Goal: Use online tool/utility: Use online tool/utility

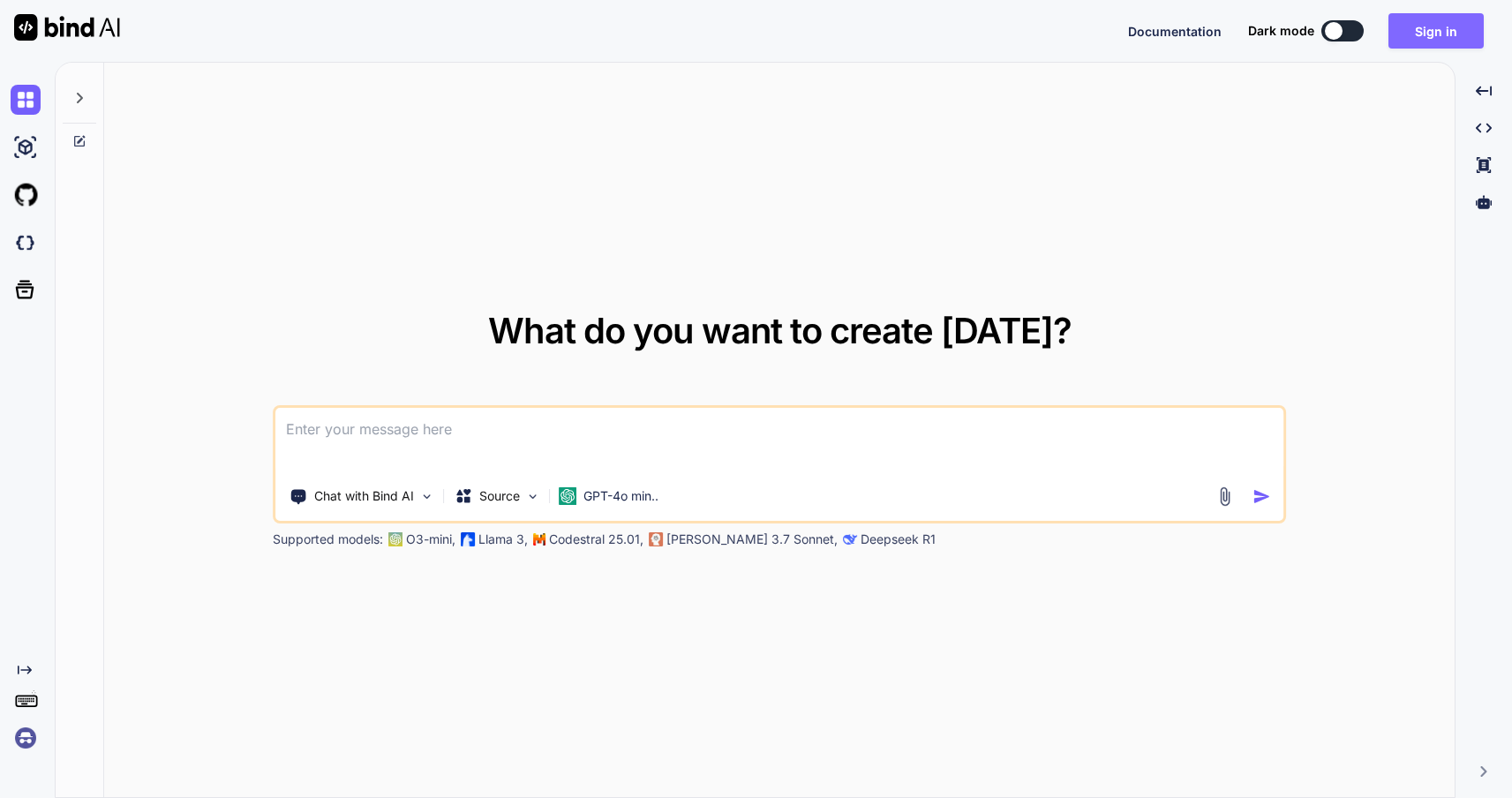
click at [1453, 32] on button "Sign in" at bounding box center [1435, 30] width 95 height 35
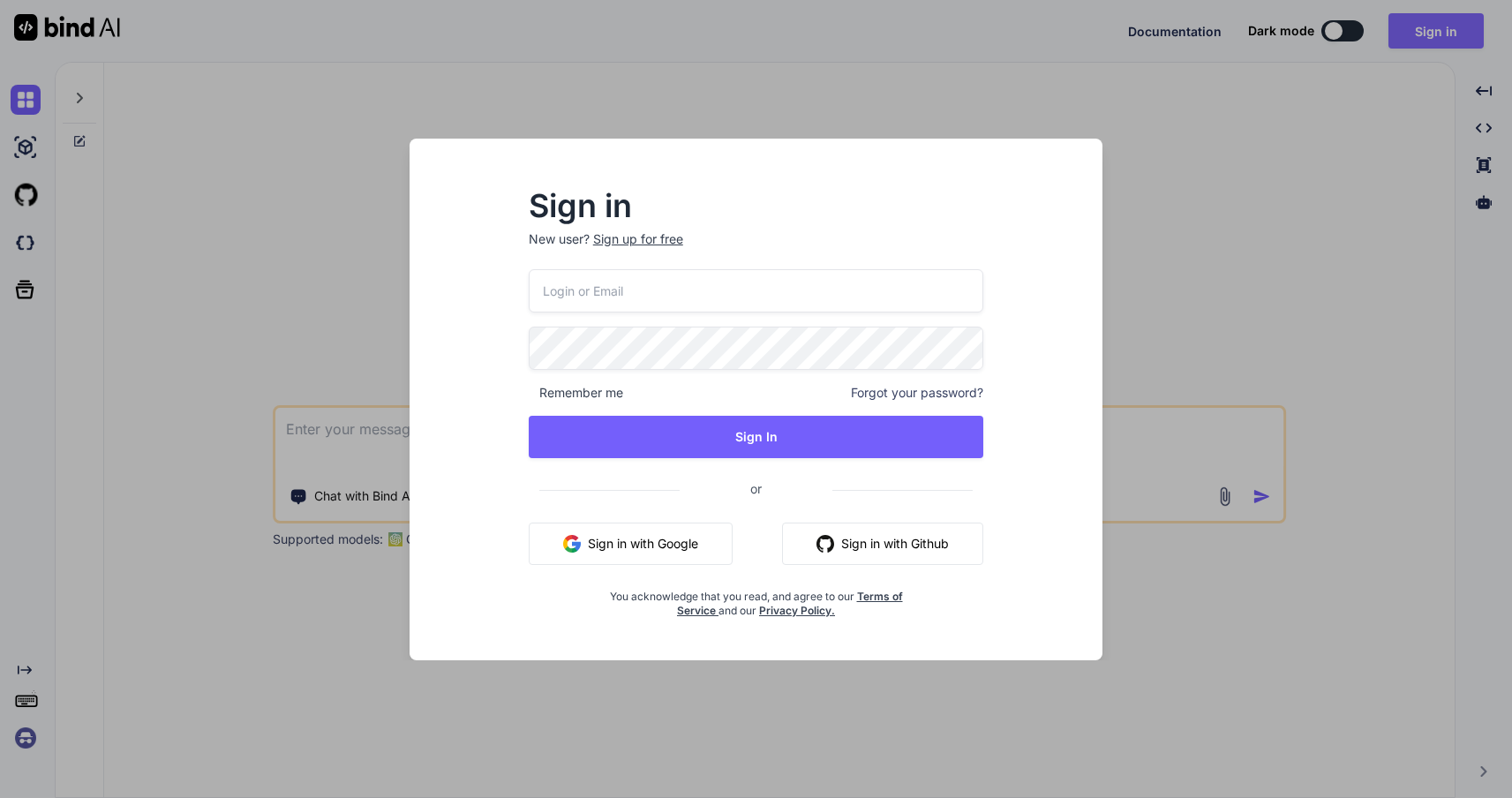
type input "[EMAIL_ADDRESS][PERSON_NAME][DOMAIN_NAME]"
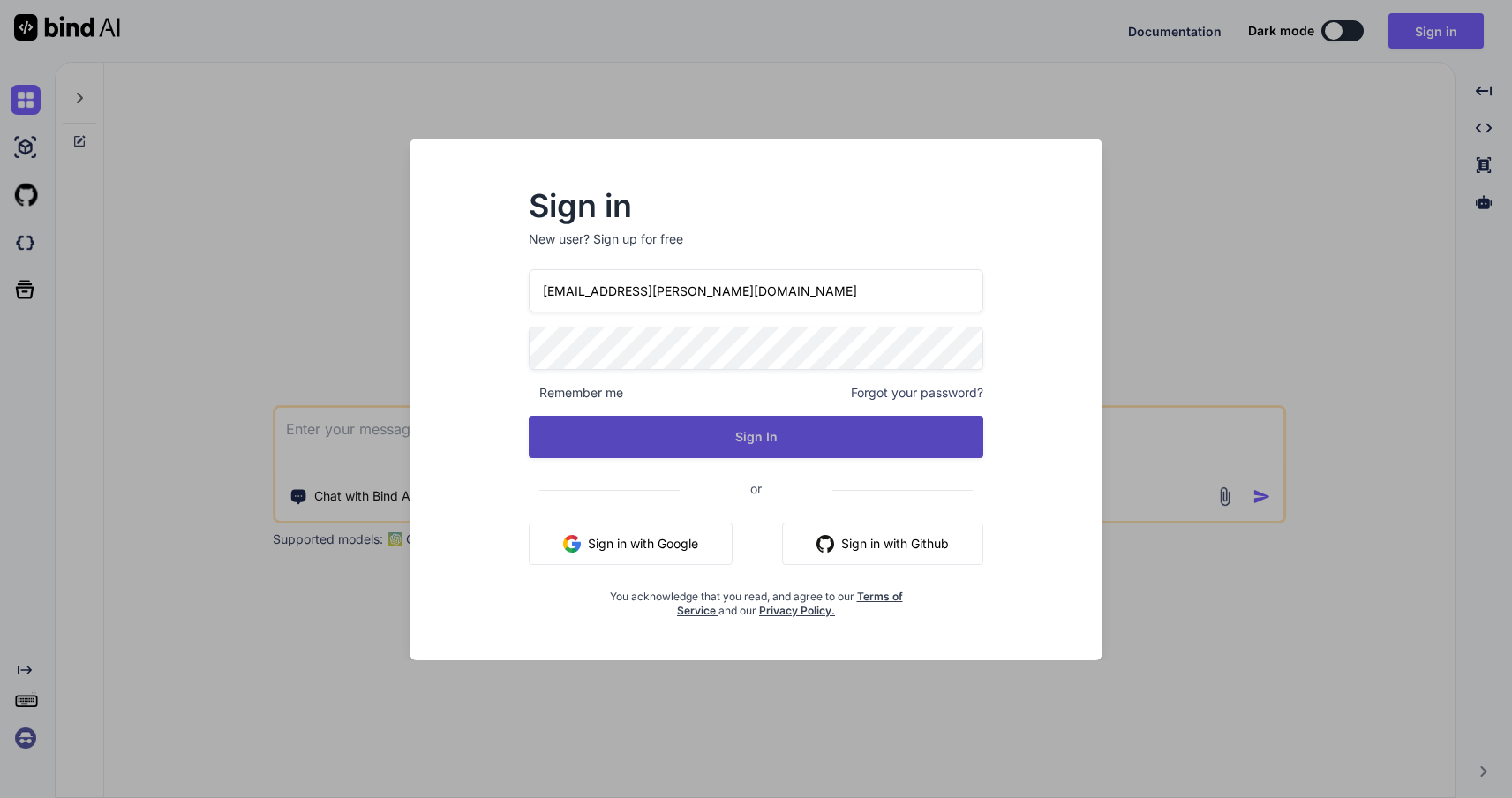
click at [859, 421] on button "Sign In" at bounding box center [756, 437] width 455 height 42
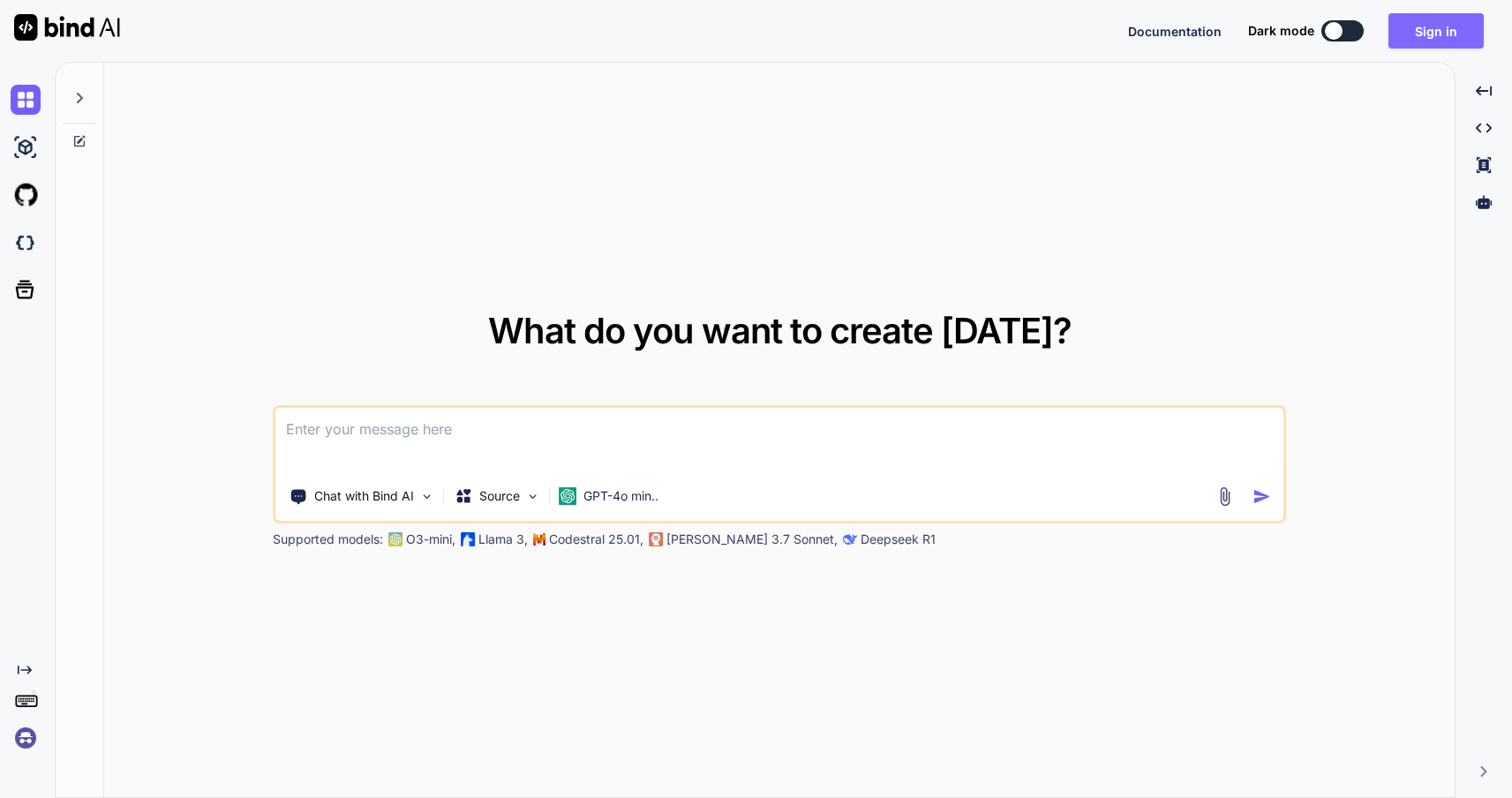
click at [1447, 23] on button "Sign in" at bounding box center [1435, 30] width 95 height 35
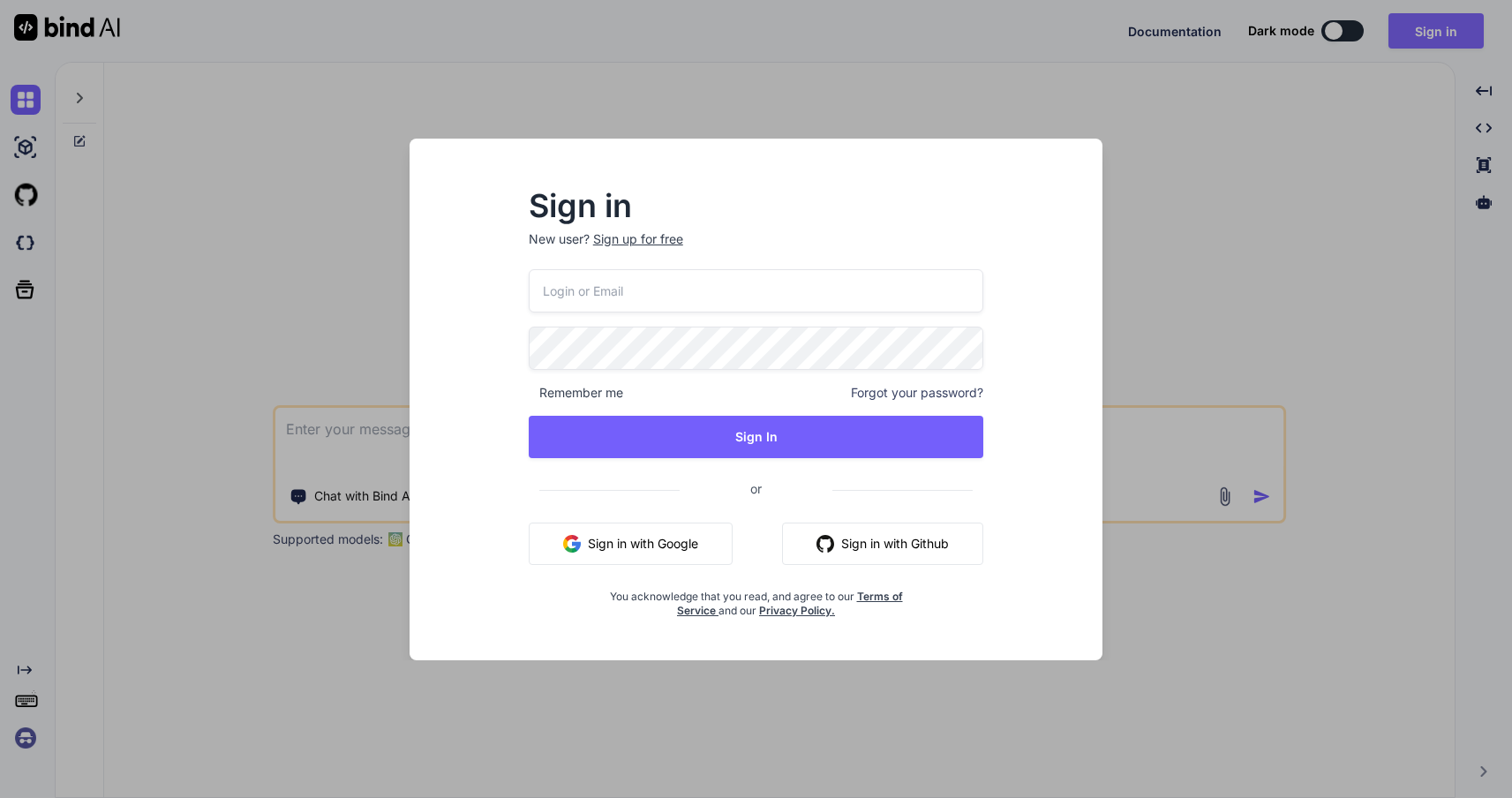
type input "[EMAIL_ADDRESS][PERSON_NAME][DOMAIN_NAME]"
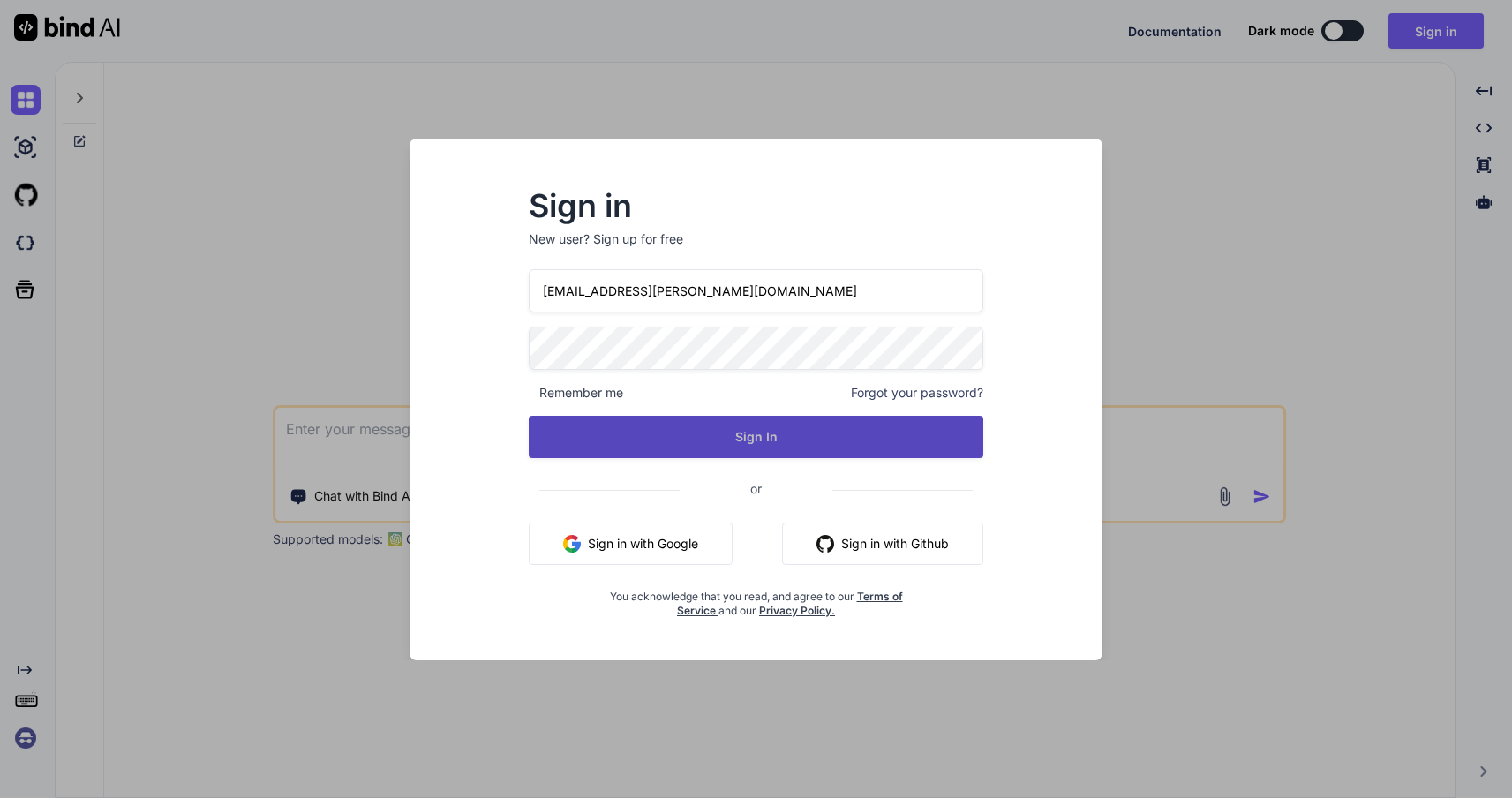
click at [782, 444] on button "Sign In" at bounding box center [756, 437] width 455 height 42
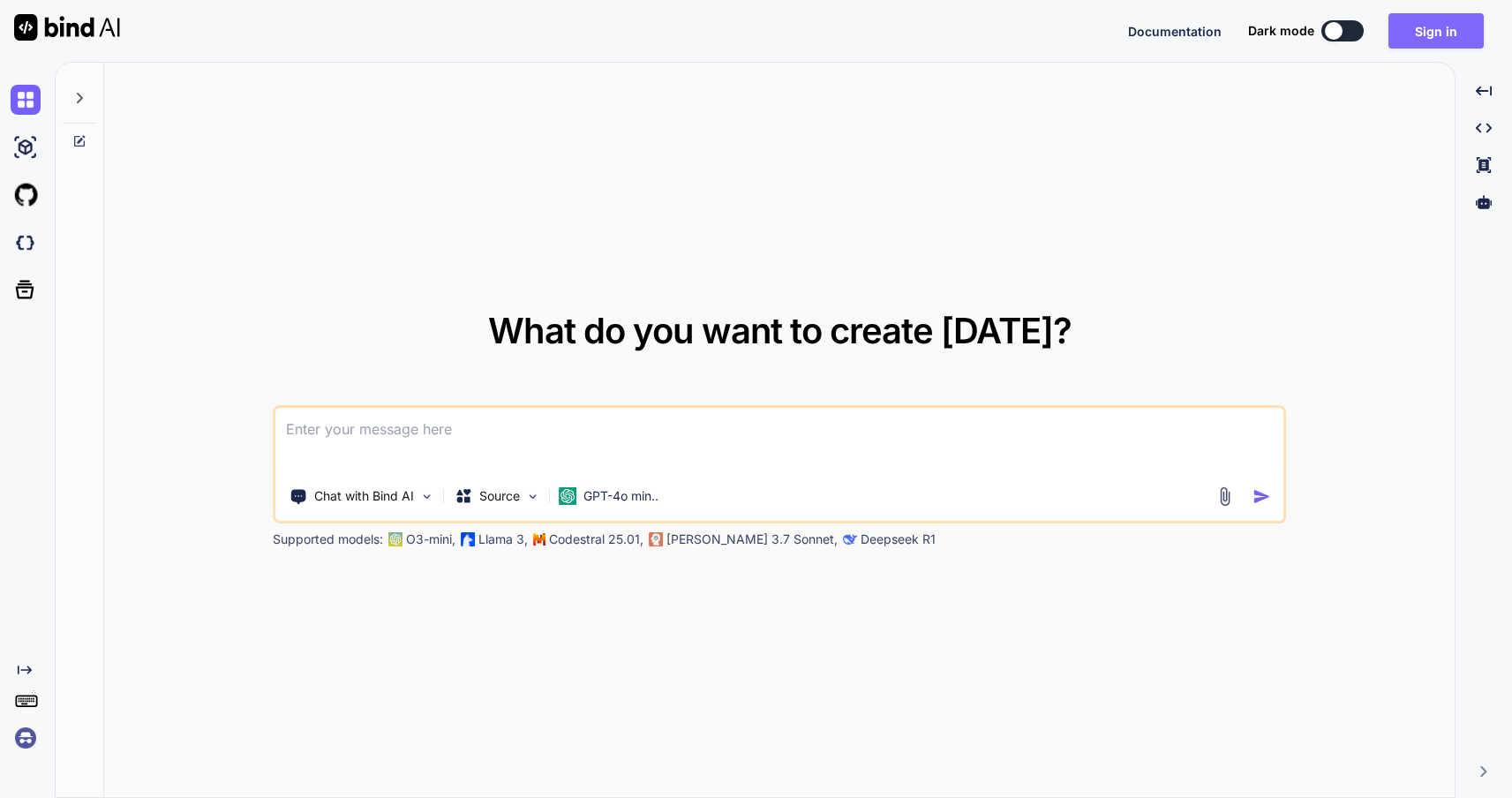
click at [1433, 41] on button "Sign in" at bounding box center [1435, 30] width 95 height 35
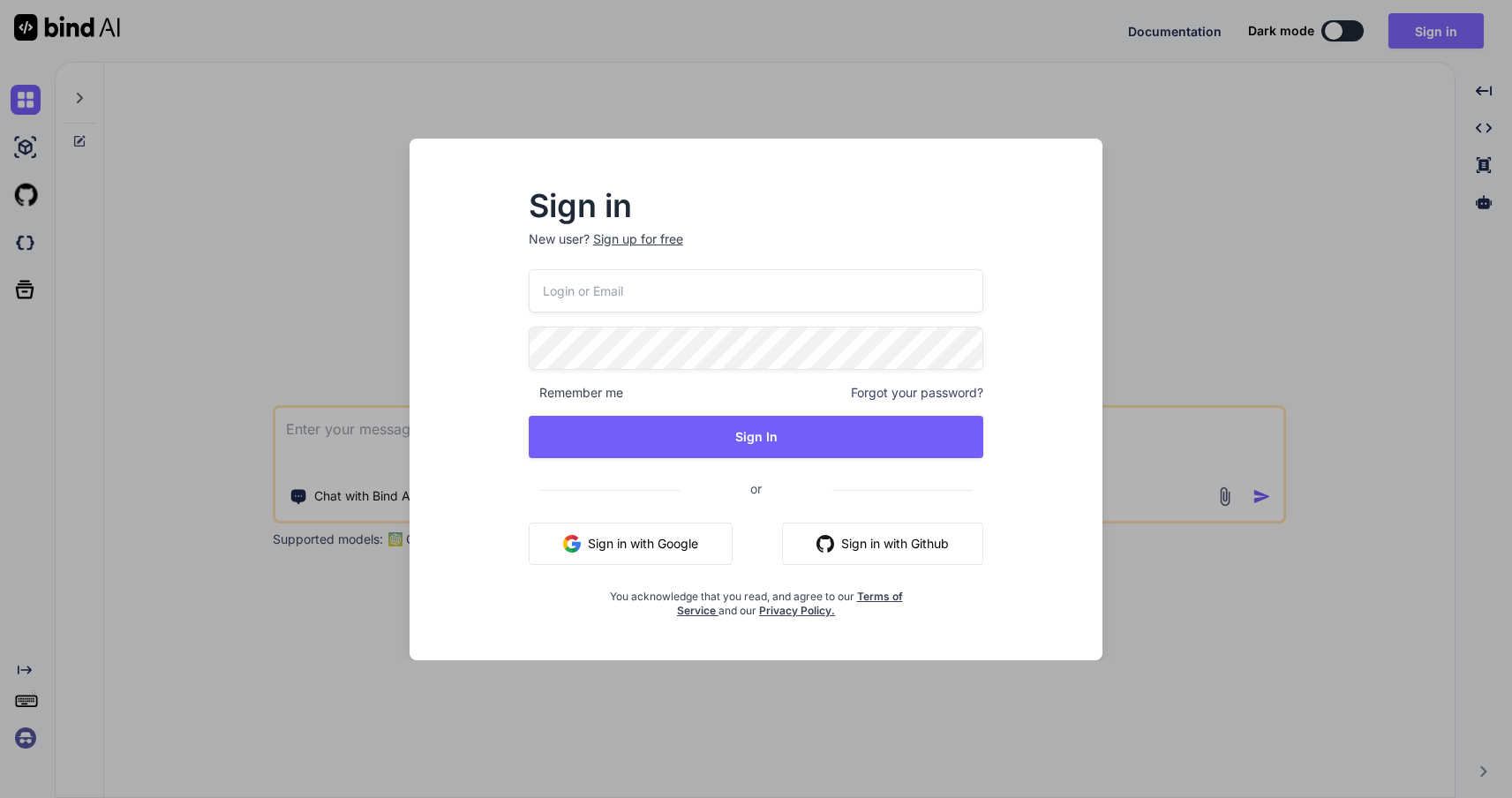
type input "[EMAIL_ADDRESS][PERSON_NAME][DOMAIN_NAME]"
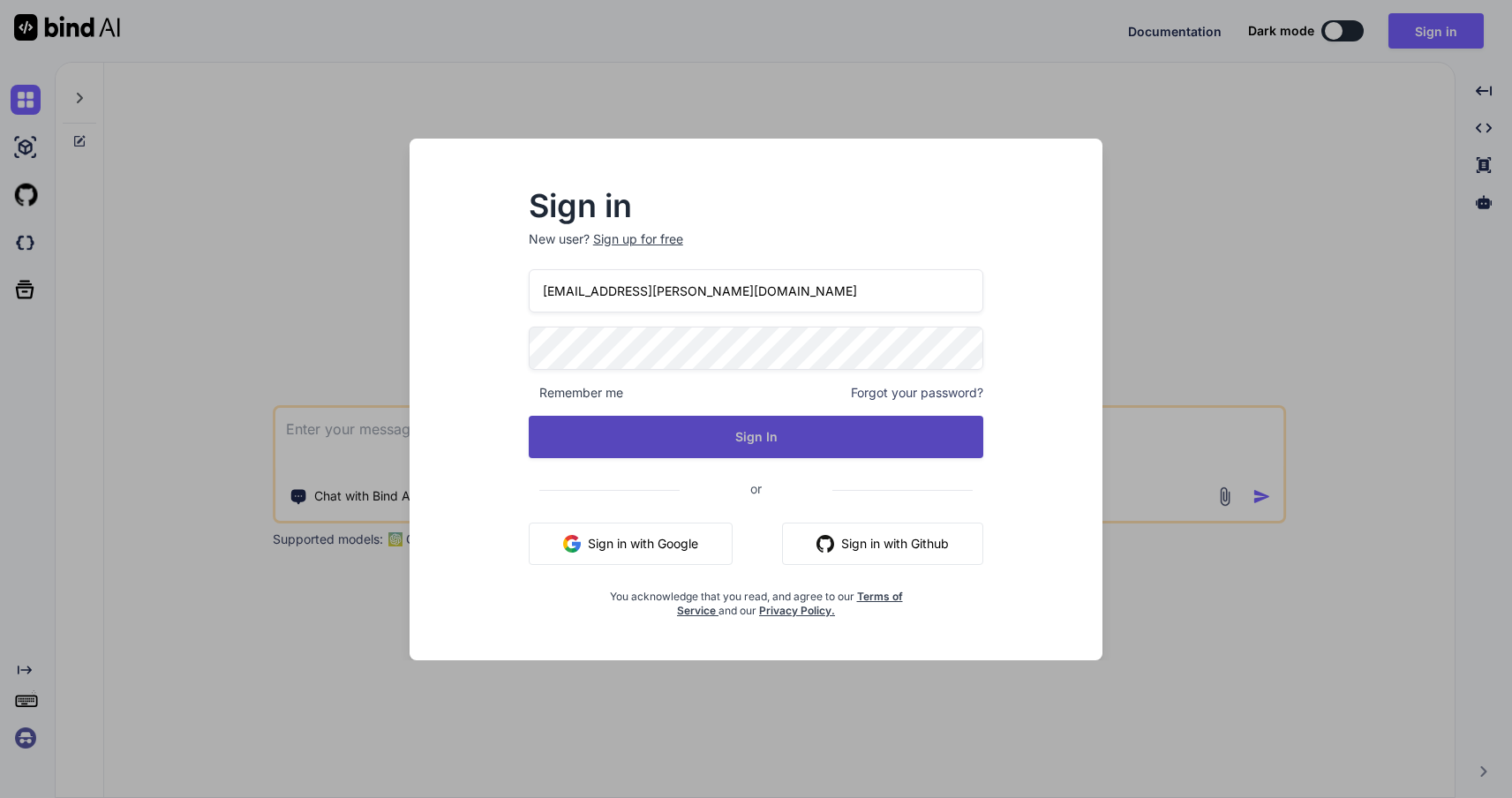
click at [684, 426] on button "Sign In" at bounding box center [756, 437] width 455 height 42
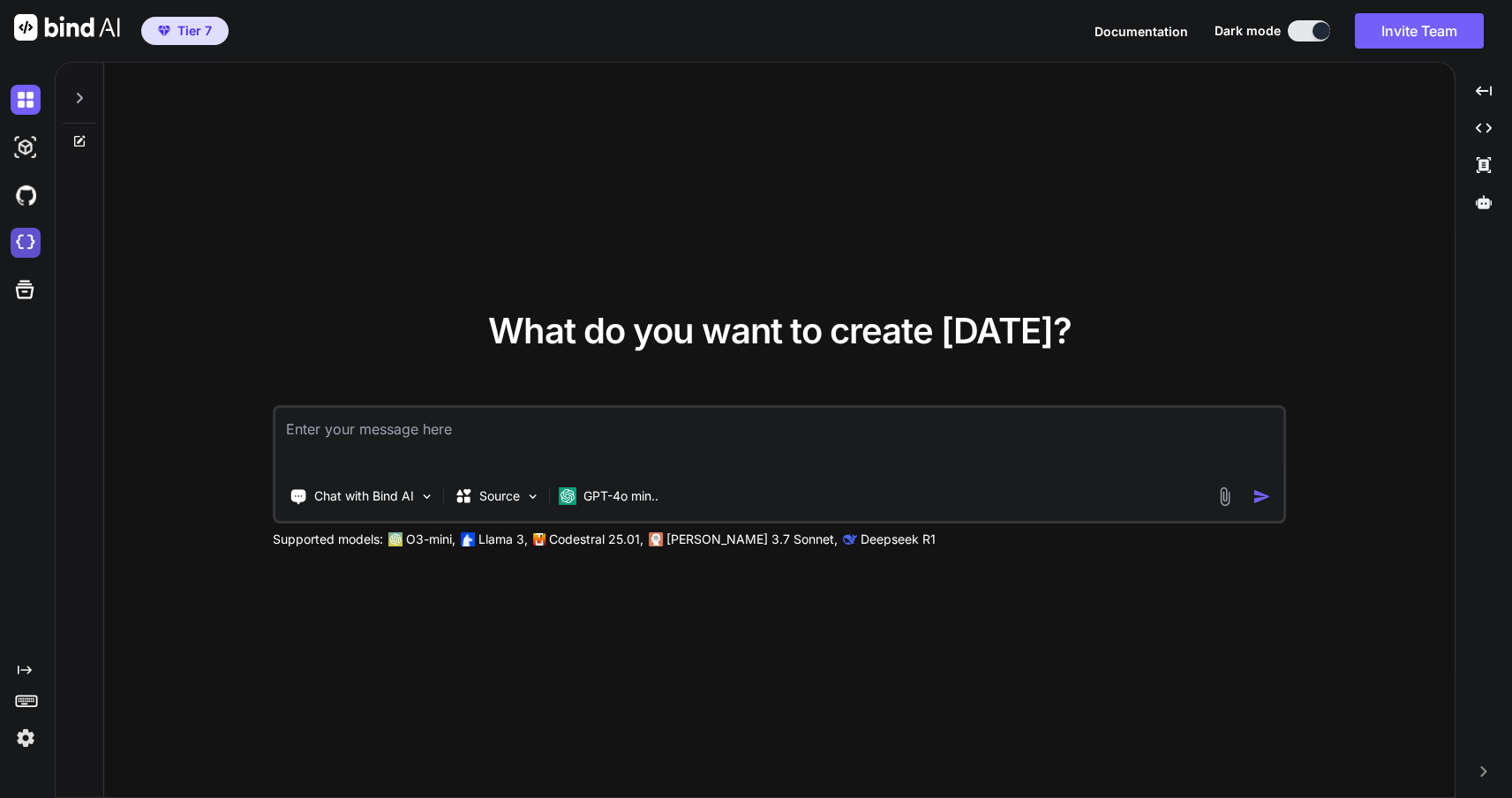
click at [36, 238] on img at bounding box center [26, 242] width 30 height 30
click at [25, 238] on img at bounding box center [26, 242] width 30 height 30
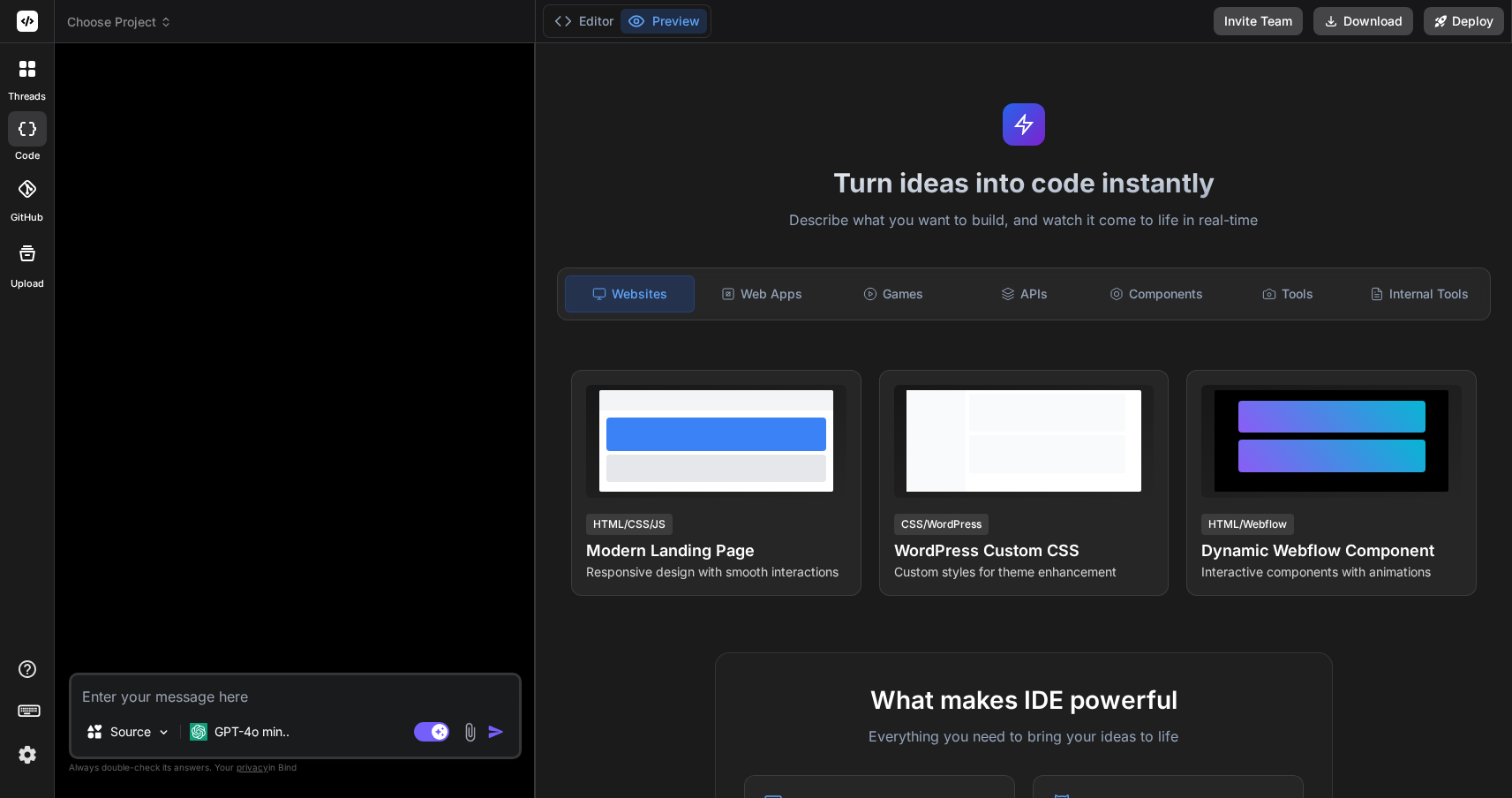
type textarea "x"
click at [285, 688] on textarea at bounding box center [295, 691] width 447 height 31
type textarea "I would like to create an application that will allow me to select and read a s…"
type textarea "x"
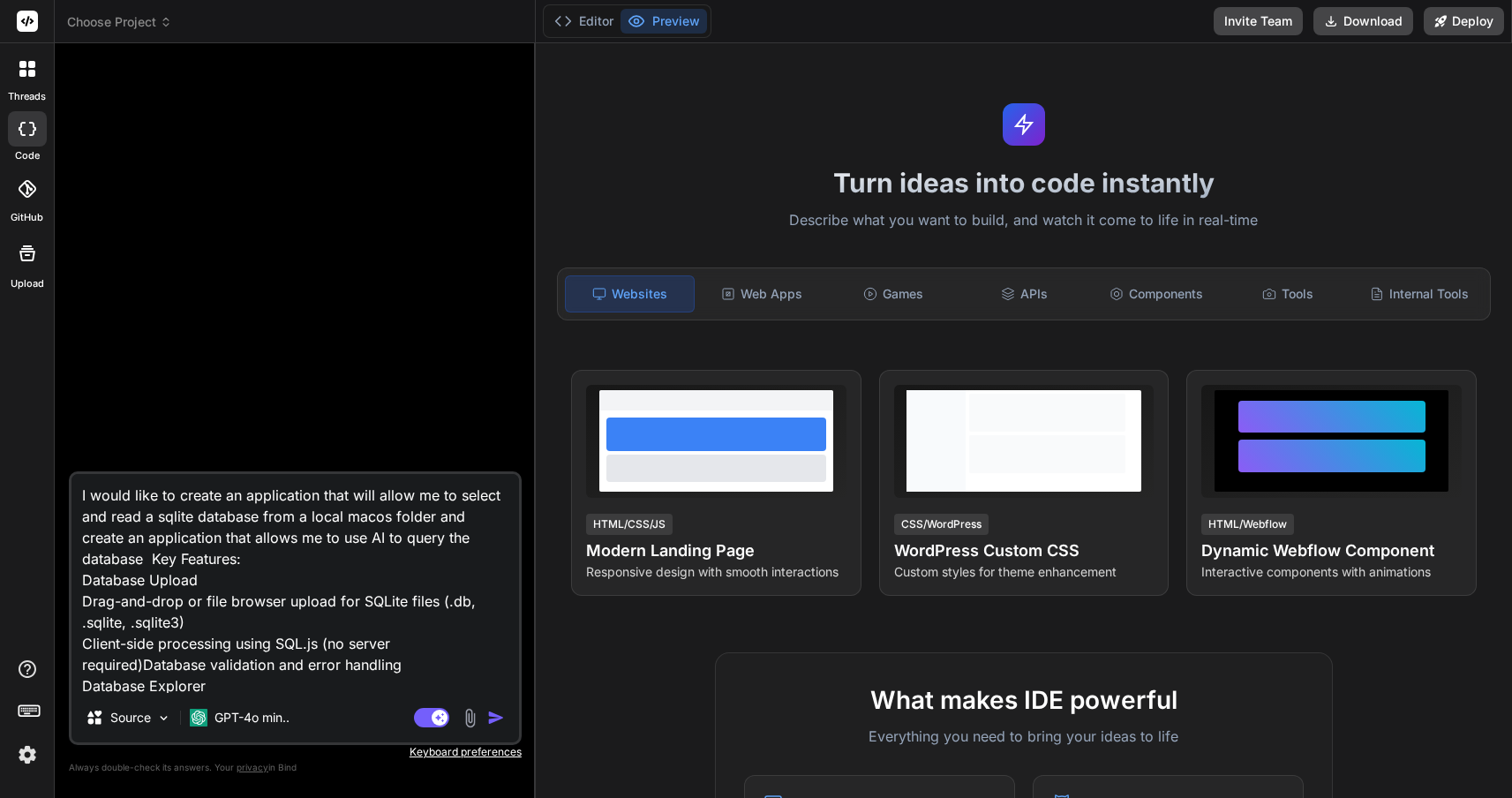
scroll to position [149, 0]
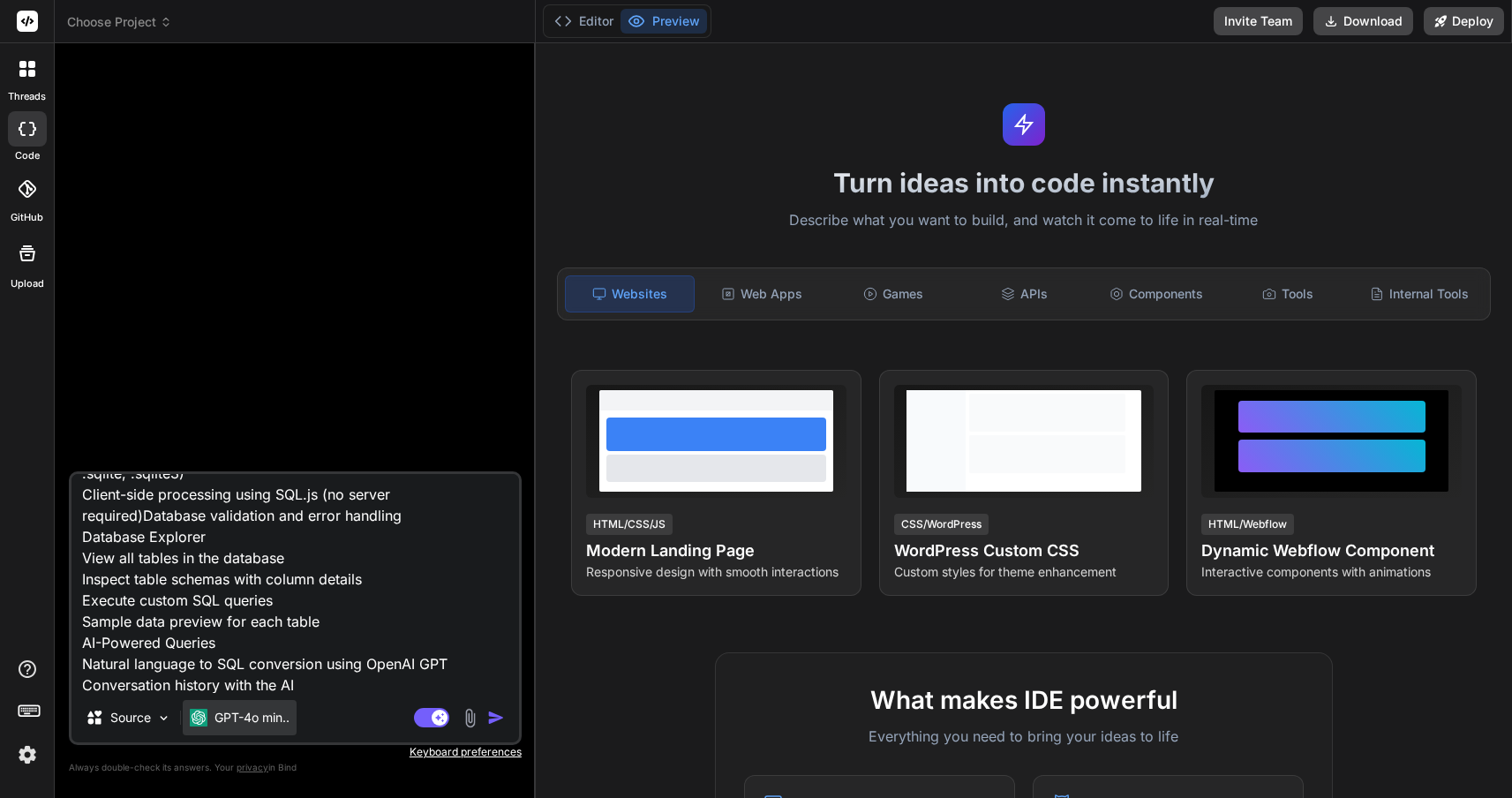
type textarea "I would like to create an application that will allow me to select and read a s…"
click at [272, 717] on p "GPT-4o min.." at bounding box center [252, 718] width 75 height 18
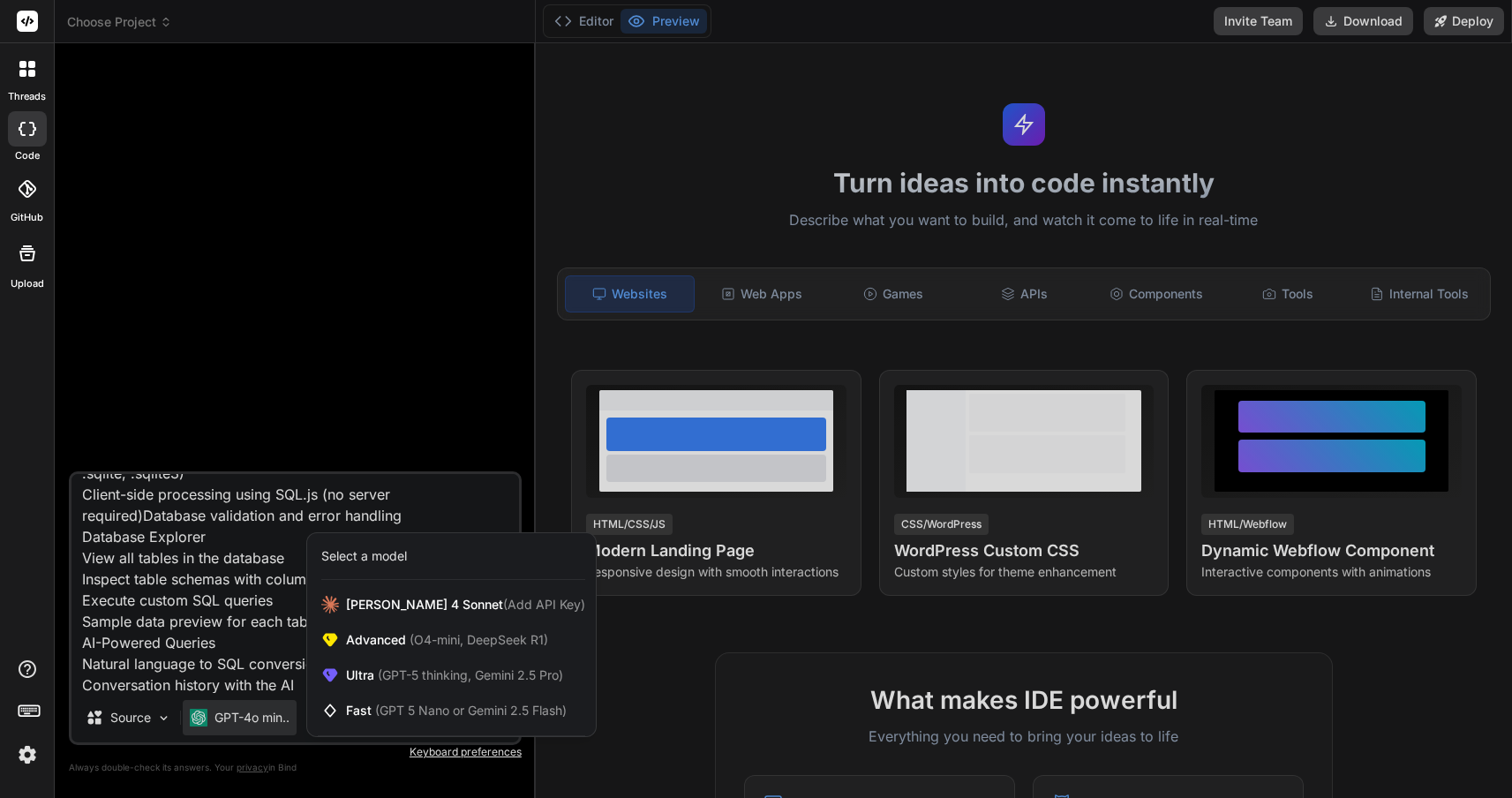
click at [272, 717] on div at bounding box center [756, 399] width 1512 height 798
type textarea "x"
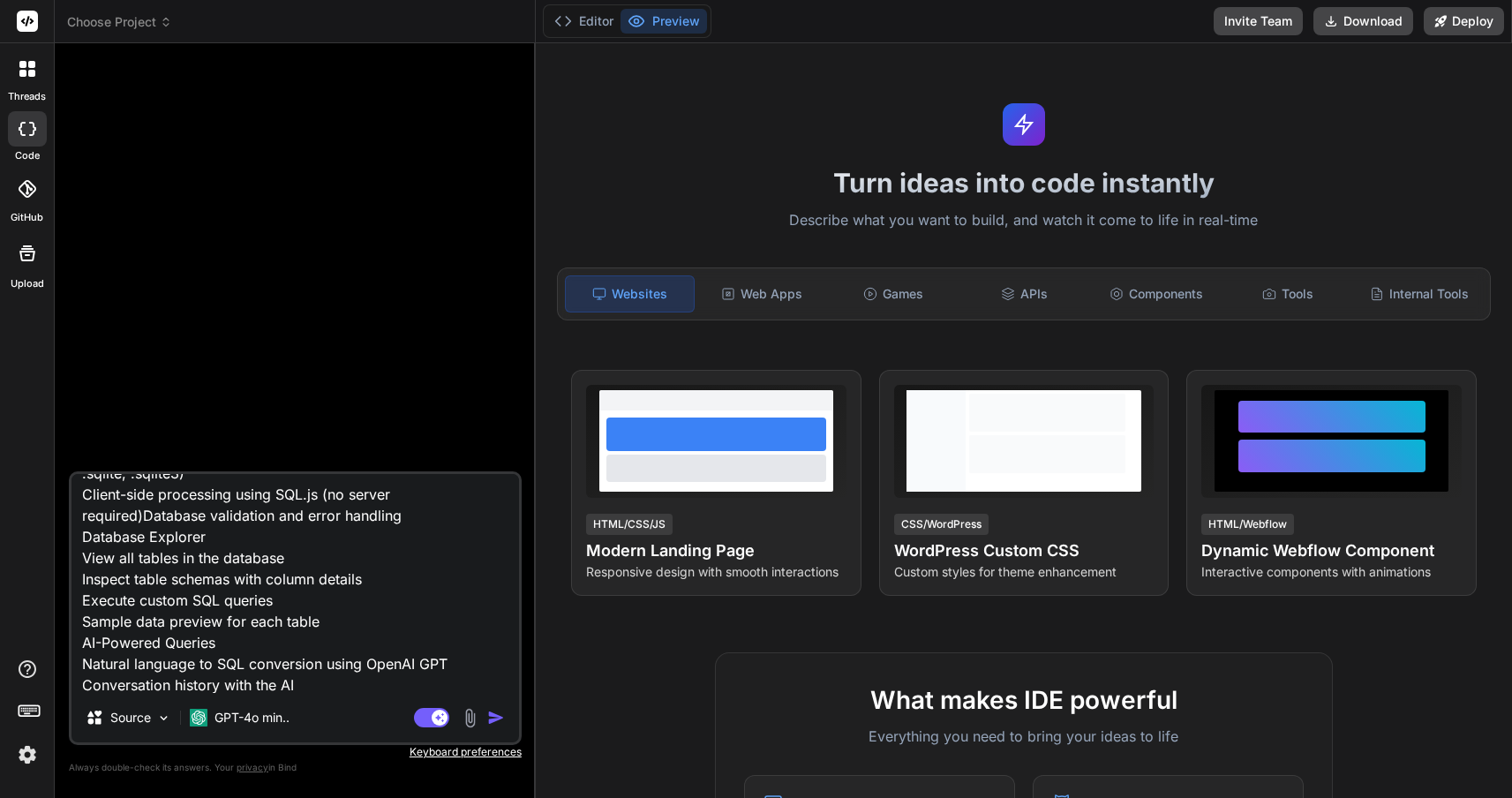
click at [488, 719] on img "button" at bounding box center [496, 718] width 18 height 18
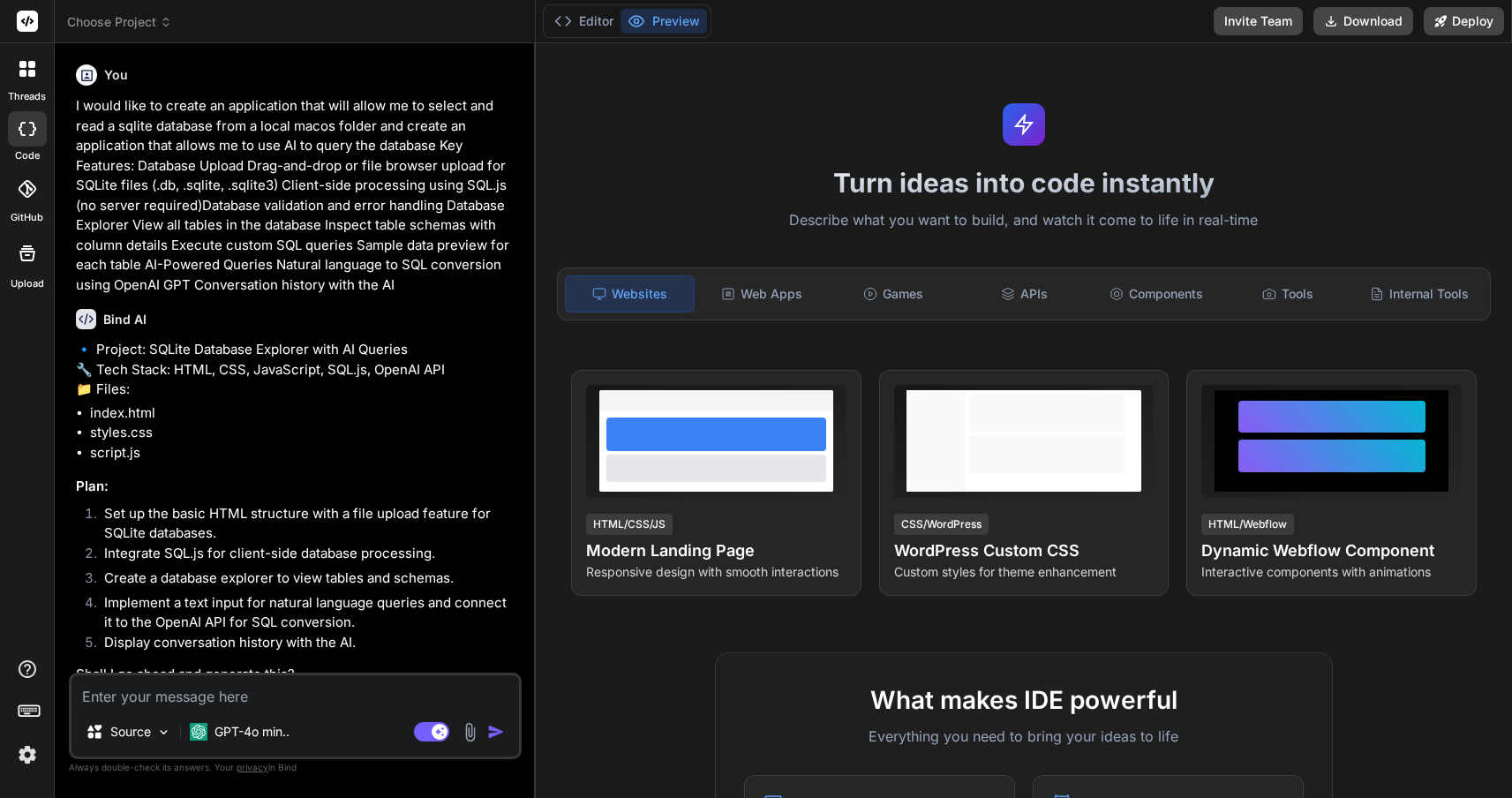
scroll to position [55, 0]
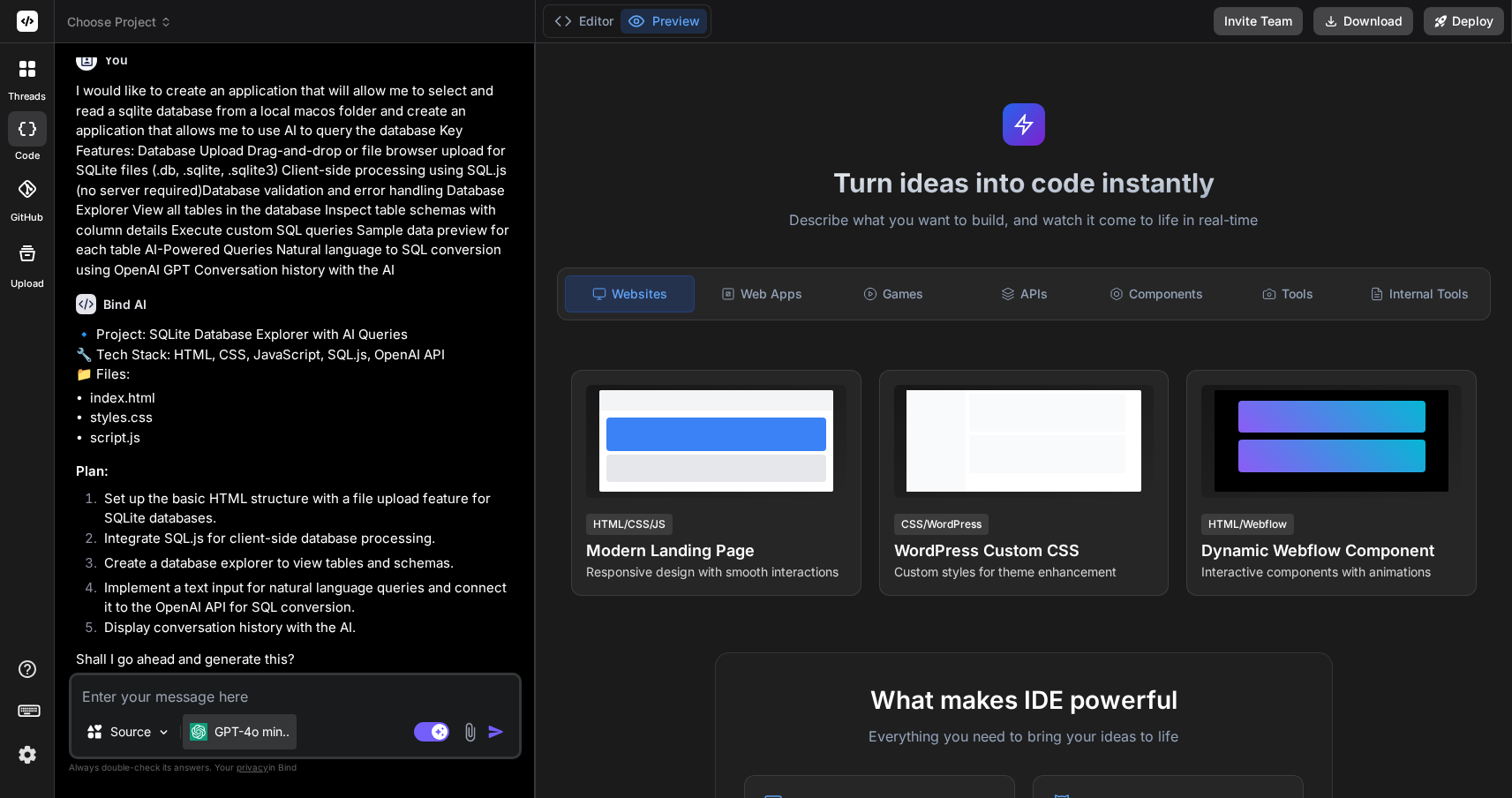
click at [261, 733] on p "GPT-4o min.." at bounding box center [252, 732] width 75 height 18
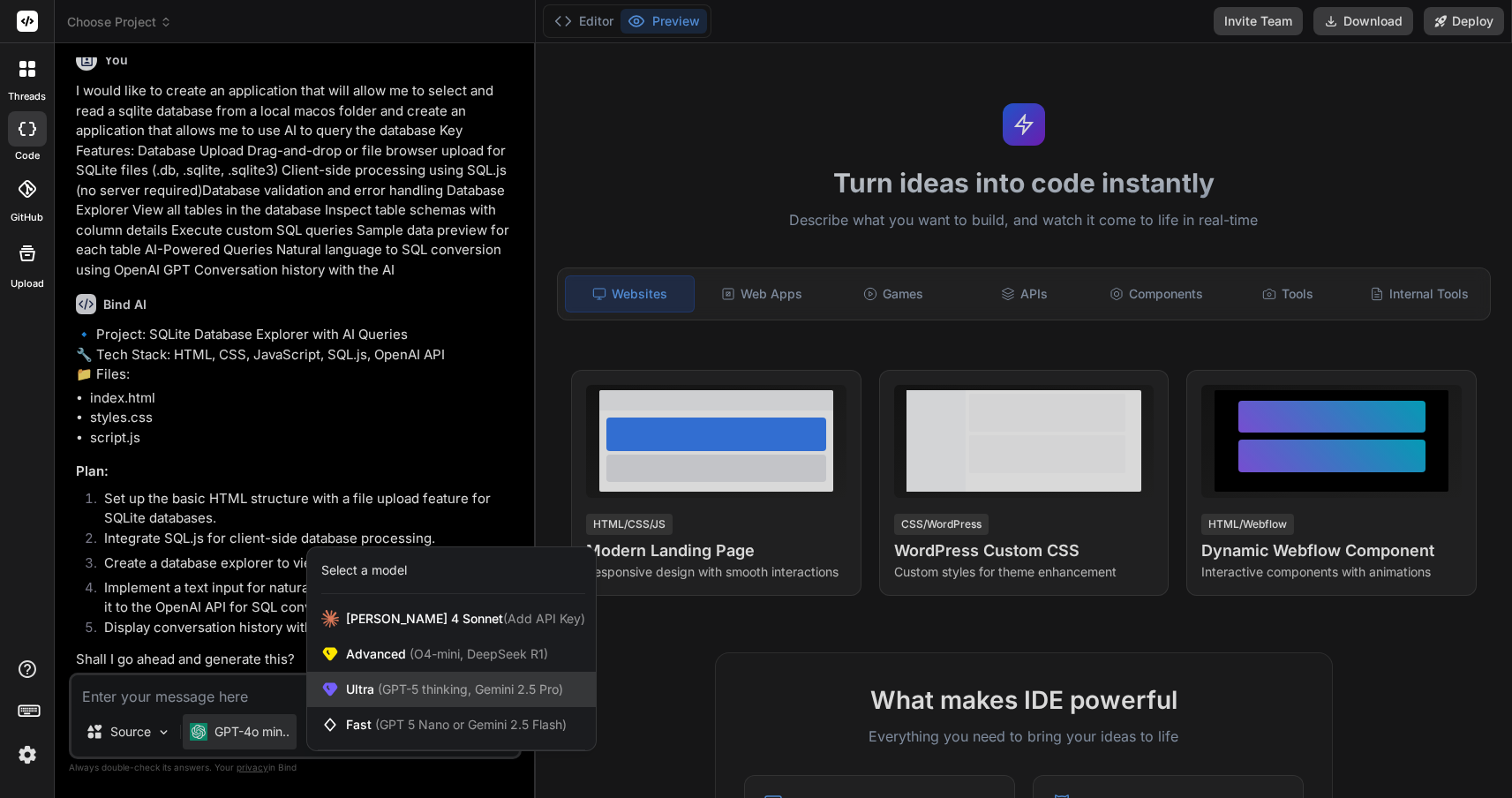
click at [364, 689] on span "Ultra (GPT-5 thinking, Gemini 2.5 Pro)" at bounding box center [454, 689] width 217 height 18
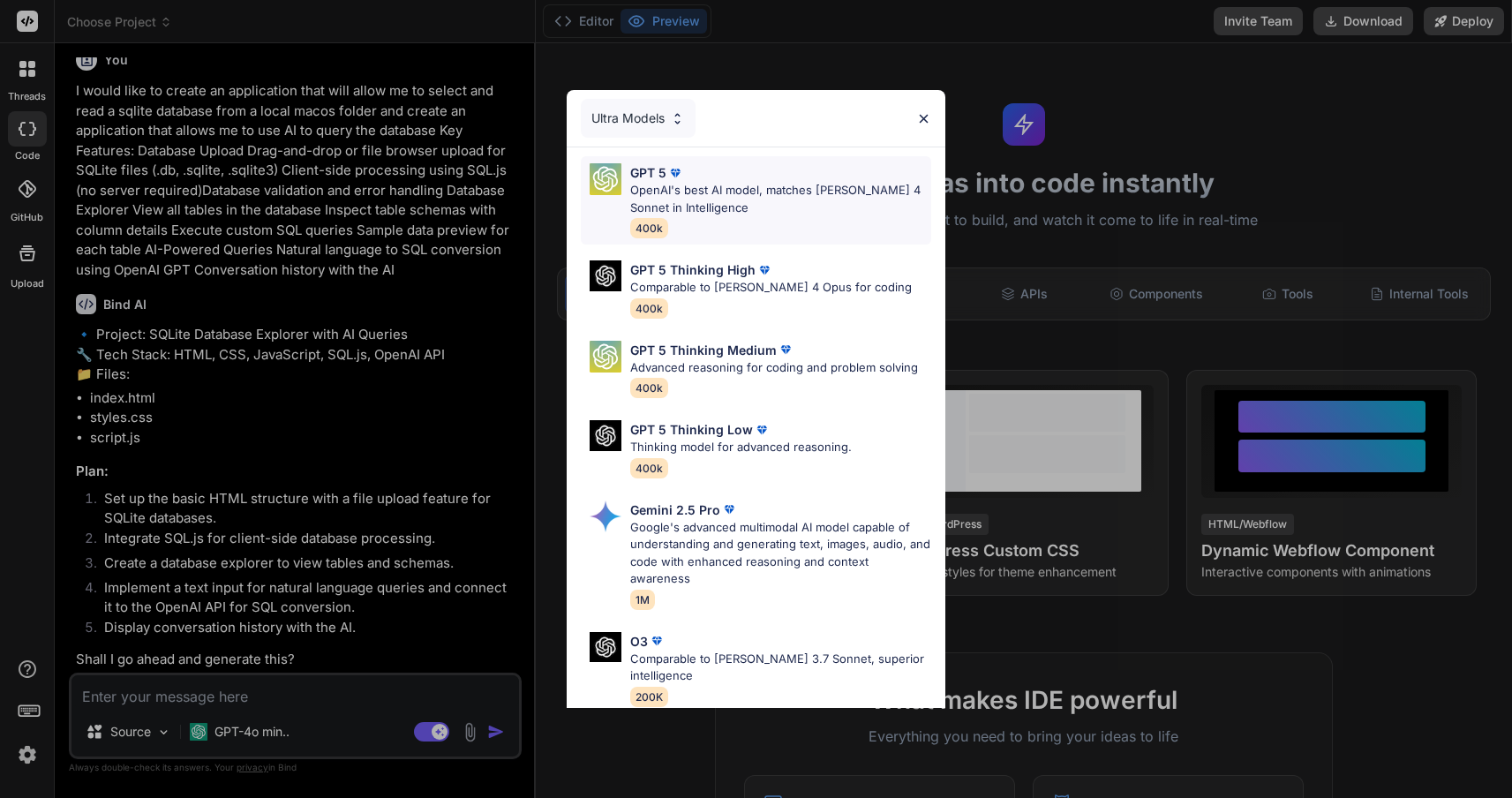
click at [700, 171] on div "GPT 5" at bounding box center [780, 172] width 300 height 19
type textarea "x"
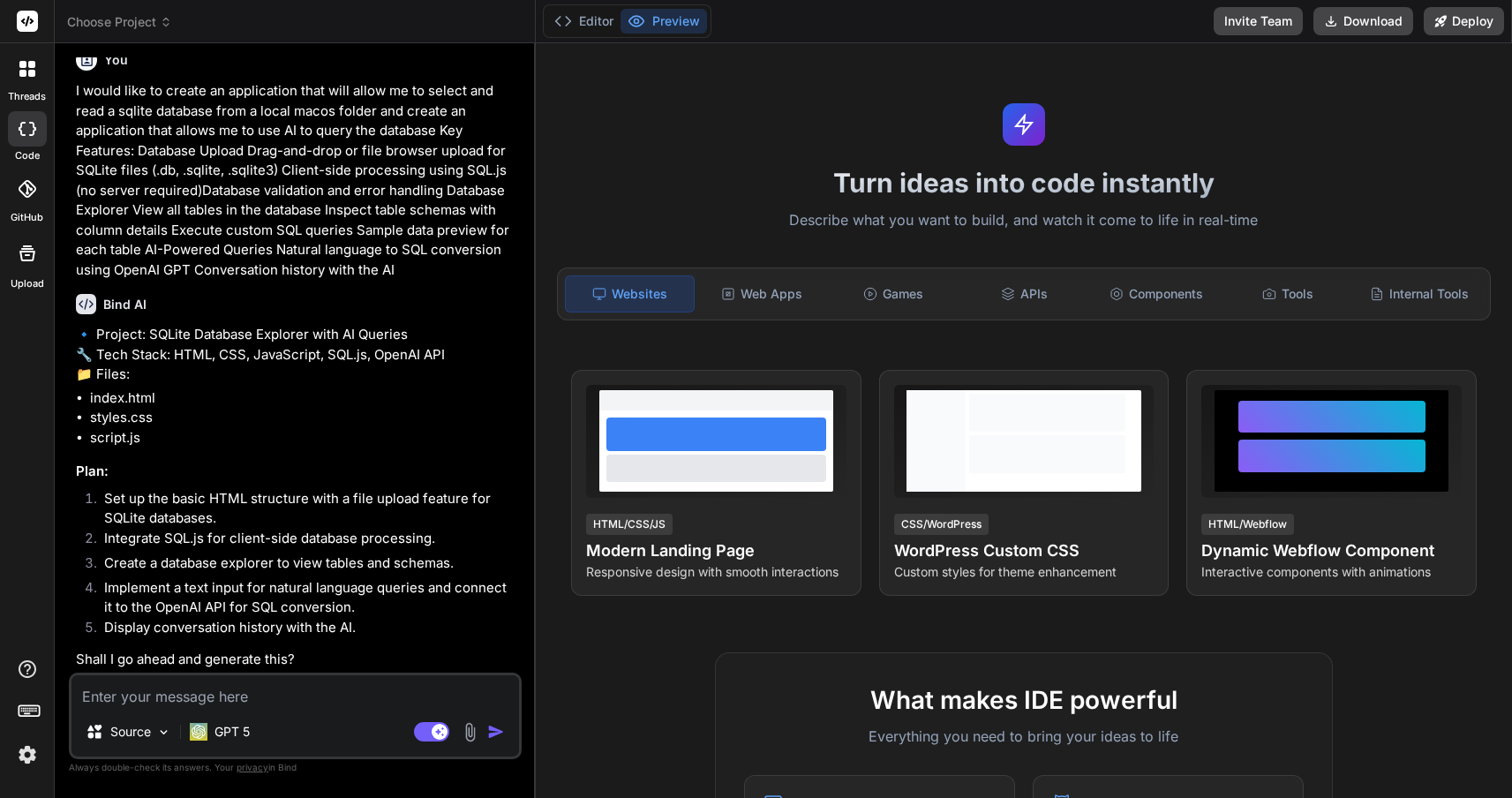
click at [188, 704] on textarea at bounding box center [295, 691] width 447 height 31
type textarea "y"
type textarea "x"
type textarea "ye"
type textarea "x"
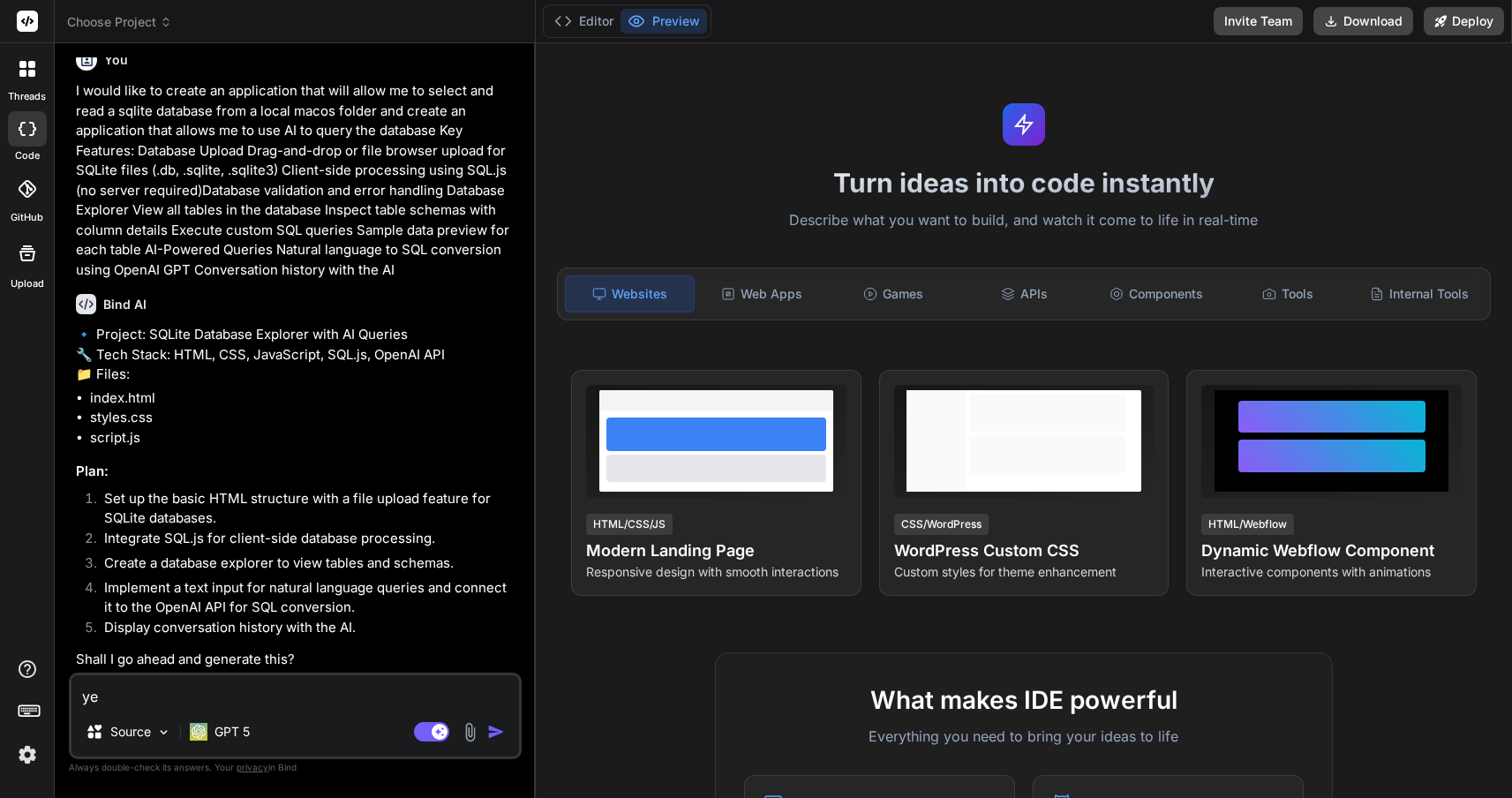
type textarea "yes"
type textarea "x"
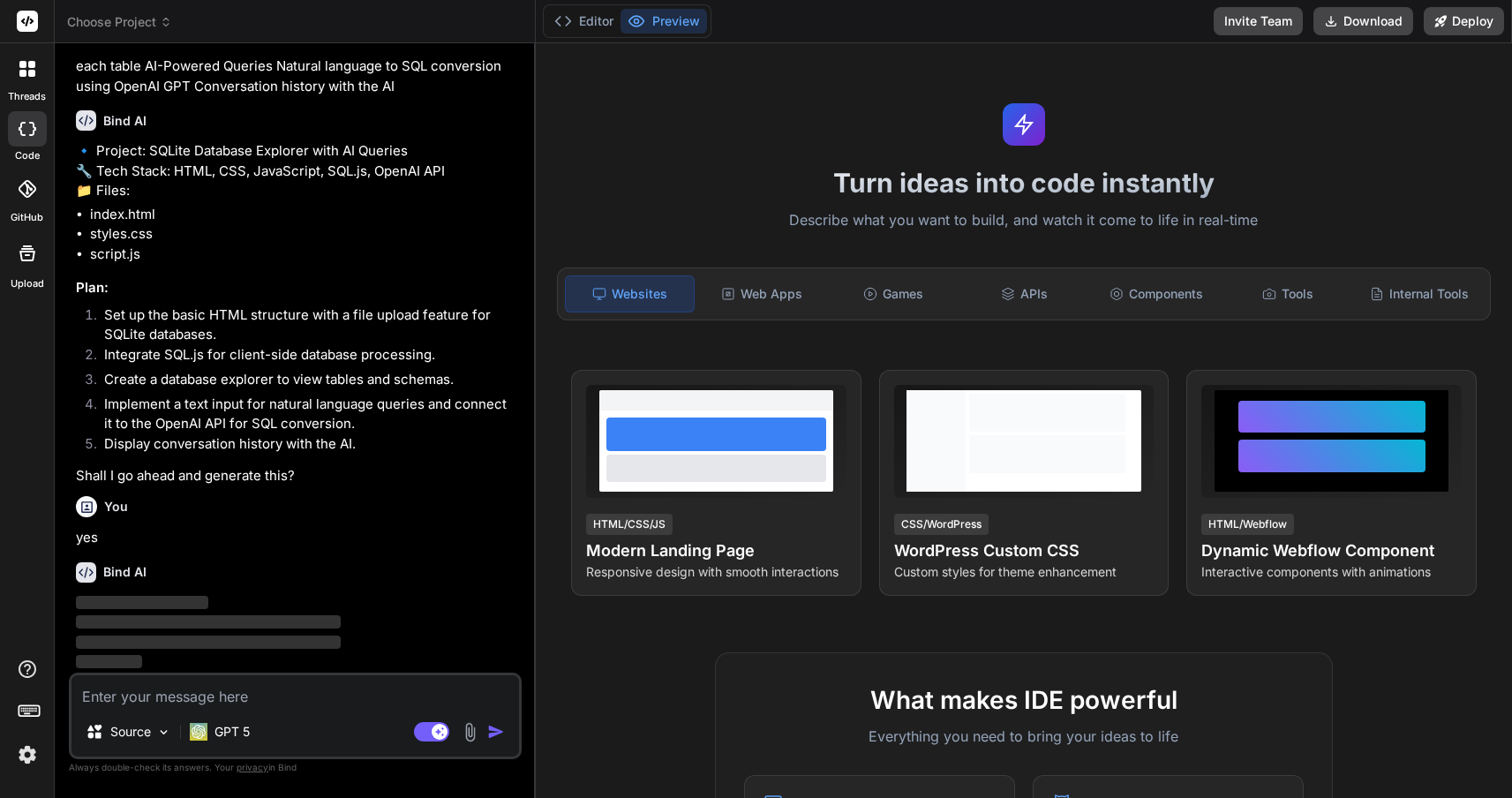
scroll to position [175, 0]
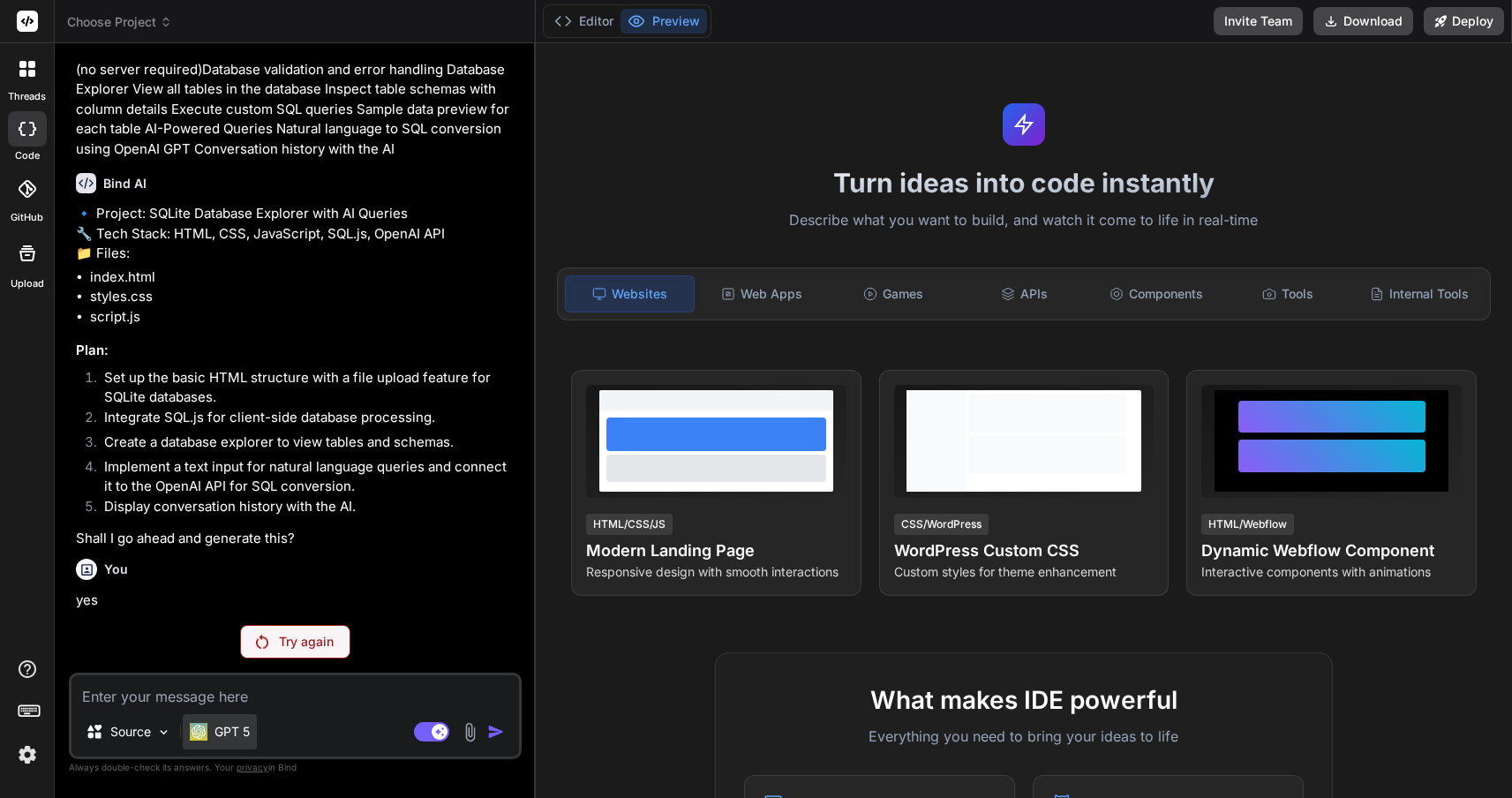
click at [213, 734] on div "GPT 5" at bounding box center [219, 732] width 60 height 18
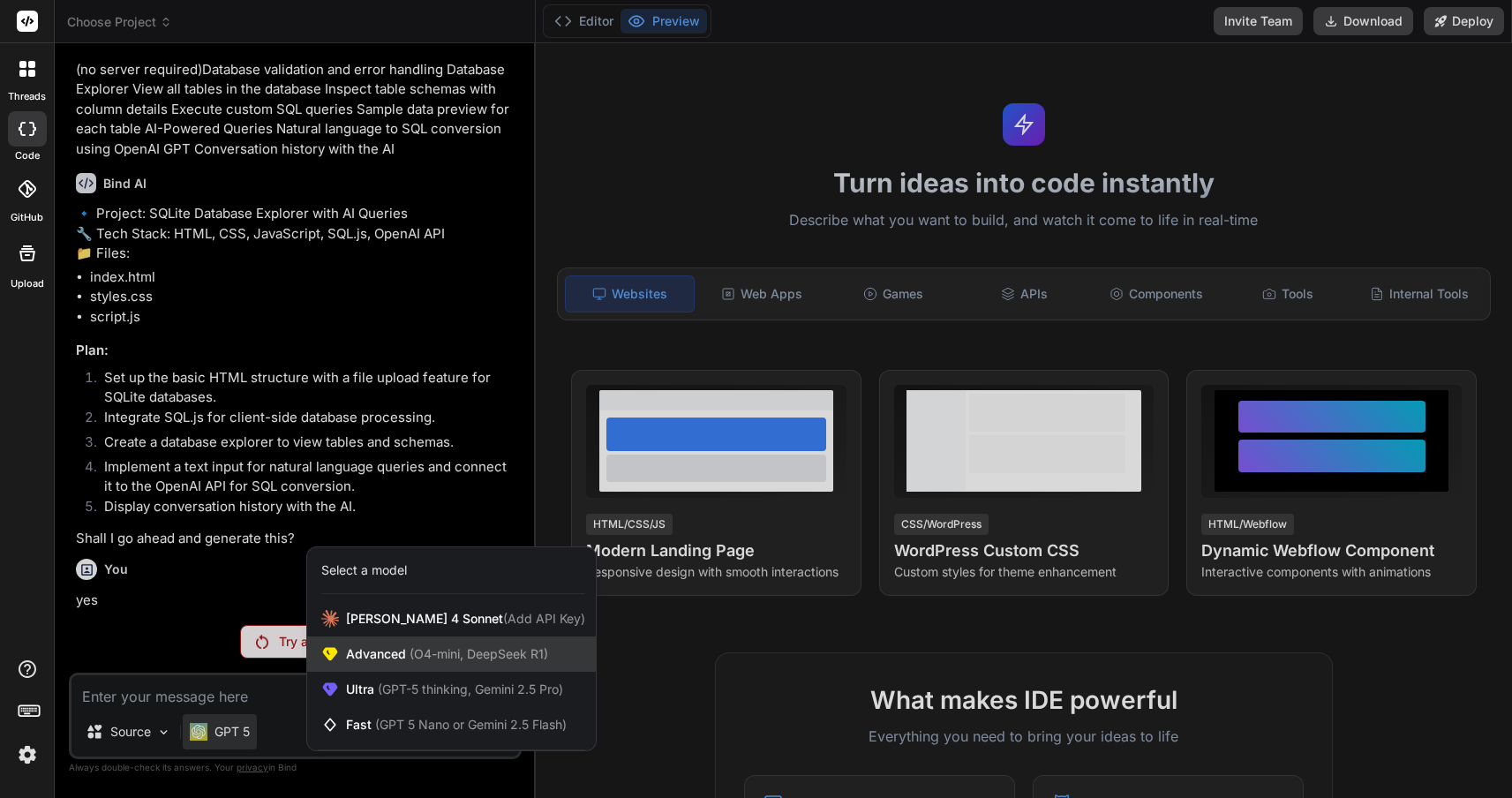
click at [375, 656] on span "Advanced (O4-mini, DeepSeek R1)" at bounding box center [447, 655] width 202 height 18
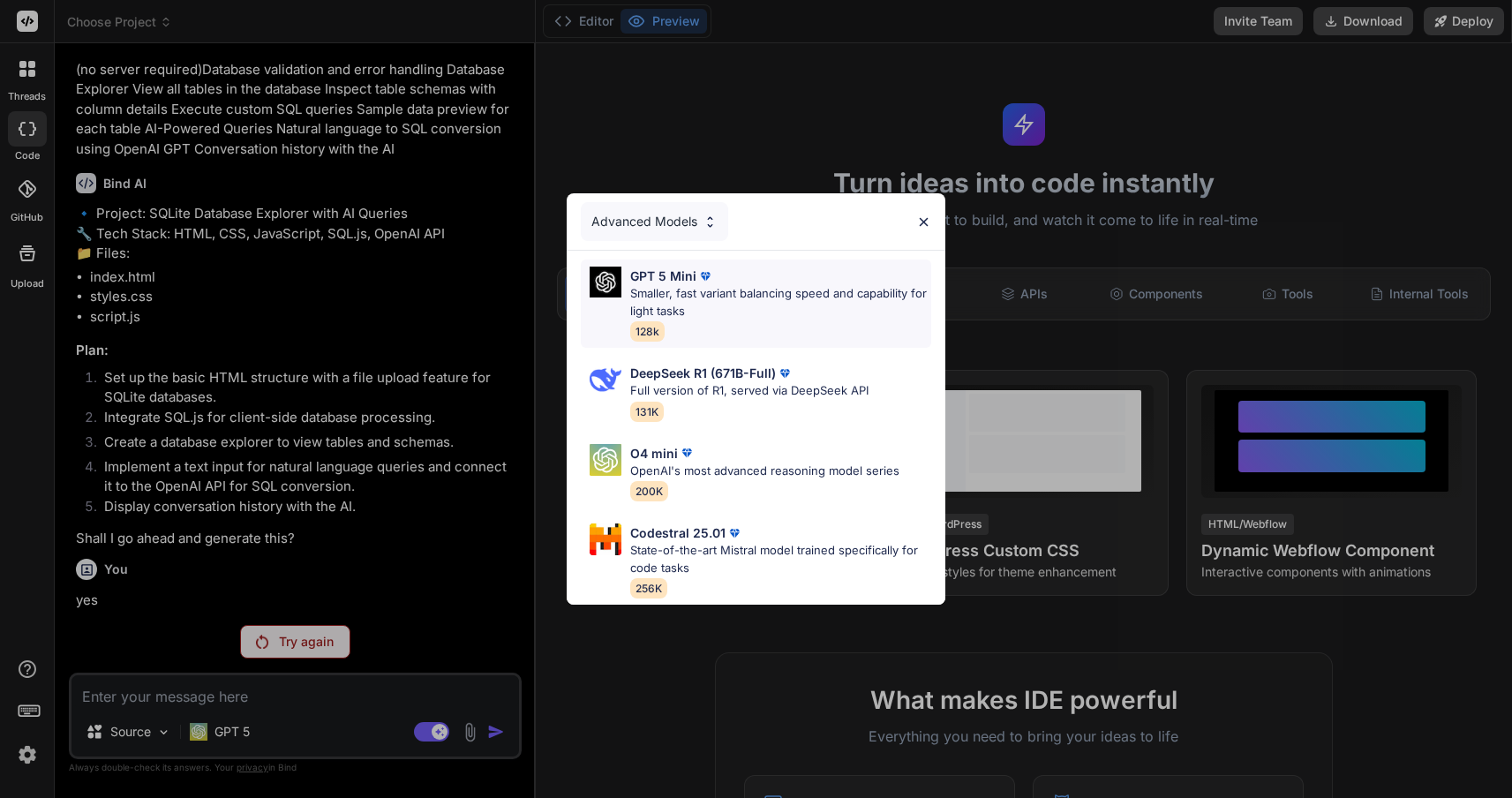
click at [725, 313] on div "GPT 5 Mini Smaller, fast variant balancing speed and capability for light tasks…" at bounding box center [780, 304] width 300 height 75
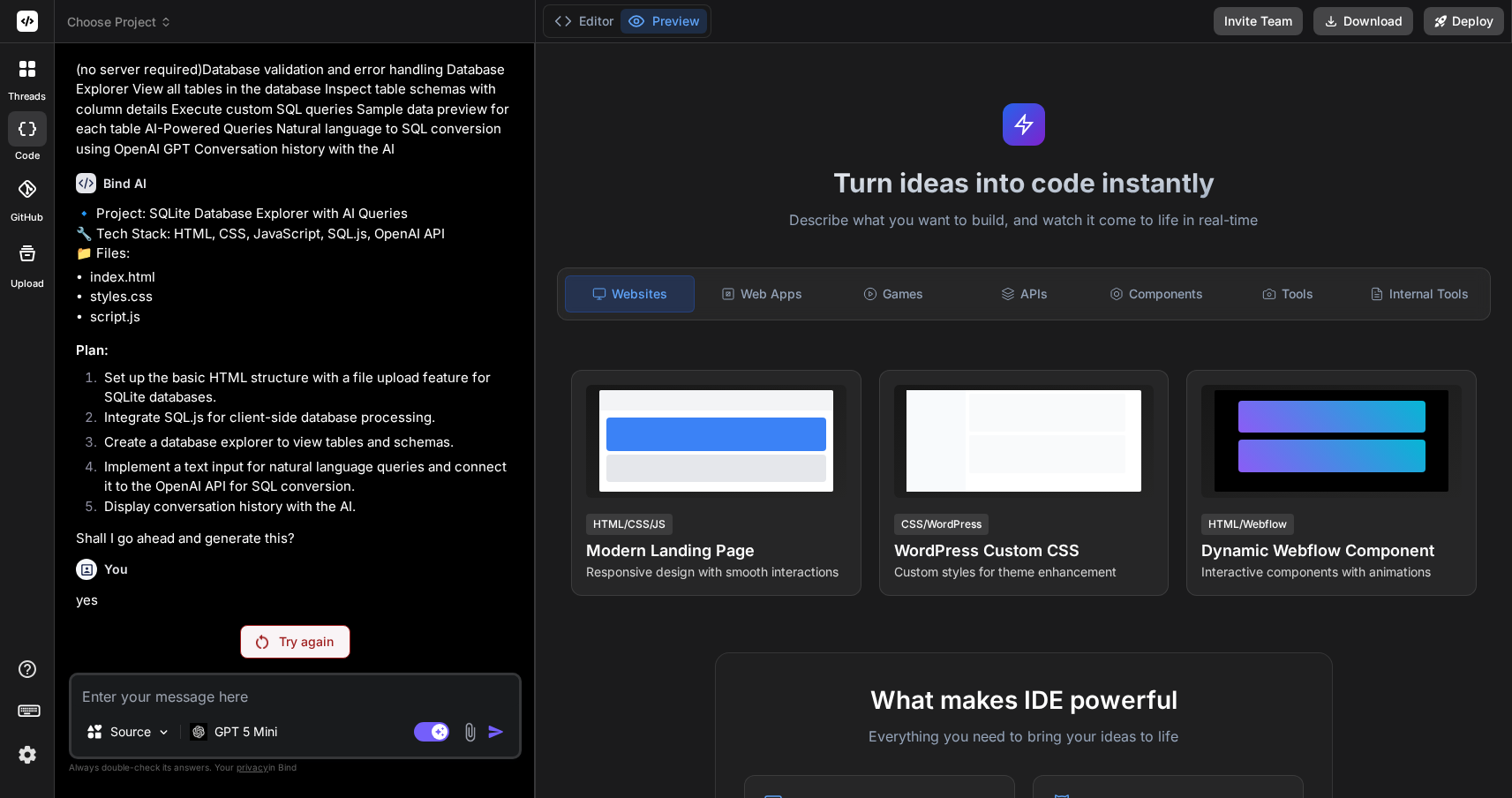
click at [303, 637] on p "Try again" at bounding box center [306, 642] width 55 height 18
click at [32, 21] on icon at bounding box center [27, 21] width 13 height 11
click at [27, 64] on icon at bounding box center [27, 69] width 16 height 16
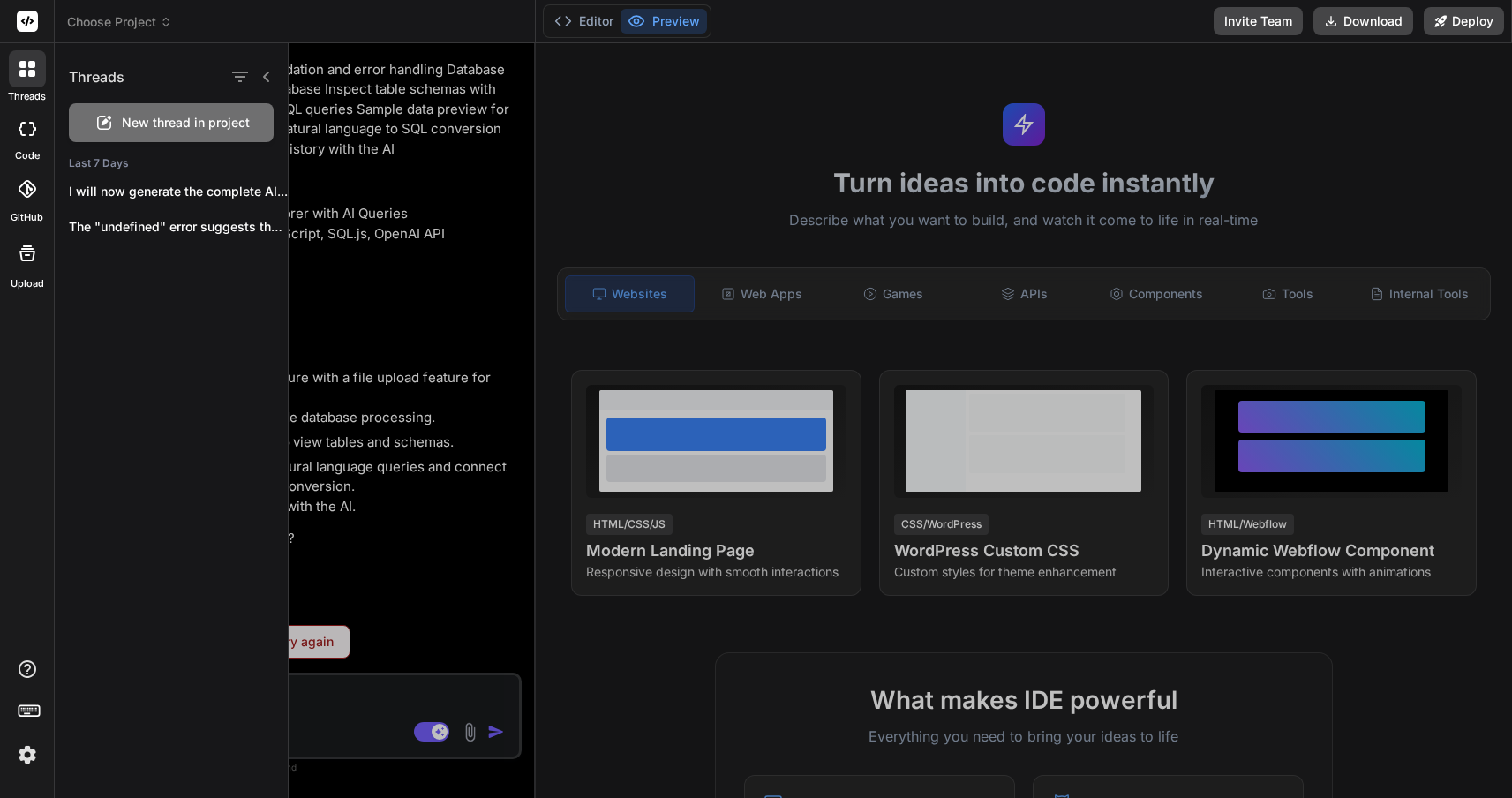
click at [136, 123] on span "New thread in project" at bounding box center [185, 123] width 128 height 18
type textarea "x"
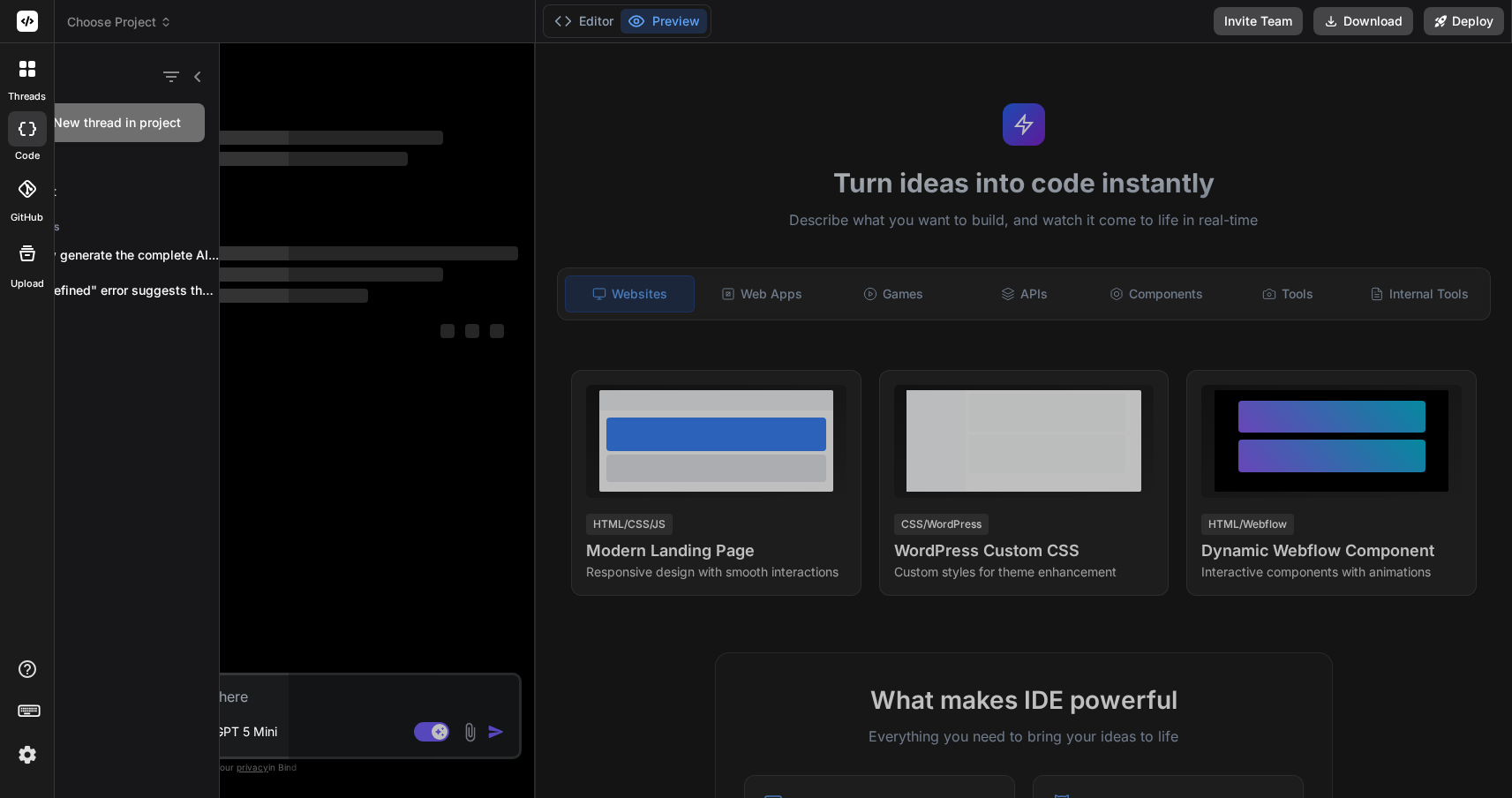
scroll to position [0, 0]
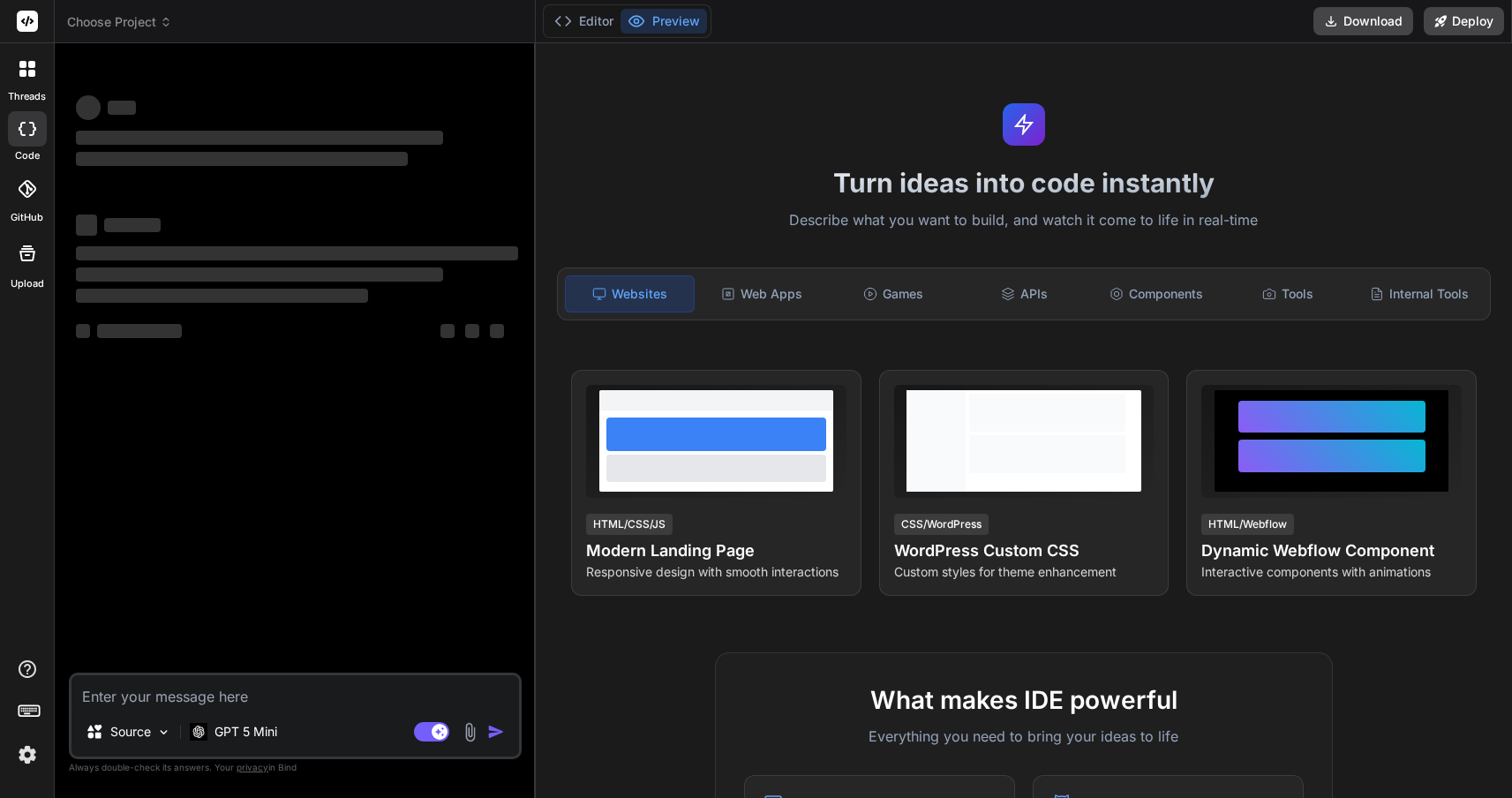
type textarea "x"
click at [167, 14] on span "Choose Project" at bounding box center [119, 22] width 105 height 18
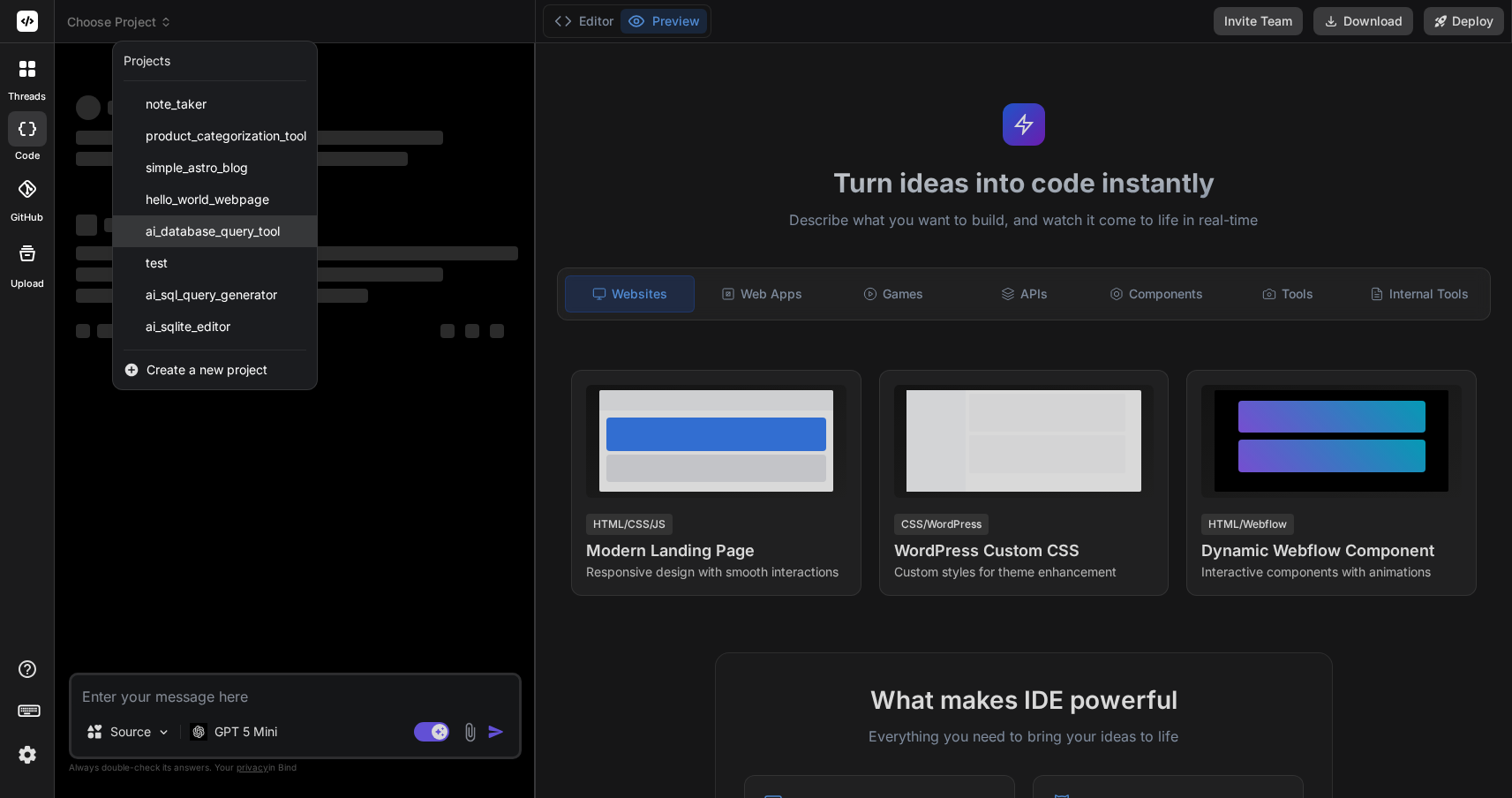
click at [253, 239] on span "ai_database_query_tool" at bounding box center [212, 232] width 134 height 18
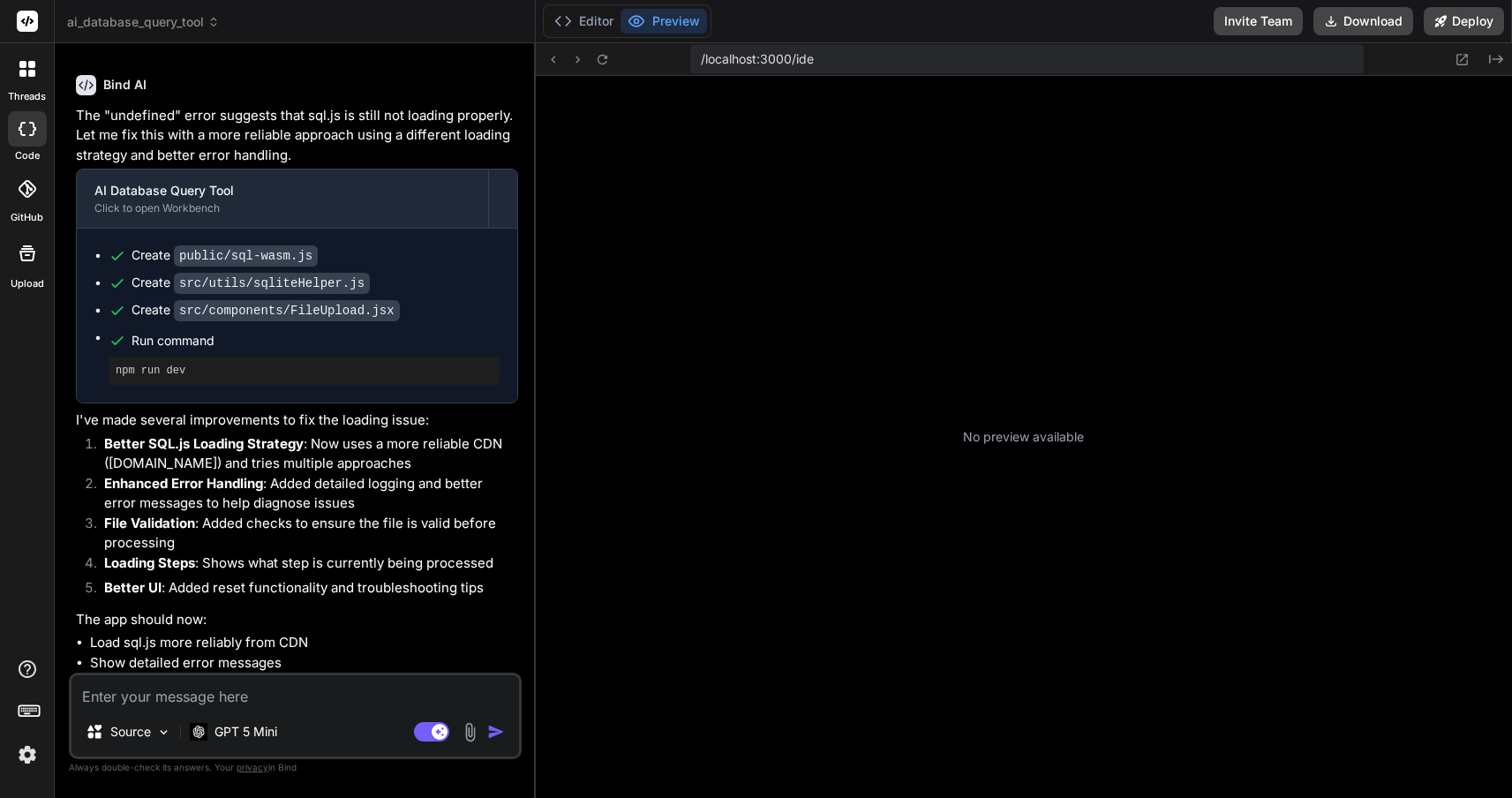
scroll to position [402, 0]
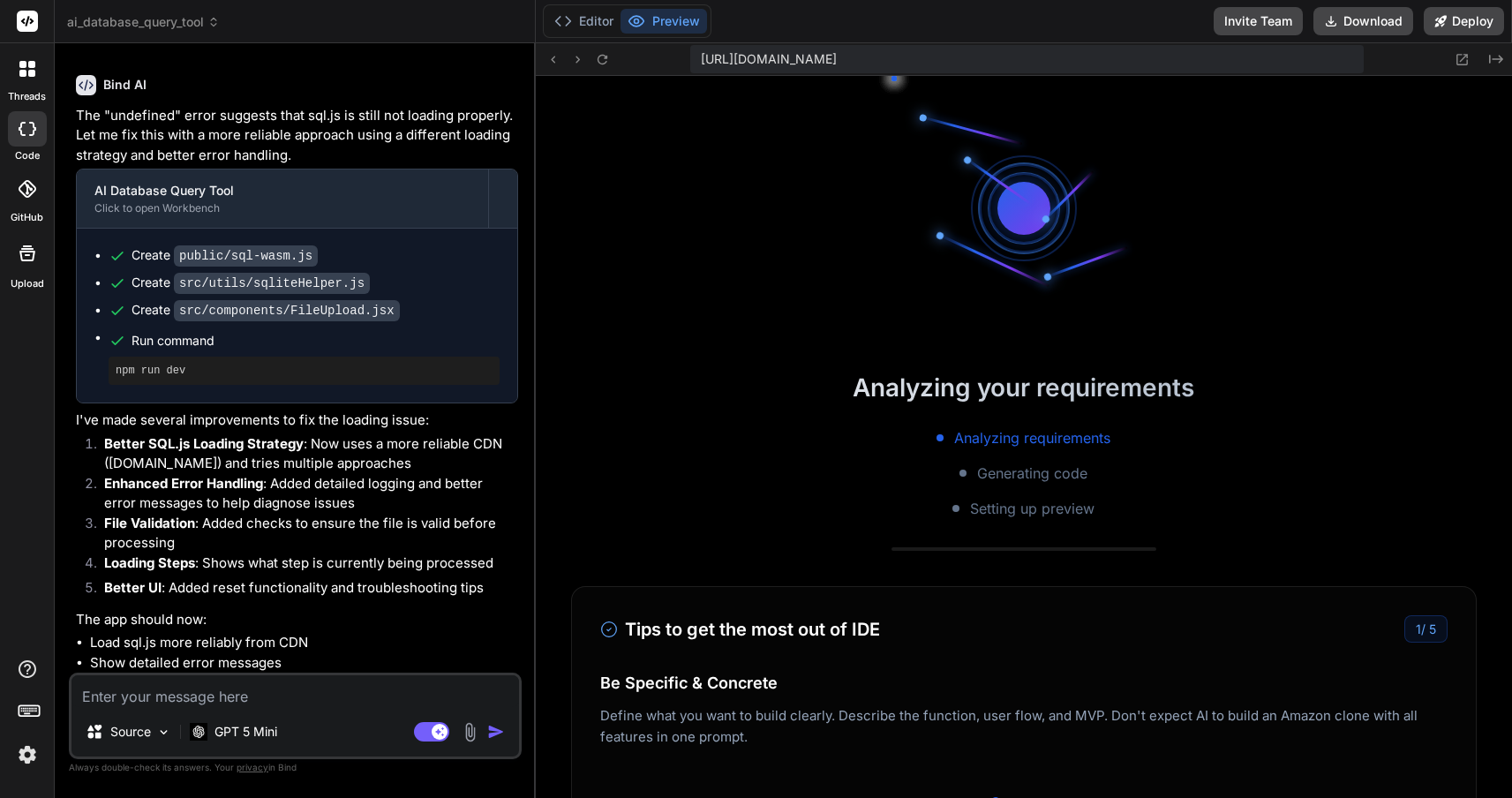
type textarea "x"
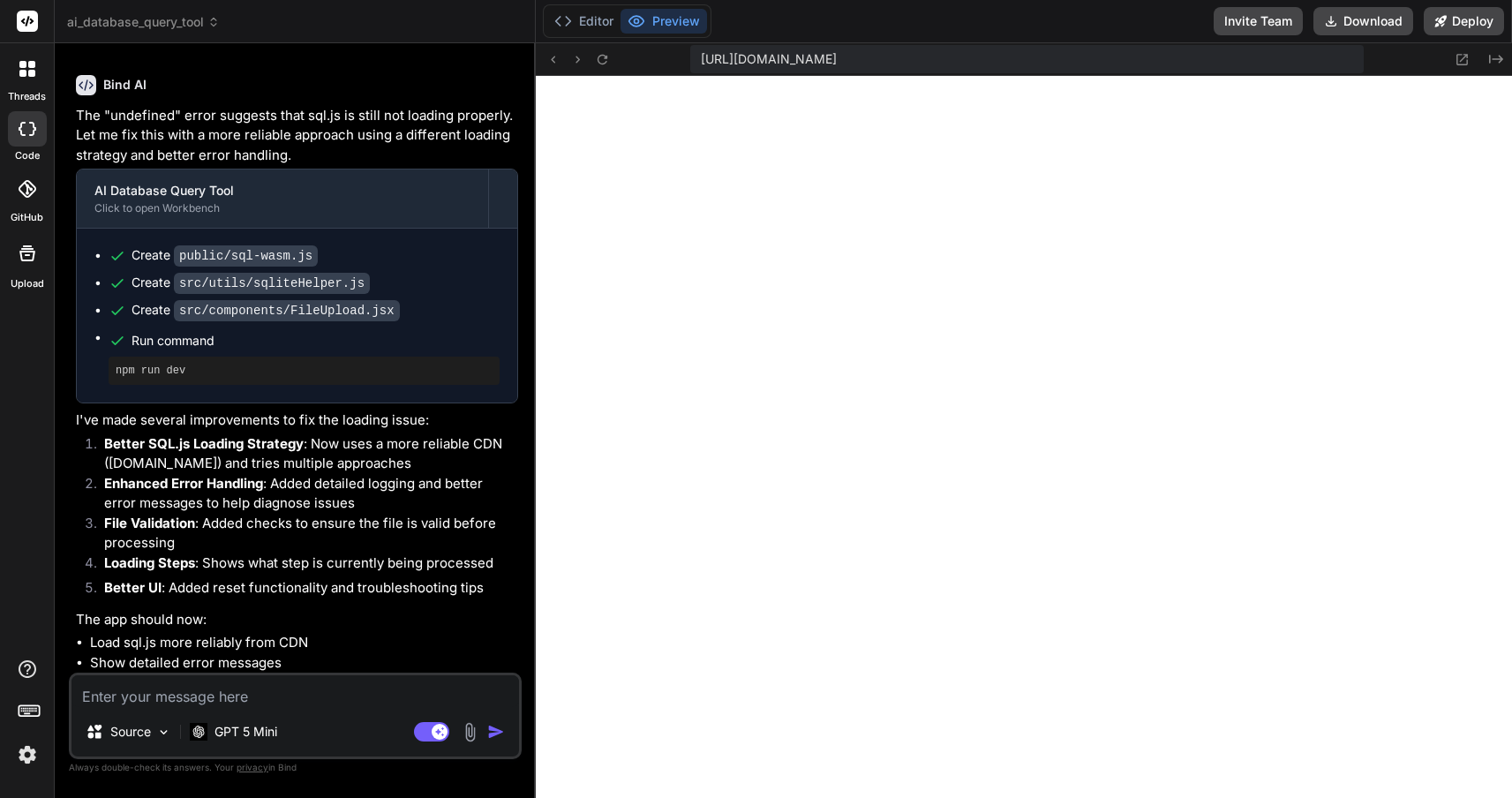
click at [243, 700] on textarea at bounding box center [295, 691] width 447 height 31
type textarea "t"
type textarea "x"
type textarea "th"
type textarea "x"
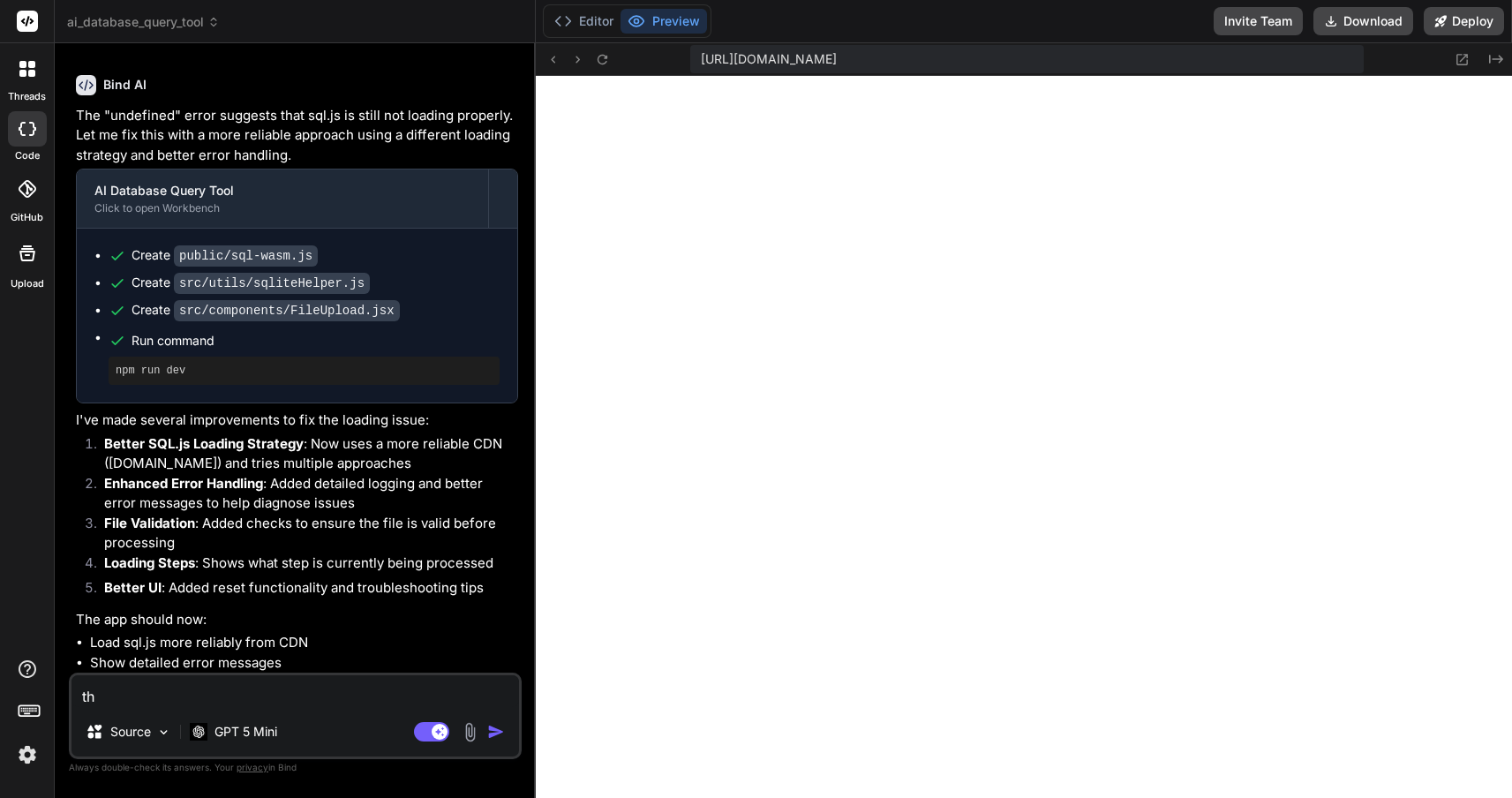
type textarea "the"
type textarea "x"
type textarea "ther"
type textarea "x"
type textarea "there"
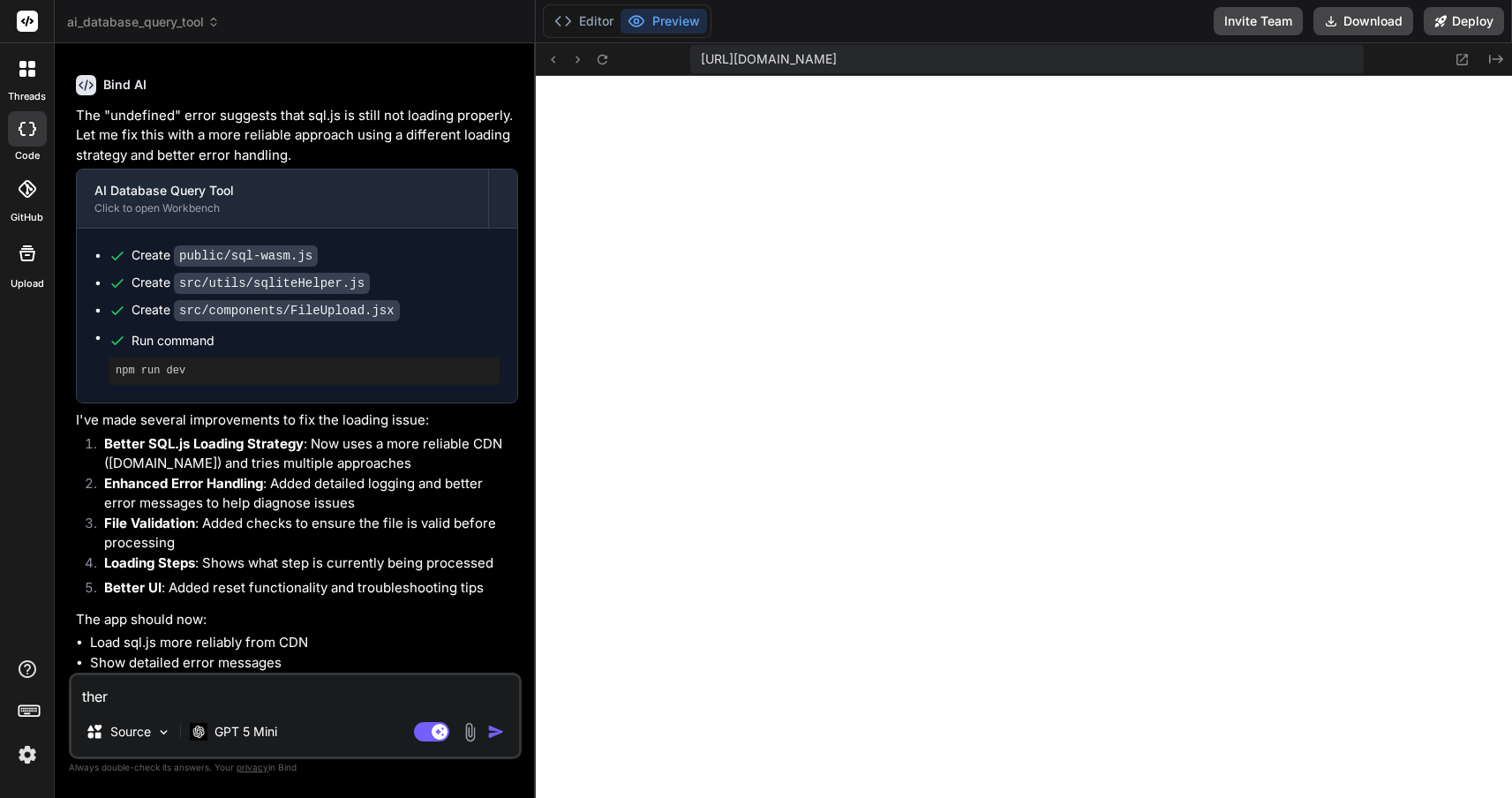
type textarea "x"
type textarea "there"
type textarea "x"
type textarea "there i"
type textarea "x"
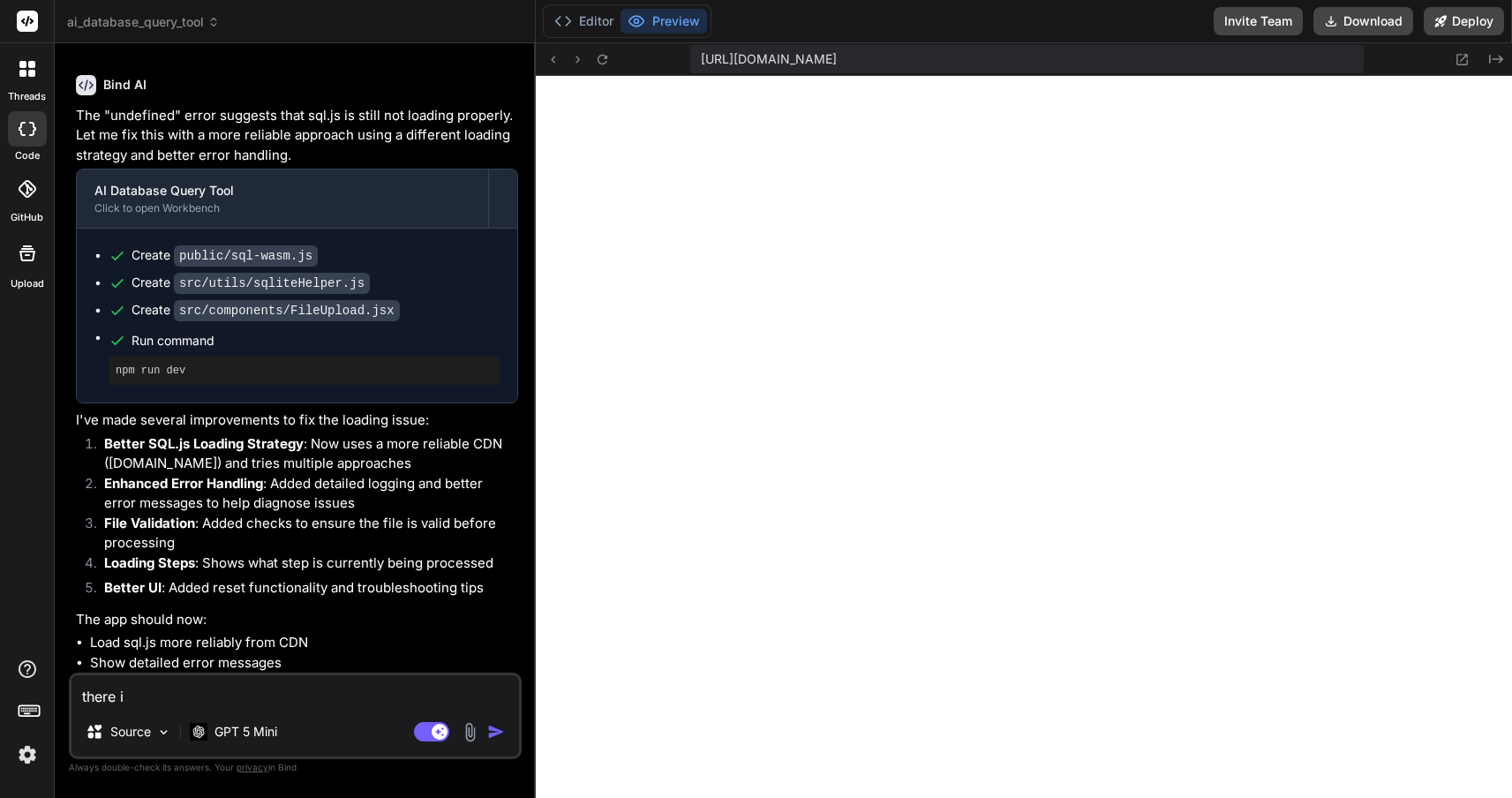
type textarea "there is"
type textarea "x"
type textarea "there is"
type textarea "x"
type textarea "there is a"
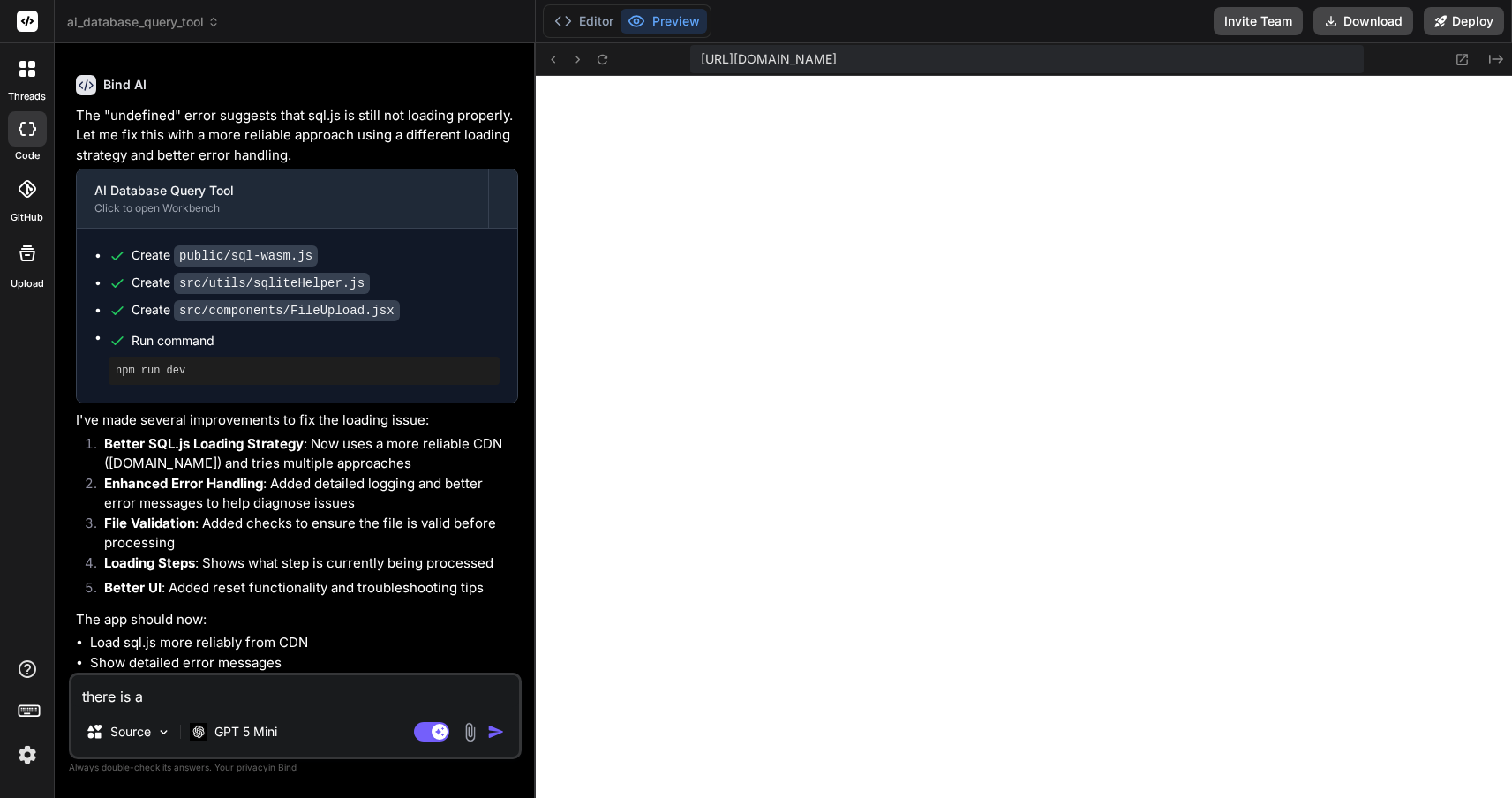
type textarea "x"
type textarea "there is an"
type textarea "x"
type textarea "there is an"
type textarea "x"
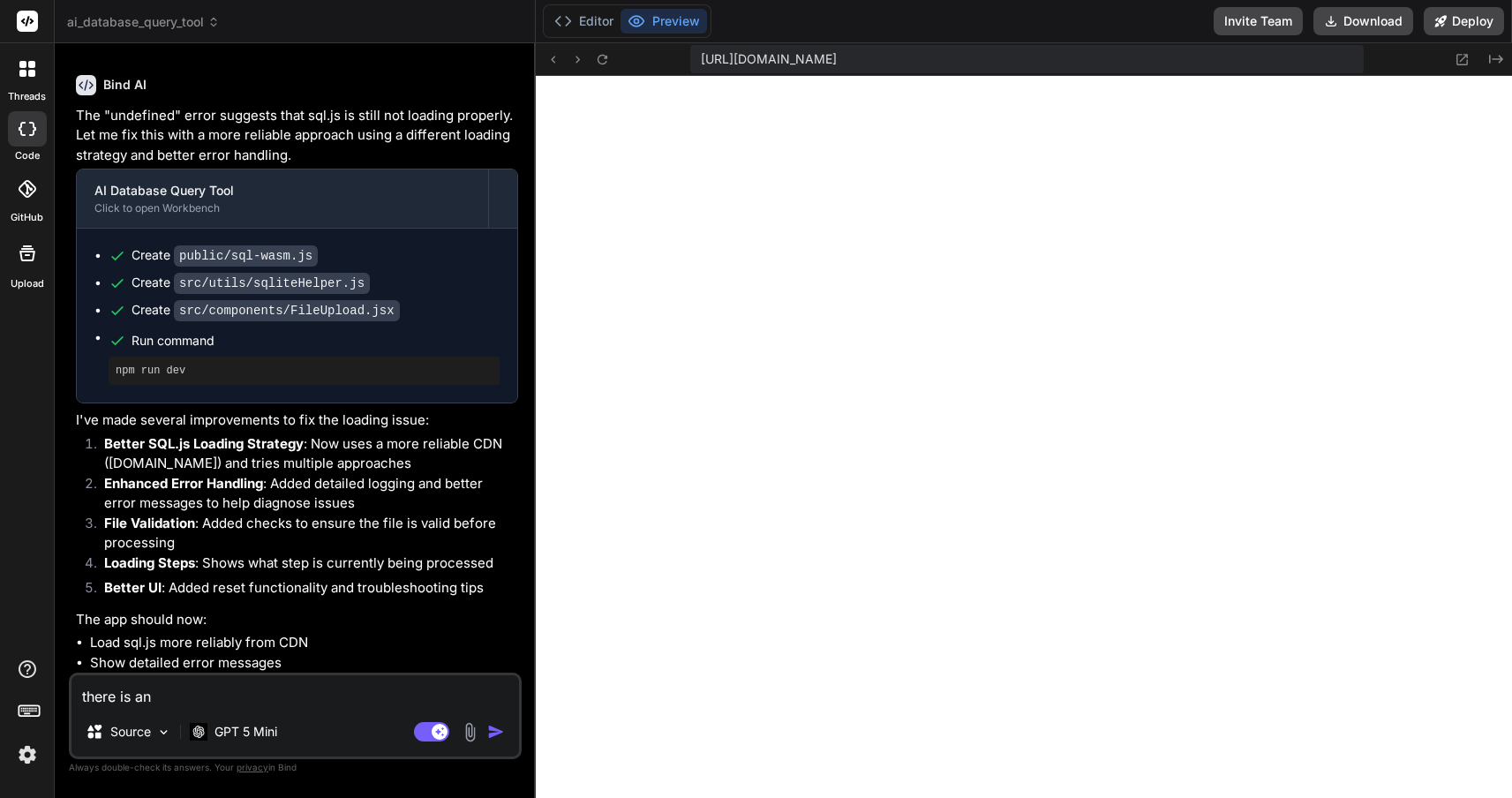
type textarea "there is an e"
type textarea "x"
type textarea "there is an er"
type textarea "x"
type textarea "there is an err"
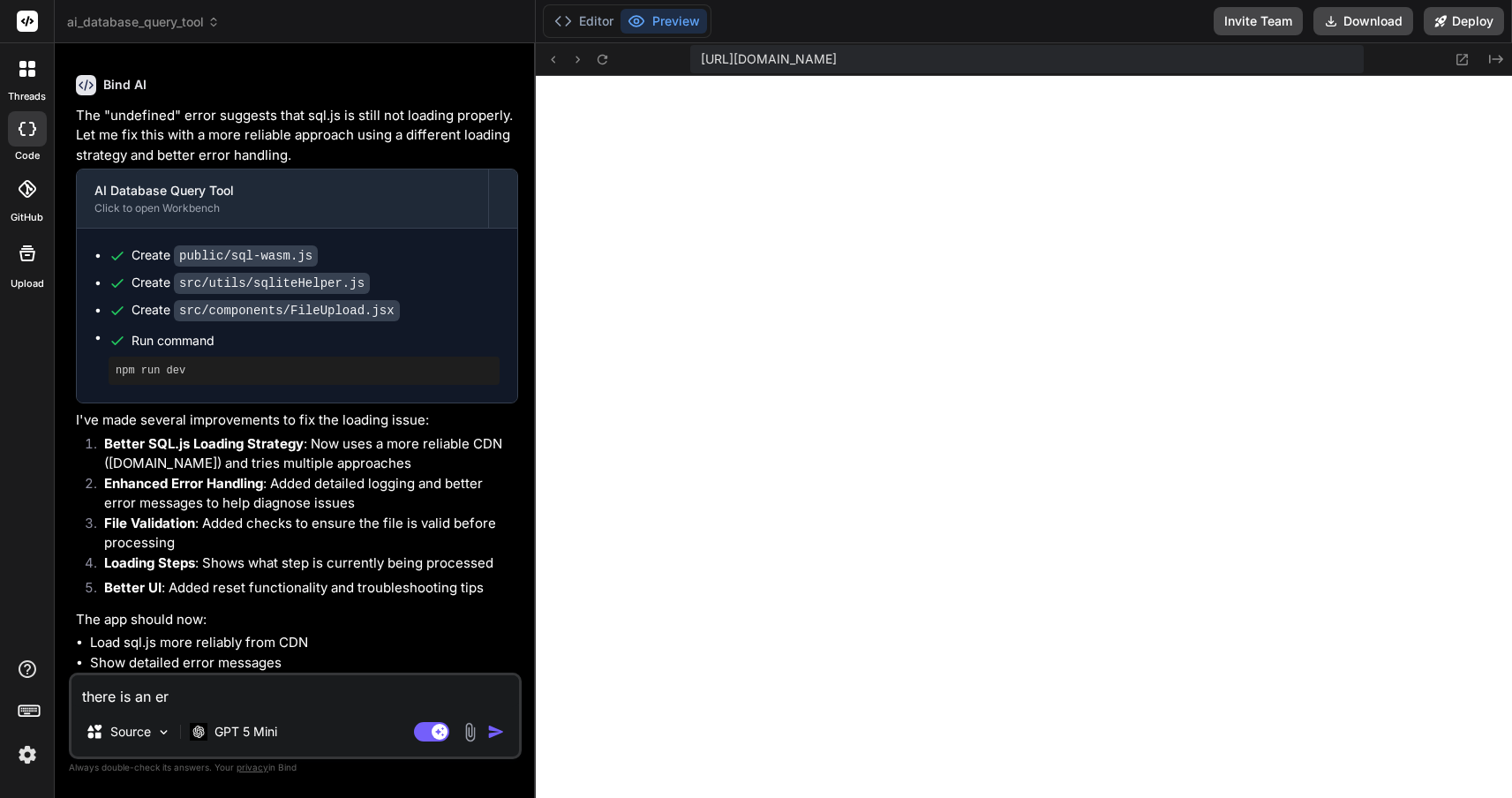
type textarea "x"
type textarea "there is an erro"
type textarea "x"
type textarea "there is an error"
type textarea "x"
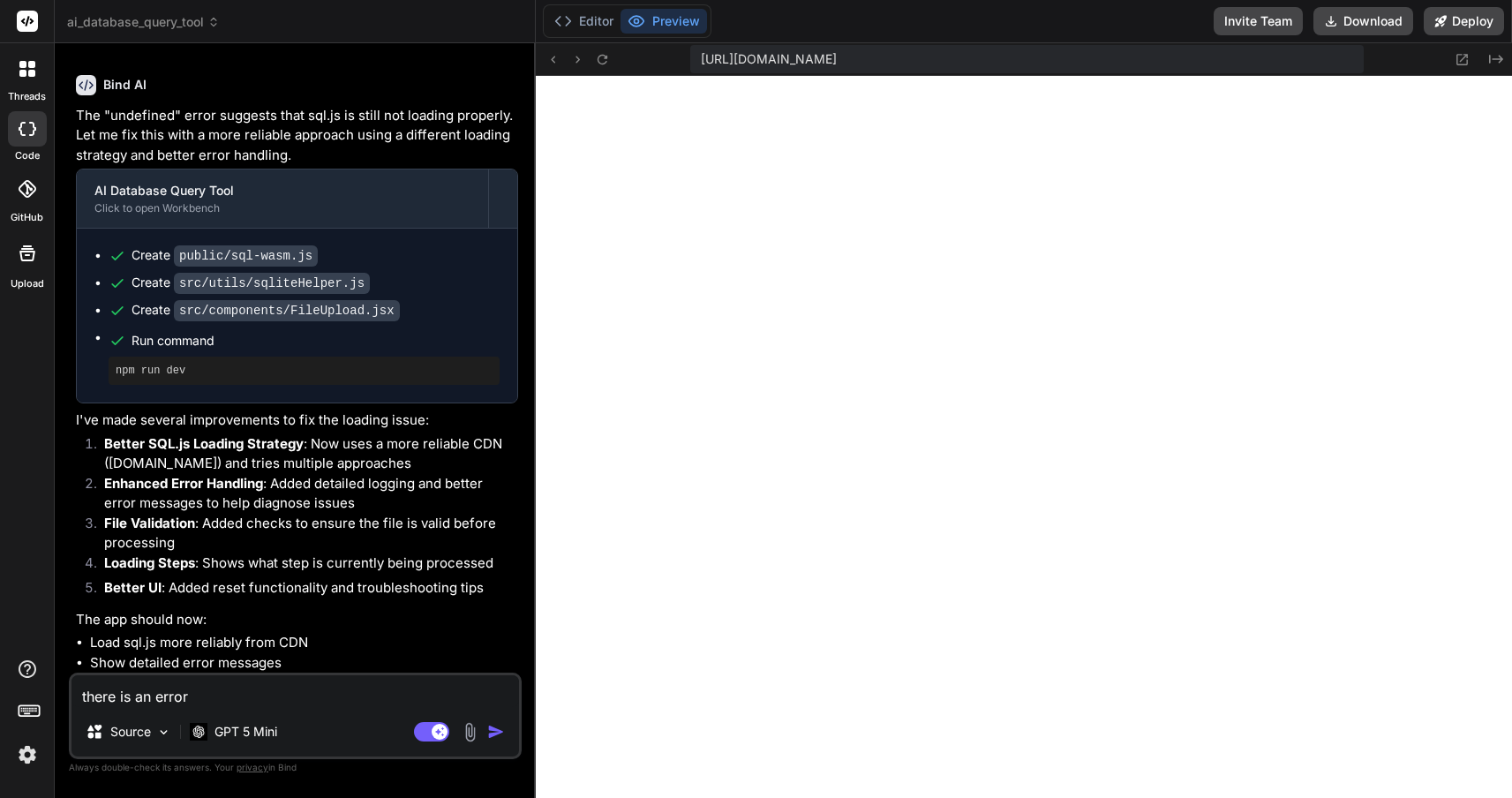
type textarea "there is an error"
type textarea "x"
type textarea "there is an error i"
type textarea "x"
type textarea "there is an error in"
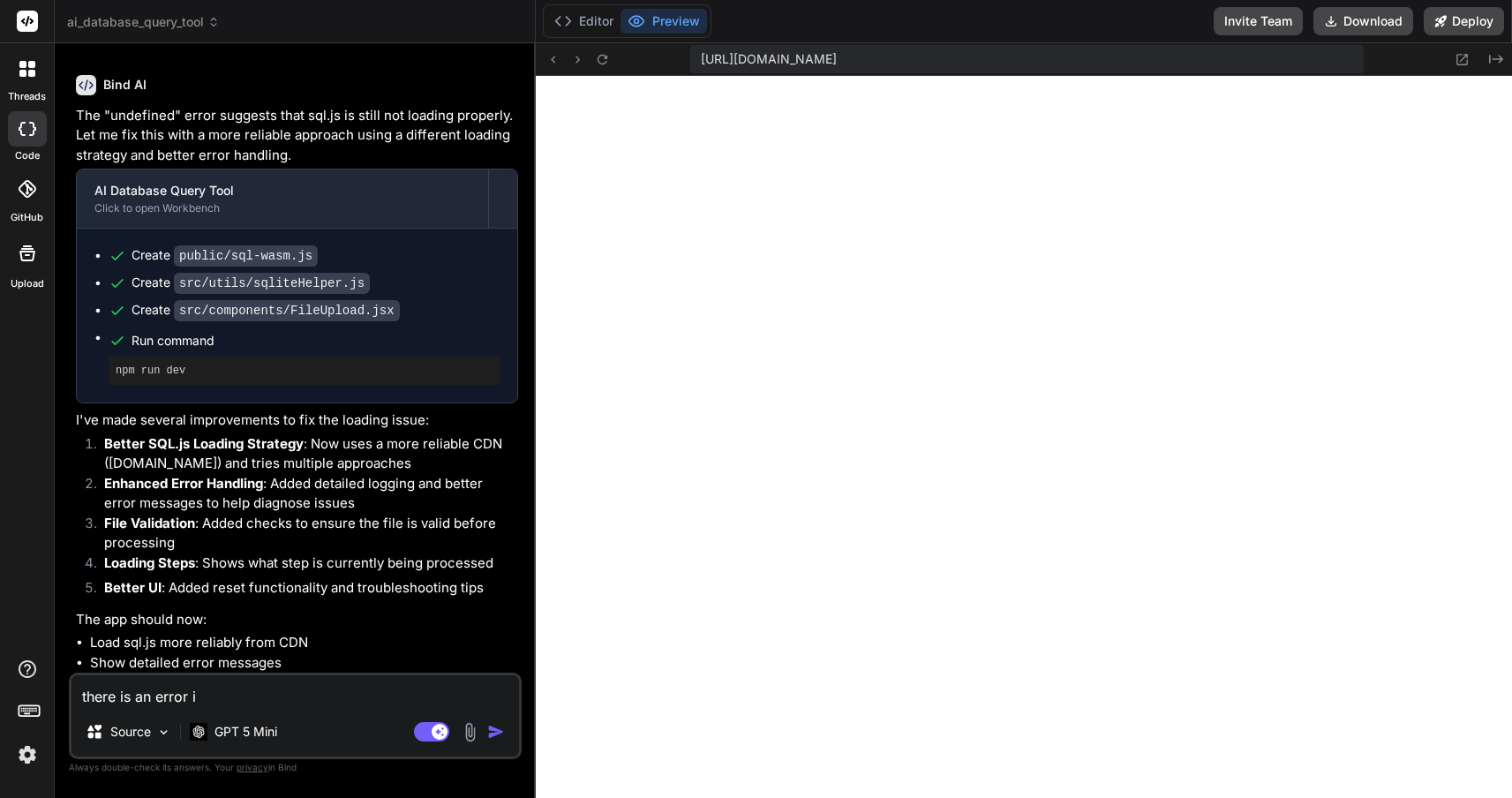
type textarea "x"
type textarea "there is an error in"
type textarea "x"
type textarea "there is an error in t"
type textarea "x"
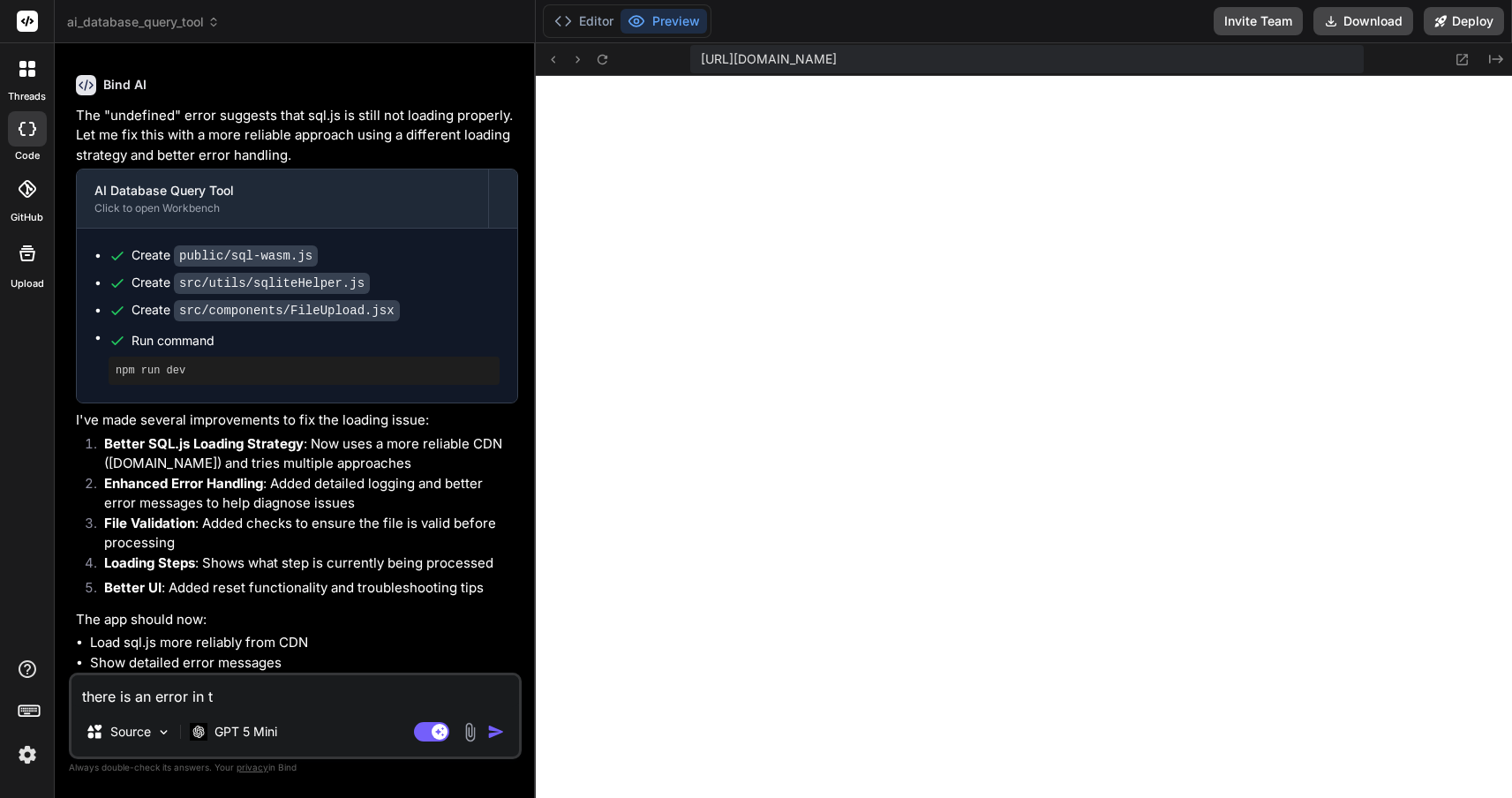
type textarea "there is an error in th"
type textarea "x"
type textarea "there is an error in the"
type textarea "x"
type textarea "there is an error in the"
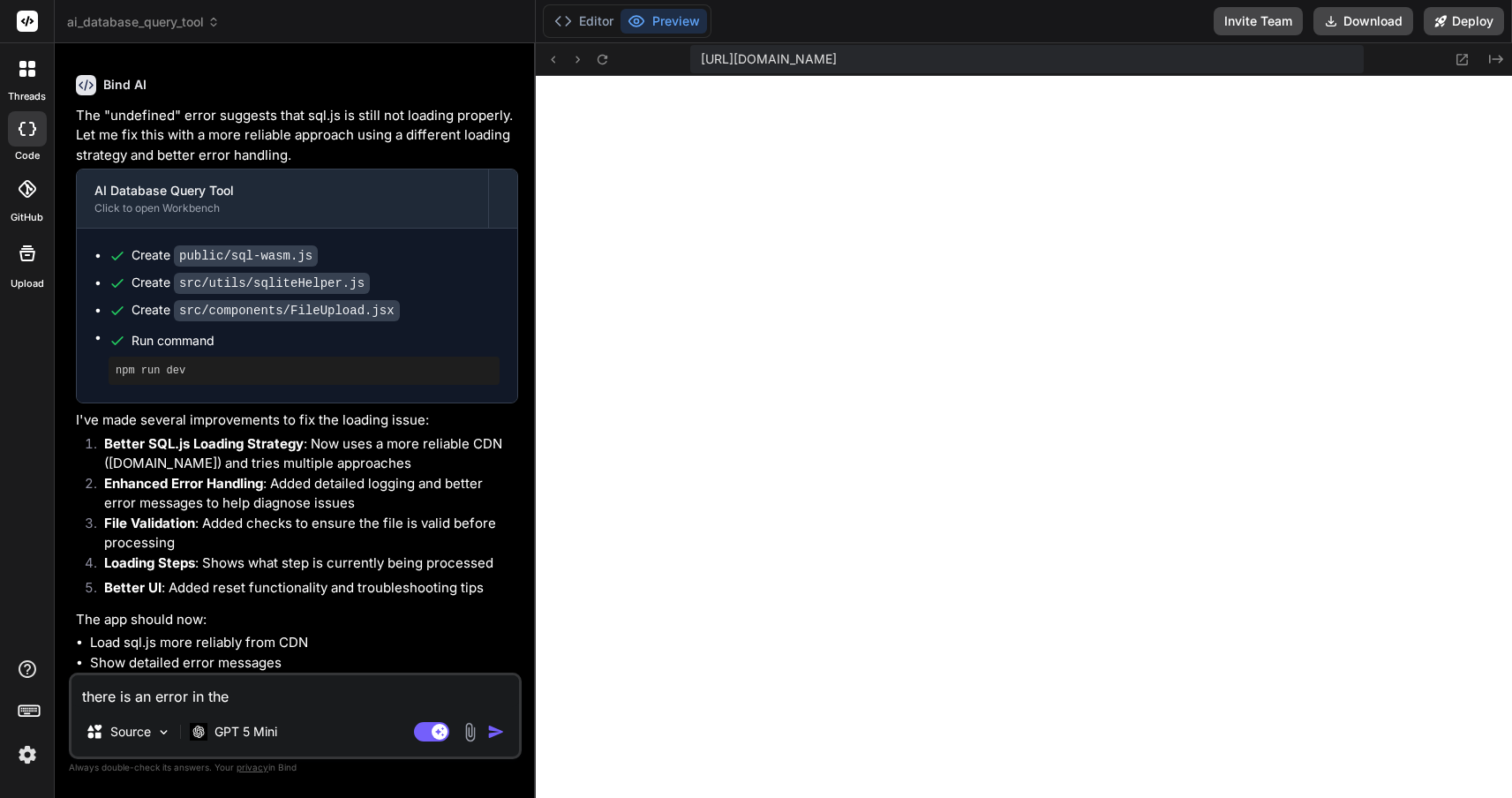
type textarea "x"
type textarea "there is an error in the a"
type textarea "x"
type textarea "there is an error in the ap"
type textarea "x"
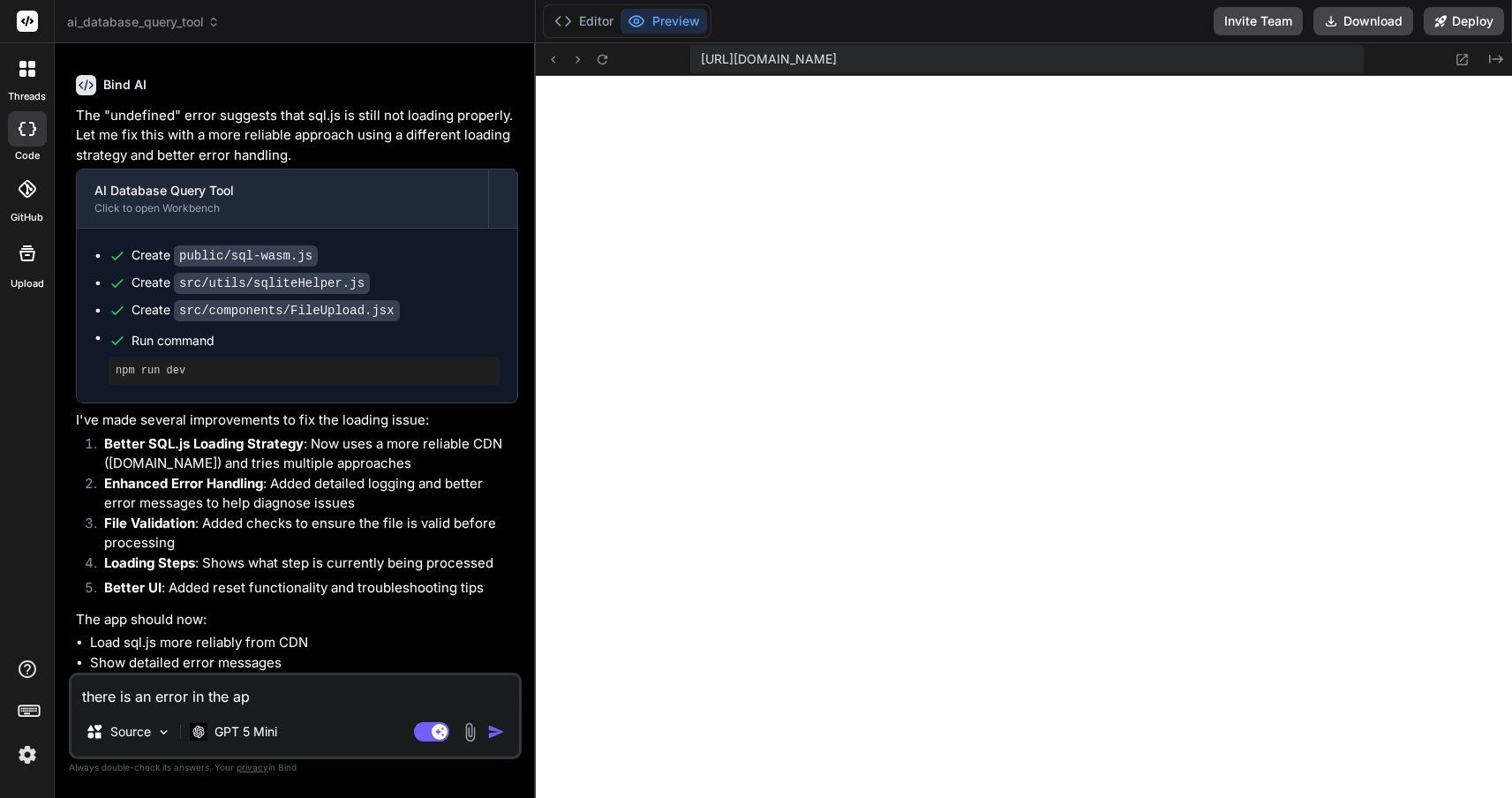
type textarea "there is an error in the app"
type textarea "x"
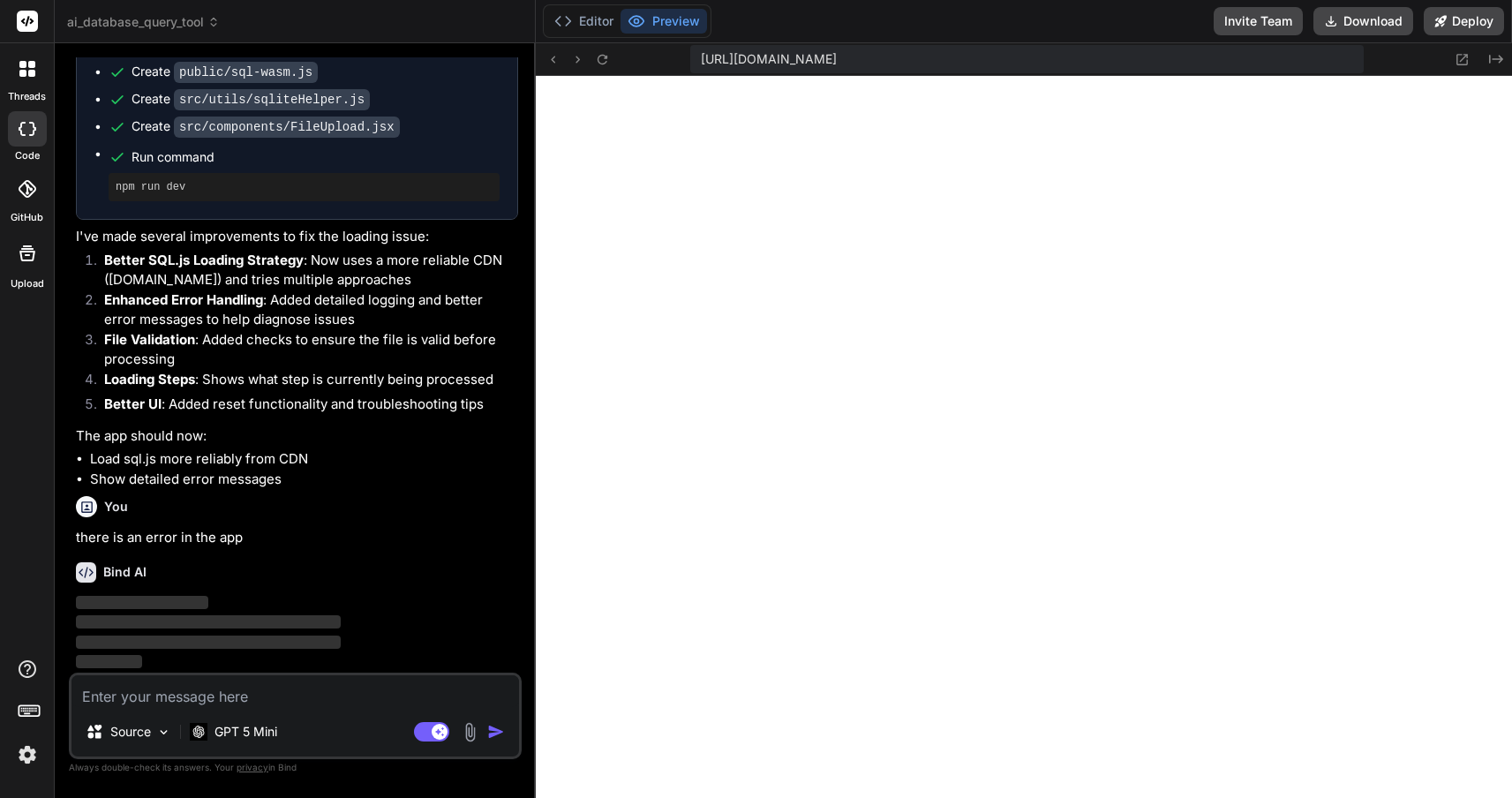
scroll to position [2648, 0]
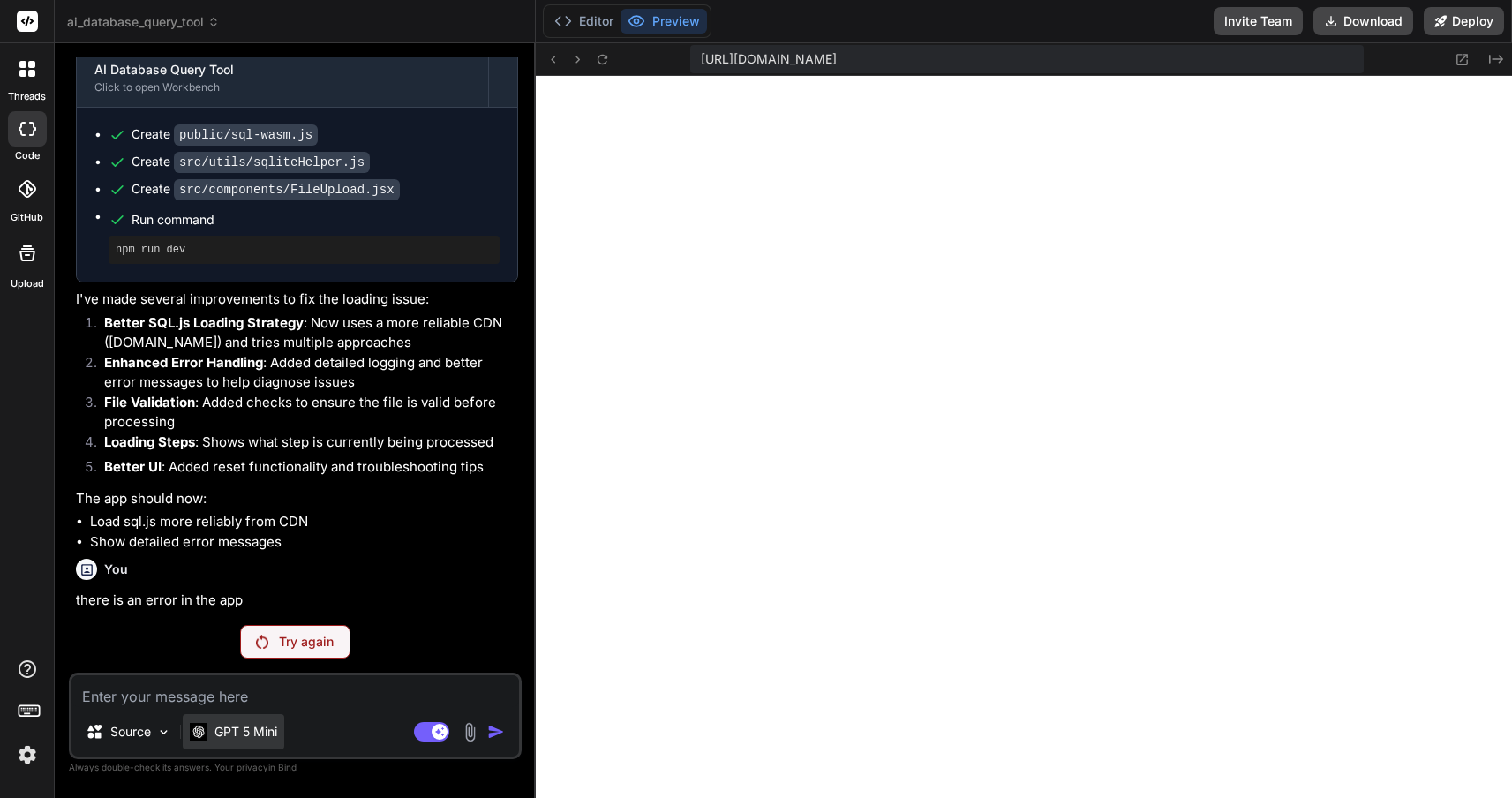
click at [256, 725] on p "GPT 5 Mini" at bounding box center [246, 732] width 63 height 18
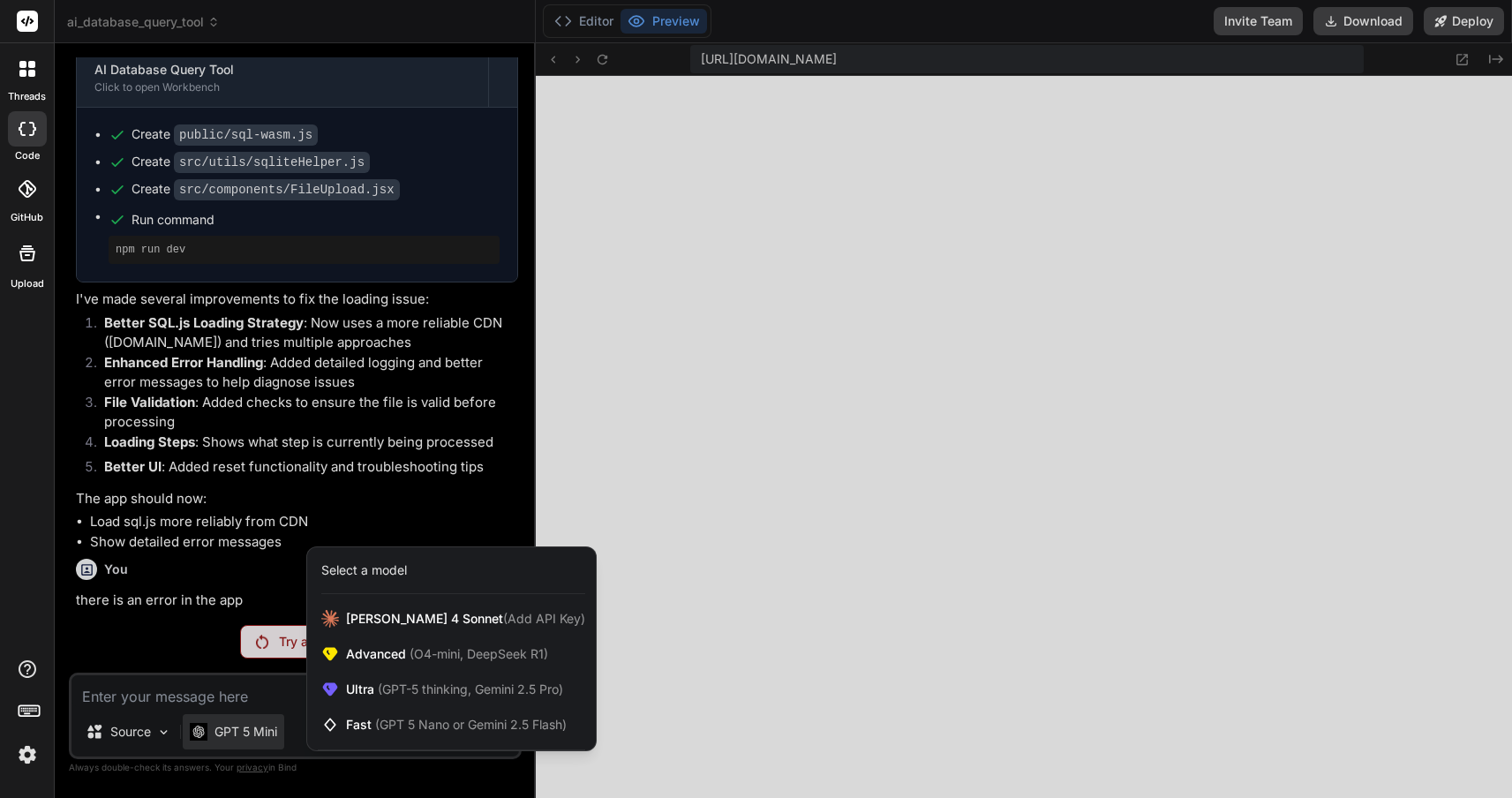
click at [242, 382] on div at bounding box center [756, 399] width 1512 height 798
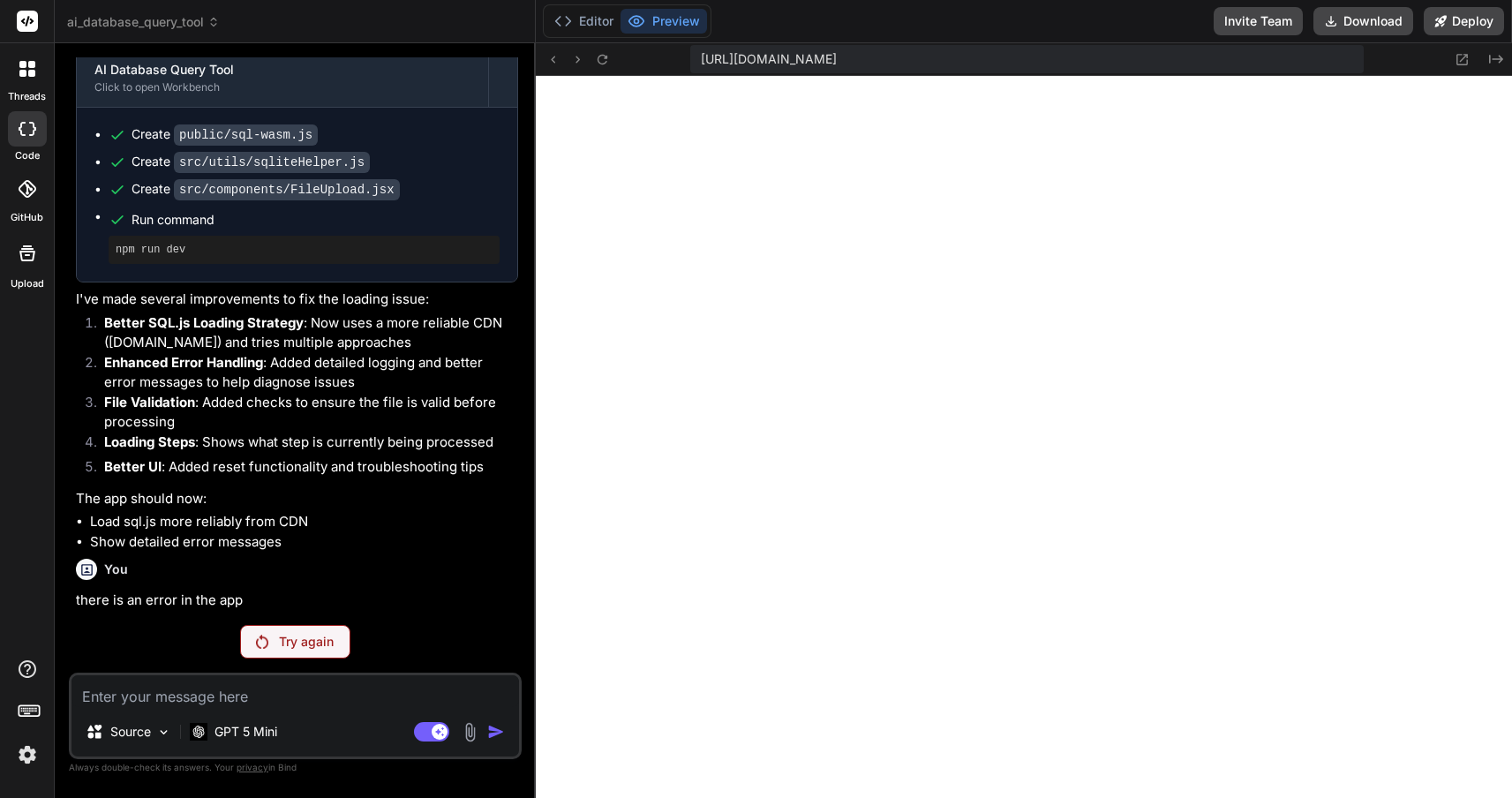
click at [24, 755] on img at bounding box center [27, 755] width 30 height 30
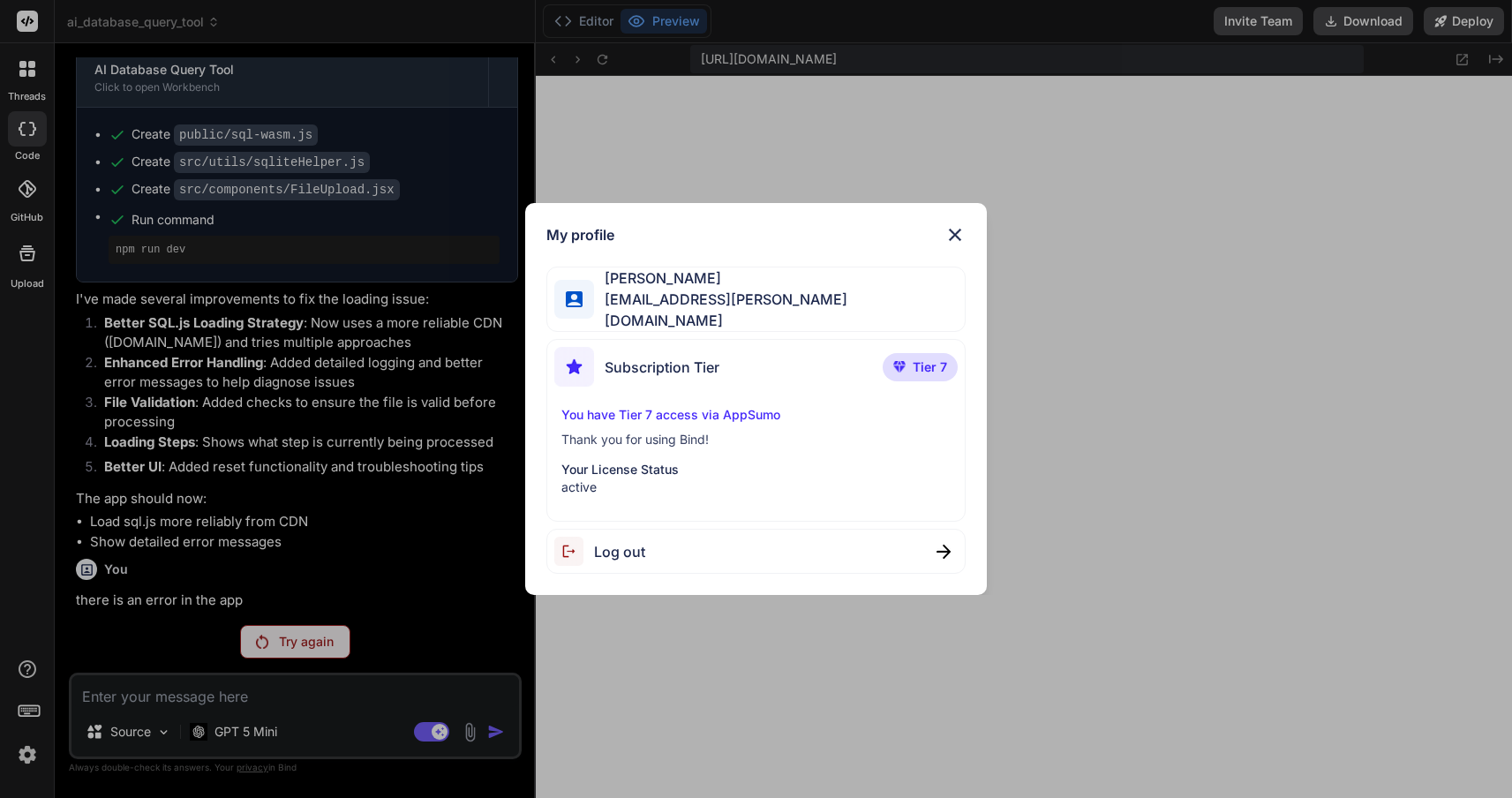
click at [707, 414] on p "You have Tier 7 access via AppSumo" at bounding box center [756, 415] width 390 height 18
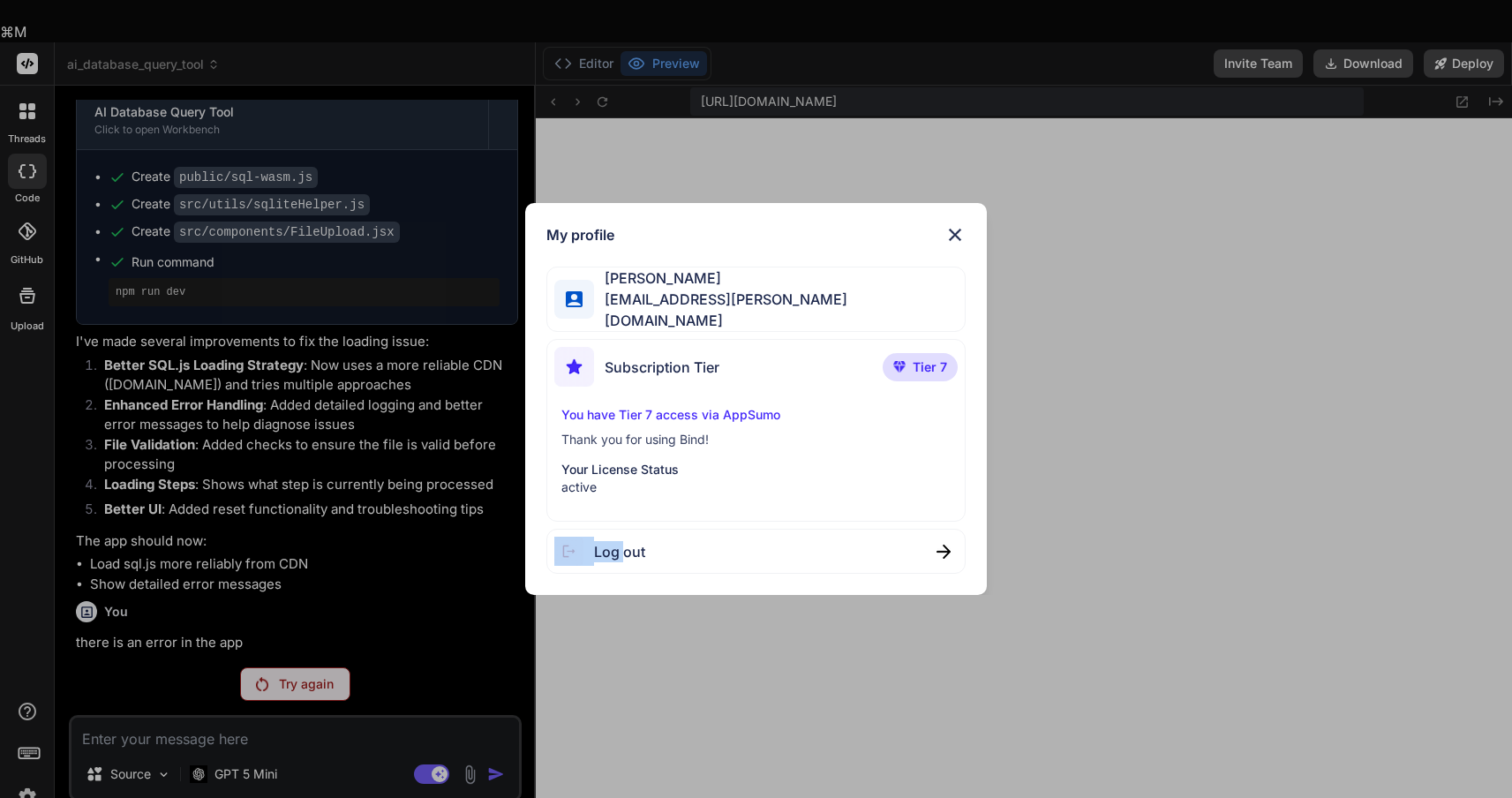
drag, startPoint x: 622, startPoint y: 552, endPoint x: 582, endPoint y: 662, distance: 117.0
click at [584, 662] on div "My profile Ross Sivertsen mail@ross-sivertsen.com Subscription Tier Tier 7 You …" at bounding box center [756, 399] width 1512 height 798
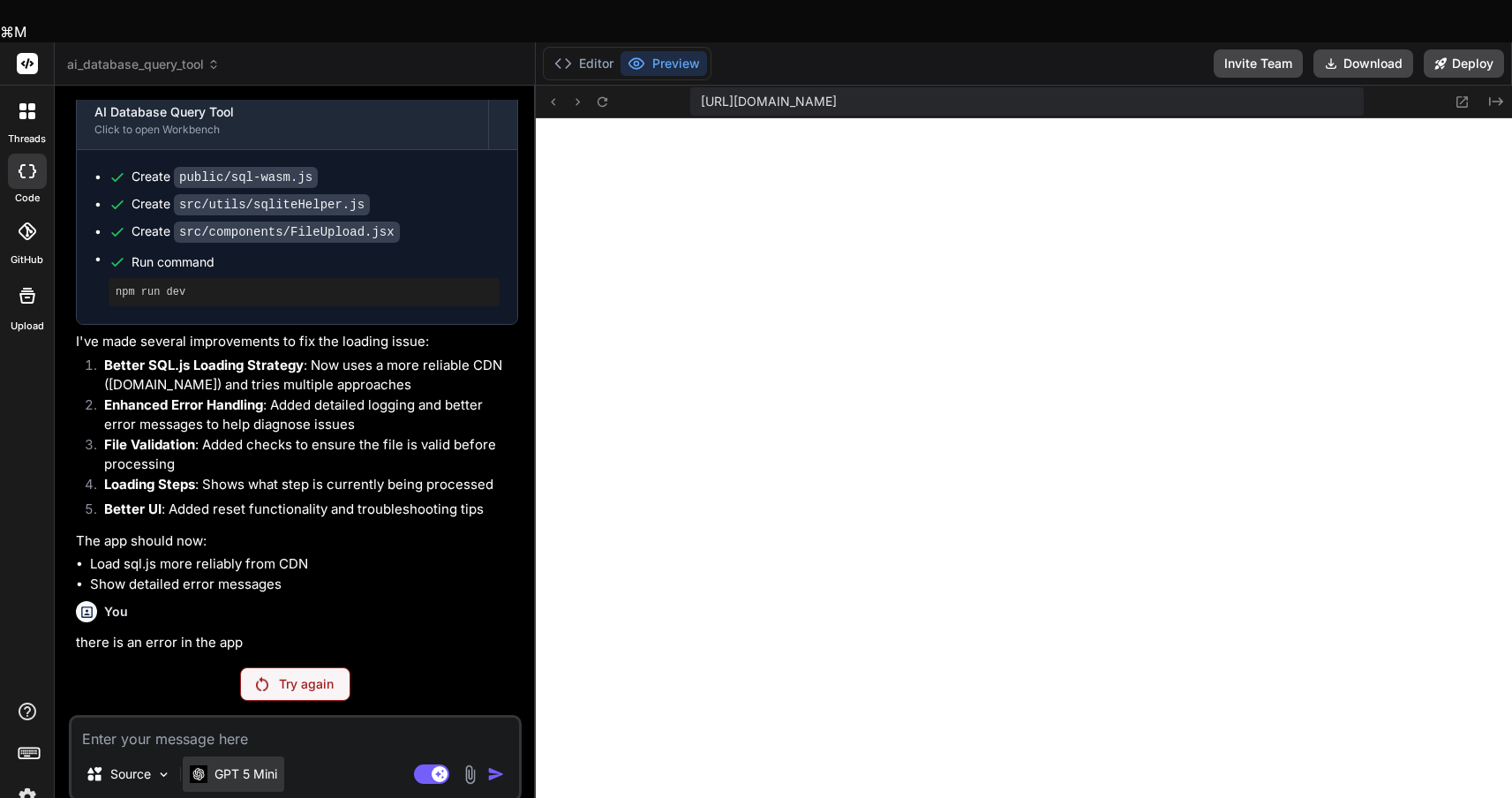
click at [226, 766] on p "GPT 5 Mini" at bounding box center [246, 774] width 63 height 18
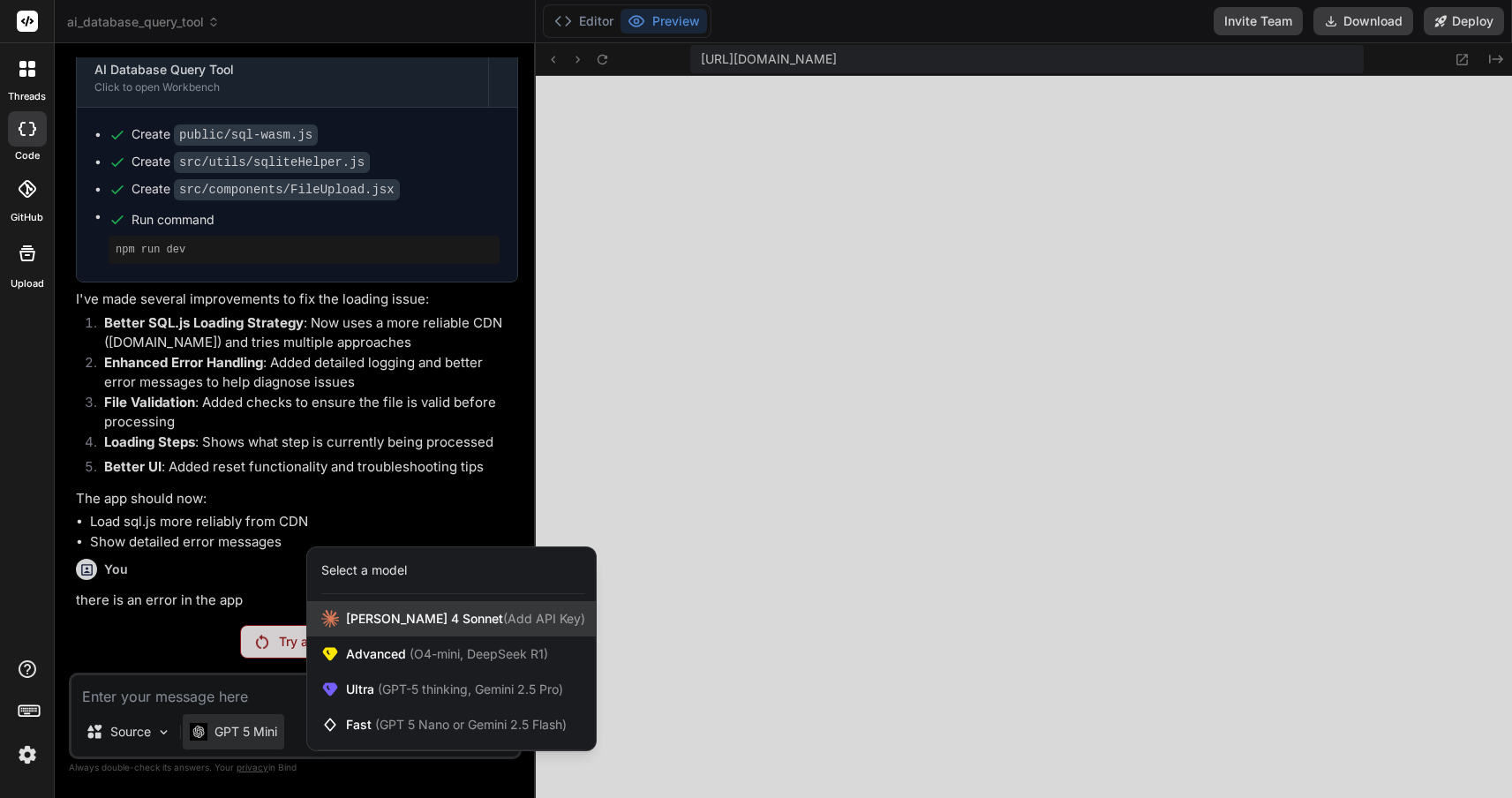
click at [368, 619] on span "Claude 4 Sonnet (Add API Key)" at bounding box center [466, 619] width 239 height 18
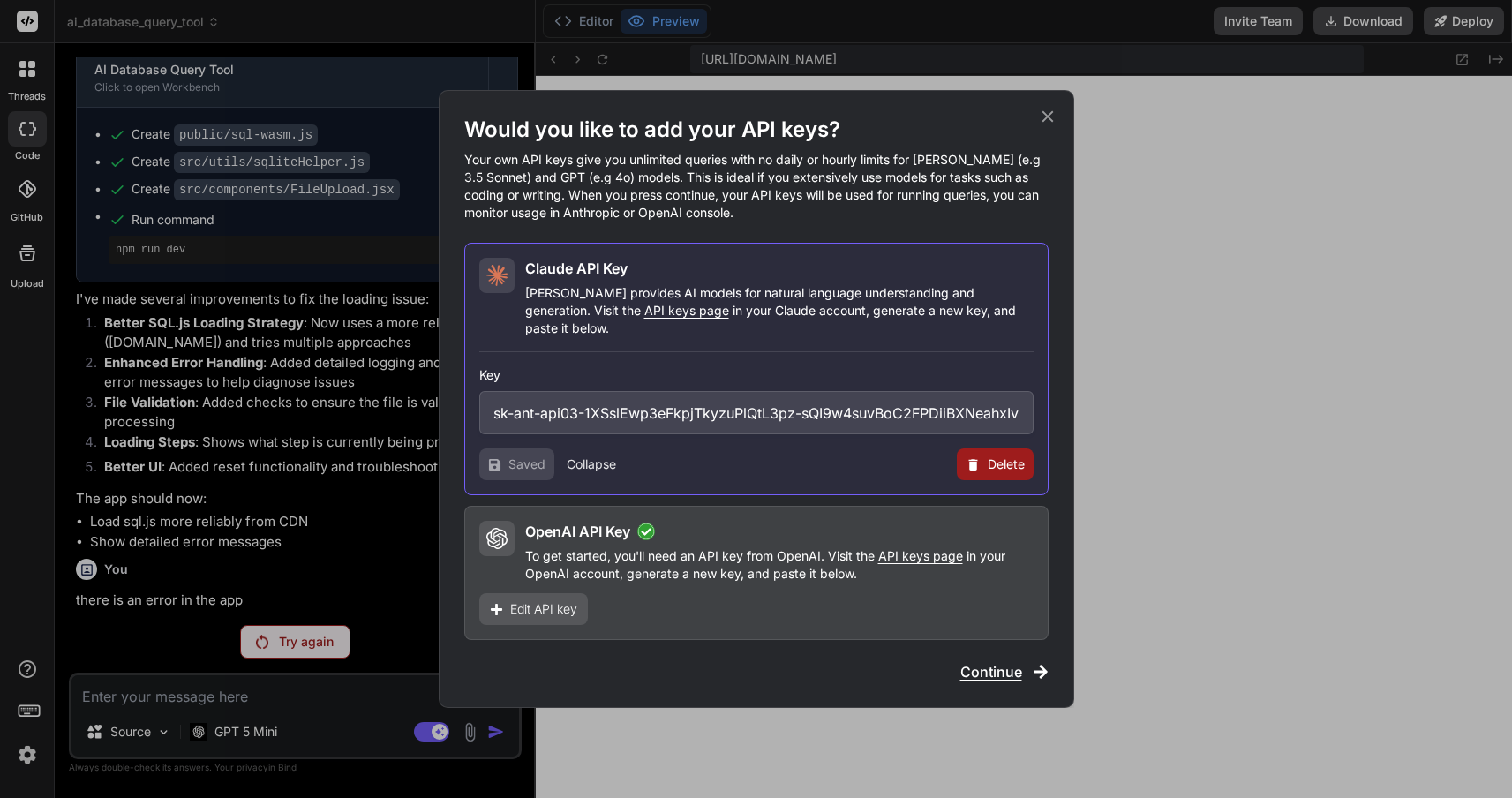
click at [985, 459] on button "Delete" at bounding box center [995, 464] width 77 height 31
click at [955, 455] on button "Delete" at bounding box center [960, 464] width 37 height 18
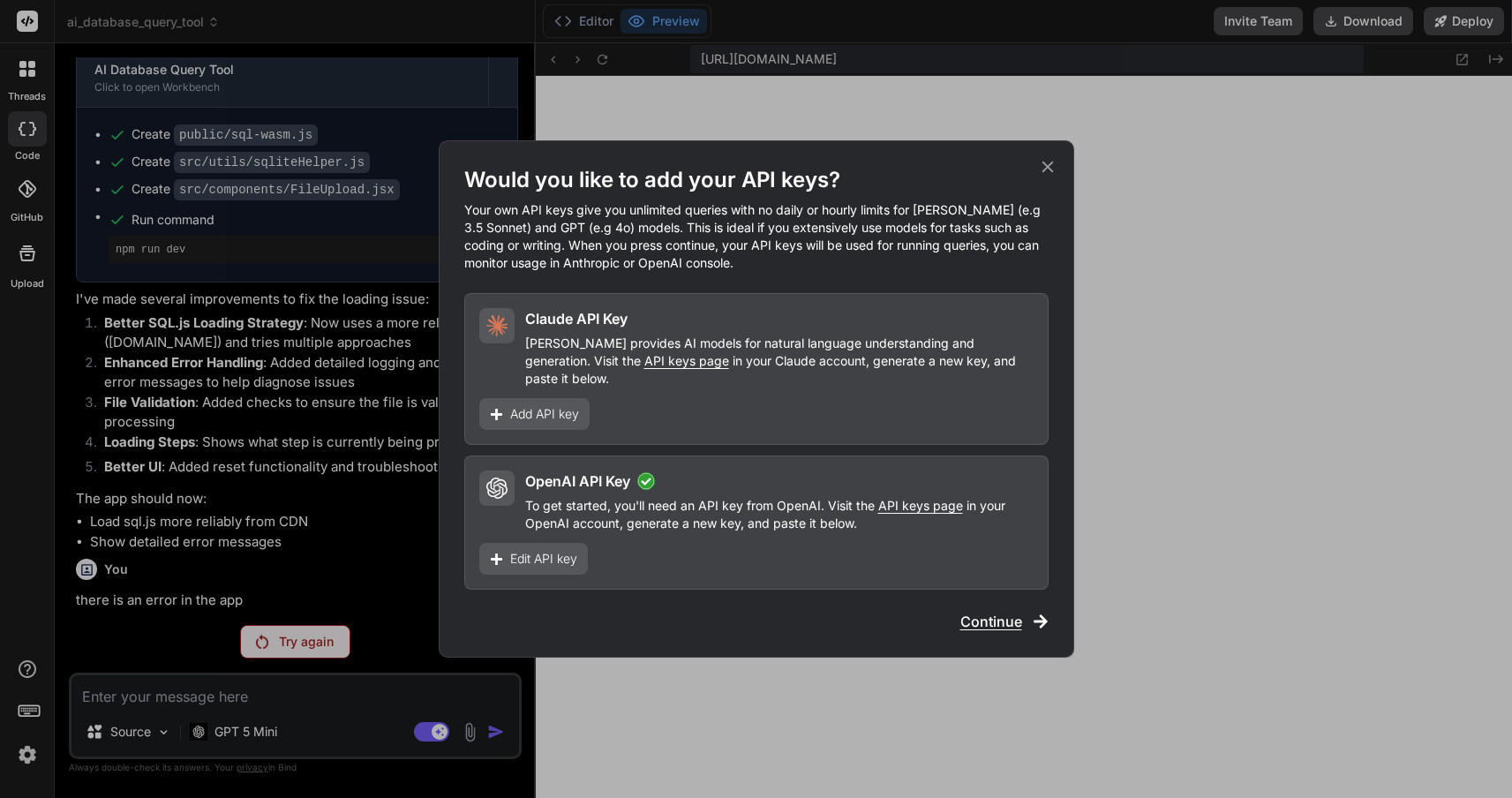
click at [566, 550] on span "Edit API key" at bounding box center [544, 559] width 67 height 18
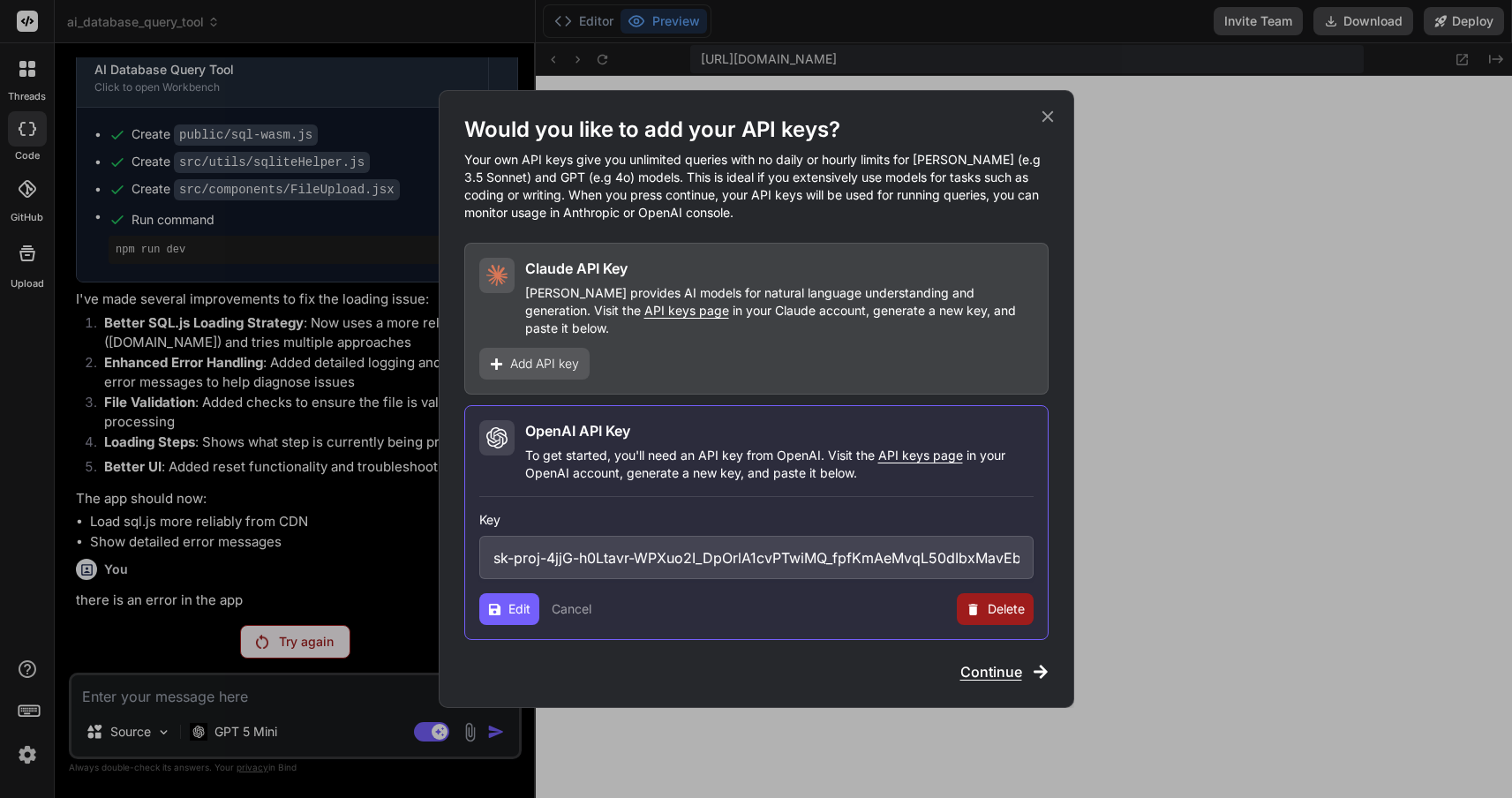
click at [997, 601] on span "Delete" at bounding box center [1007, 610] width 37 height 18
click at [954, 601] on button "Delete" at bounding box center [960, 610] width 37 height 18
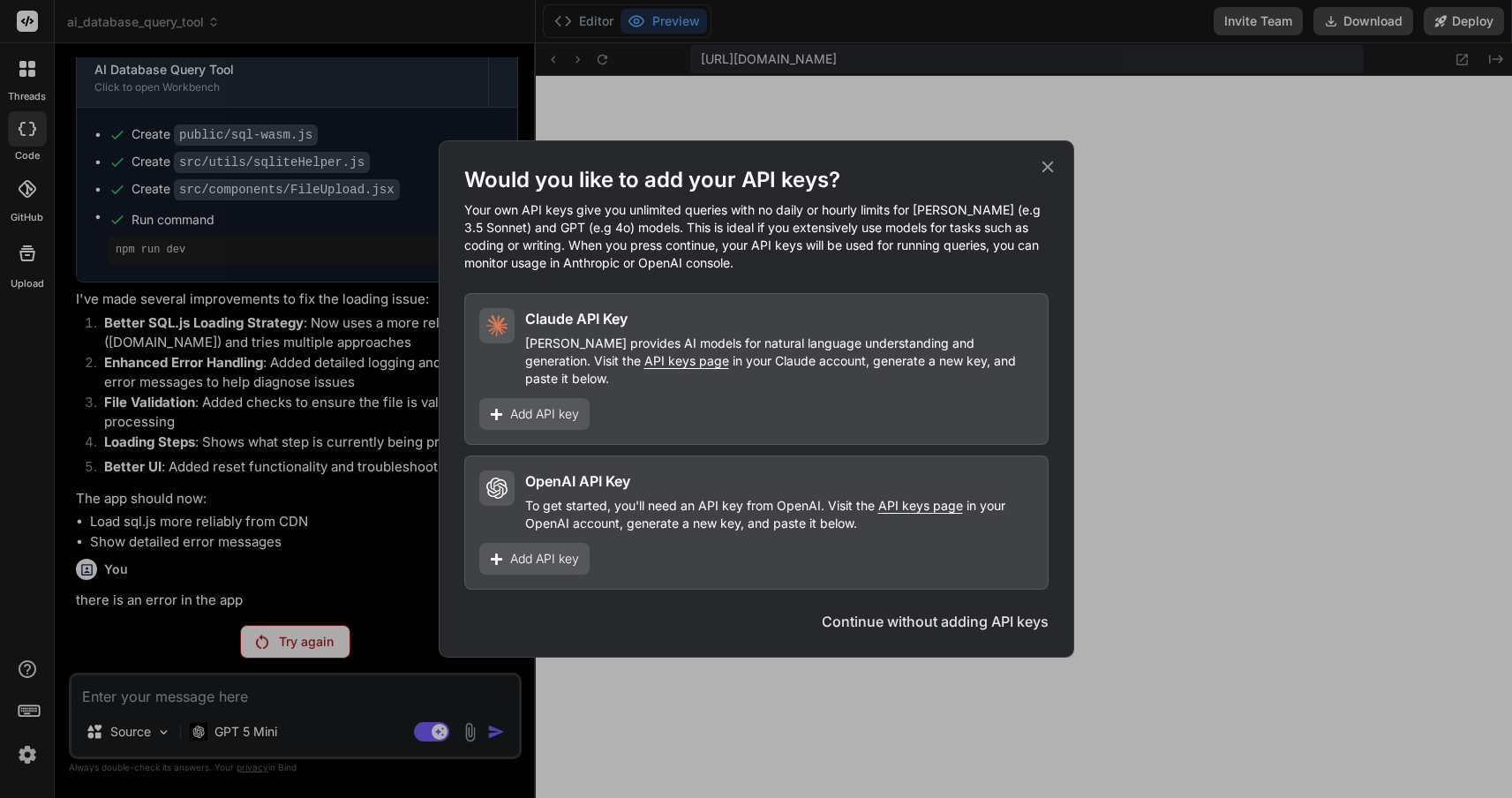
click at [932, 611] on button "Continue without adding API keys" at bounding box center [934, 621] width 227 height 22
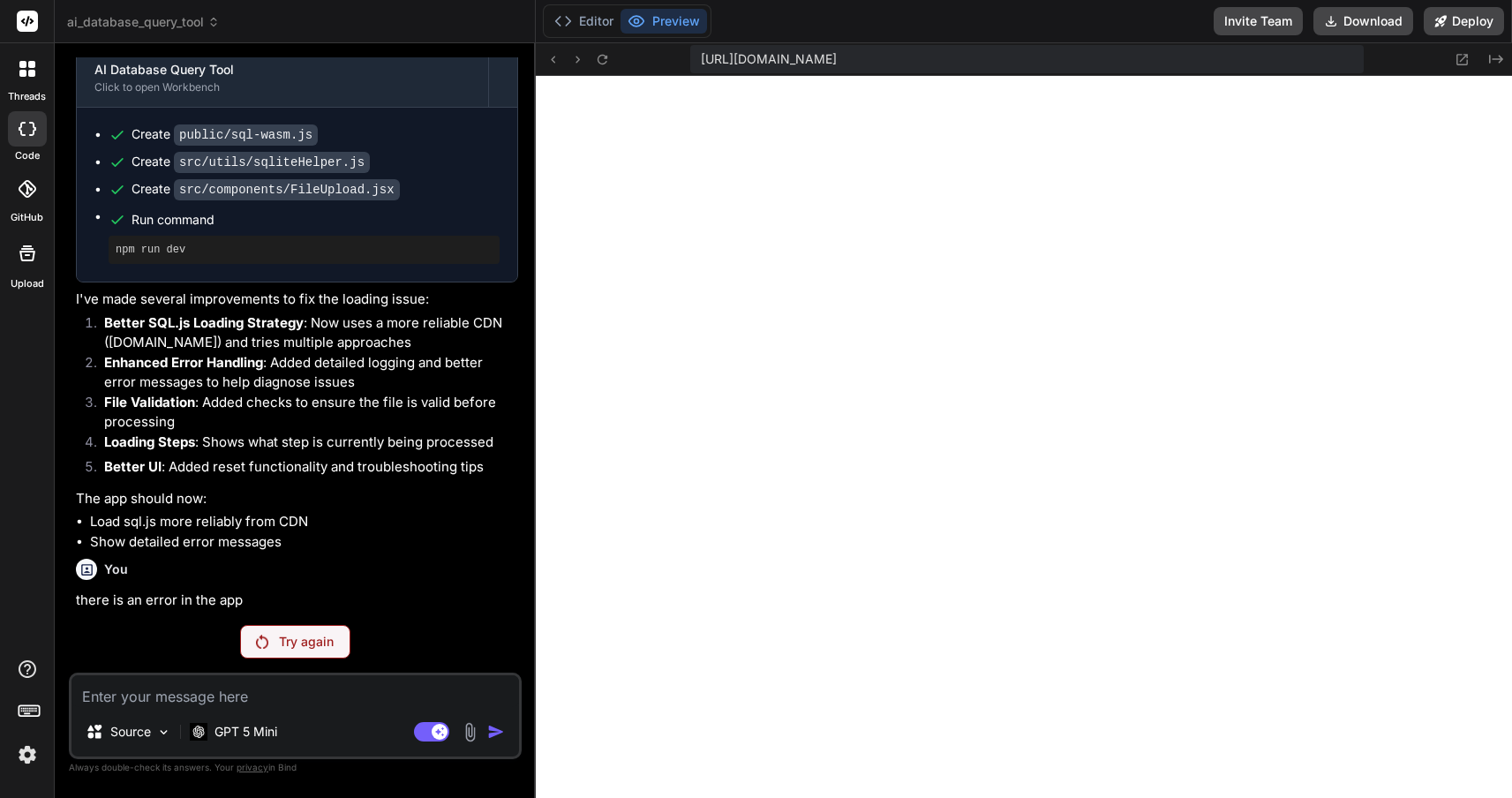
click at [326, 627] on div "Try again" at bounding box center [295, 642] width 110 height 33
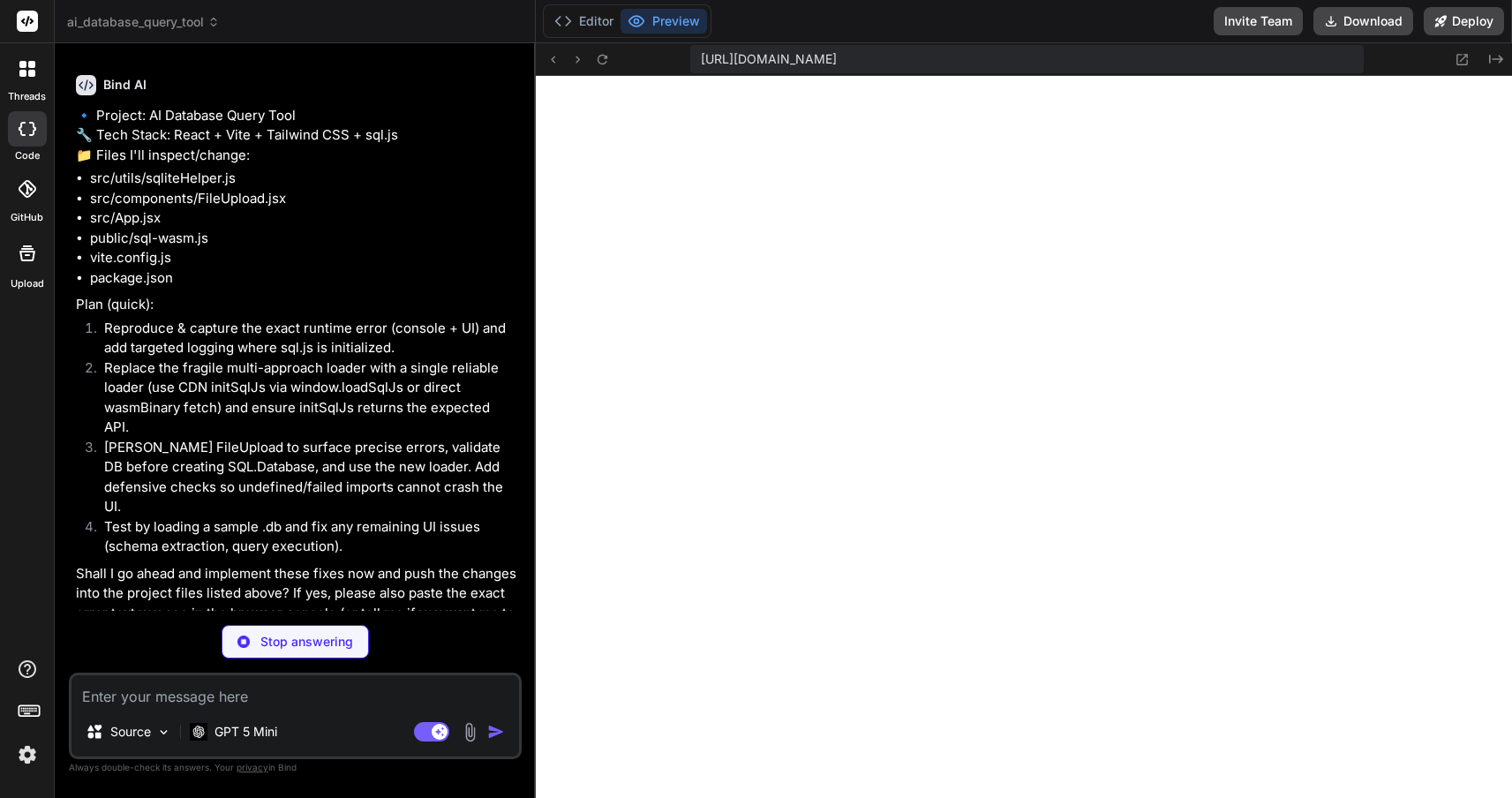
scroll to position [3173, 0]
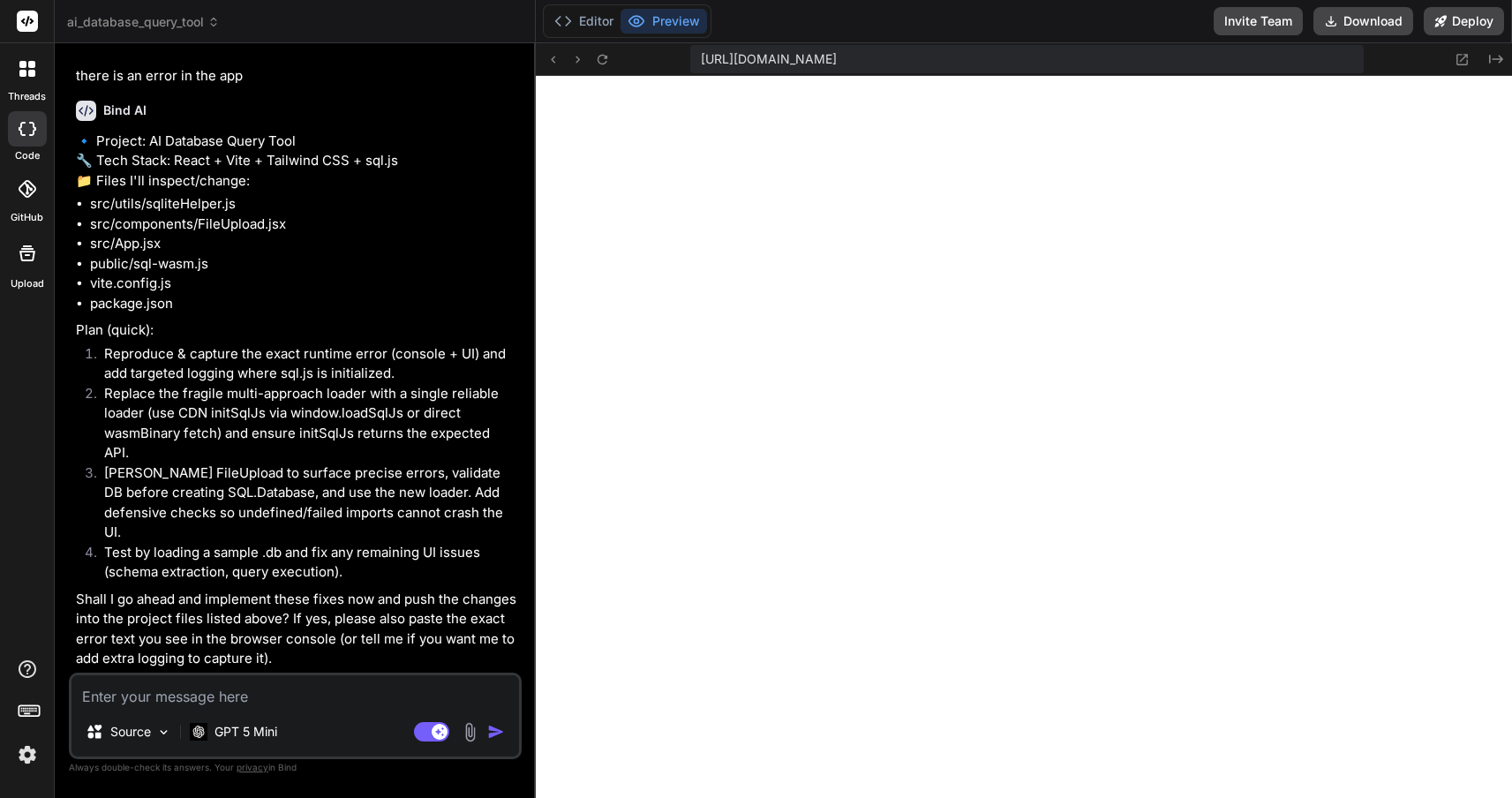
type textarea "x"
click at [303, 695] on textarea at bounding box center [295, 691] width 447 height 31
type textarea "y"
type textarea "x"
type textarea "ye"
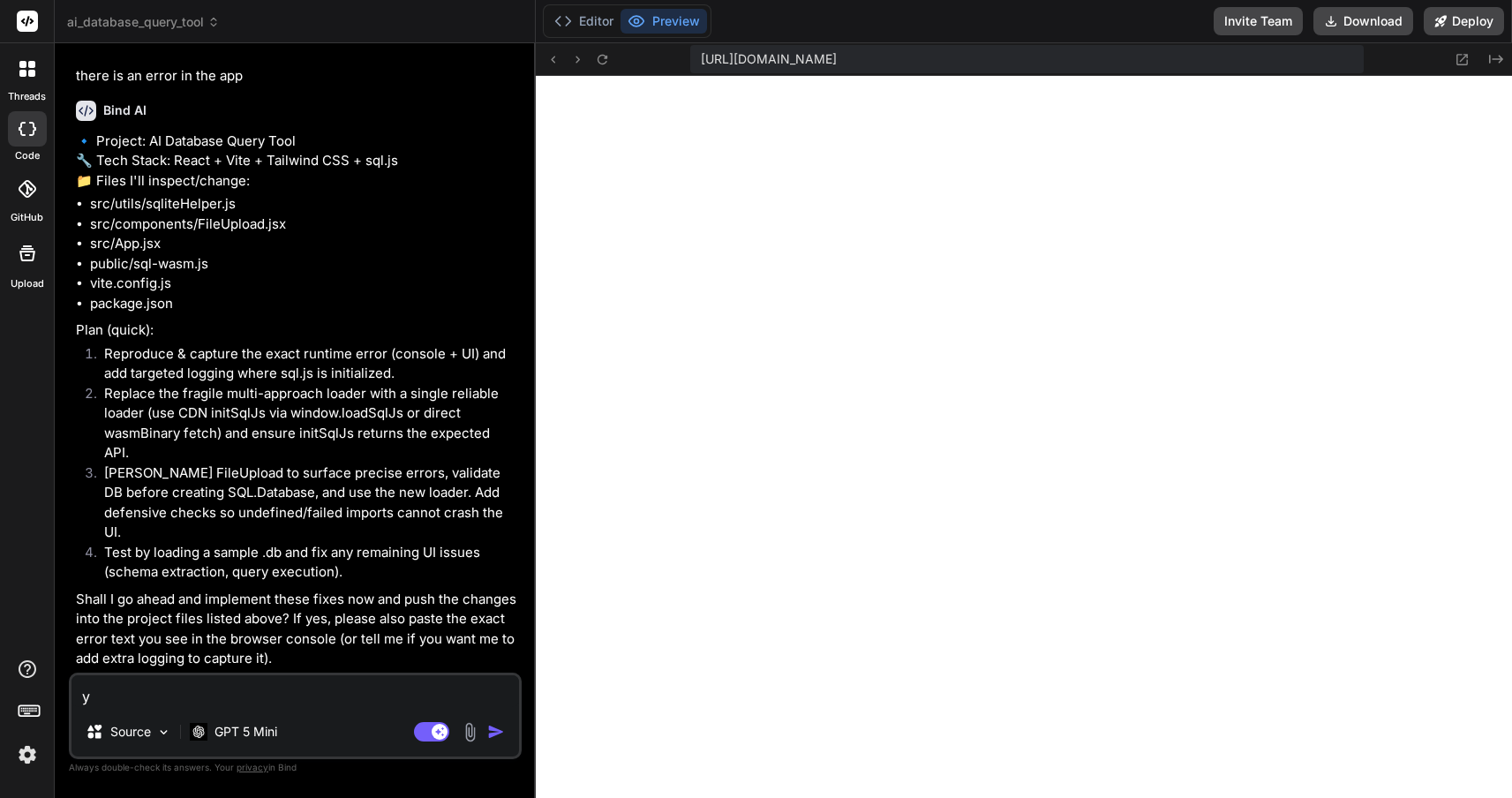
type textarea "x"
type textarea "yes"
type textarea "x"
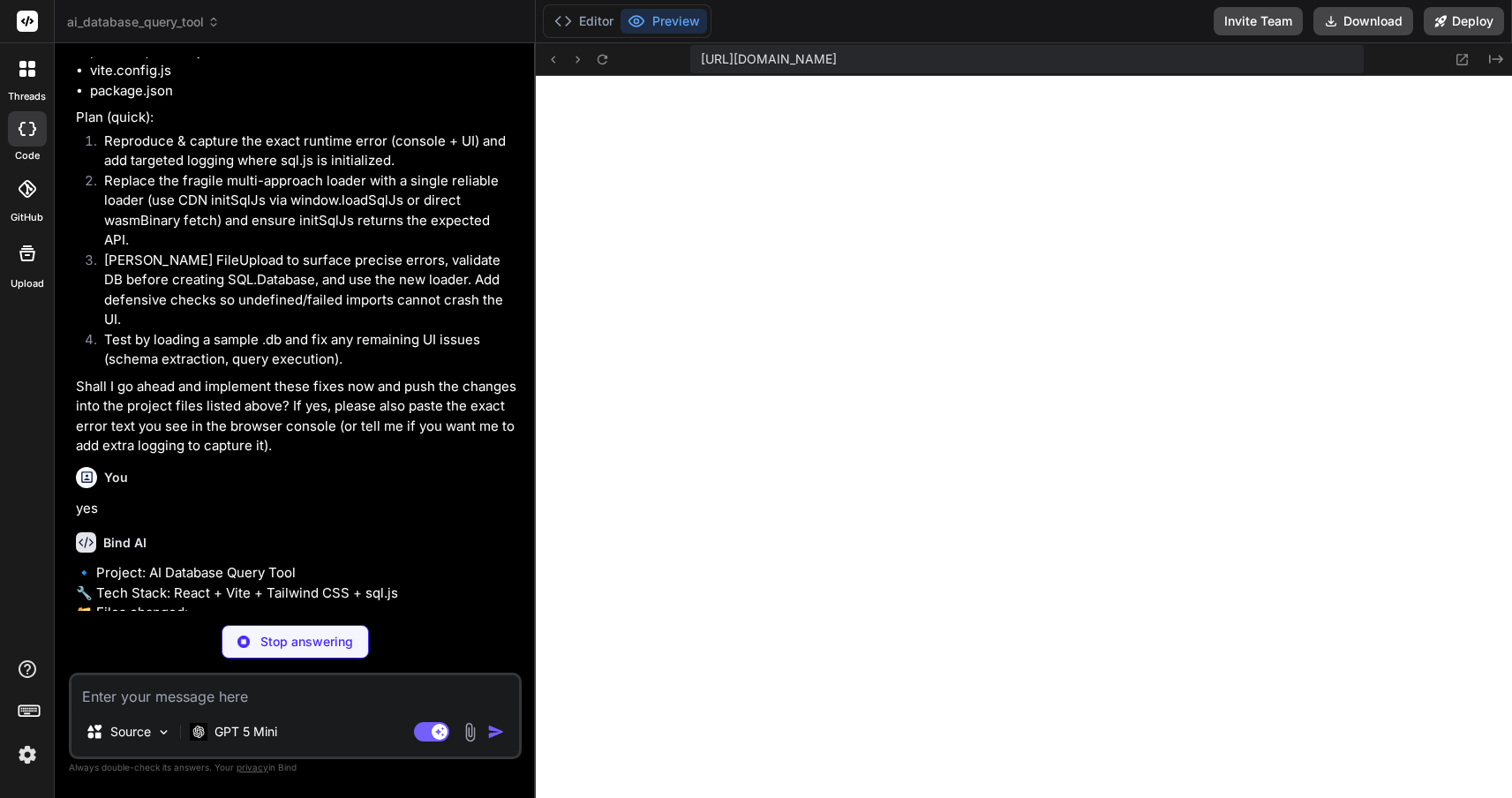
scroll to position [504, 0]
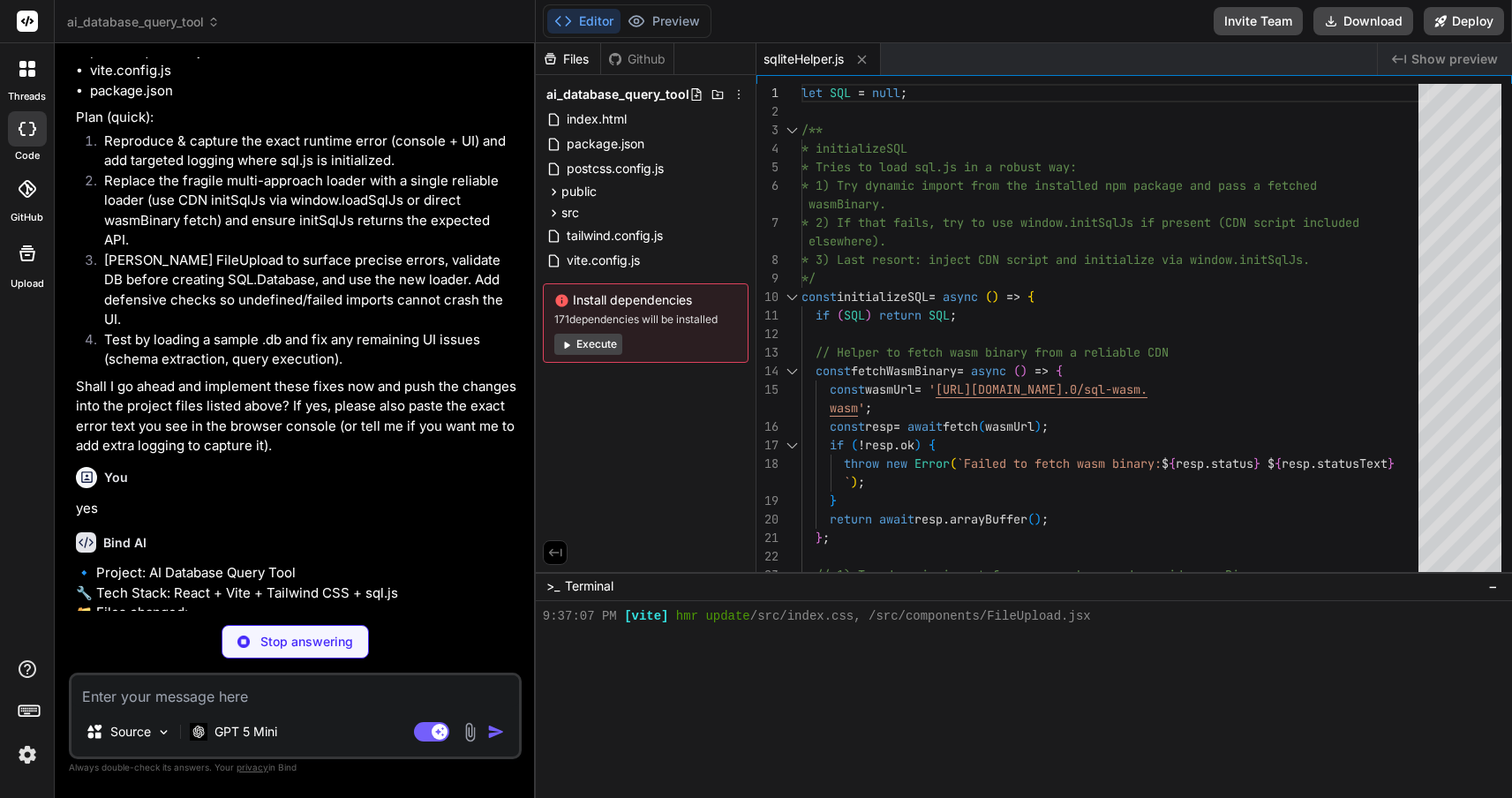
type textarea "x"
type textarea "); }; export default FileUpload;"
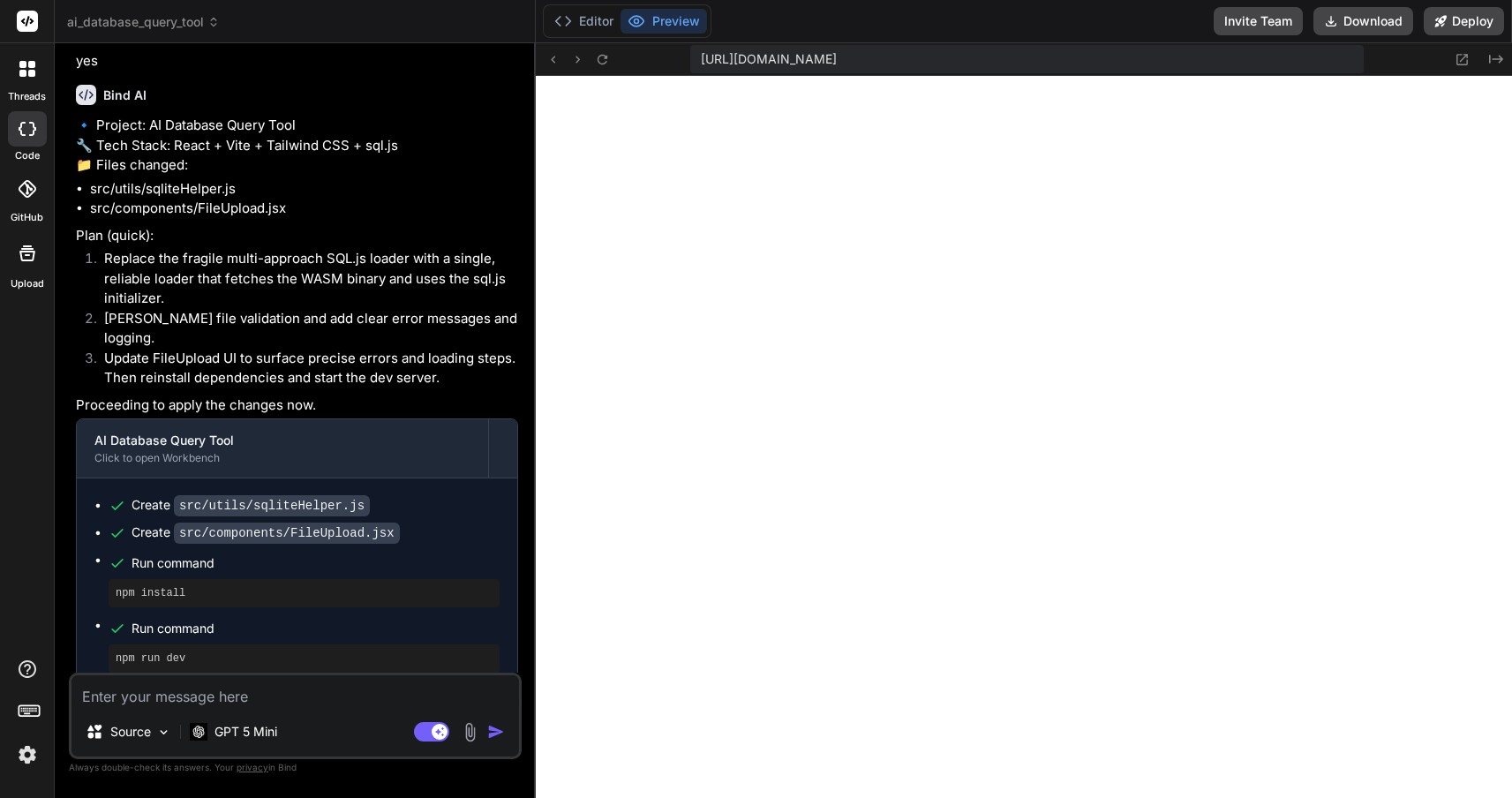
scroll to position [3876, 0]
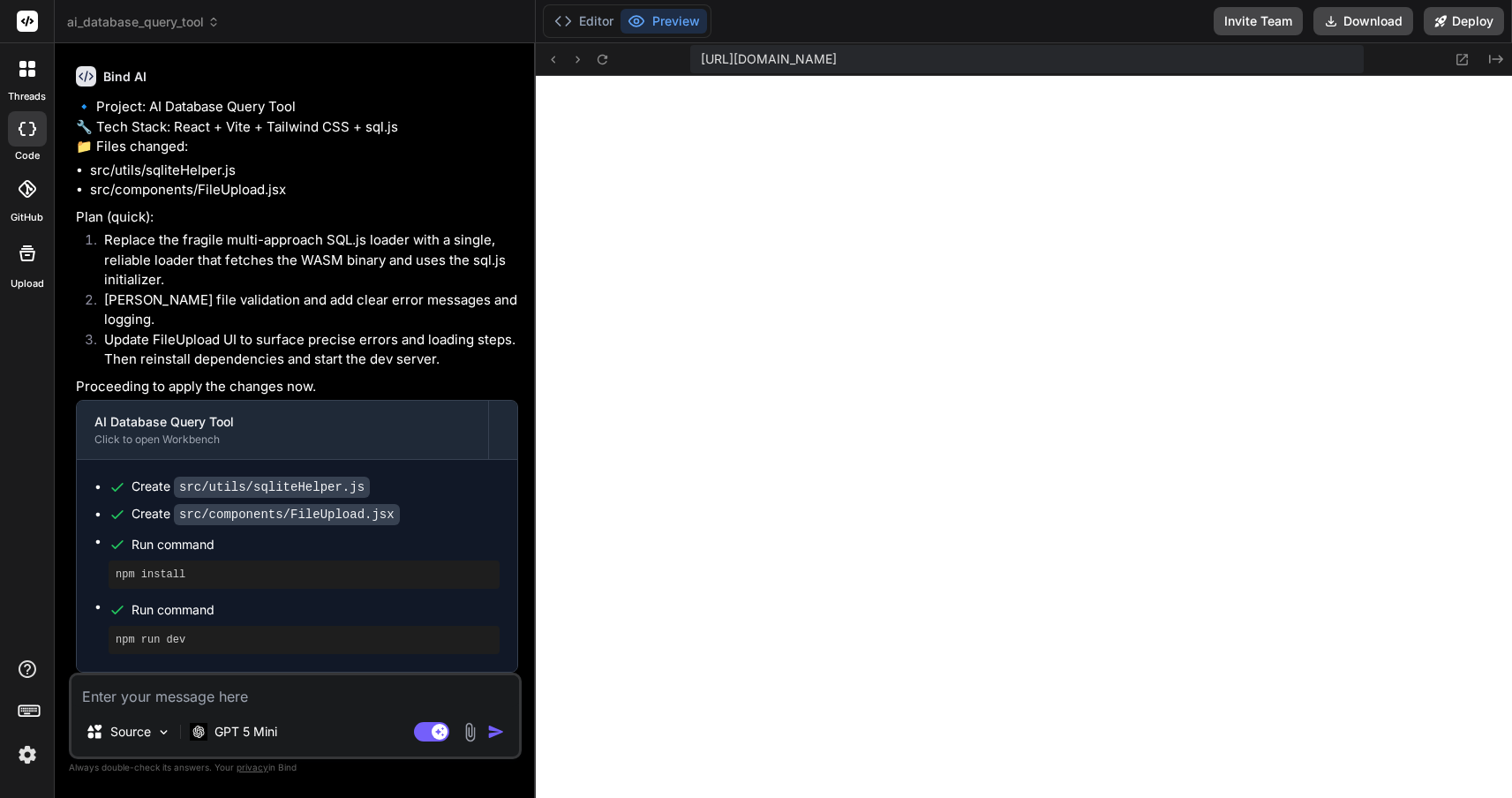
click at [269, 695] on textarea at bounding box center [295, 691] width 447 height 31
click at [466, 733] on img at bounding box center [470, 732] width 21 height 21
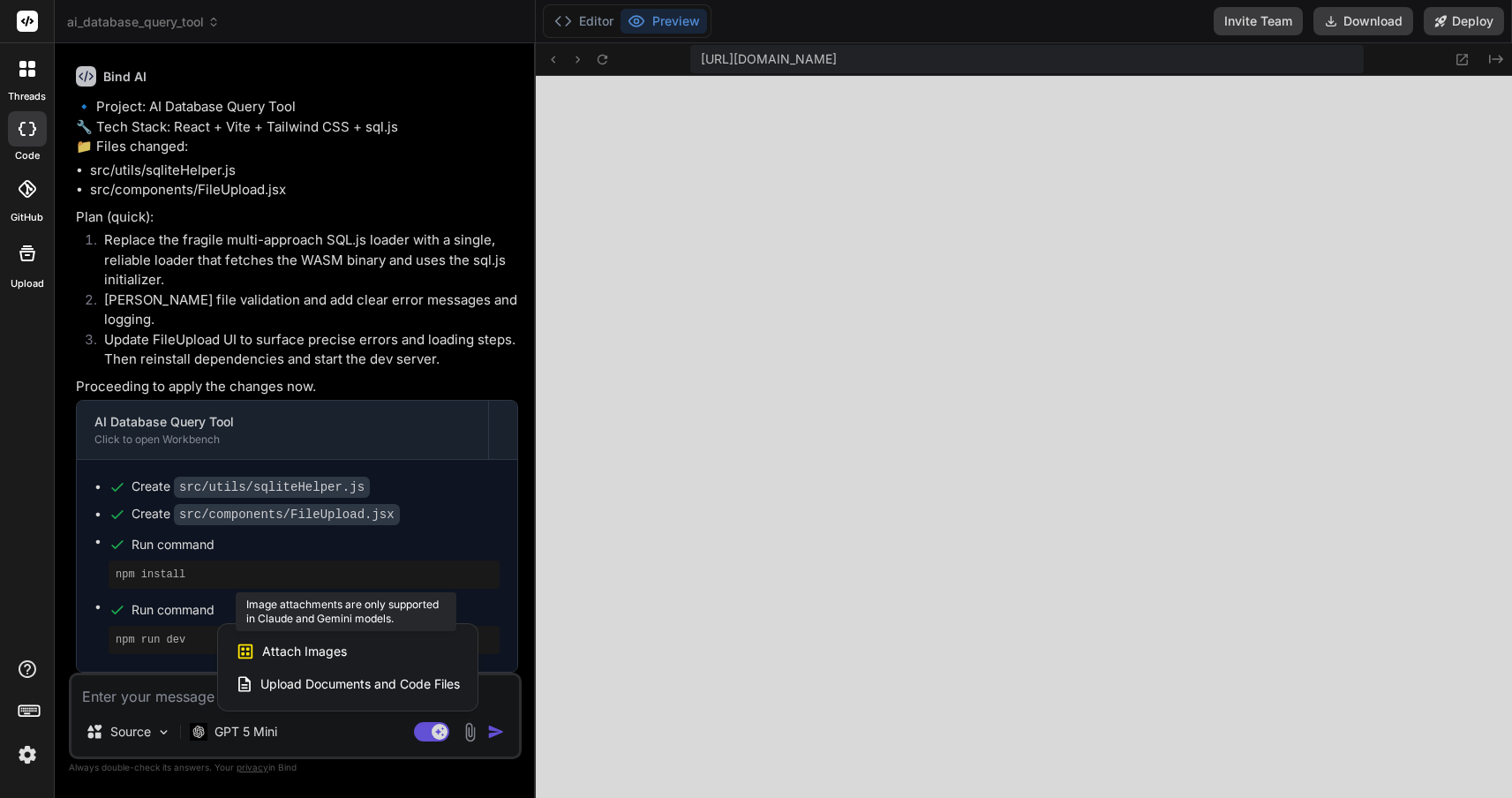
click at [421, 663] on div "Attach Images Image attachments are only supported in Claude and Gemini models." at bounding box center [347, 652] width 224 height 33
click at [250, 652] on icon at bounding box center [245, 651] width 15 height 15
click at [282, 644] on span "Attach Images" at bounding box center [304, 652] width 84 height 18
click at [656, 634] on div at bounding box center [756, 399] width 1512 height 798
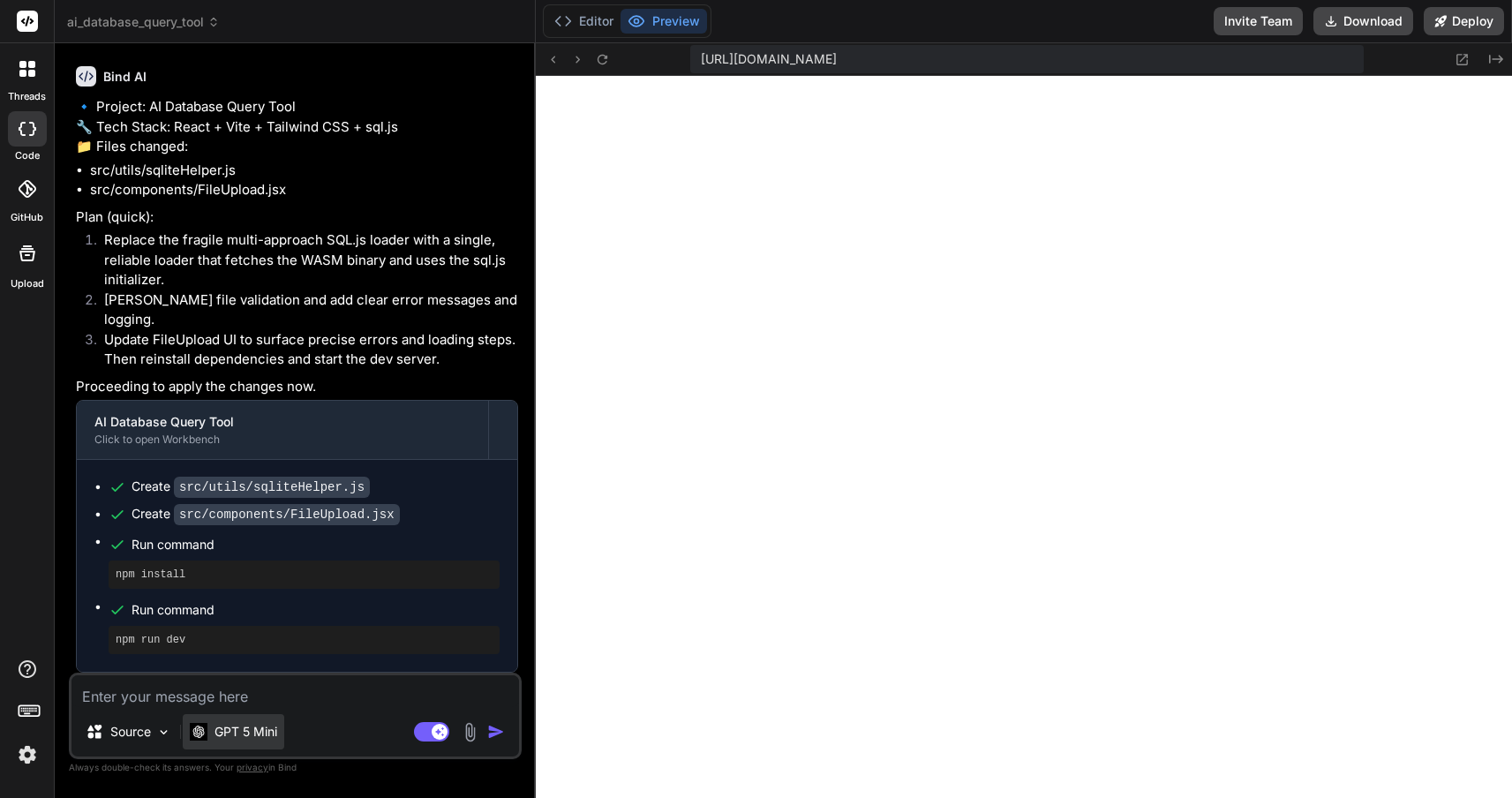
click at [268, 737] on p "GPT 5 Mini" at bounding box center [246, 732] width 63 height 18
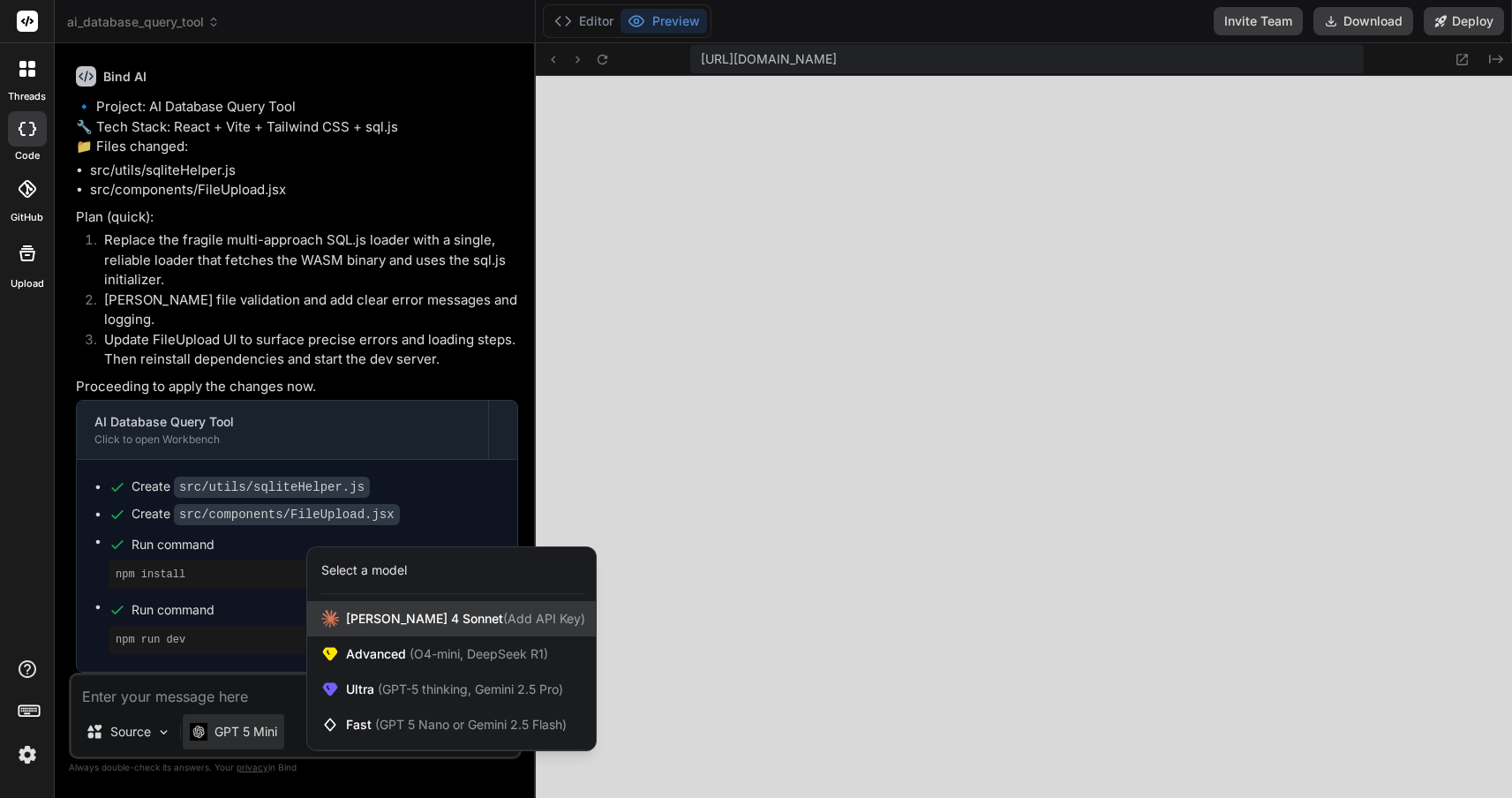
click at [391, 622] on span "Claude 4 Sonnet (Add API Key)" at bounding box center [466, 619] width 239 height 18
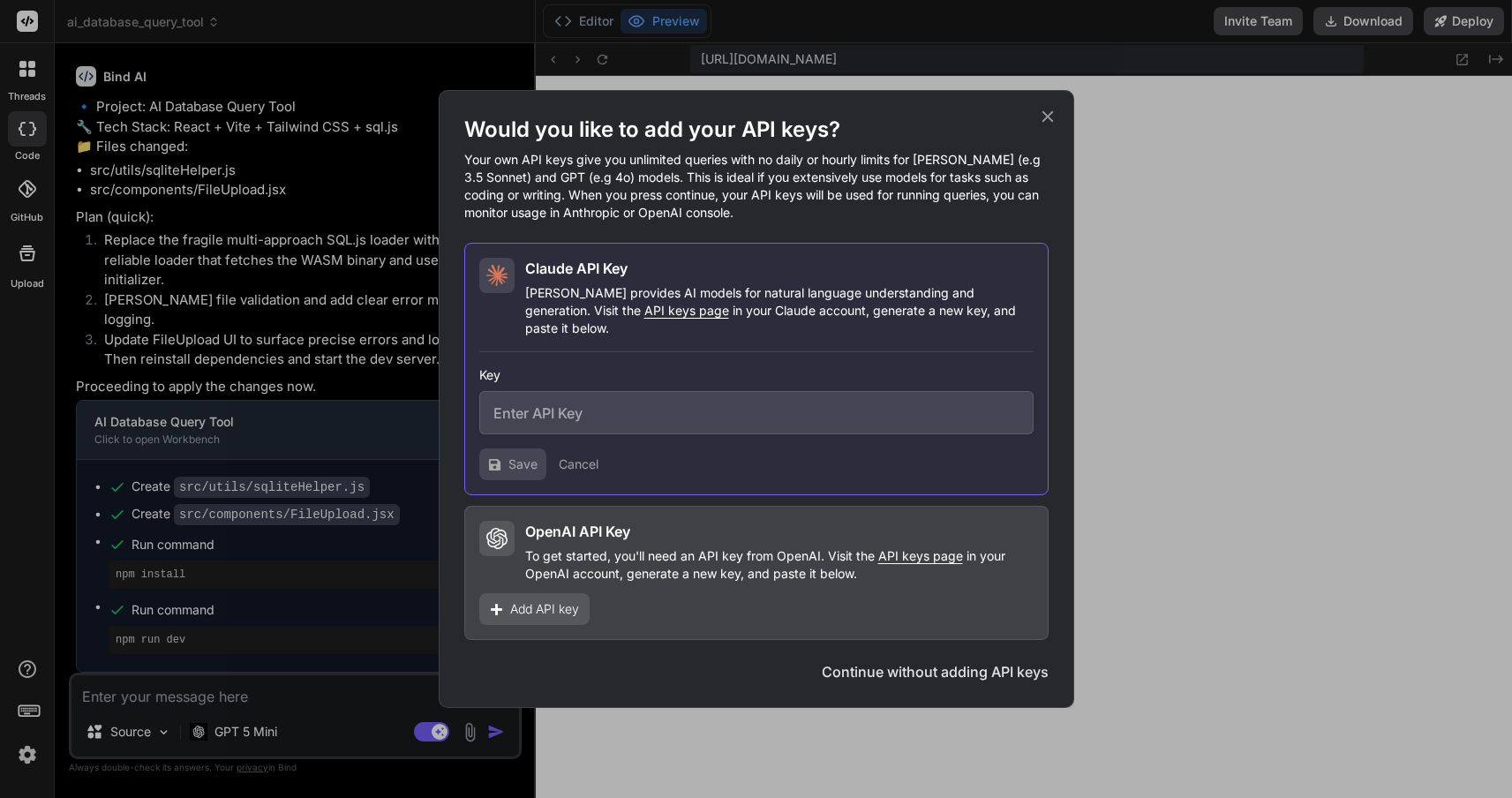
click at [575, 455] on button "Cancel" at bounding box center [578, 464] width 39 height 18
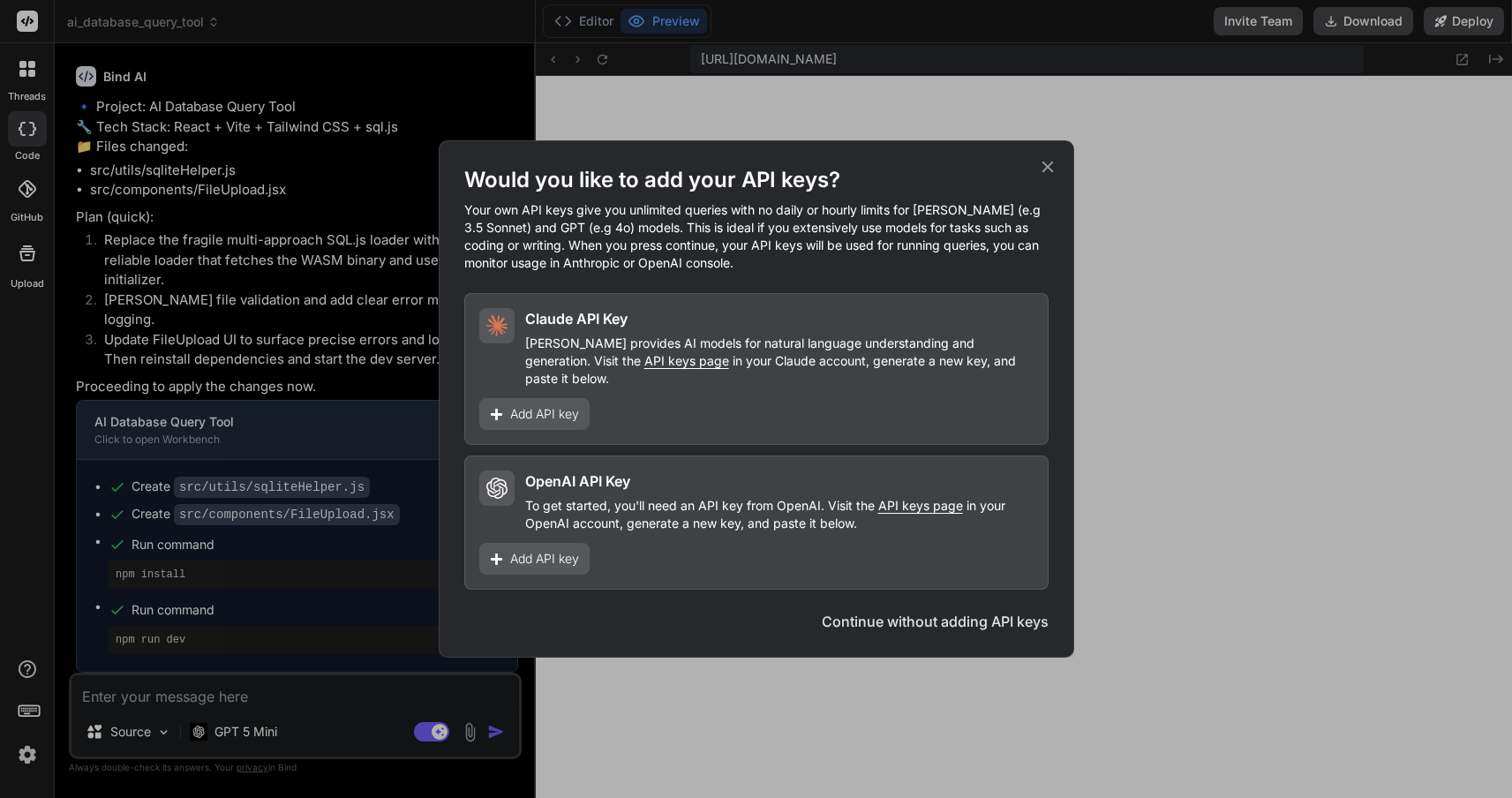
click at [855, 611] on button "Continue without adding API keys" at bounding box center [934, 621] width 227 height 22
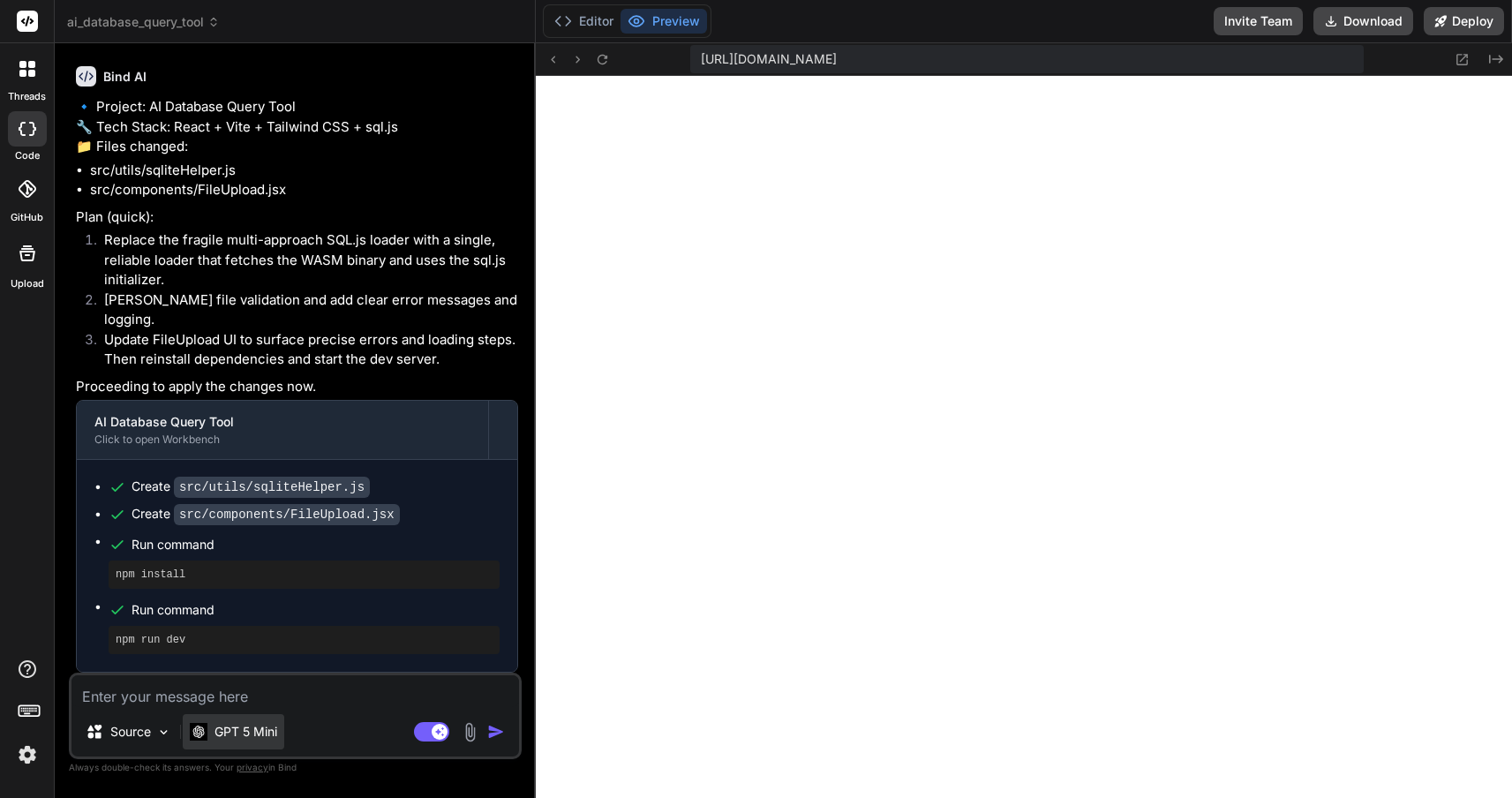
click at [270, 729] on p "GPT 5 Mini" at bounding box center [246, 732] width 63 height 18
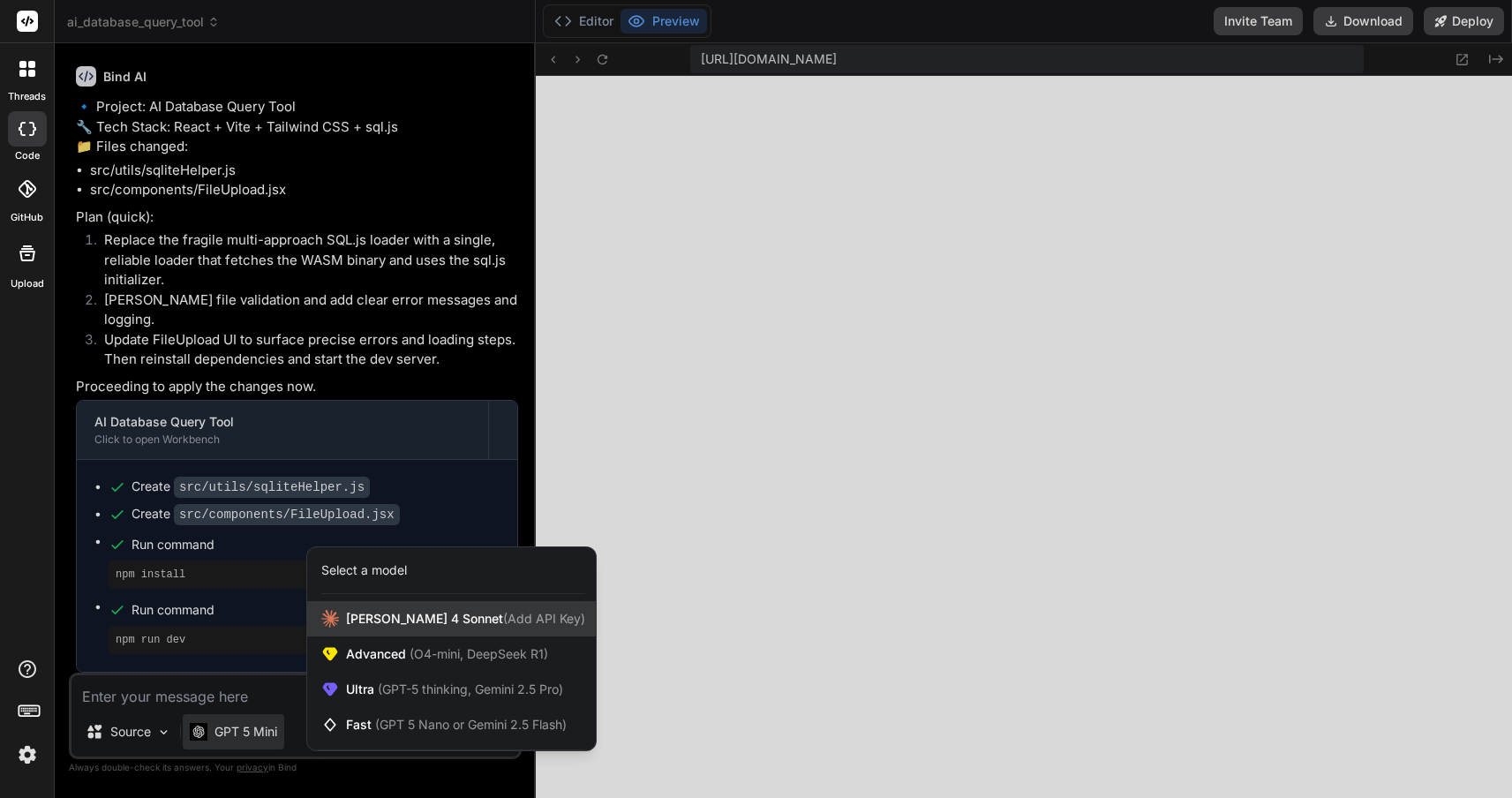
click at [378, 621] on span "Claude 4 Sonnet (Add API Key)" at bounding box center [466, 619] width 239 height 18
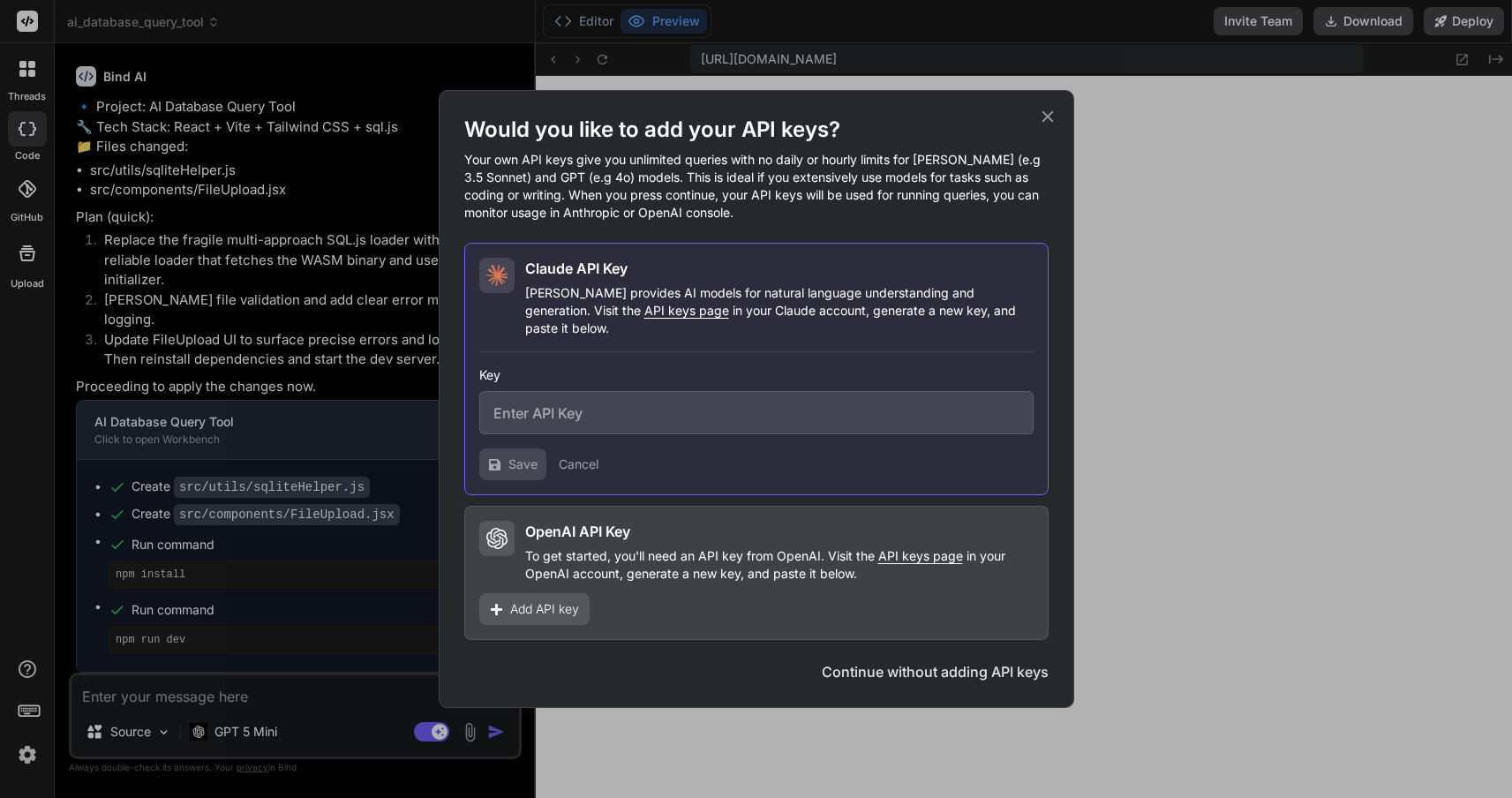
click at [1042, 124] on icon at bounding box center [1048, 117] width 20 height 20
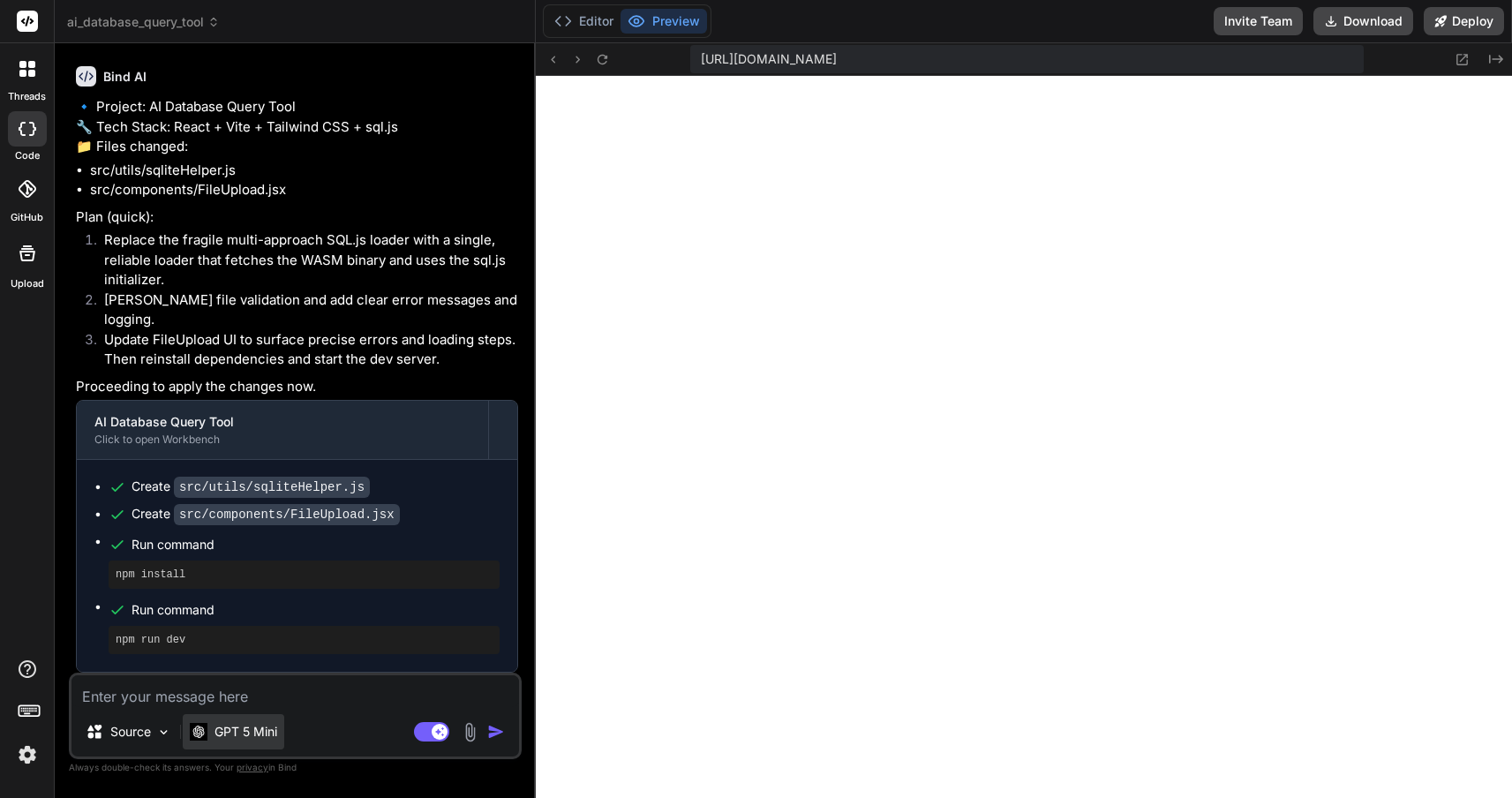
click at [258, 731] on p "GPT 5 Mini" at bounding box center [246, 732] width 63 height 18
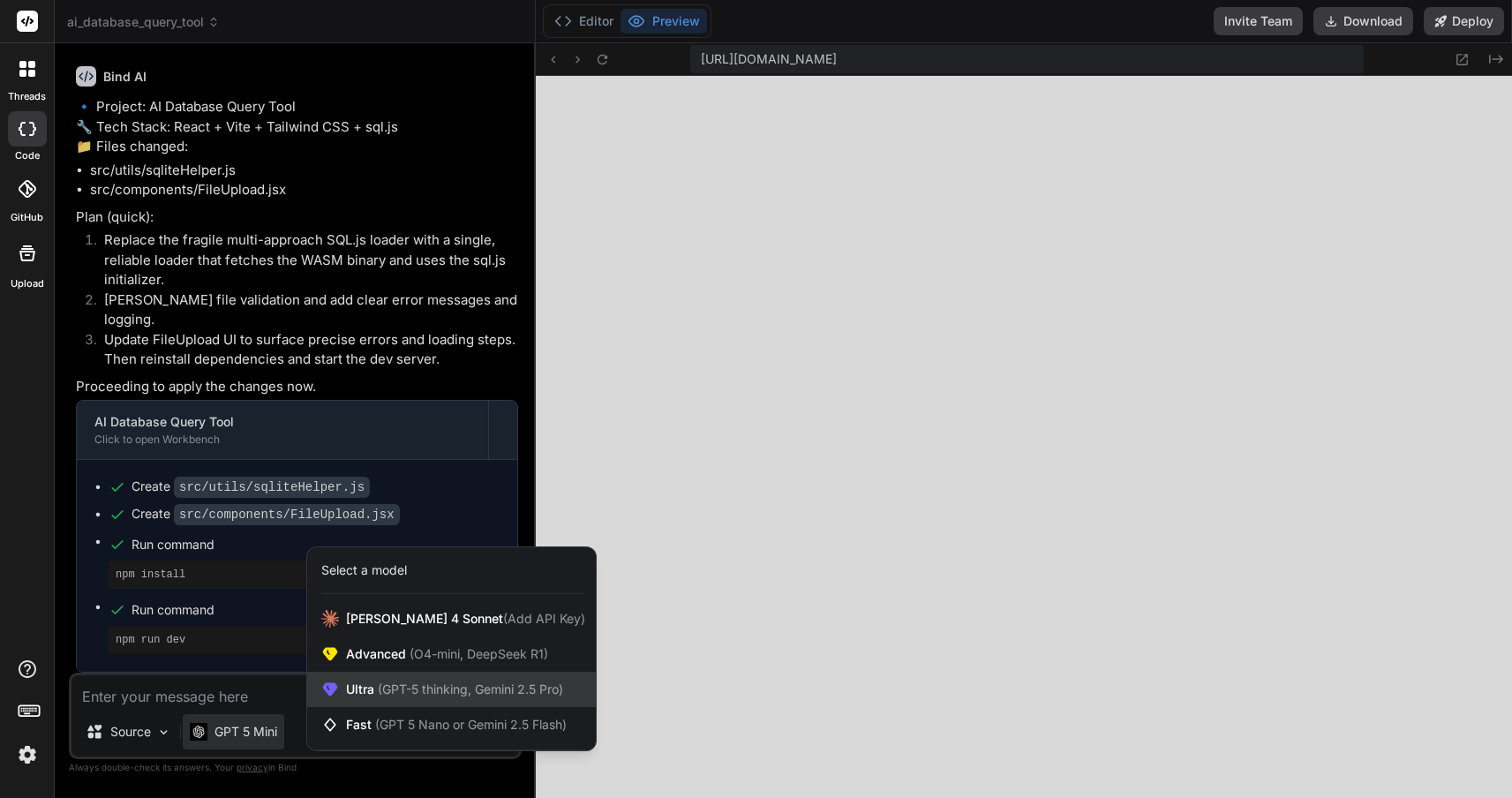
click at [395, 690] on span "(GPT-5 thinking, Gemini 2.5 Pro)" at bounding box center [468, 688] width 188 height 15
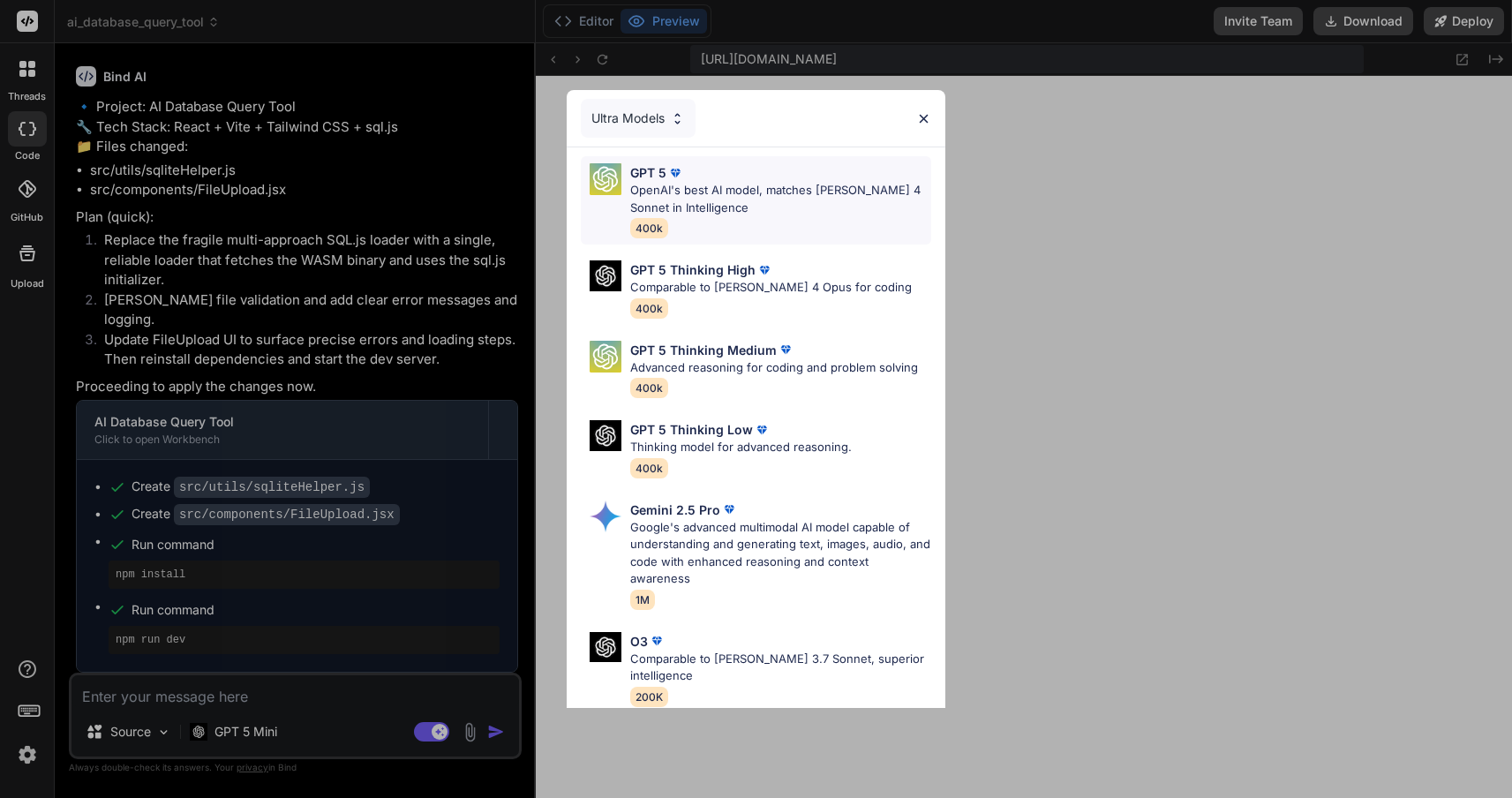
click at [711, 183] on p "OpenAI's best AI model, matches Claude 4 Sonnet in Intelligence" at bounding box center [780, 198] width 300 height 34
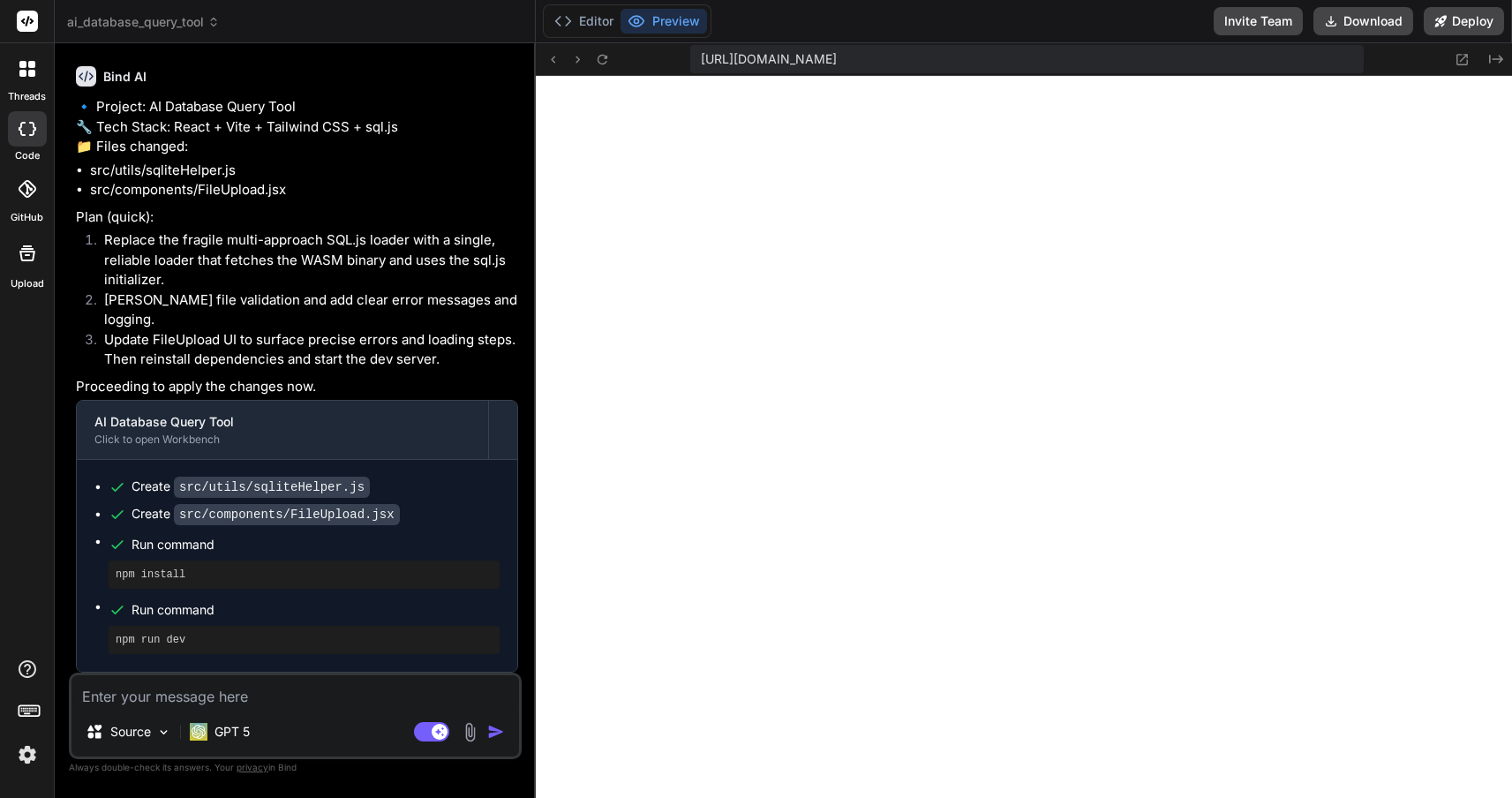
click at [465, 739] on img at bounding box center [470, 732] width 21 height 21
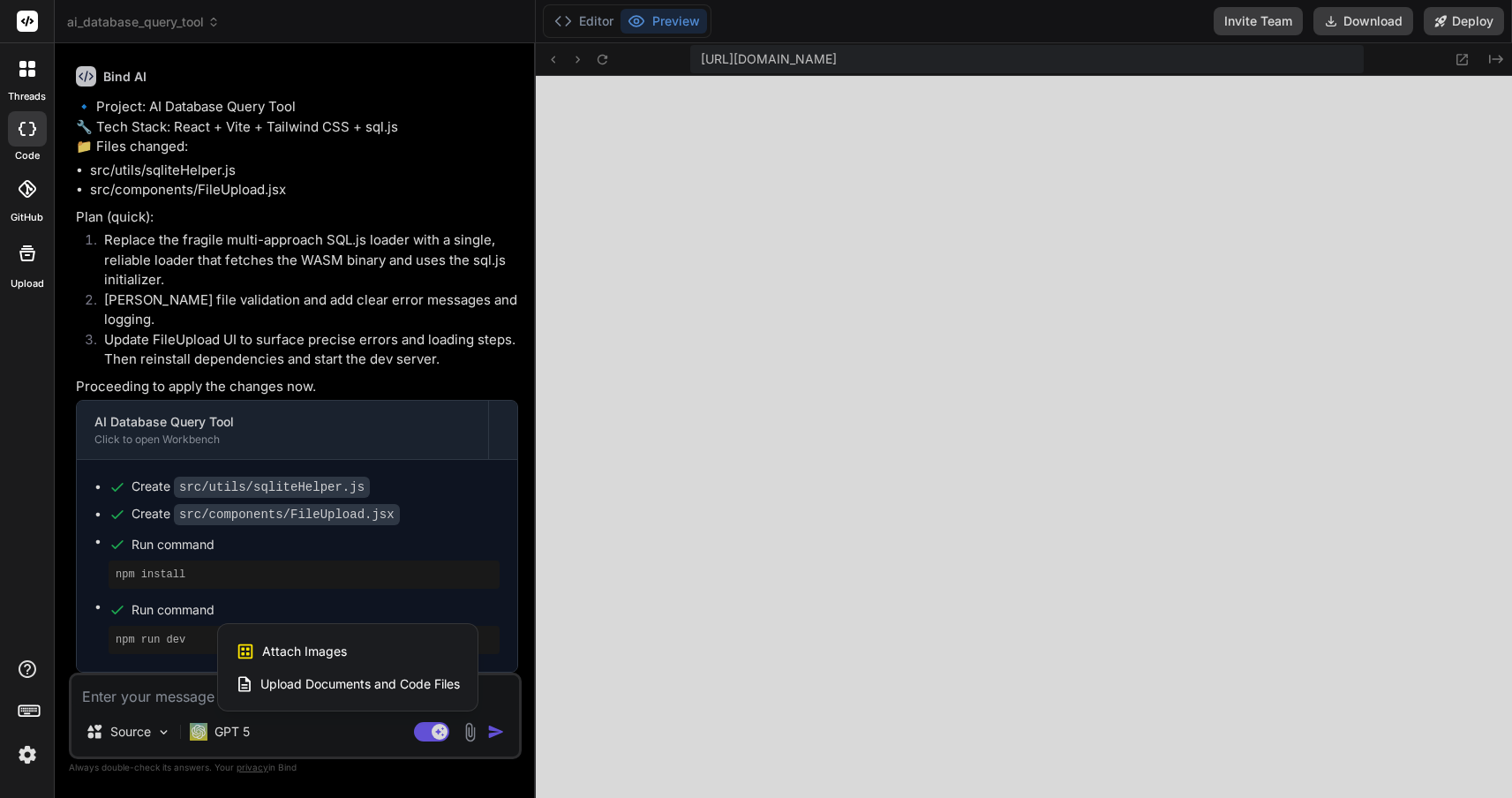
click at [404, 686] on span "Upload Documents and Code Files" at bounding box center [359, 684] width 199 height 18
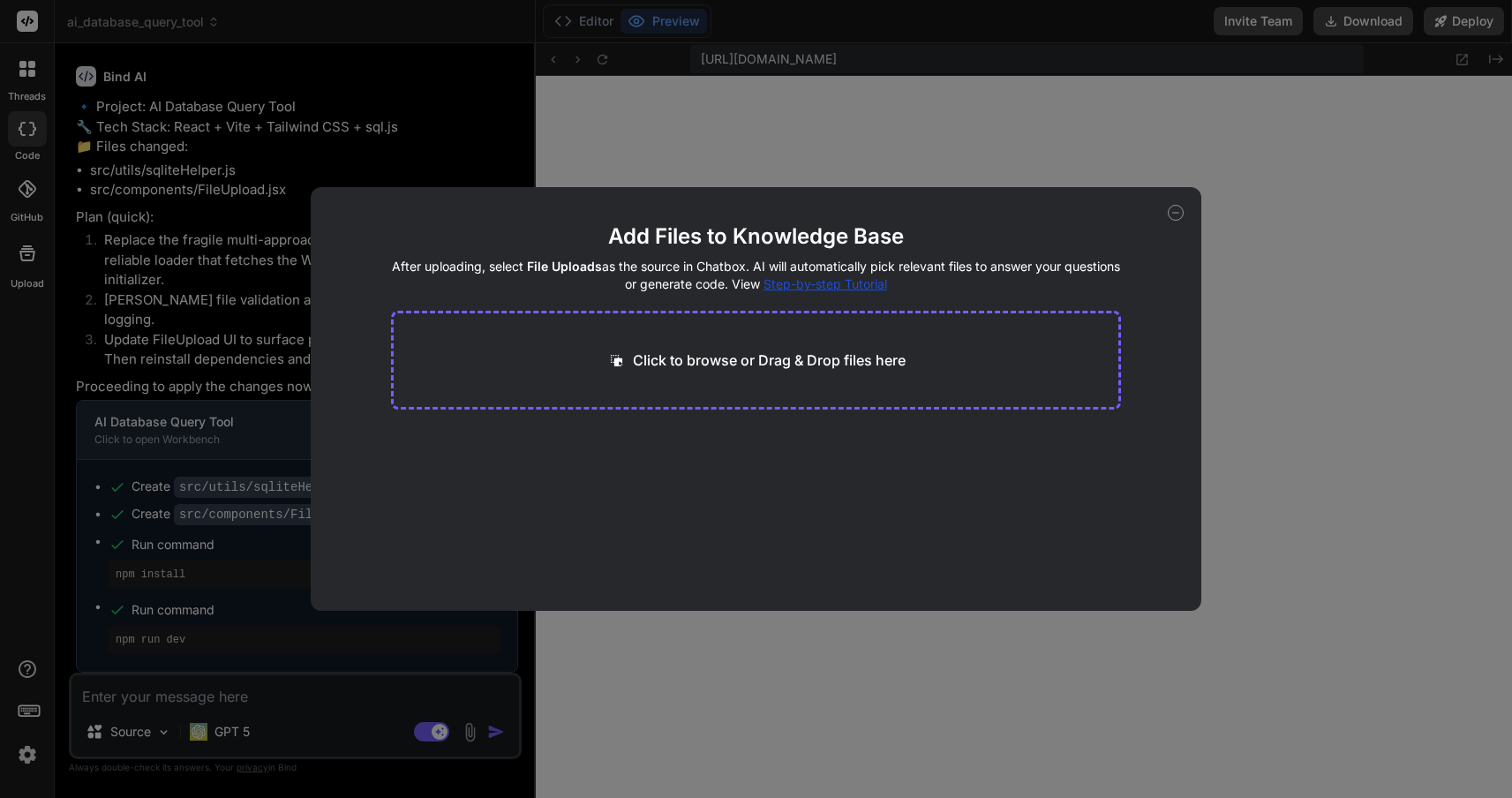
click at [1173, 211] on icon at bounding box center [1175, 213] width 16 height 16
type textarea "x"
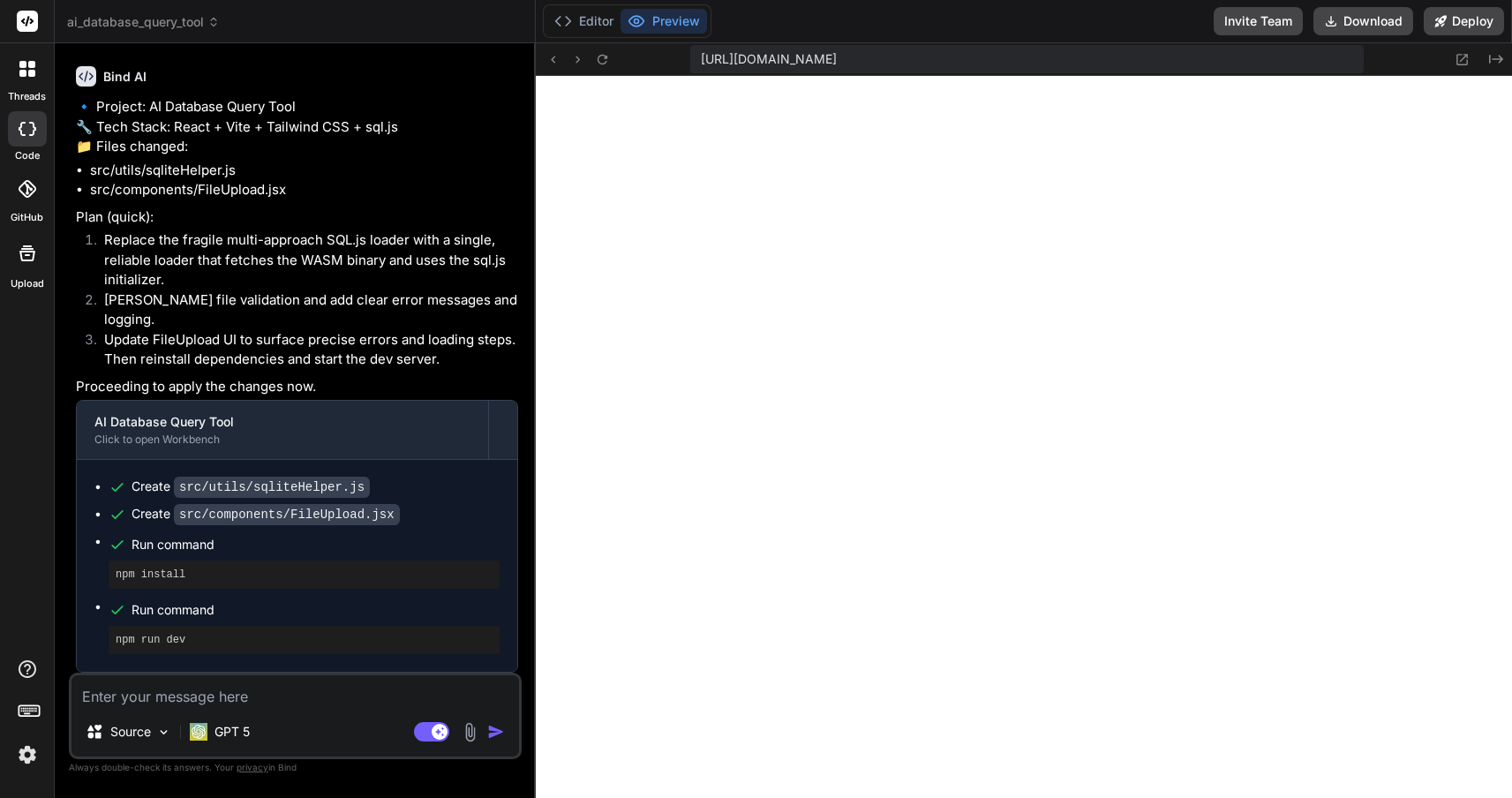
click at [330, 687] on textarea at bounding box center [295, 691] width 447 height 31
type textarea "s"
type textarea "x"
type textarea "st"
type textarea "x"
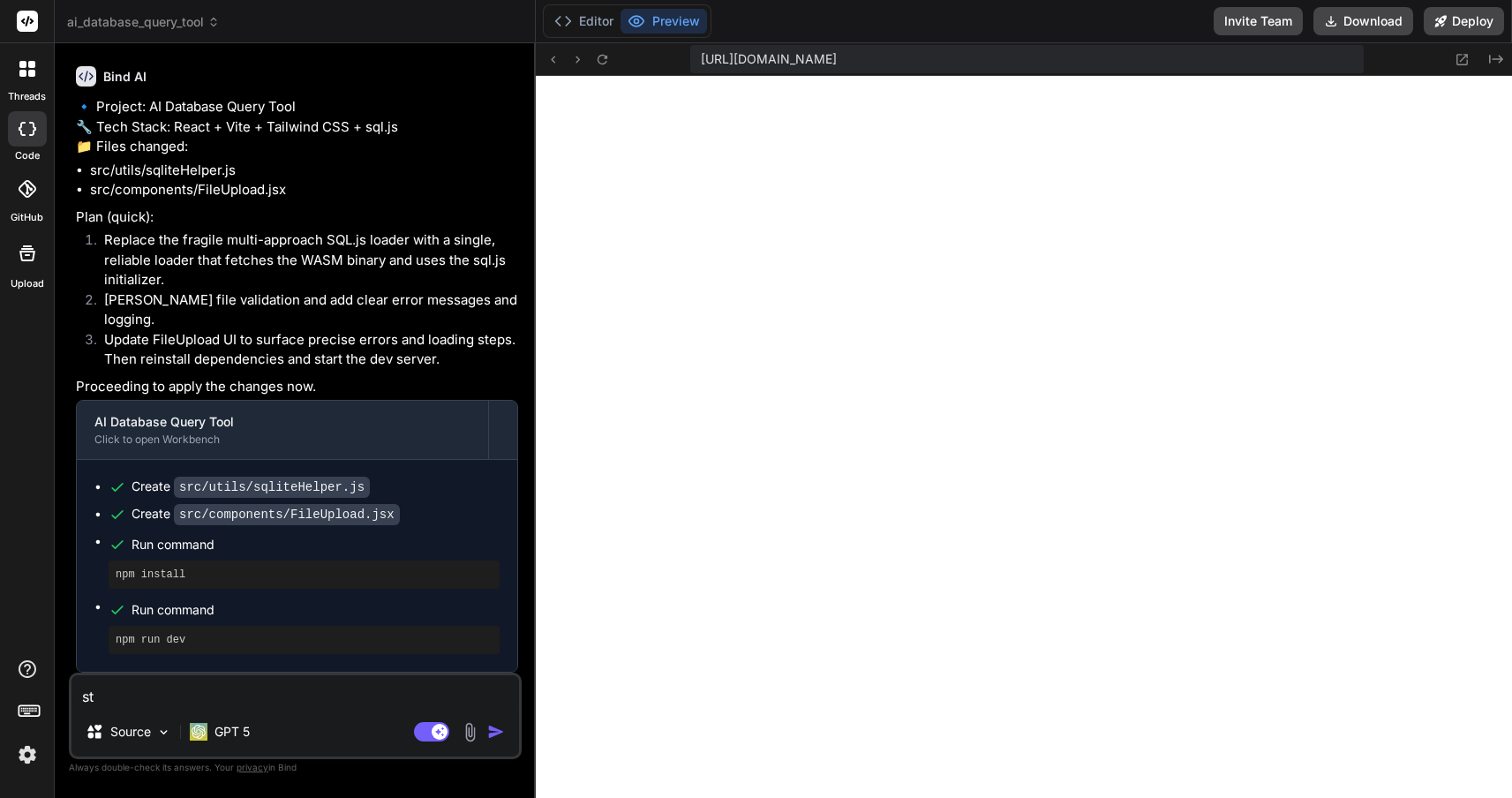
type textarea "sti"
type textarea "x"
type textarea "stil"
type textarea "x"
type textarea "still"
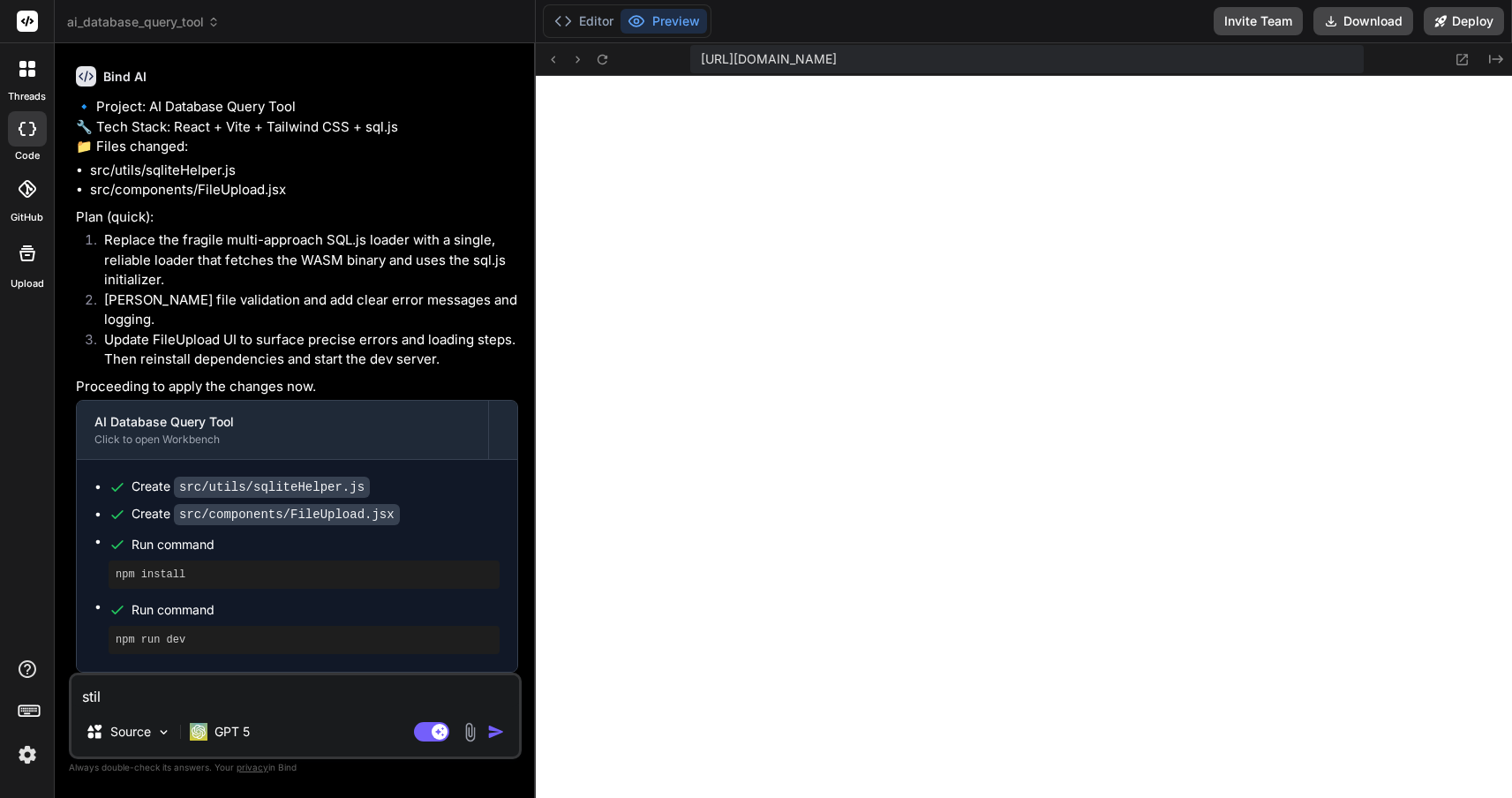
type textarea "x"
type textarea "still"
type textarea "x"
type textarea "still g"
type textarea "x"
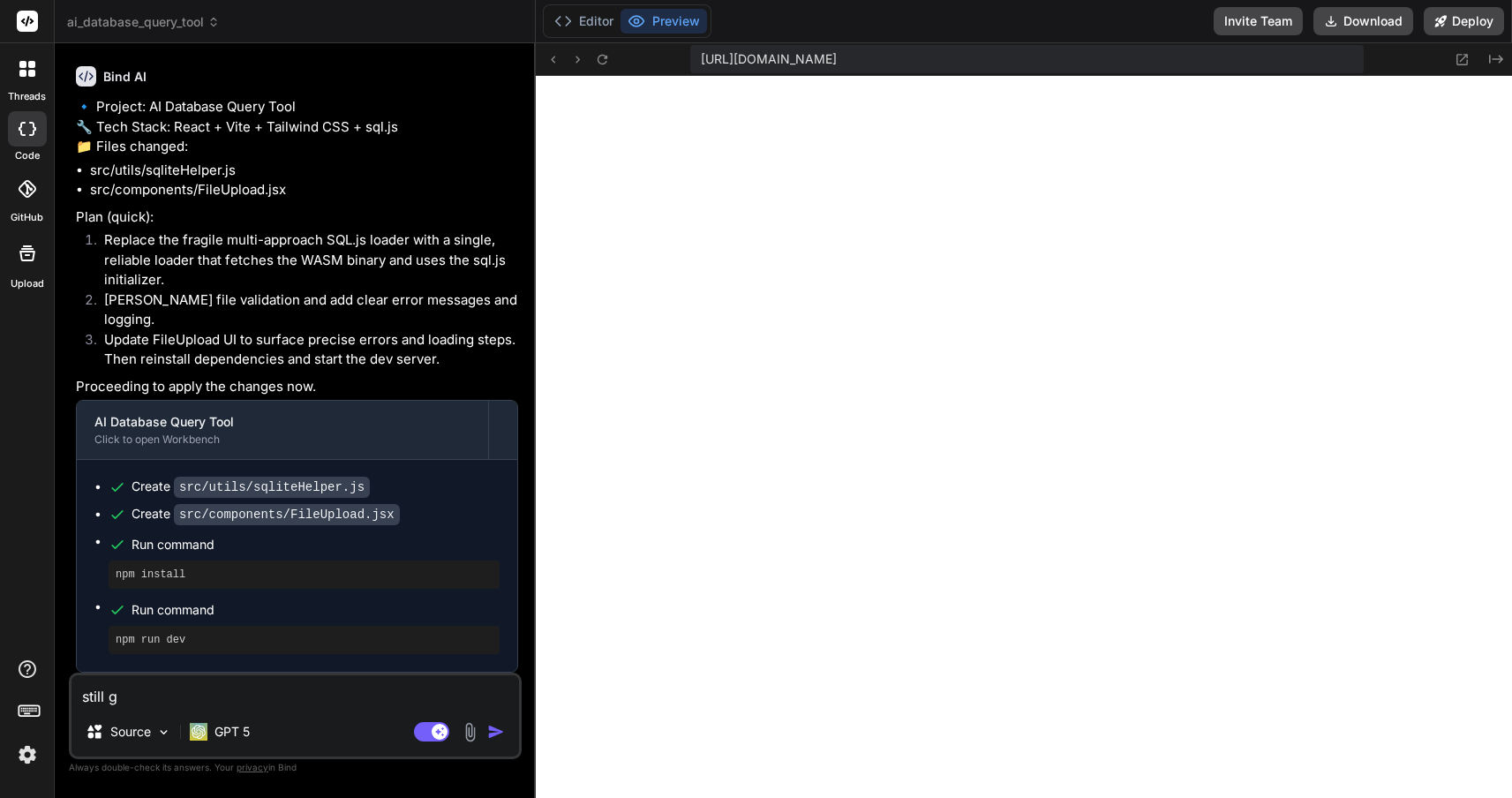
type textarea "still ge"
type textarea "x"
type textarea "still get"
type textarea "x"
type textarea "still gett"
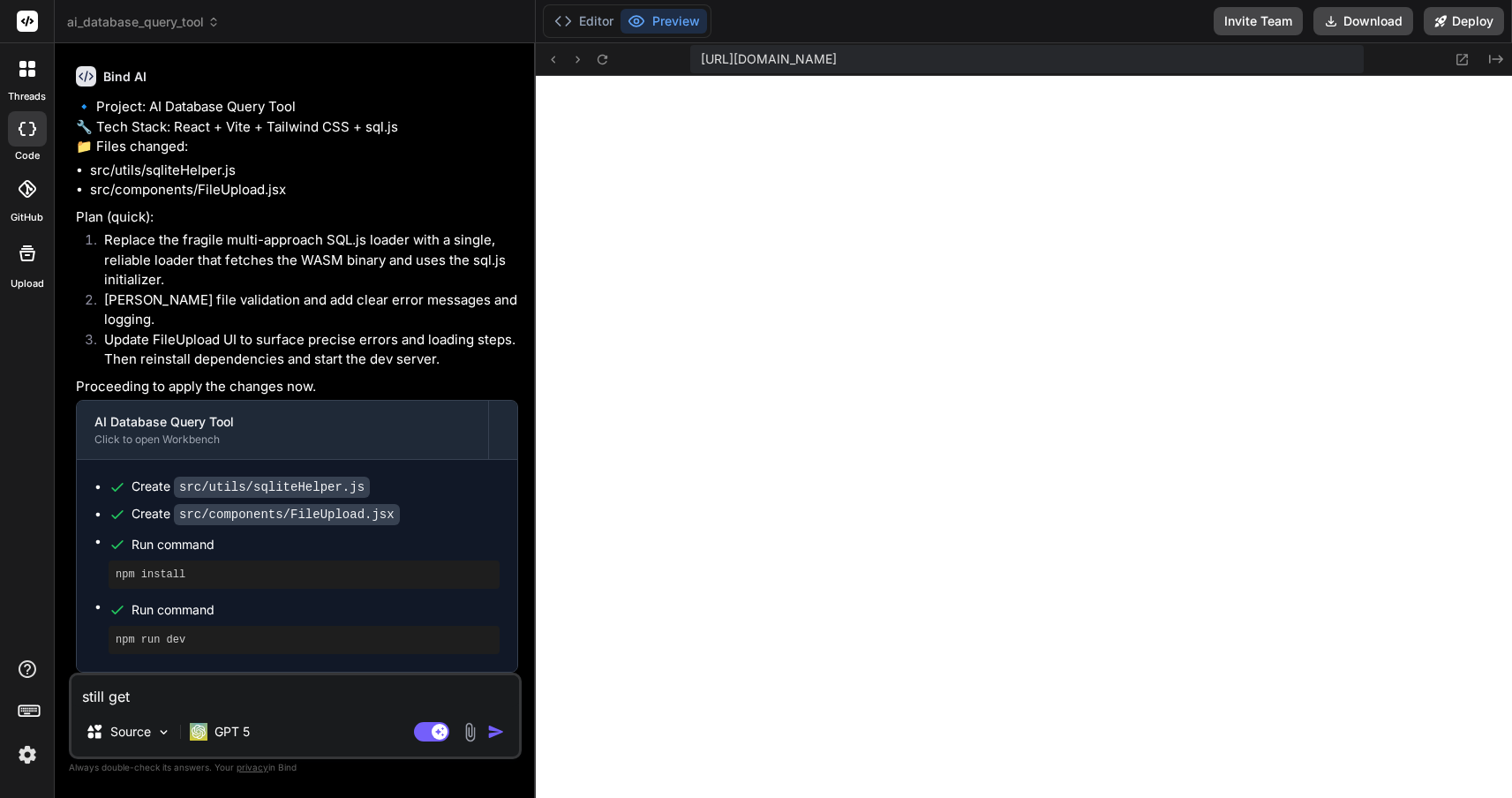
type textarea "x"
type textarea "still getti"
type textarea "x"
type textarea "still gettin"
type textarea "x"
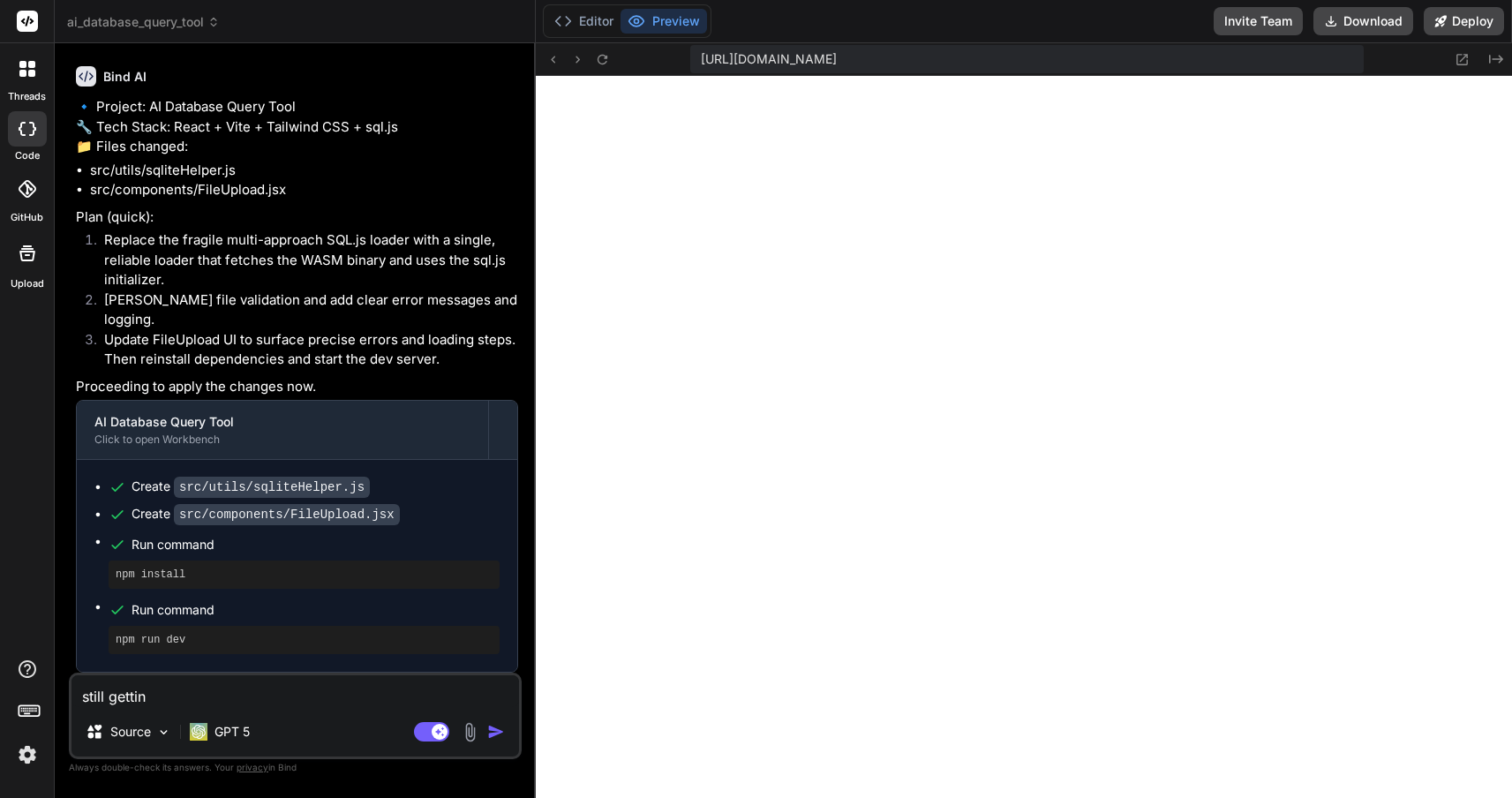
type textarea "still getting"
type textarea "x"
type textarea "still getting"
type textarea "x"
type textarea "still getting e"
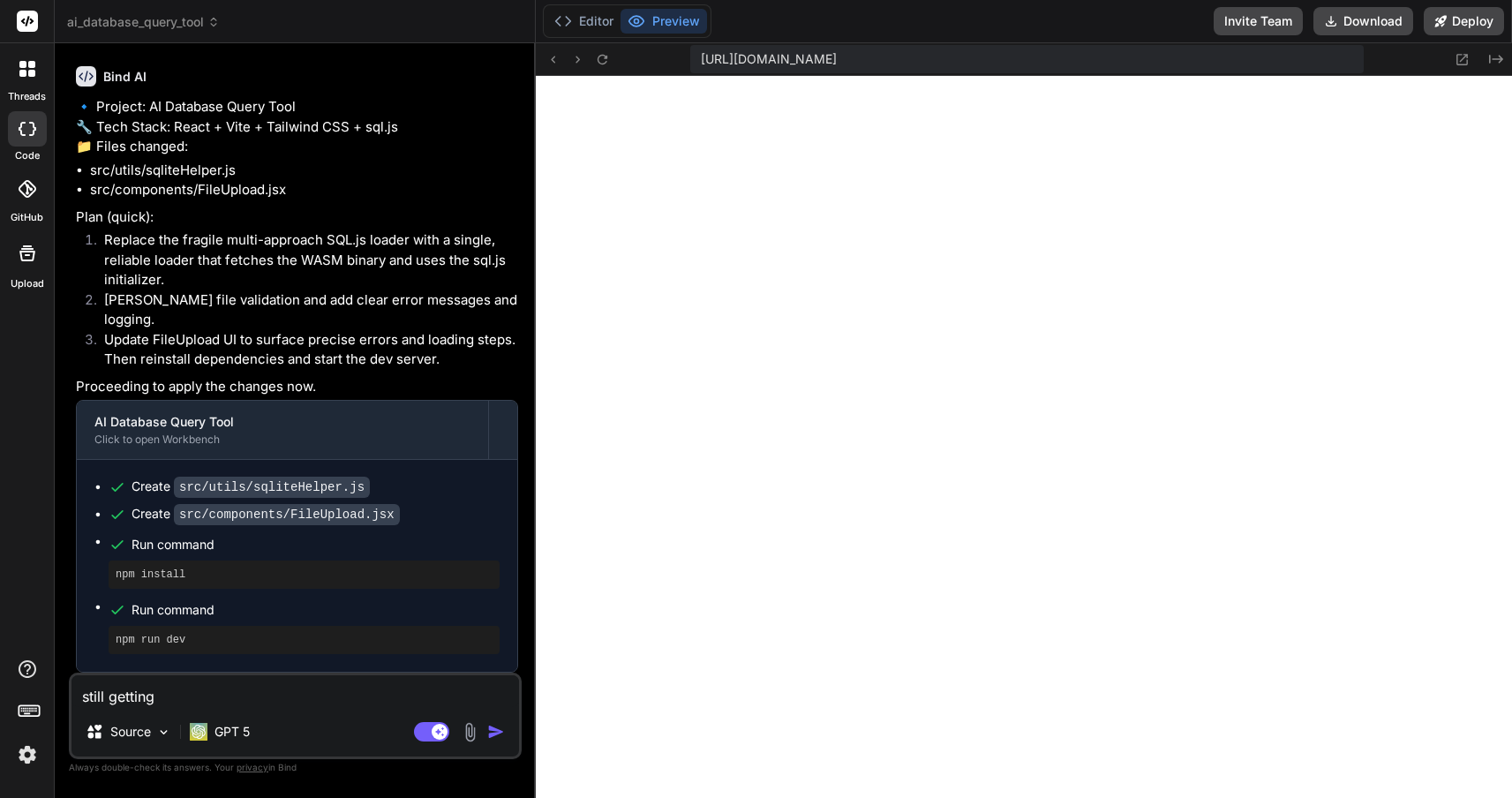
type textarea "x"
type textarea "still getting er"
type textarea "x"
type textarea "still getting err"
type textarea "x"
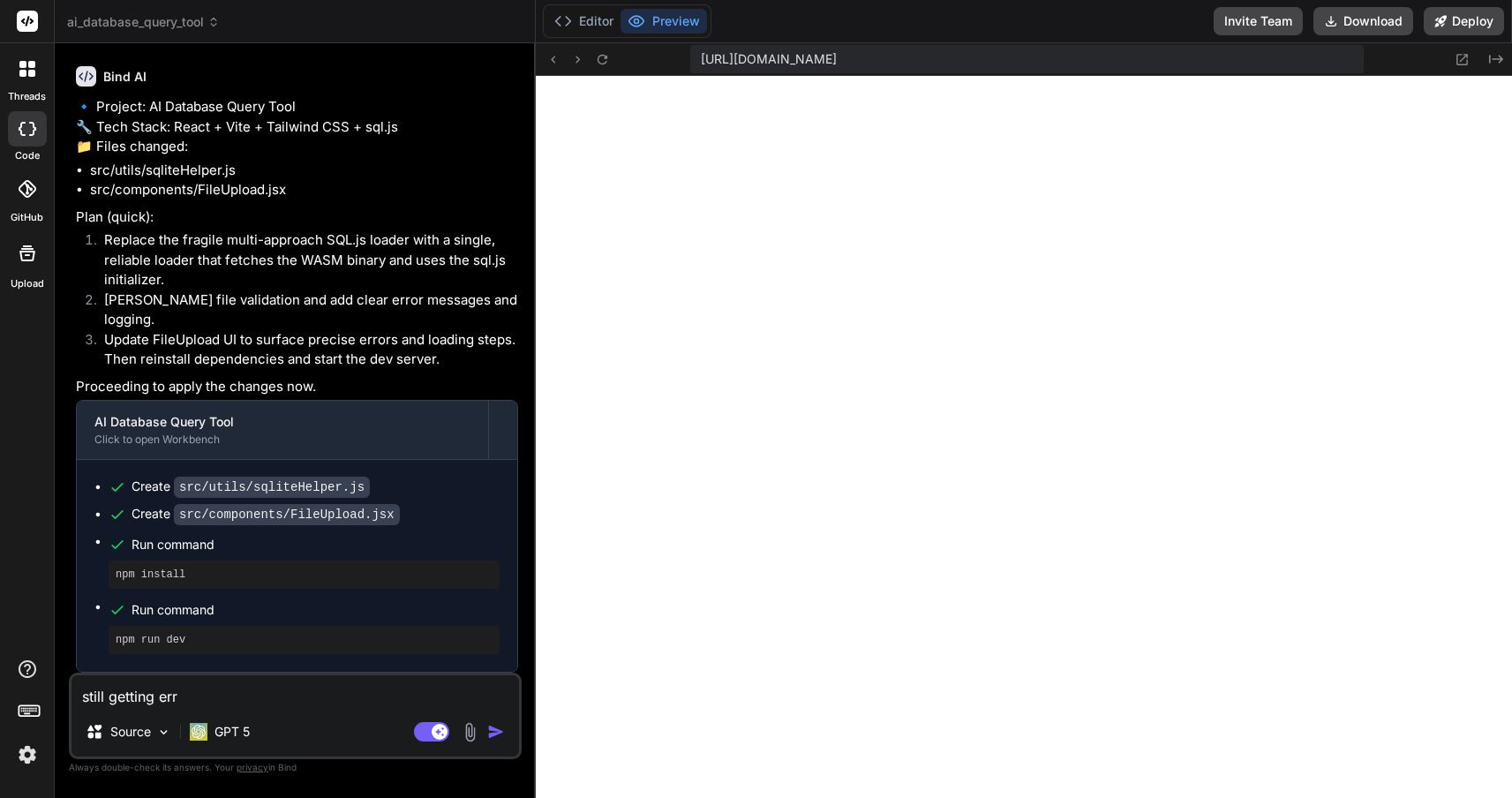
type textarea "still getting erro"
type textarea "x"
type textarea "still getting error"
type textarea "x"
type textarea "still getting error"
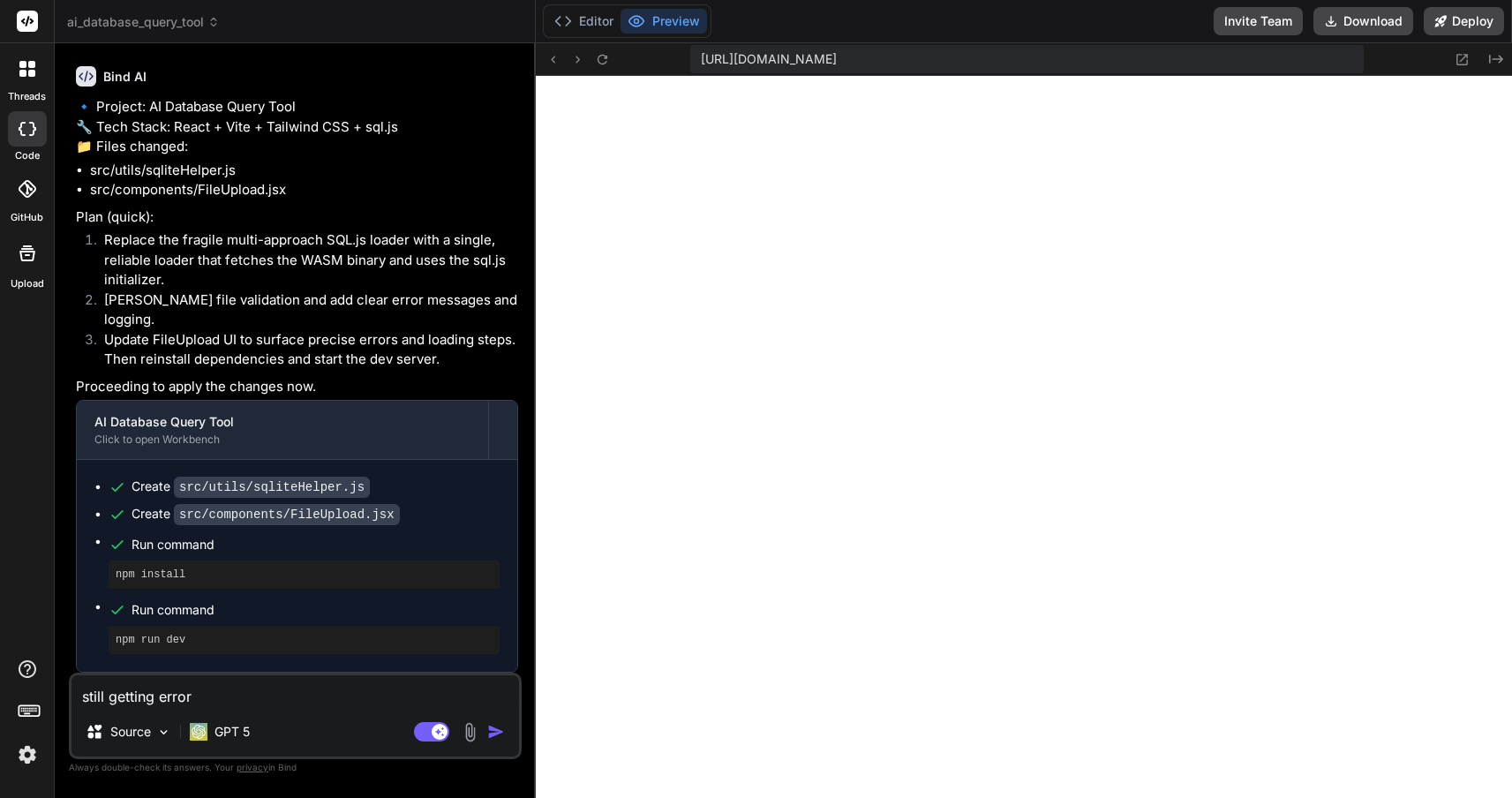
type textarea "x"
type textarea "still getting error m"
type textarea "x"
type textarea "still getting error me"
type textarea "x"
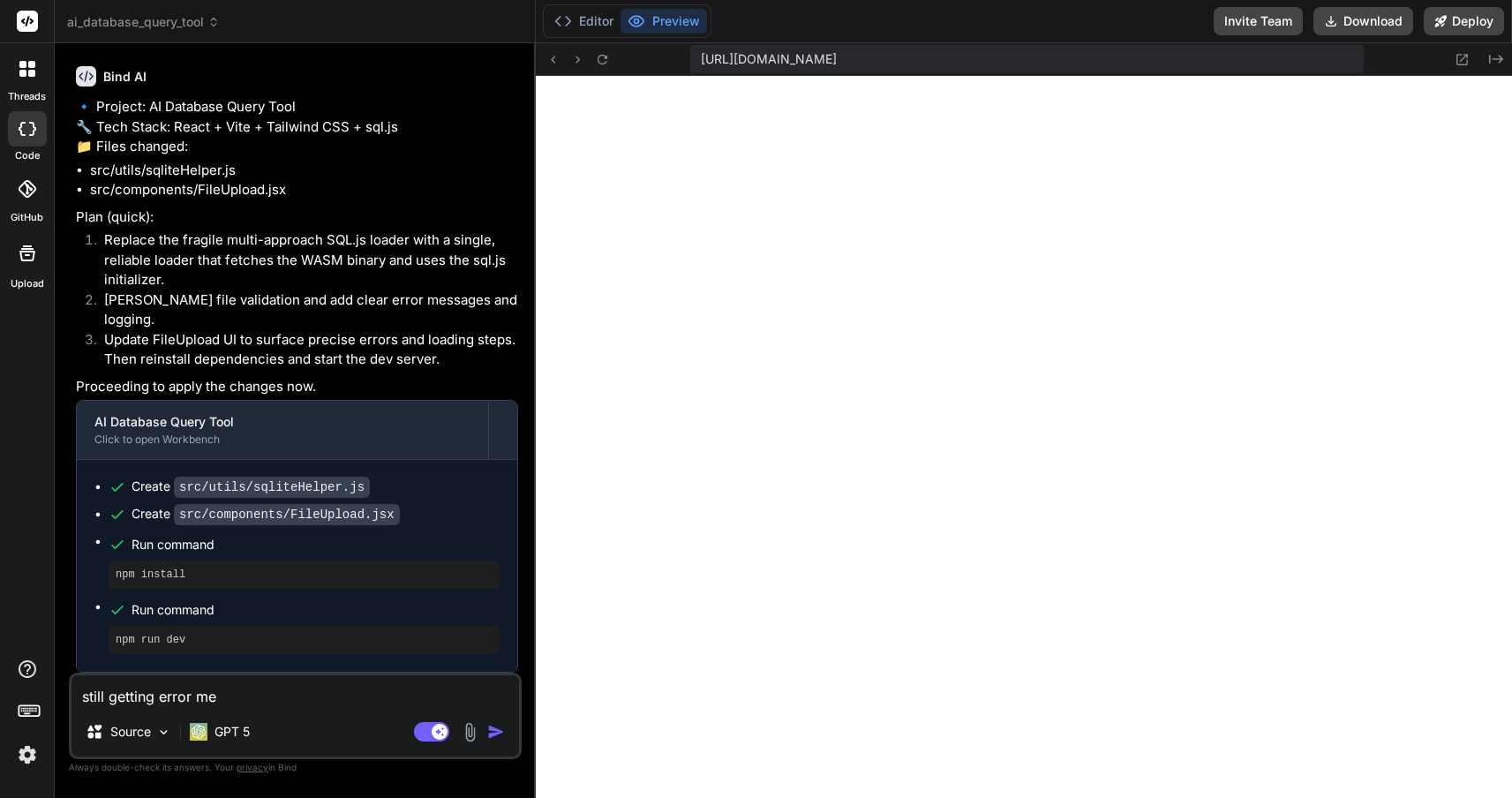
type textarea "still getting error mes"
type textarea "x"
type textarea "still getting error mess"
type textarea "x"
type textarea "still getting error messa"
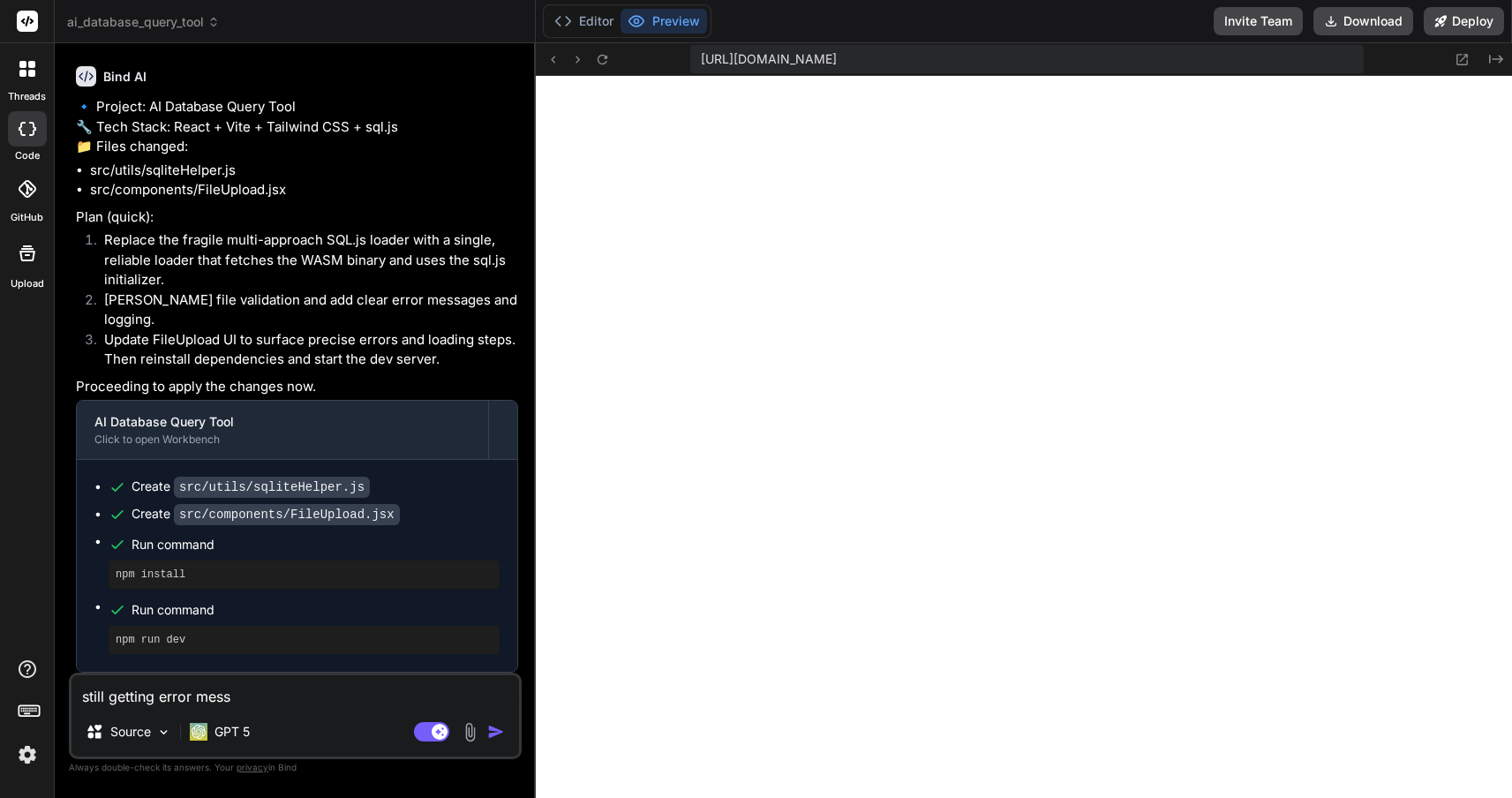
type textarea "x"
type textarea "still getting error messag"
type textarea "x"
type textarea "still getting error message"
type textarea "x"
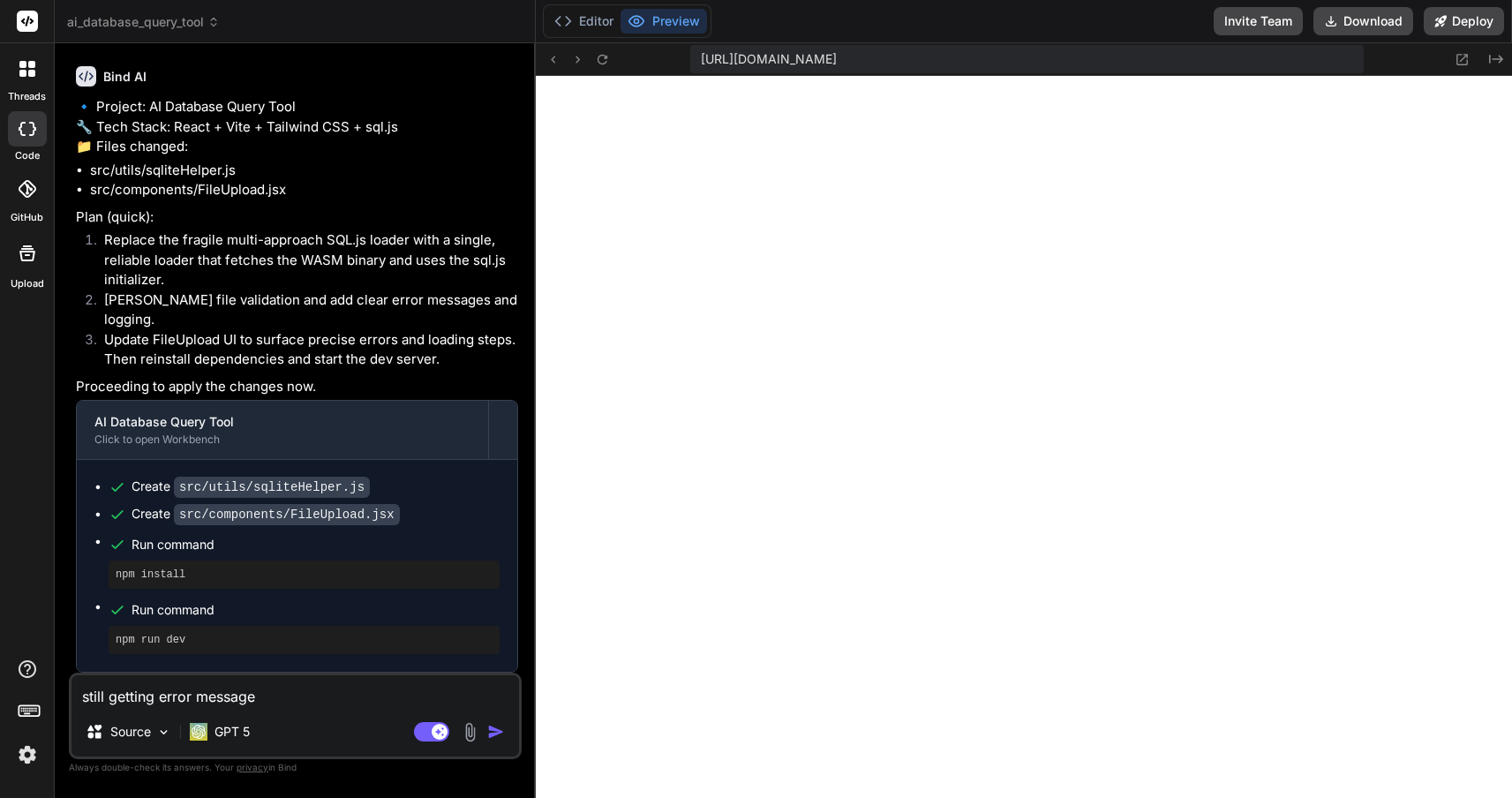
type textarea "still getting error message"
type textarea "x"
type textarea "still getting error message ""
type textarea "x"
type textarea "still getting error message "l"
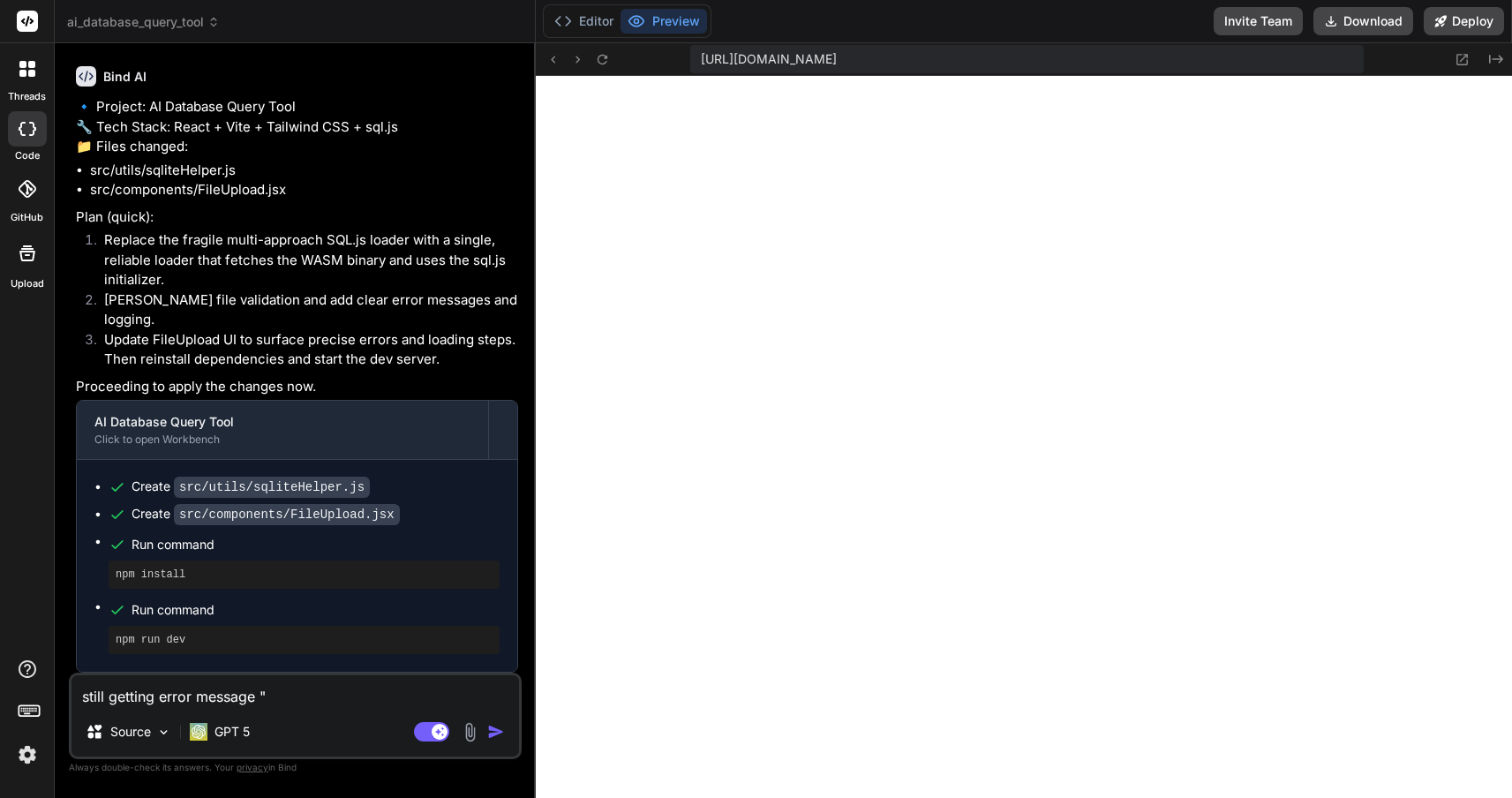
type textarea "x"
type textarea "still getting error message "lo"
type textarea "x"
type textarea "still getting error message "loa"
type textarea "x"
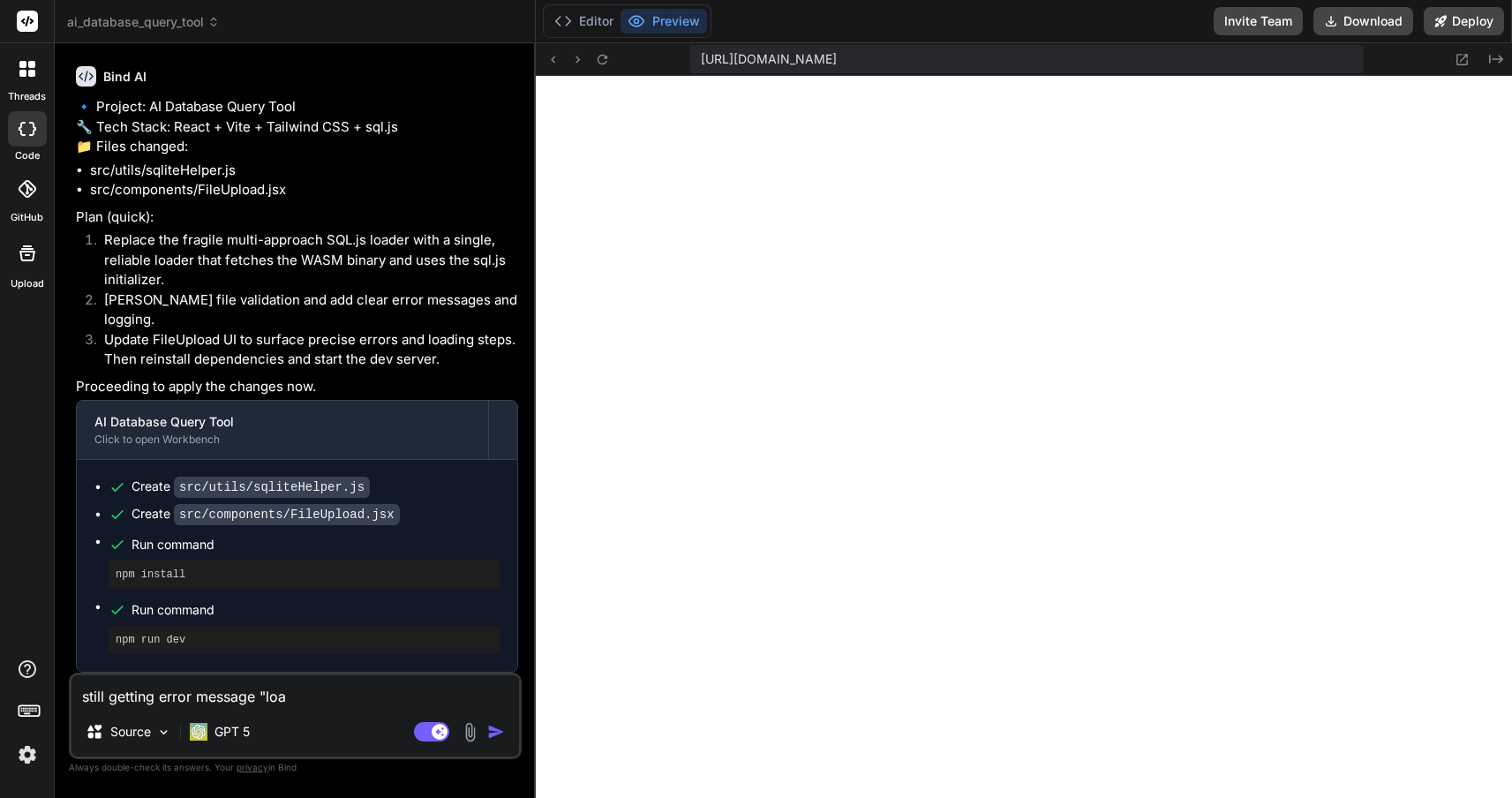
type textarea "still getting error message "load"
type textarea "x"
type textarea "still getting error message "loadi"
type textarea "x"
type textarea "still getting error message "loadin"
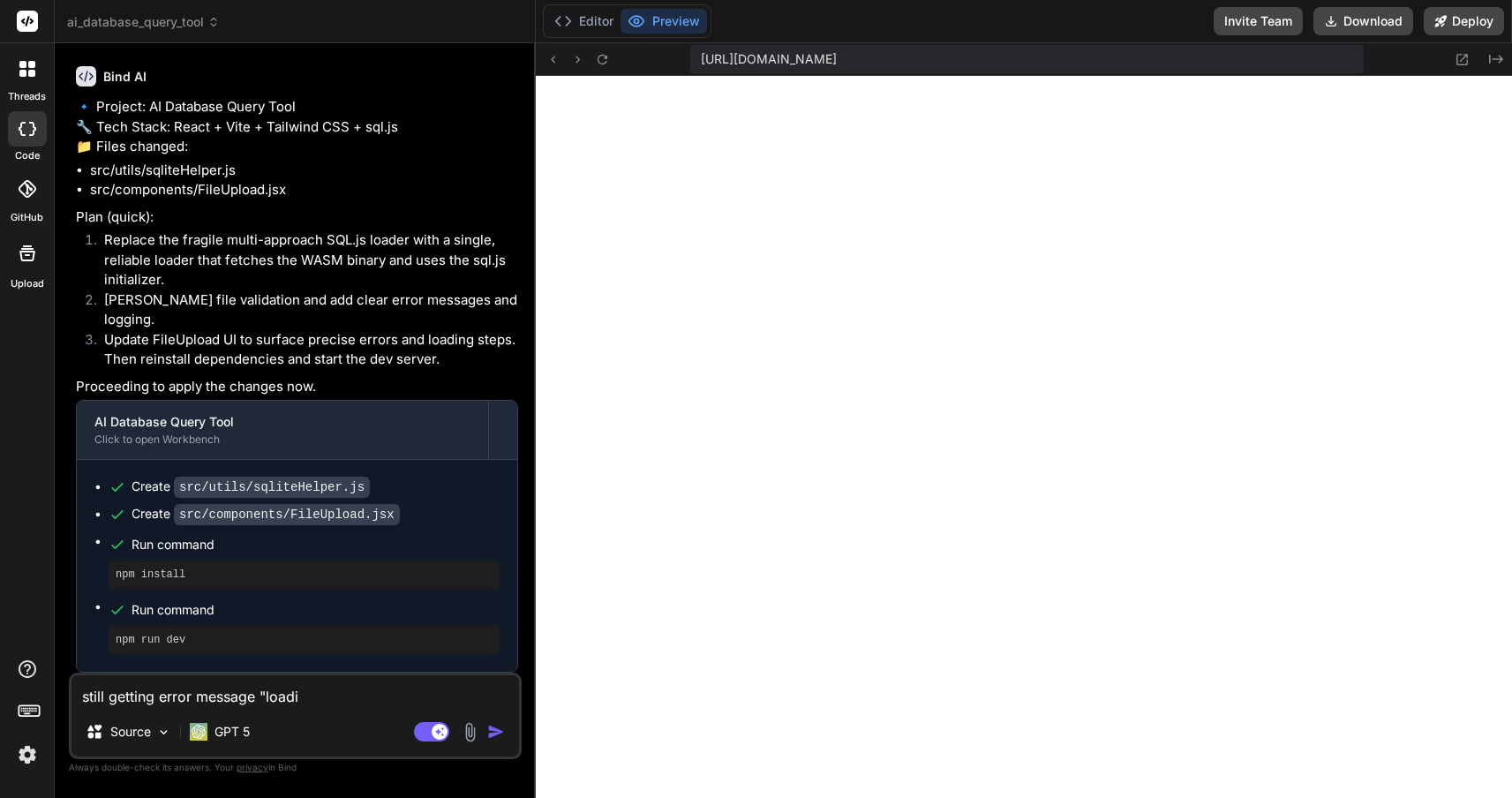
type textarea "x"
type textarea "still getting error message "loading"
type textarea "x"
type textarea "still getting error message "loading"
type textarea "x"
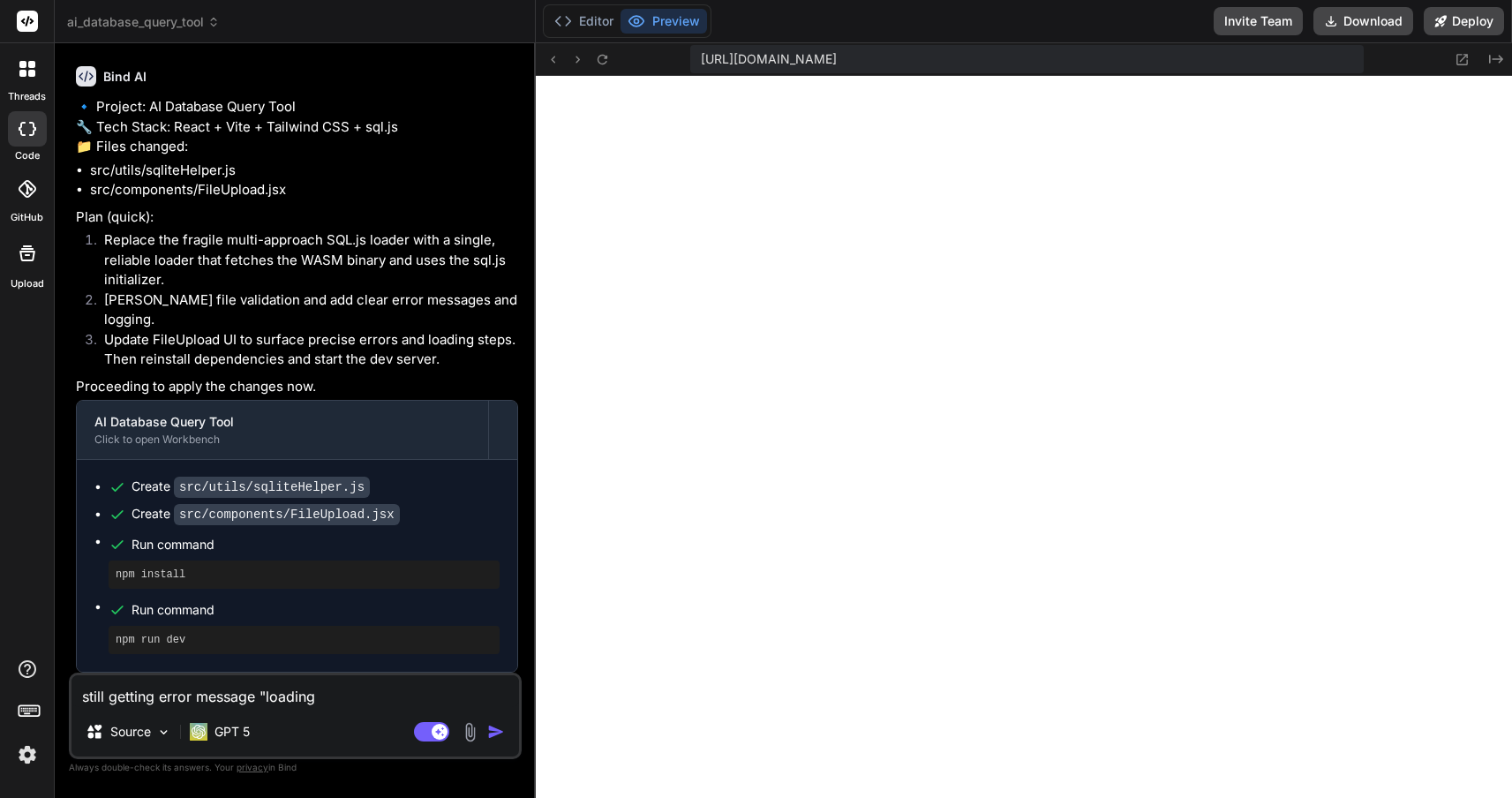
type textarea "still getting error message "loading f"
type textarea "x"
type textarea "still getting error message "loading fa"
type textarea "x"
type textarea "still getting error message "loading fai"
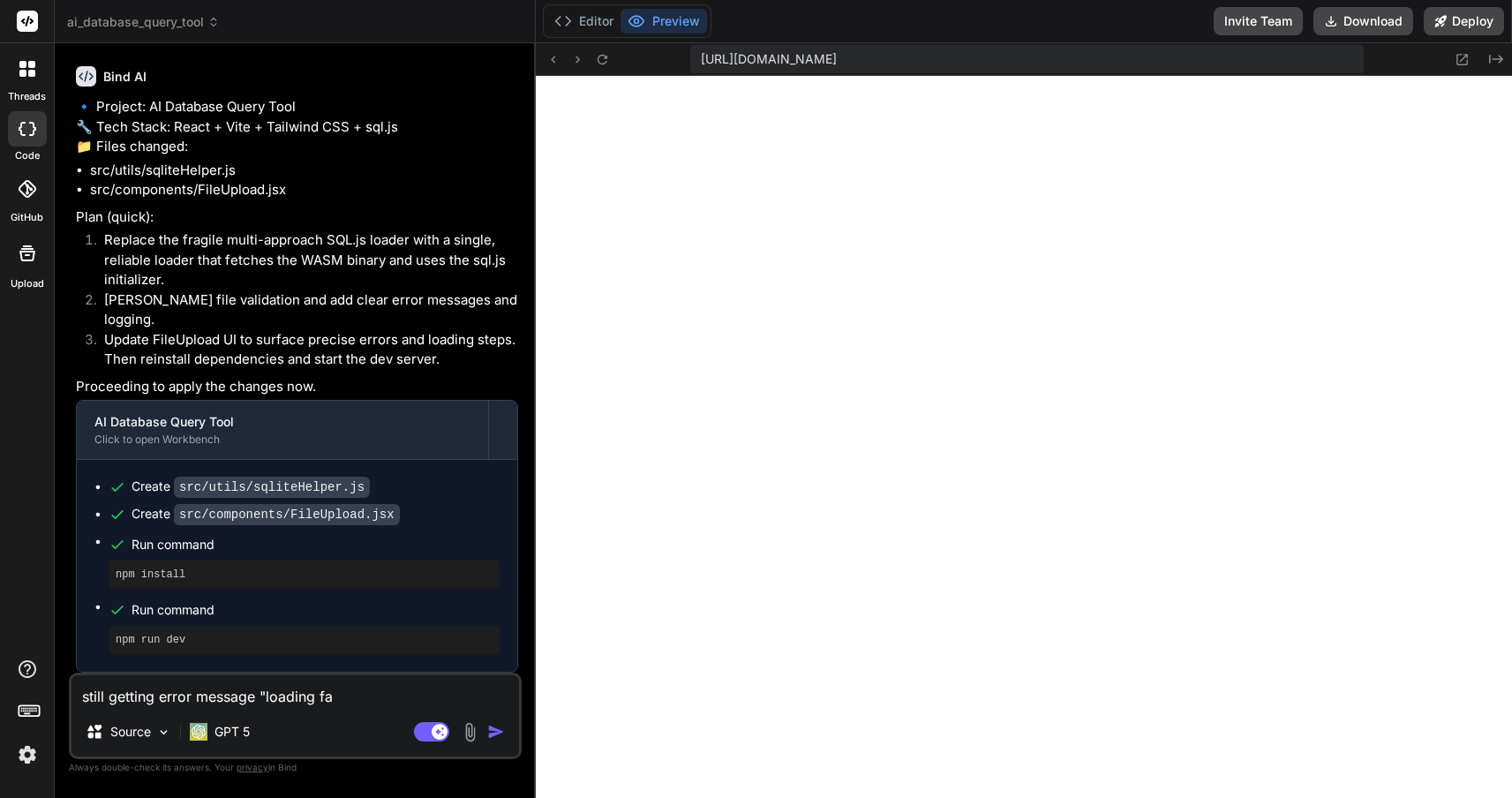
type textarea "x"
type textarea "still getting error message "loading fail"
type textarea "x"
type textarea "still getting error message "loading faile"
type textarea "x"
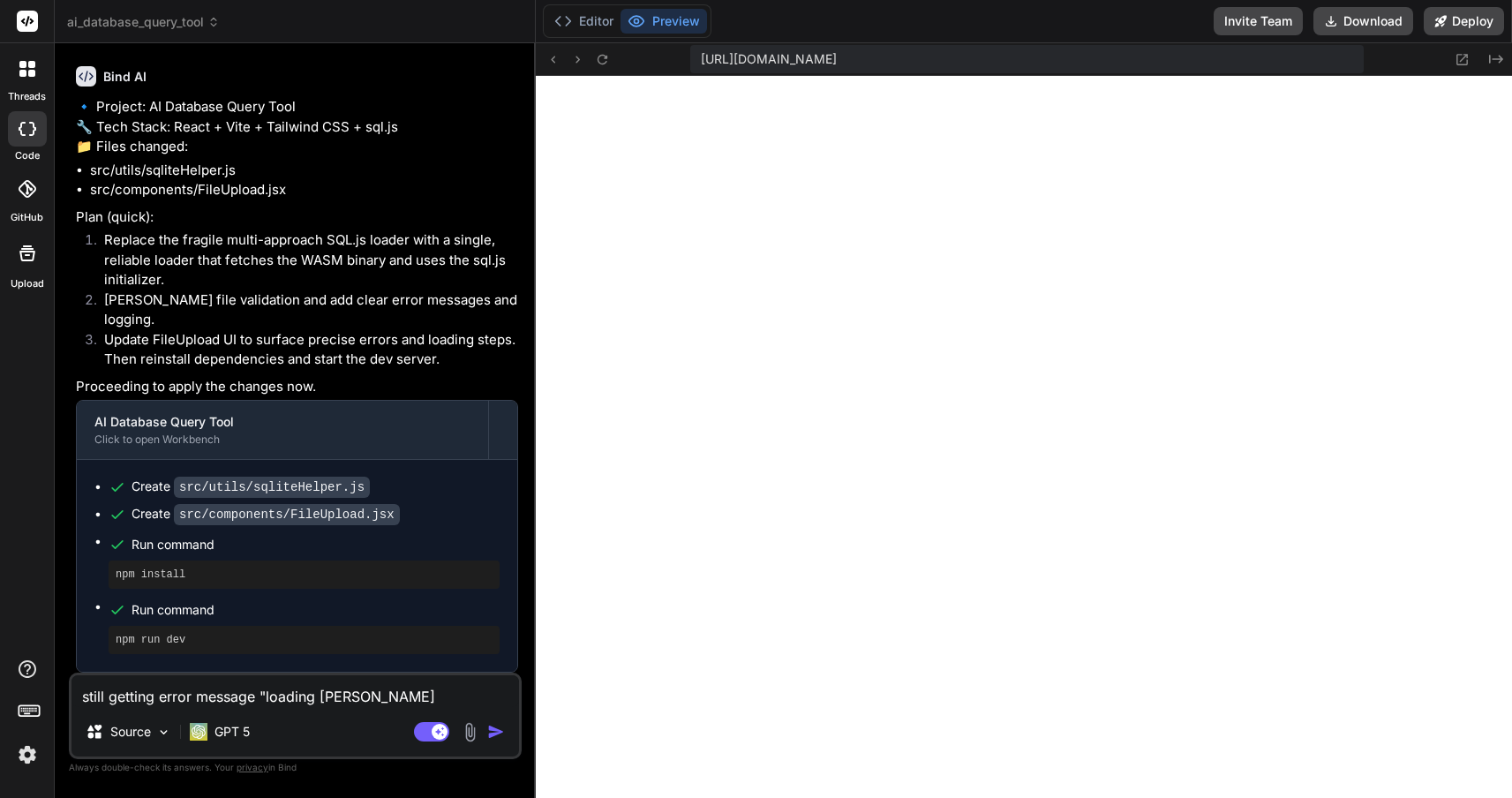
type textarea "still getting error message "loading failed"
type textarea "x"
type textarea "still getting error message "loading failed""
type textarea "x"
click at [433, 692] on textarea "still getting error message "loading failed"" at bounding box center [295, 691] width 447 height 31
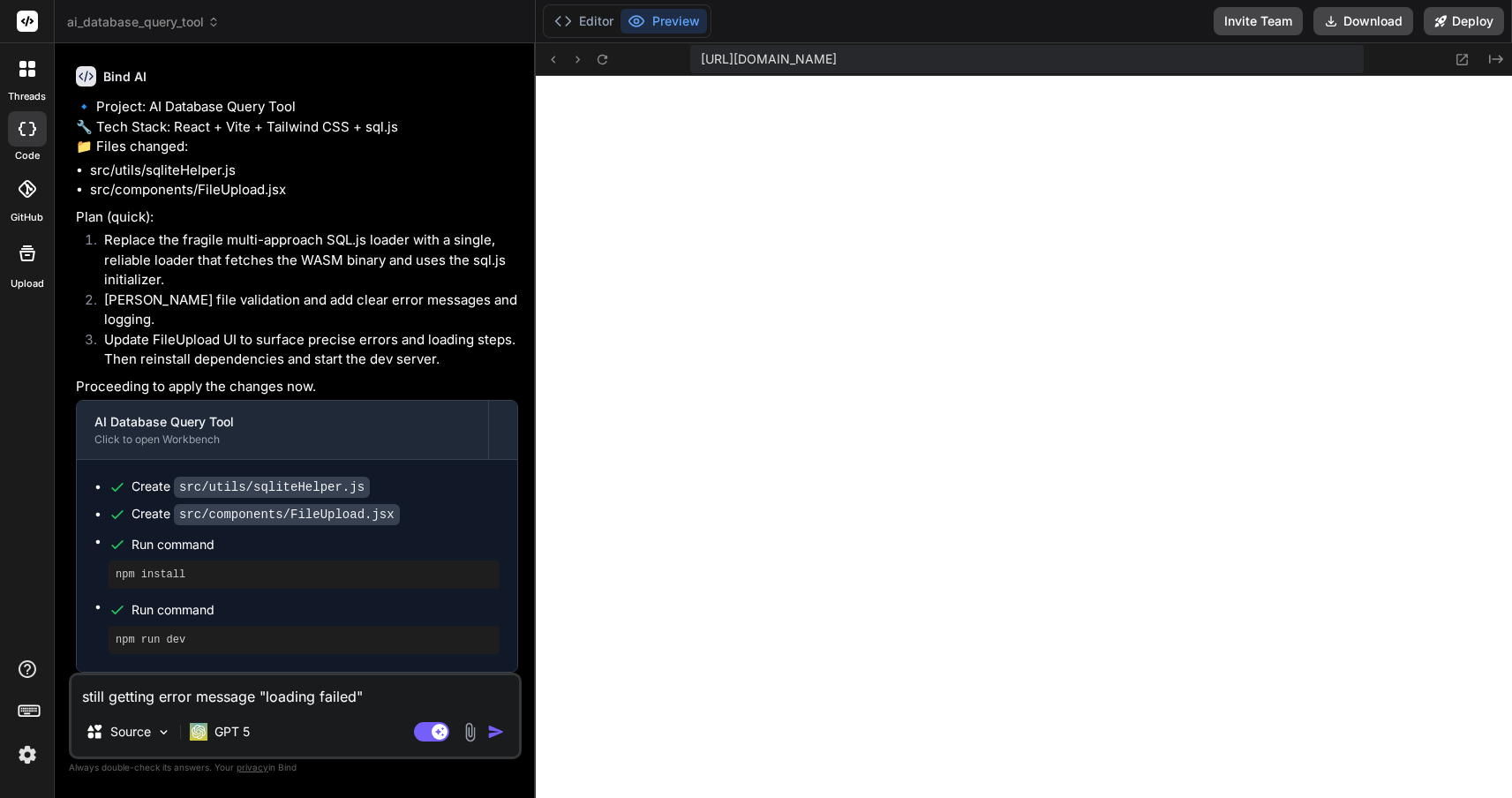
paste textarea "Loading Failed Unable to load sql.js (tried npm import, window.initSqlJs, and C…"
type textarea "still getting error message "loading failed"Loading Failed Unable to load sql.j…"
type textarea "x"
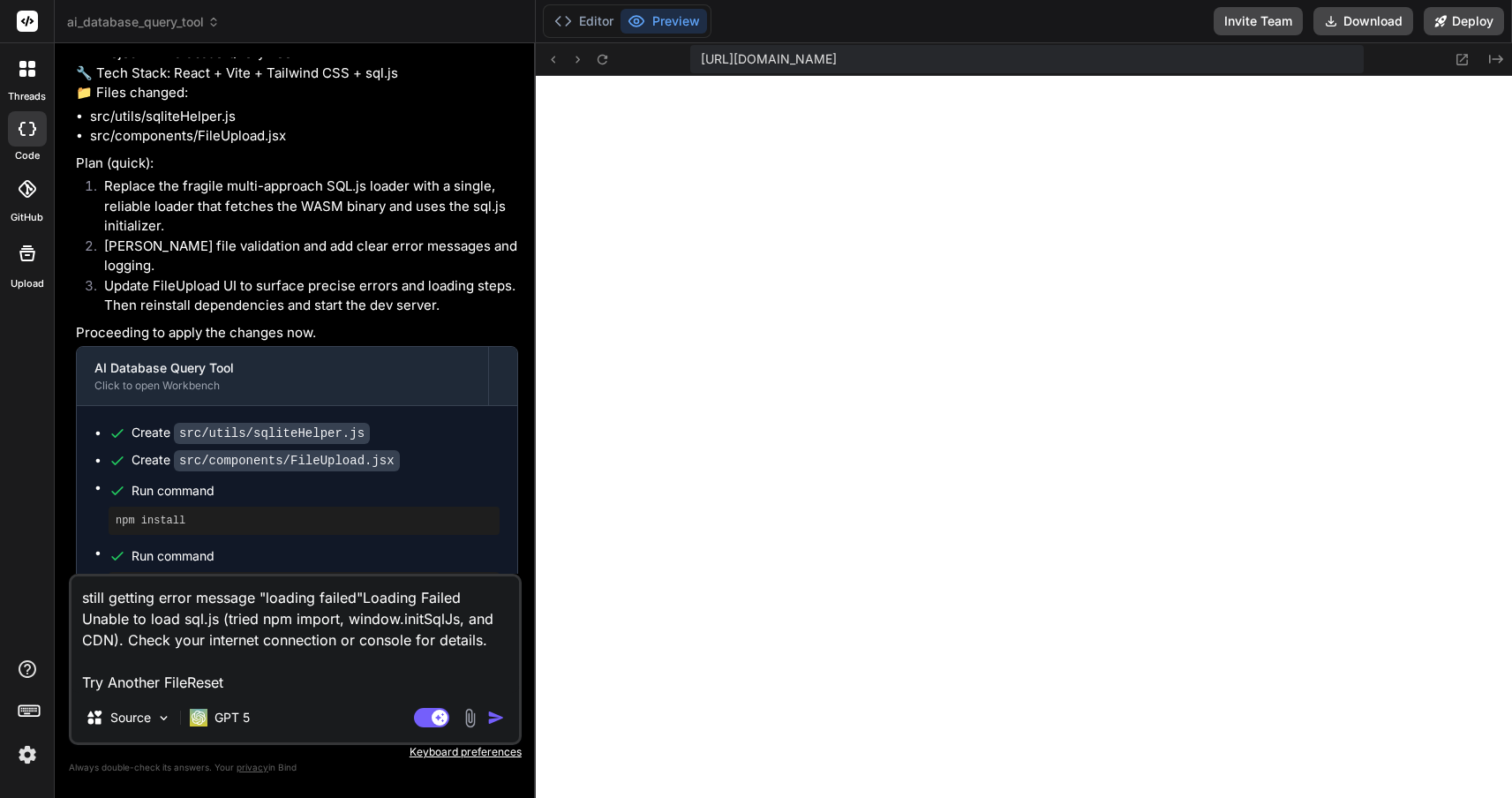
type textarea "still getting error message "loading failed"Loading Failed Unable to load sql.j…"
click at [492, 716] on img "button" at bounding box center [496, 718] width 18 height 18
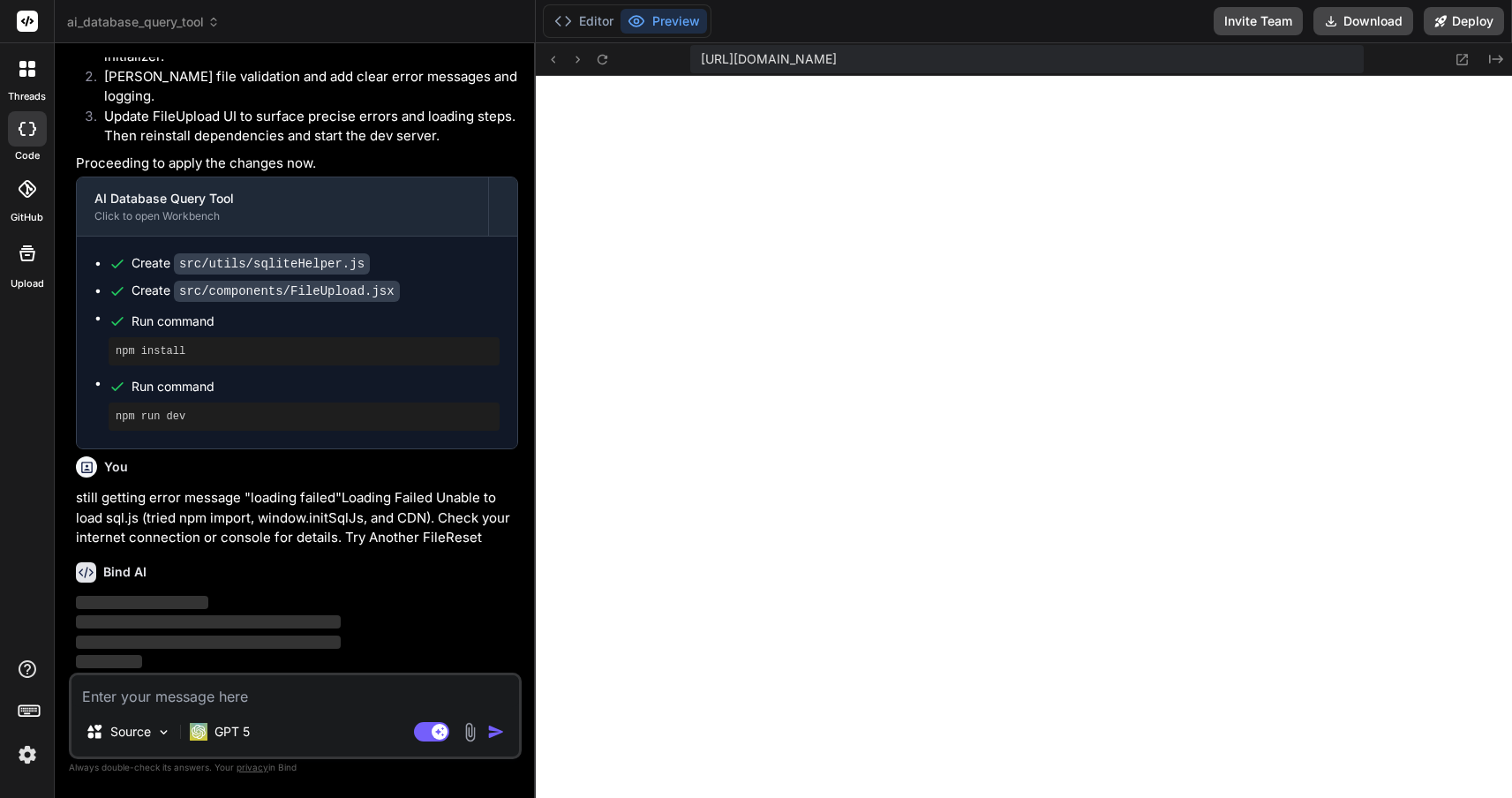
scroll to position [4099, 0]
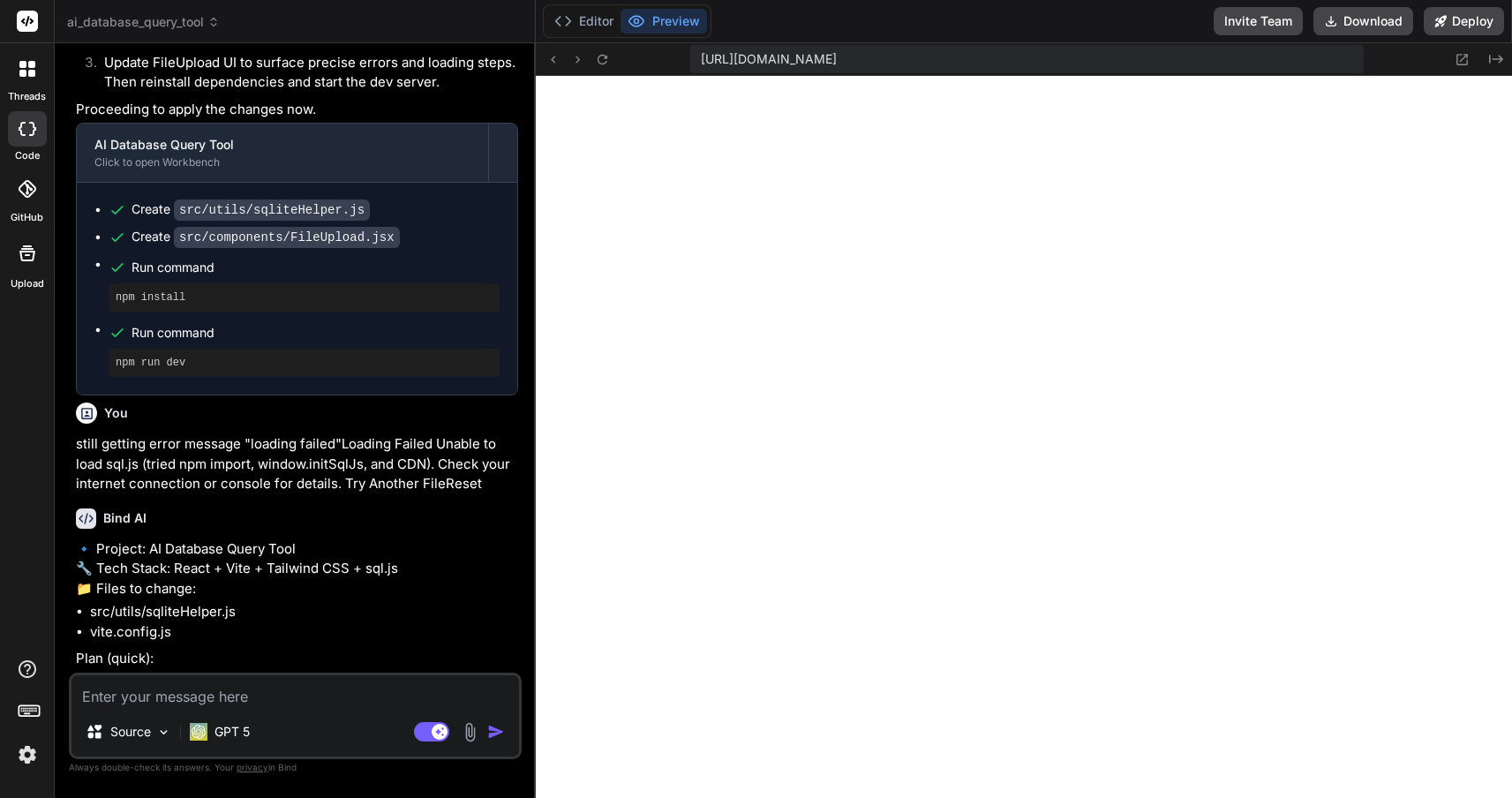
type textarea "x"
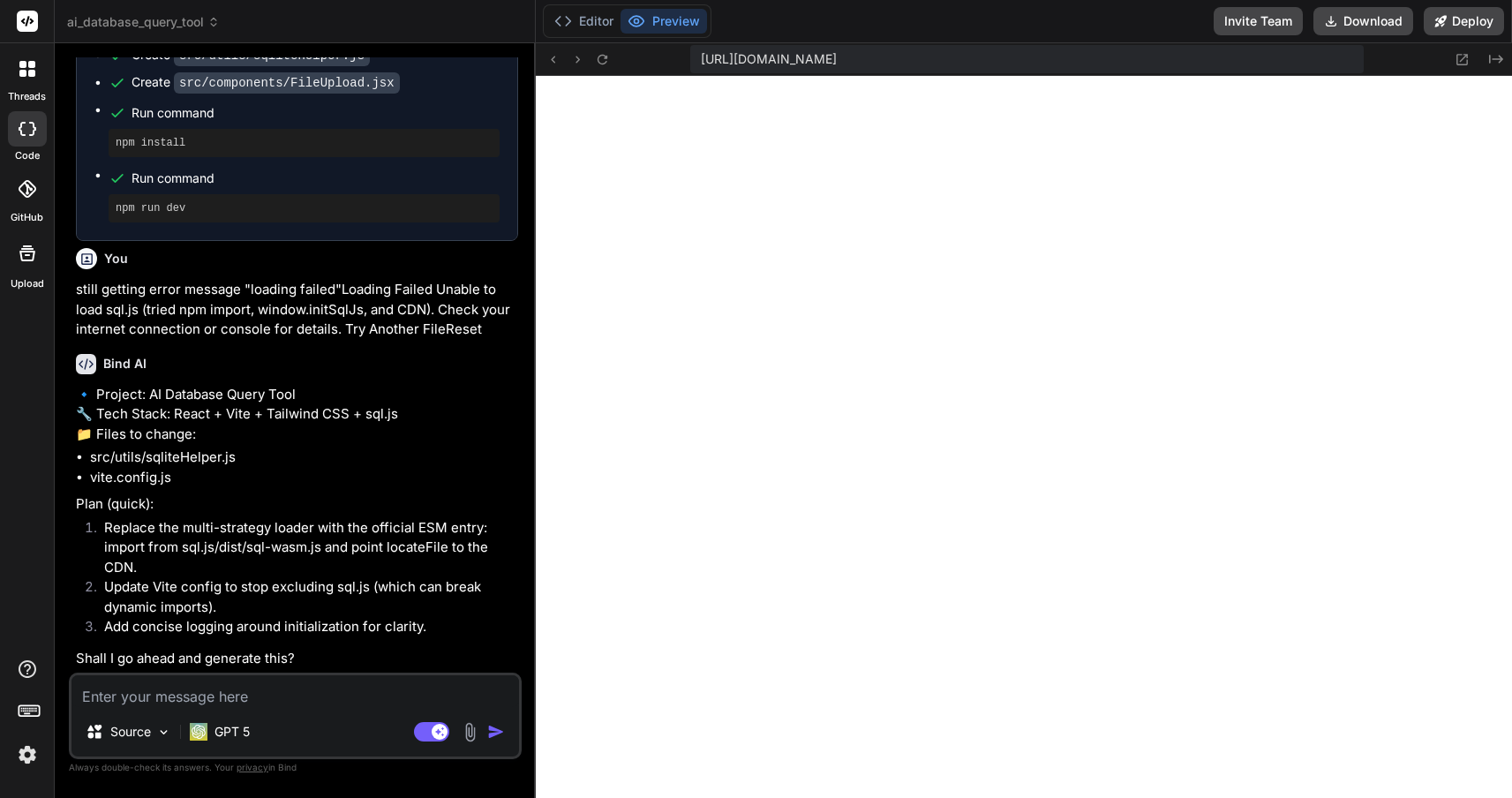
scroll to position [4347, 0]
click at [293, 689] on textarea at bounding box center [295, 691] width 447 height 31
type textarea "y"
type textarea "x"
type textarea "ye"
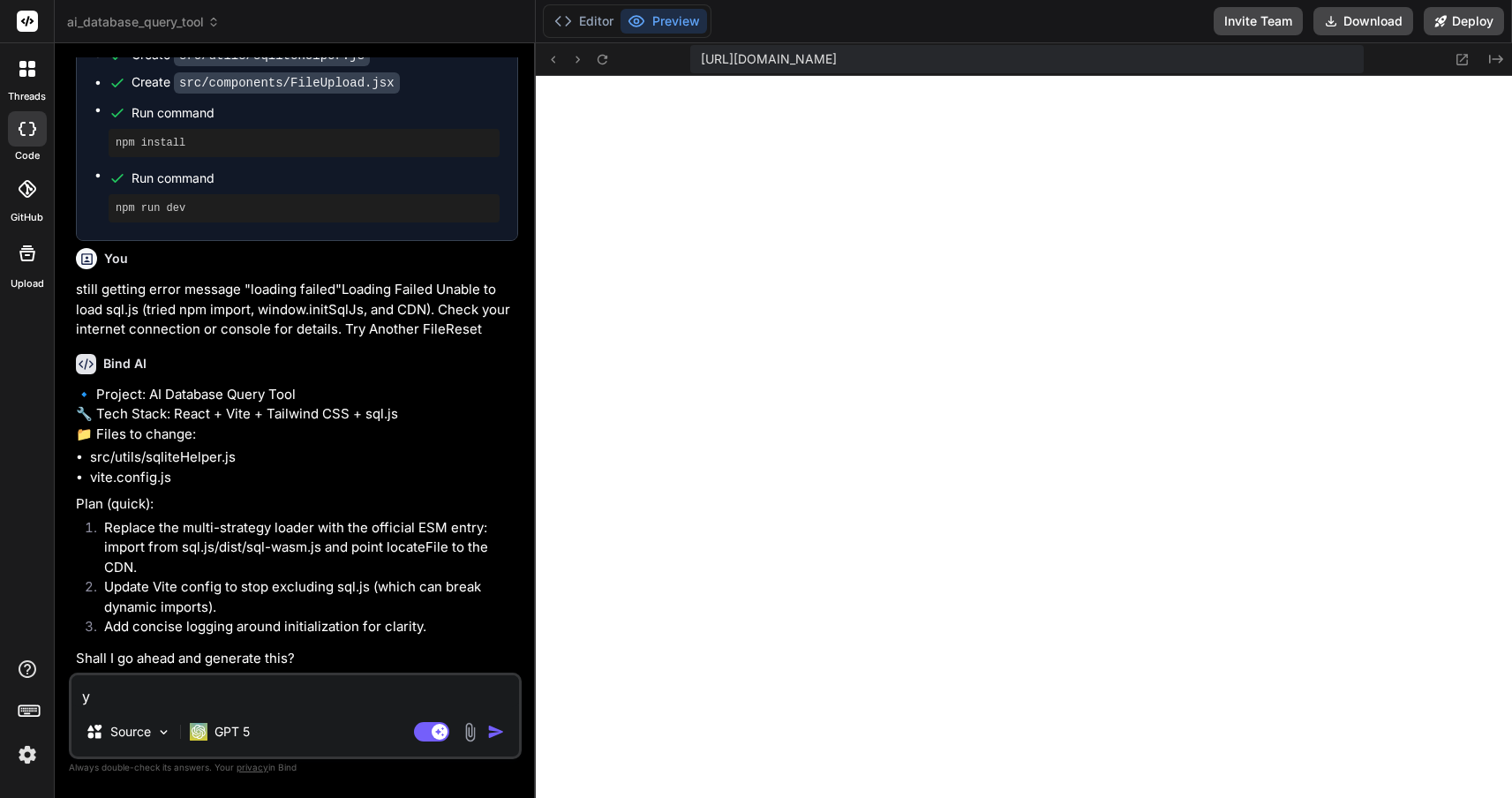
type textarea "x"
type textarea "yes"
type textarea "x"
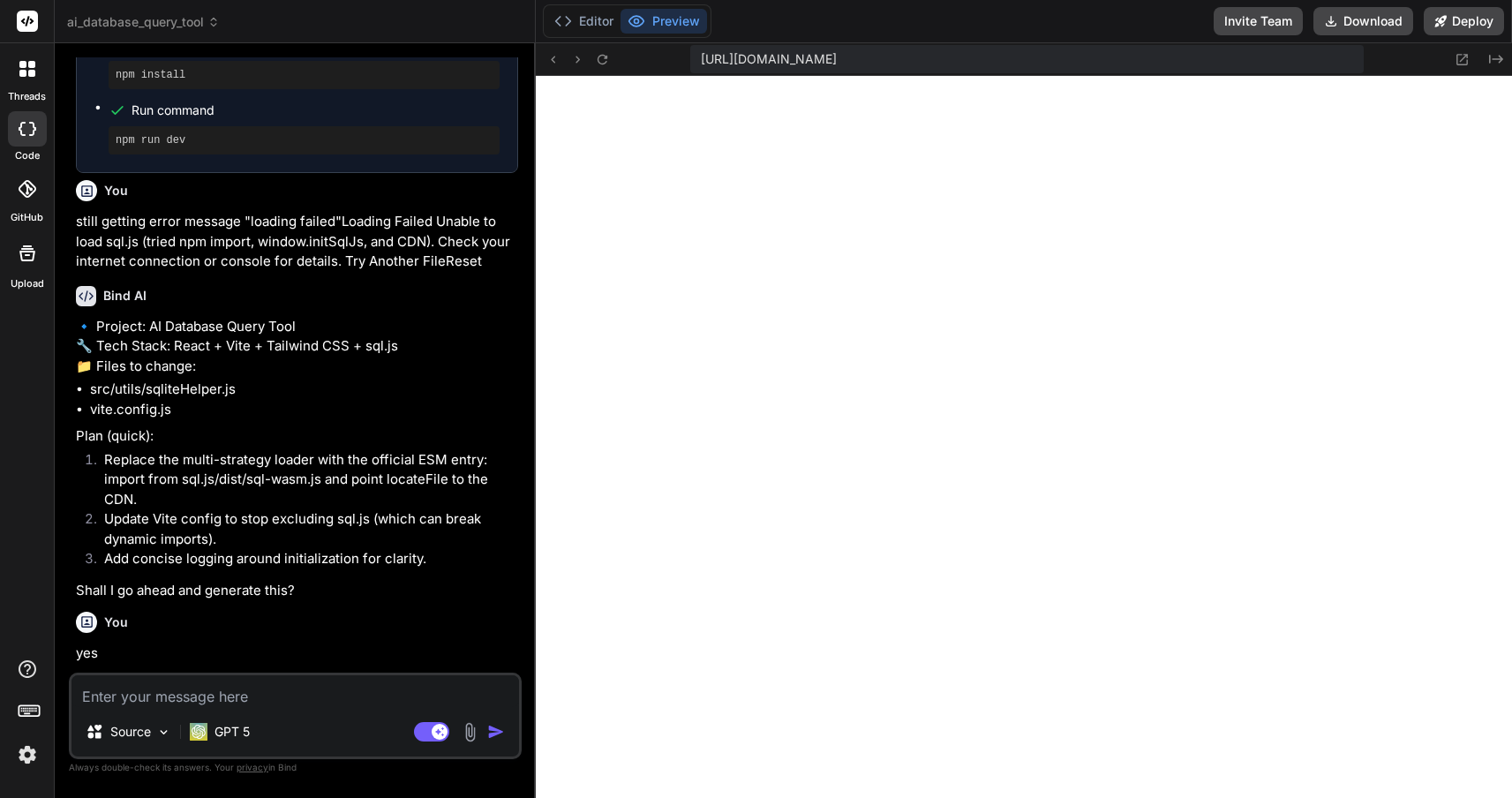
scroll to position [4530, 0]
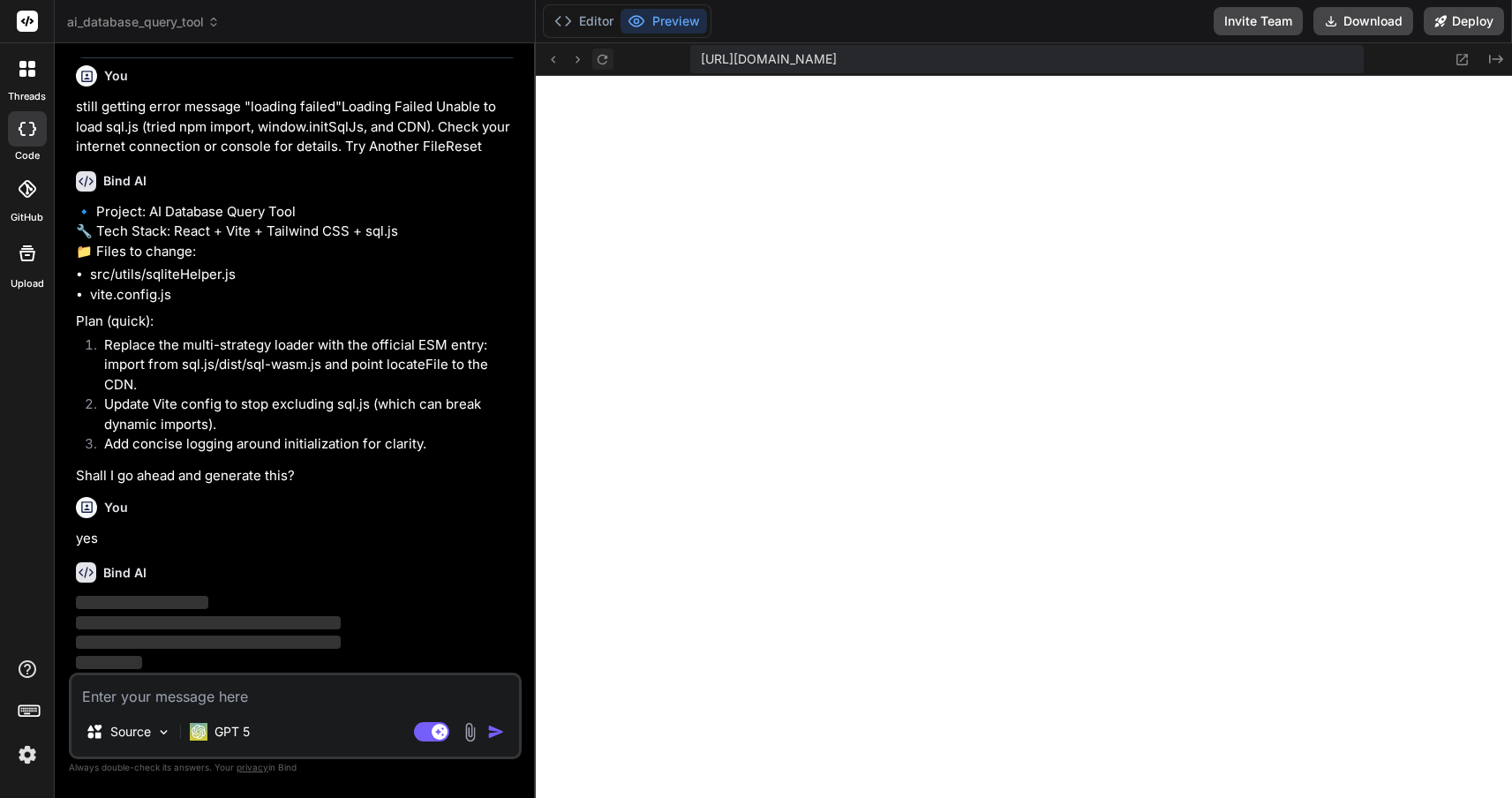
click at [601, 57] on icon at bounding box center [601, 59] width 15 height 15
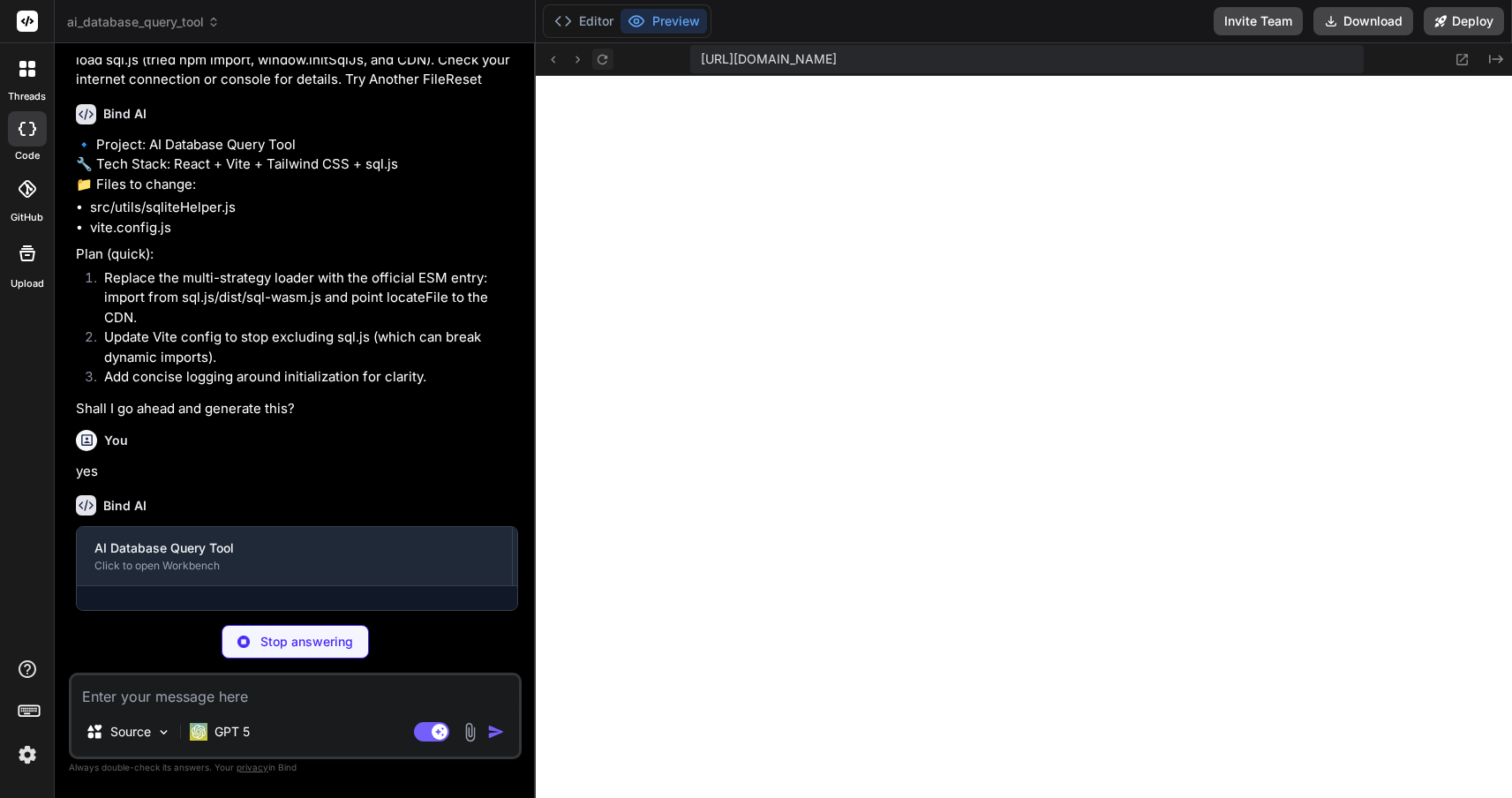
type textarea "x"
type textarea "define: { global: 'globalThis', } })"
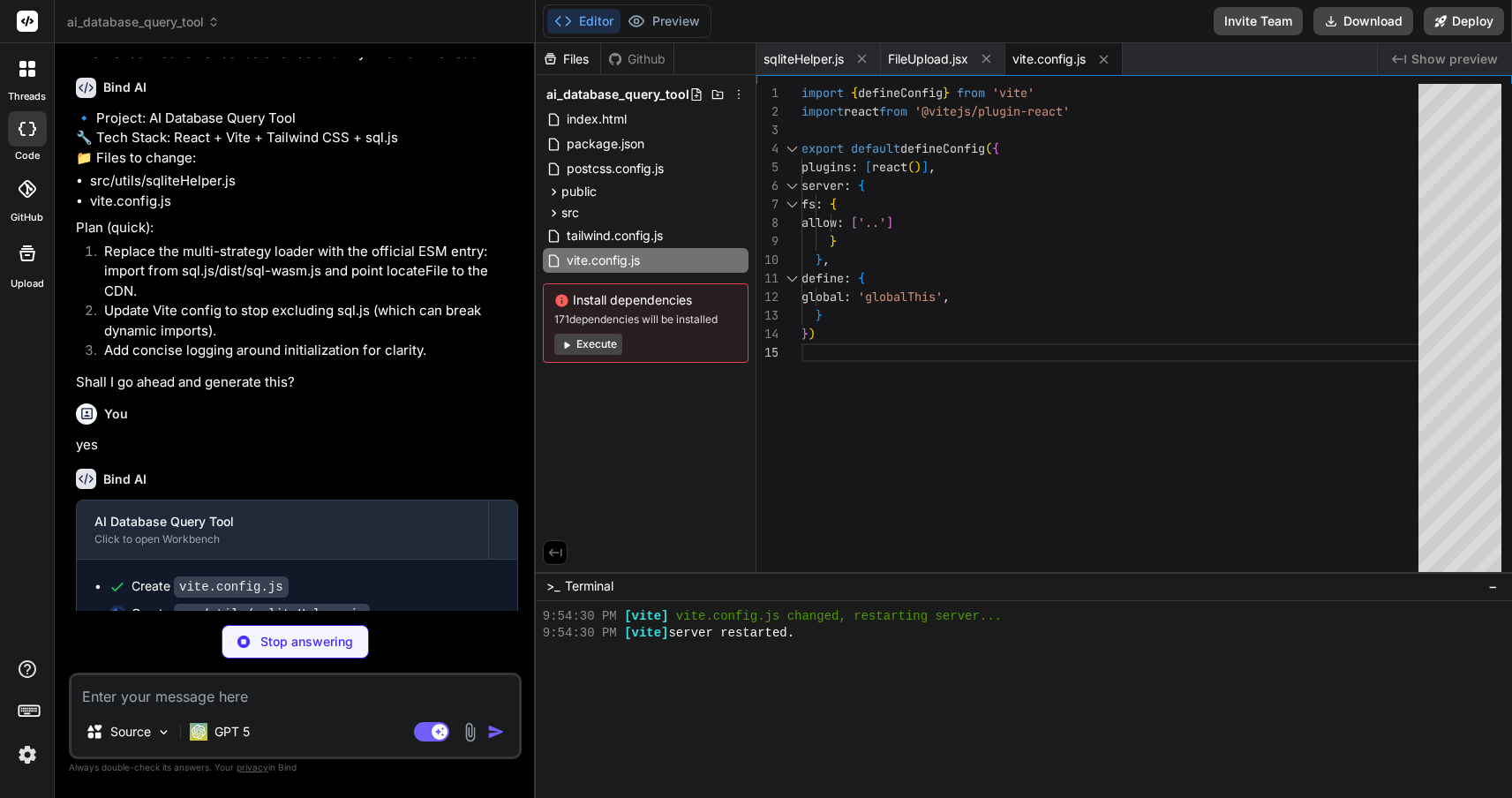
scroll to position [4654, 0]
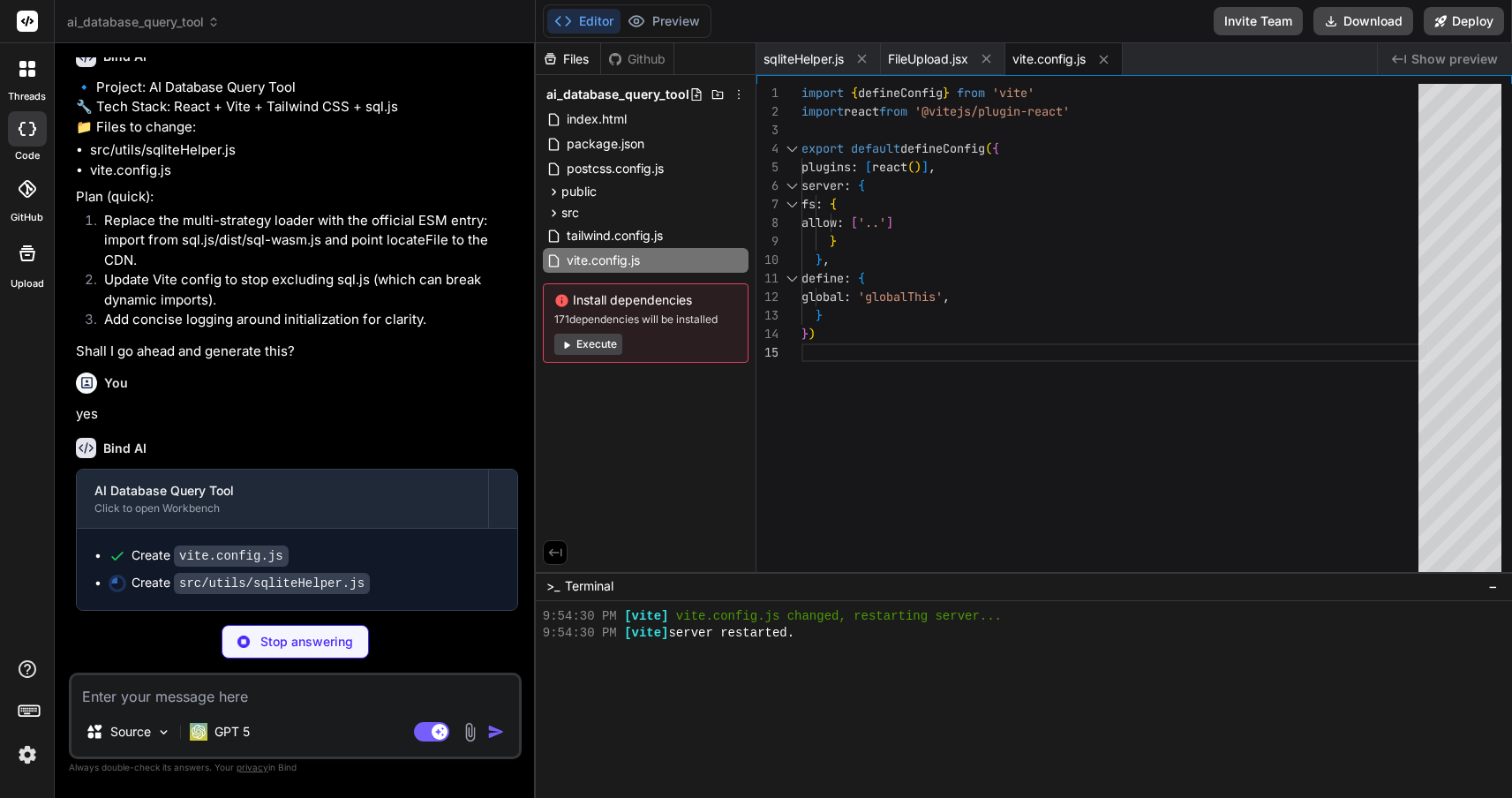
type textarea "x"
type textarea "throw new Error('Query must be a non-empty string'); } const results = database…"
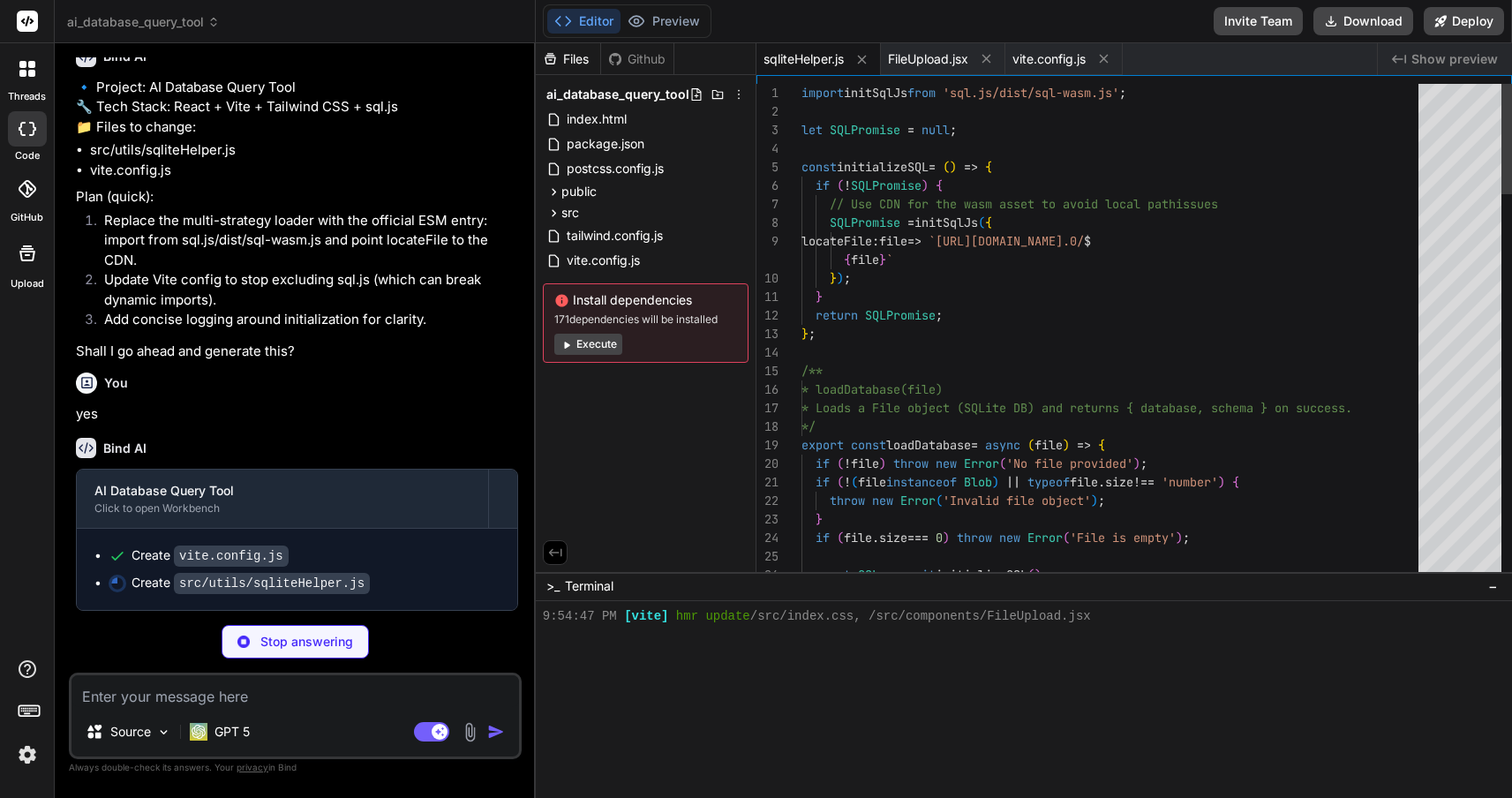
click at [580, 344] on button "Execute" at bounding box center [588, 345] width 68 height 22
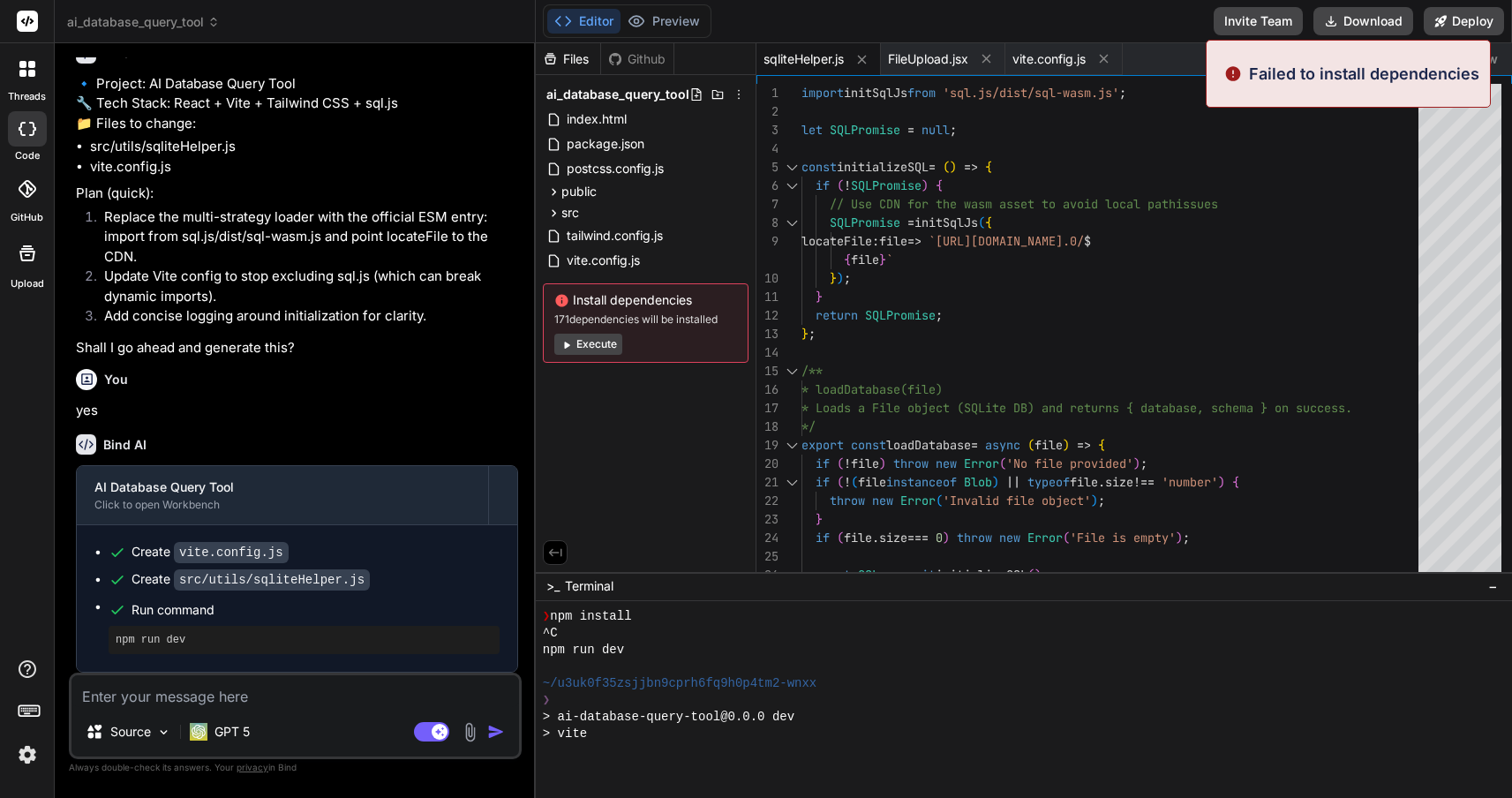
type textarea "x"
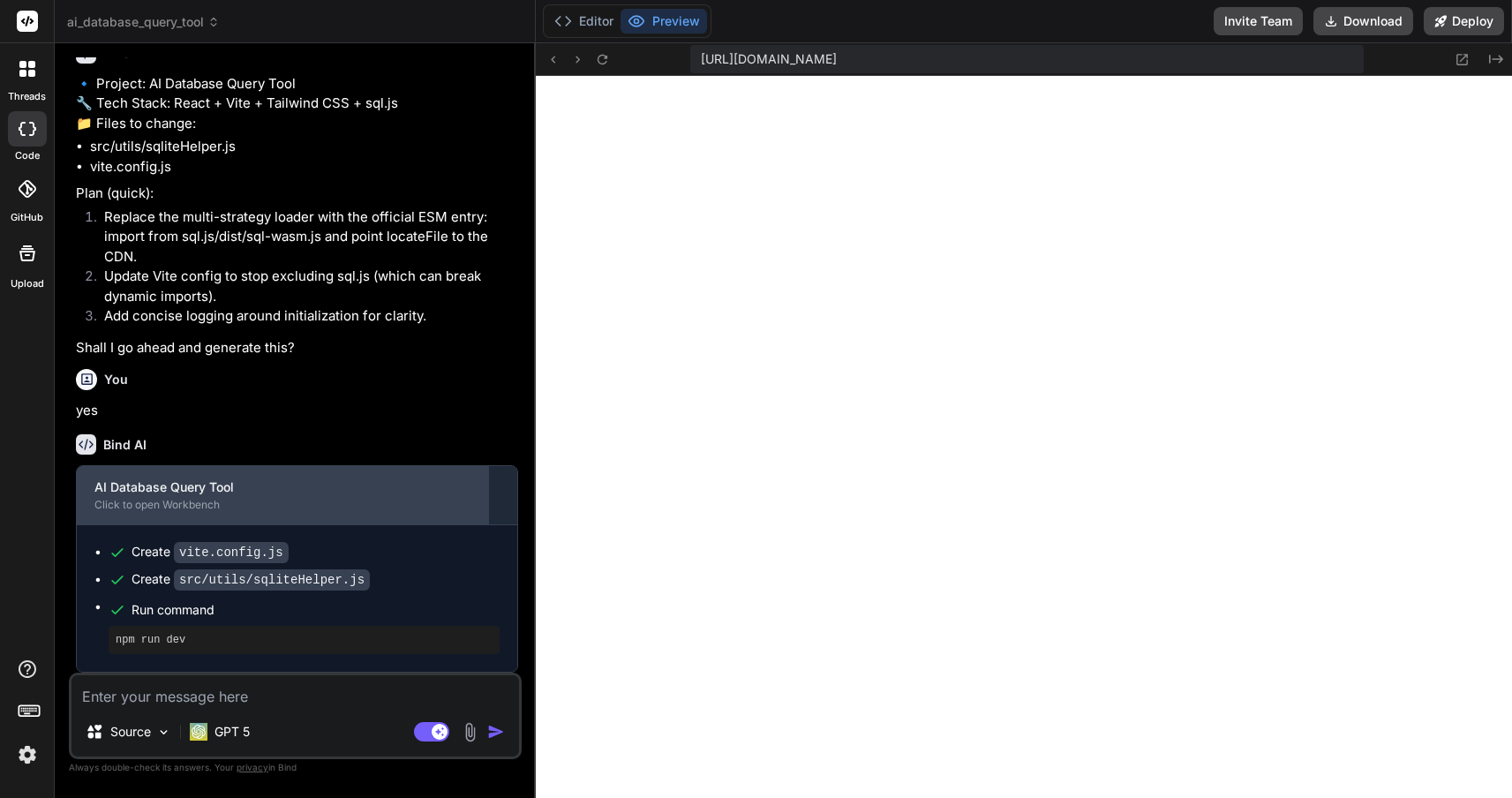
scroll to position [4657, 0]
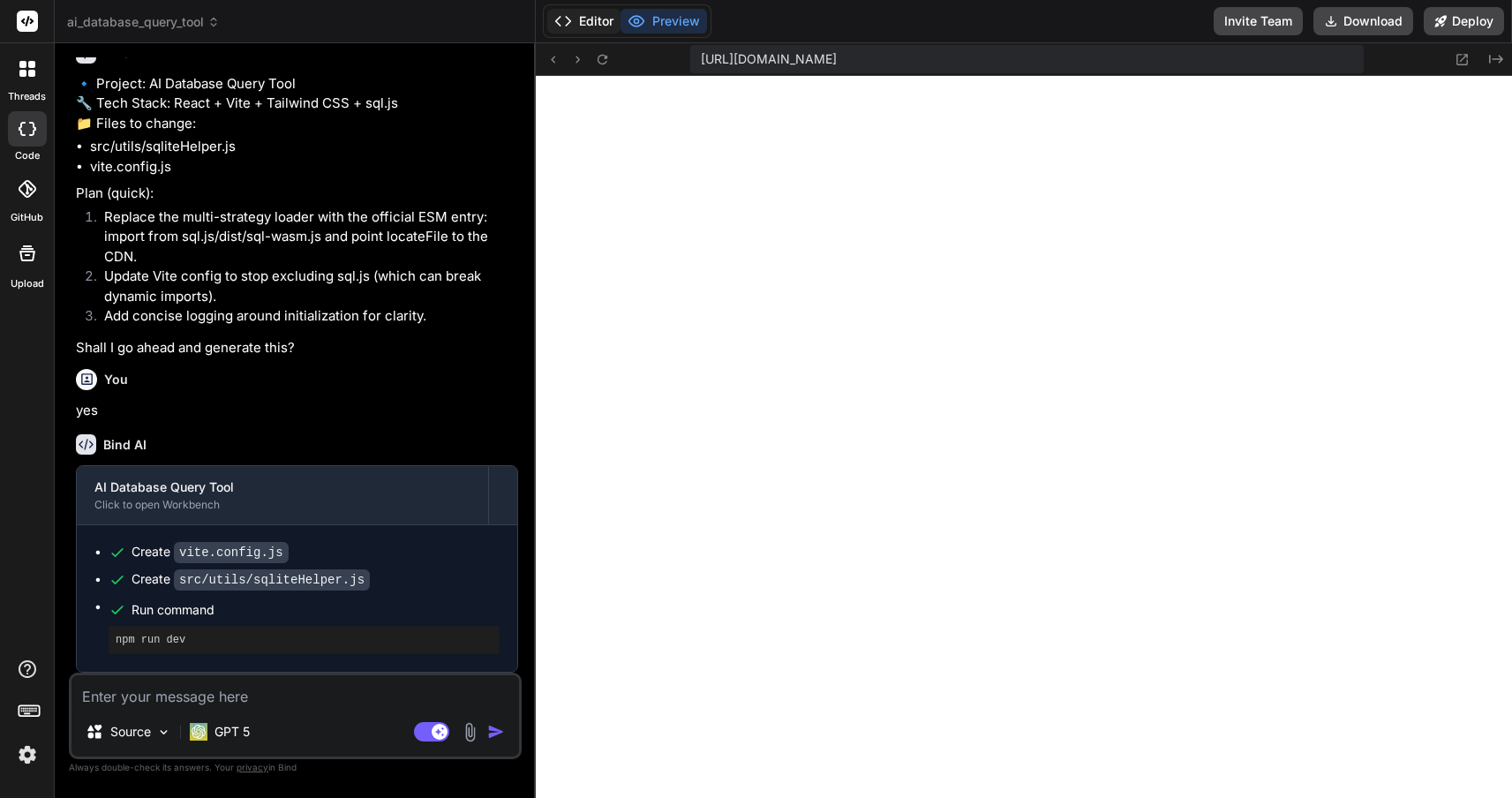
click at [566, 19] on polyline at bounding box center [568, 21] width 4 height 9
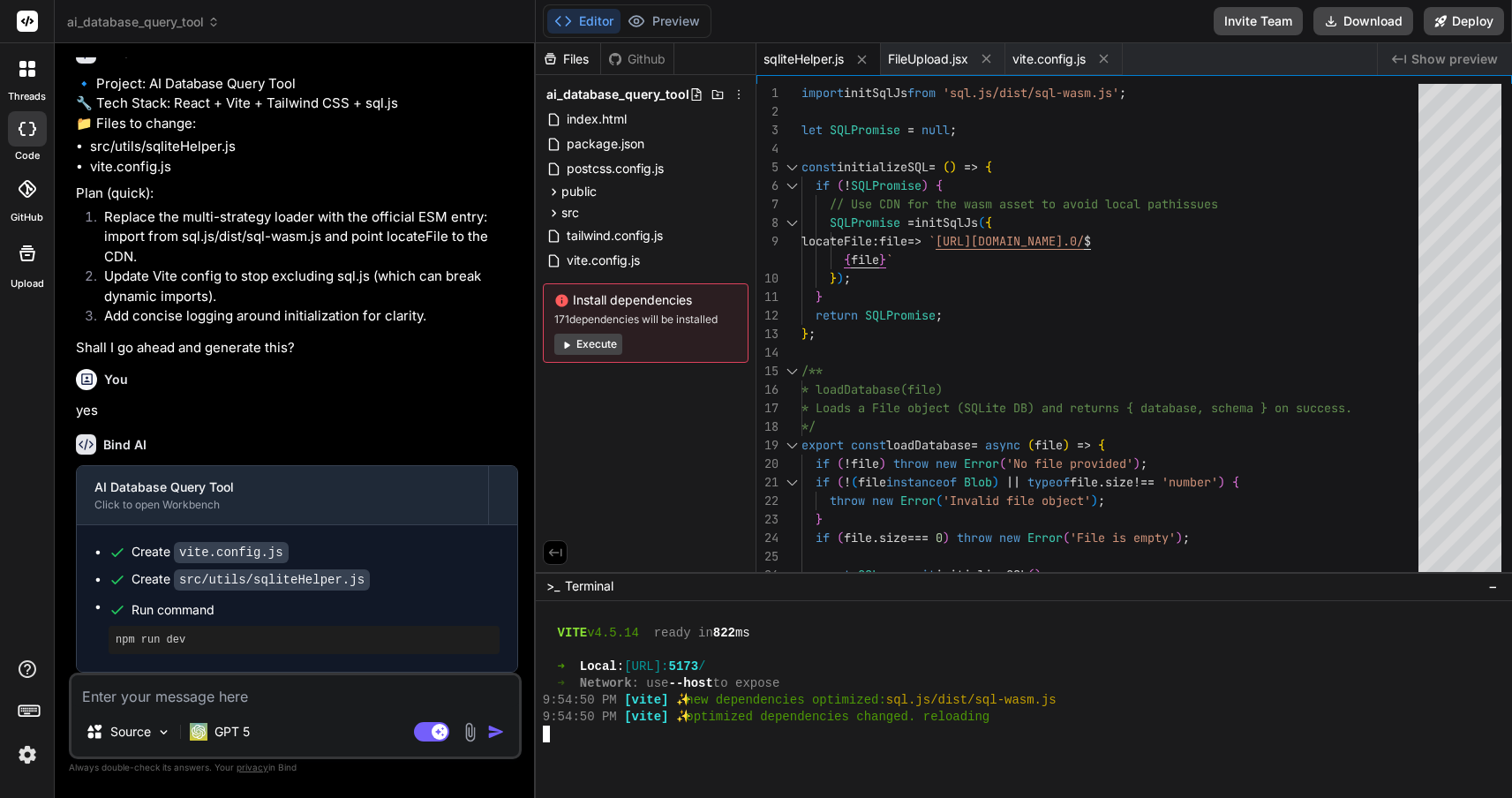
click at [1027, 715] on div "9:54:50 PM [vite] ✨ optimized dependencies changed. reloading" at bounding box center [1015, 717] width 944 height 17
click at [653, 22] on button "Preview" at bounding box center [663, 21] width 86 height 25
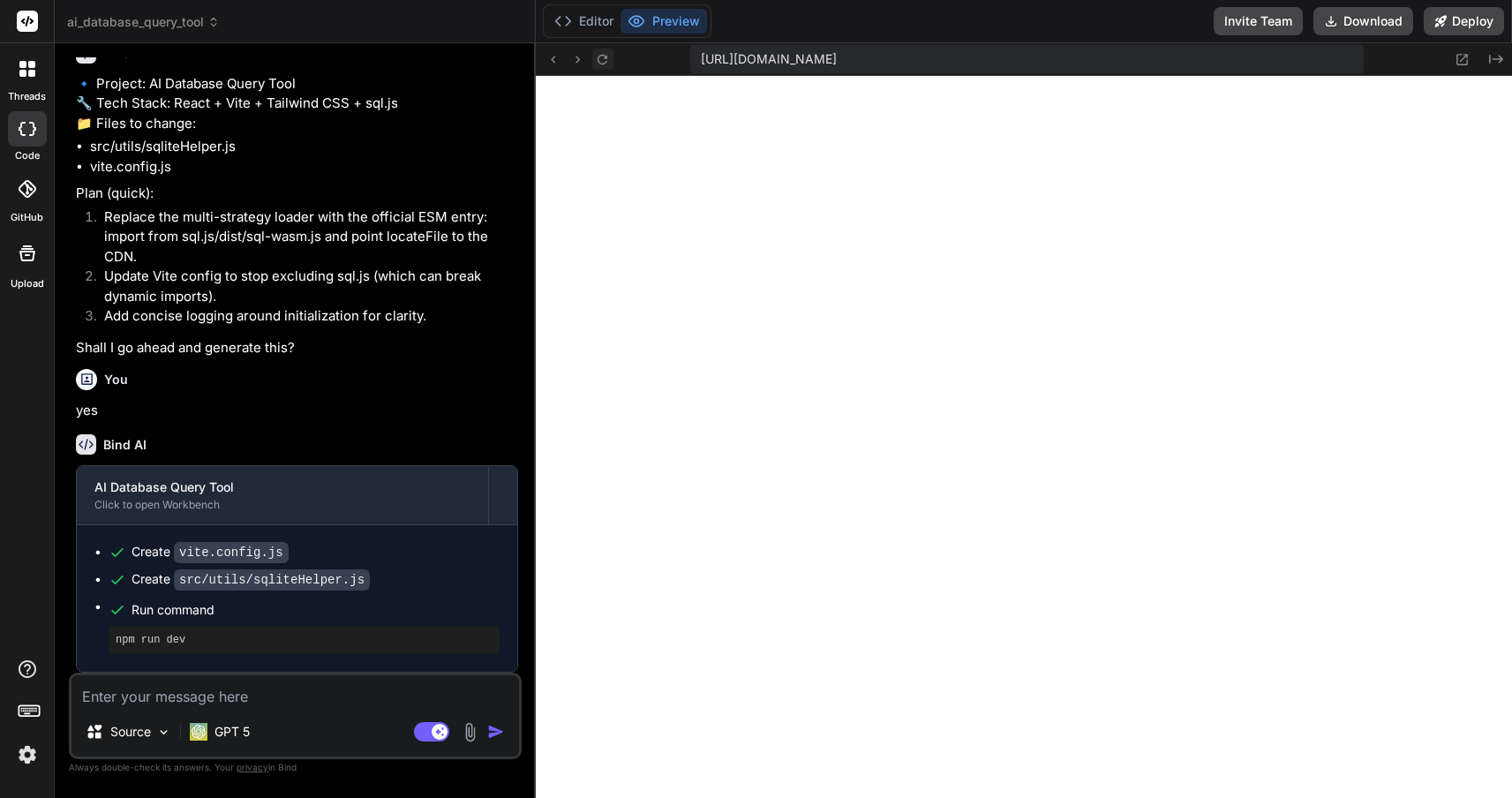
click at [604, 56] on icon at bounding box center [602, 59] width 10 height 10
click at [356, 683] on textarea at bounding box center [295, 691] width 447 height 31
type textarea "T"
type textarea "x"
type textarea "Th"
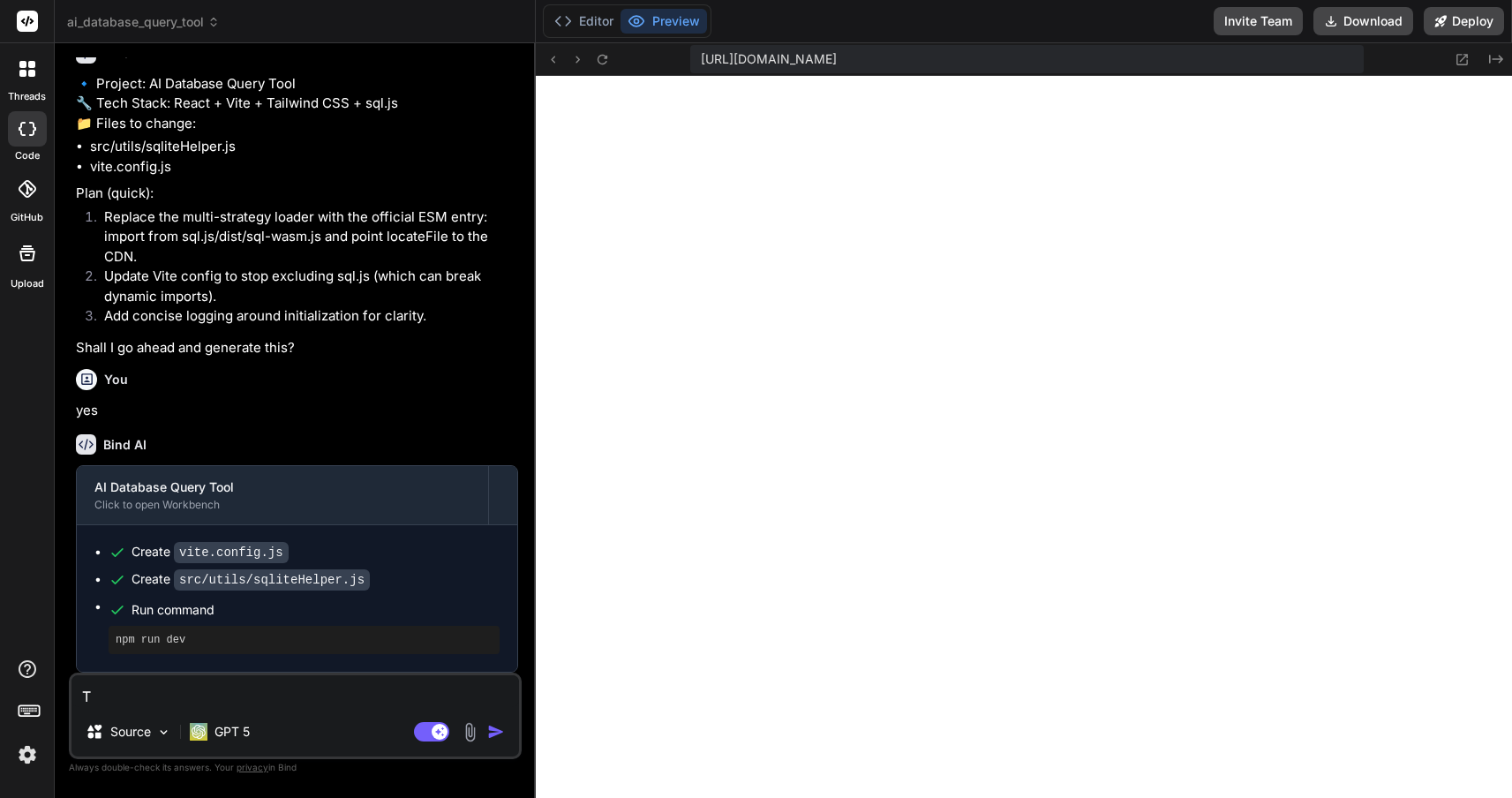
type textarea "x"
type textarea "The"
type textarea "x"
type textarea "The"
type textarea "x"
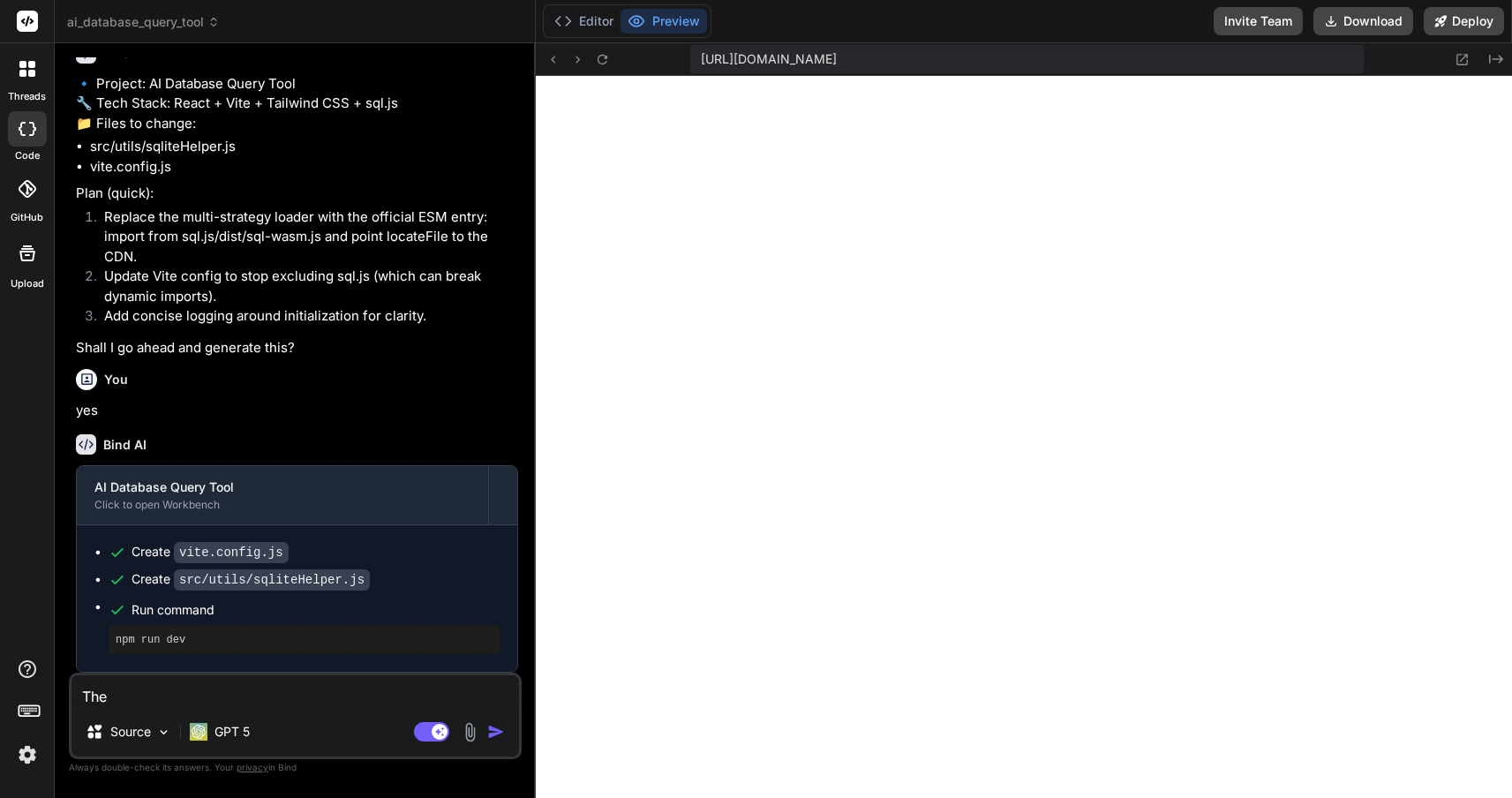
type textarea "The a"
type textarea "x"
type textarea "The ap"
type textarea "x"
type textarea "The app"
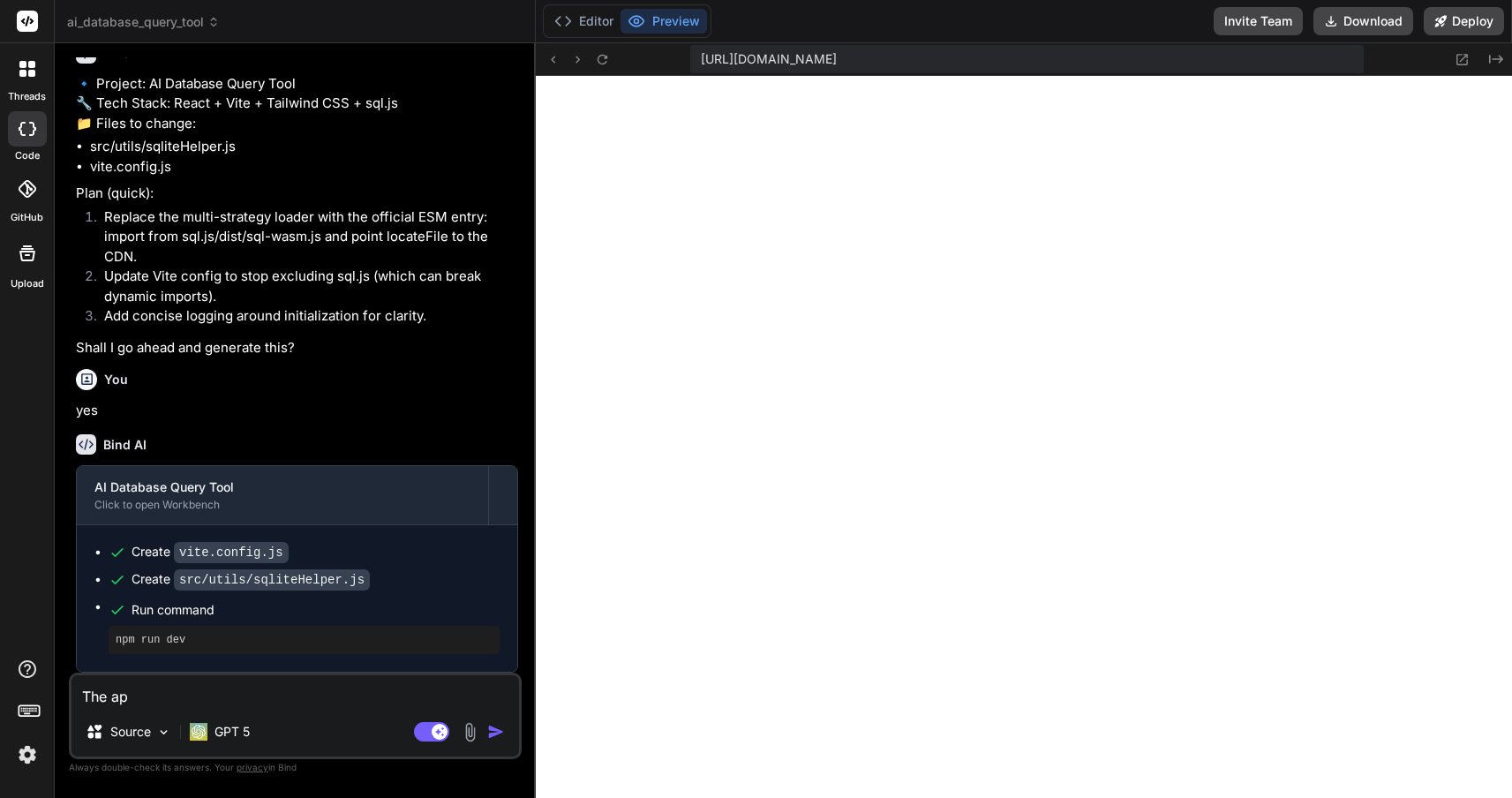
type textarea "x"
type textarea "The app"
type textarea "x"
type textarea "The app h"
type textarea "x"
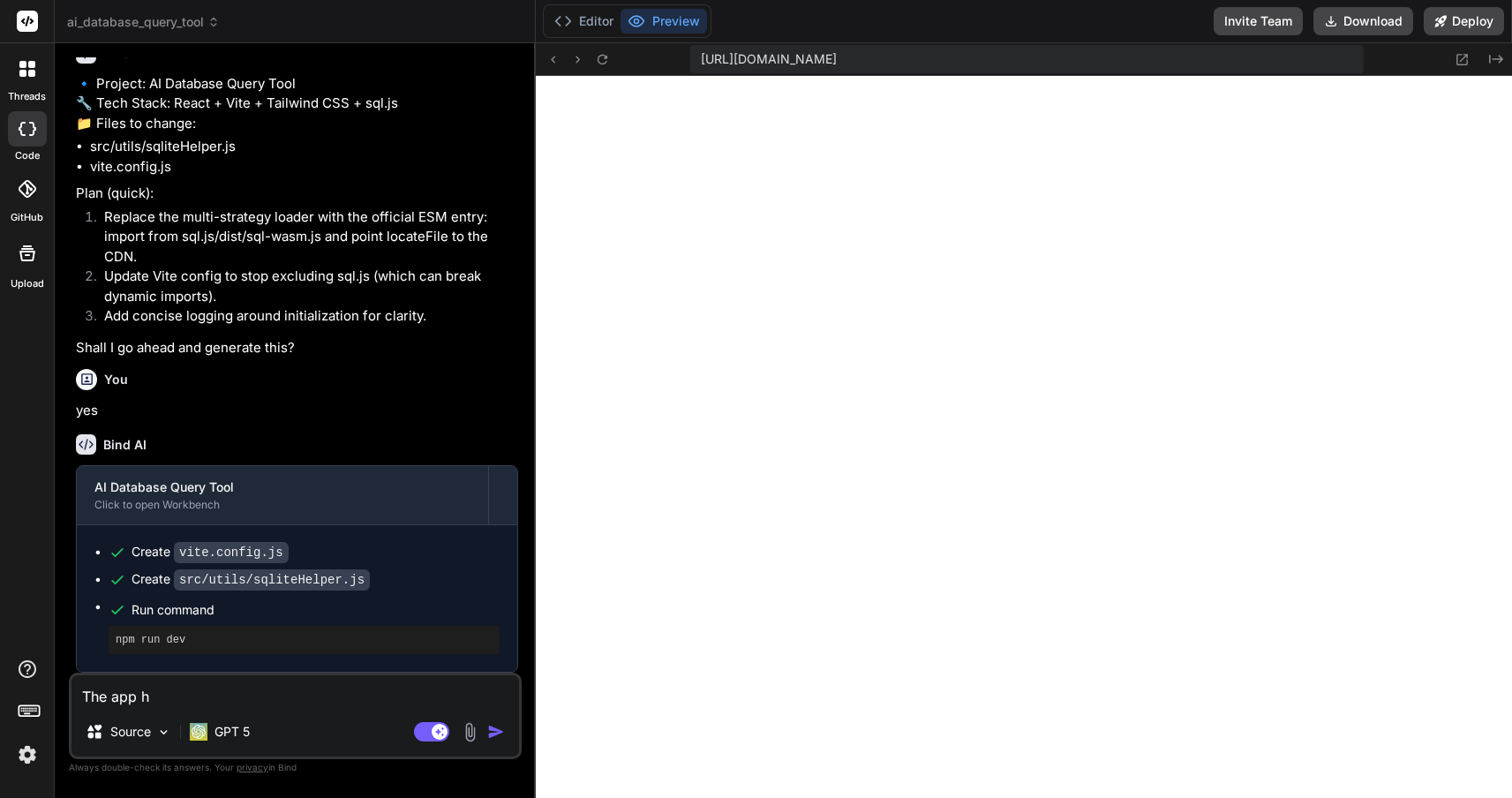
type textarea "The app ha"
type textarea "x"
type textarea "The app han"
type textarea "x"
type textarea "The app hang"
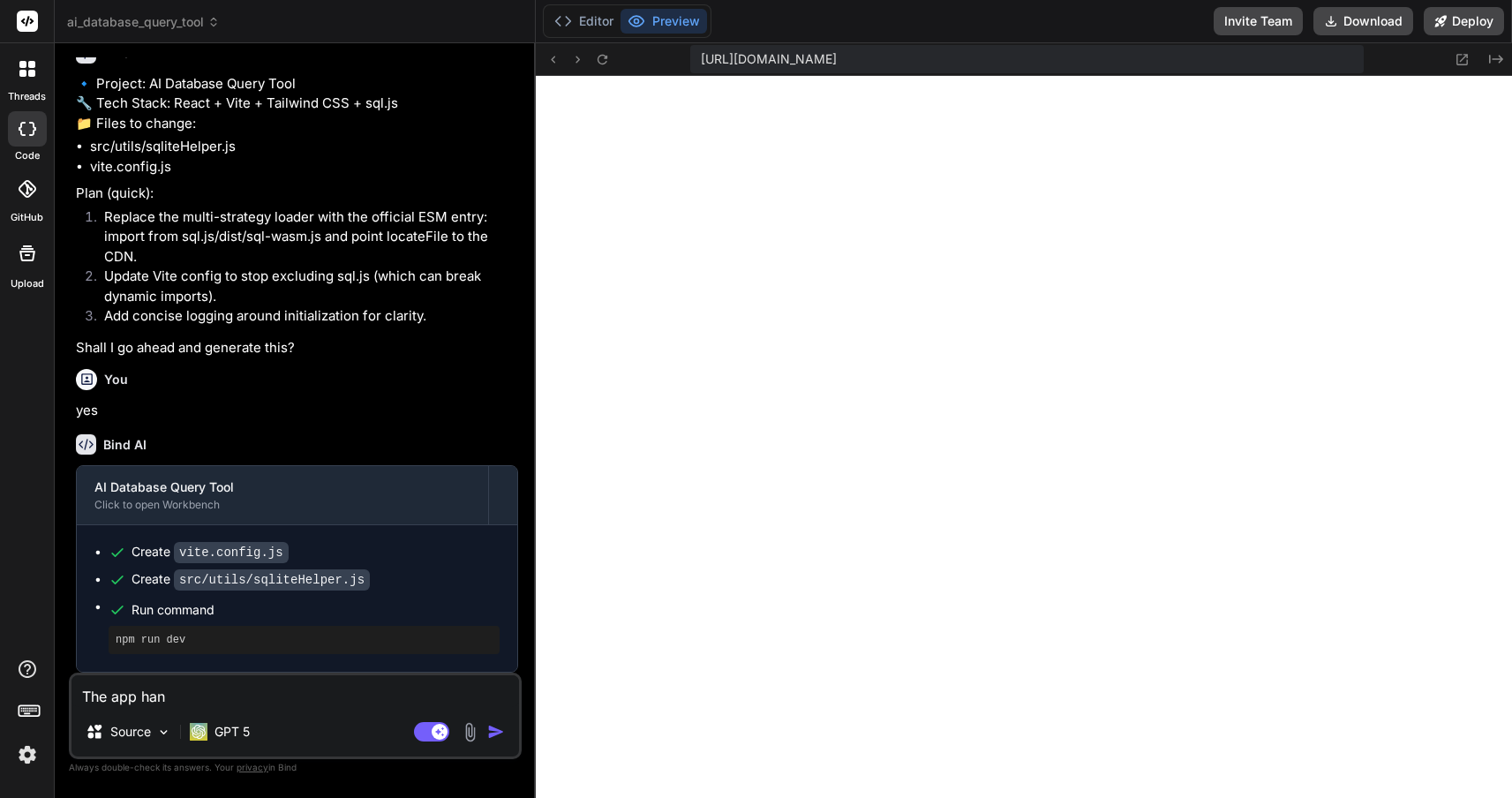
type textarea "x"
type textarea "The app hangs"
type textarea "x"
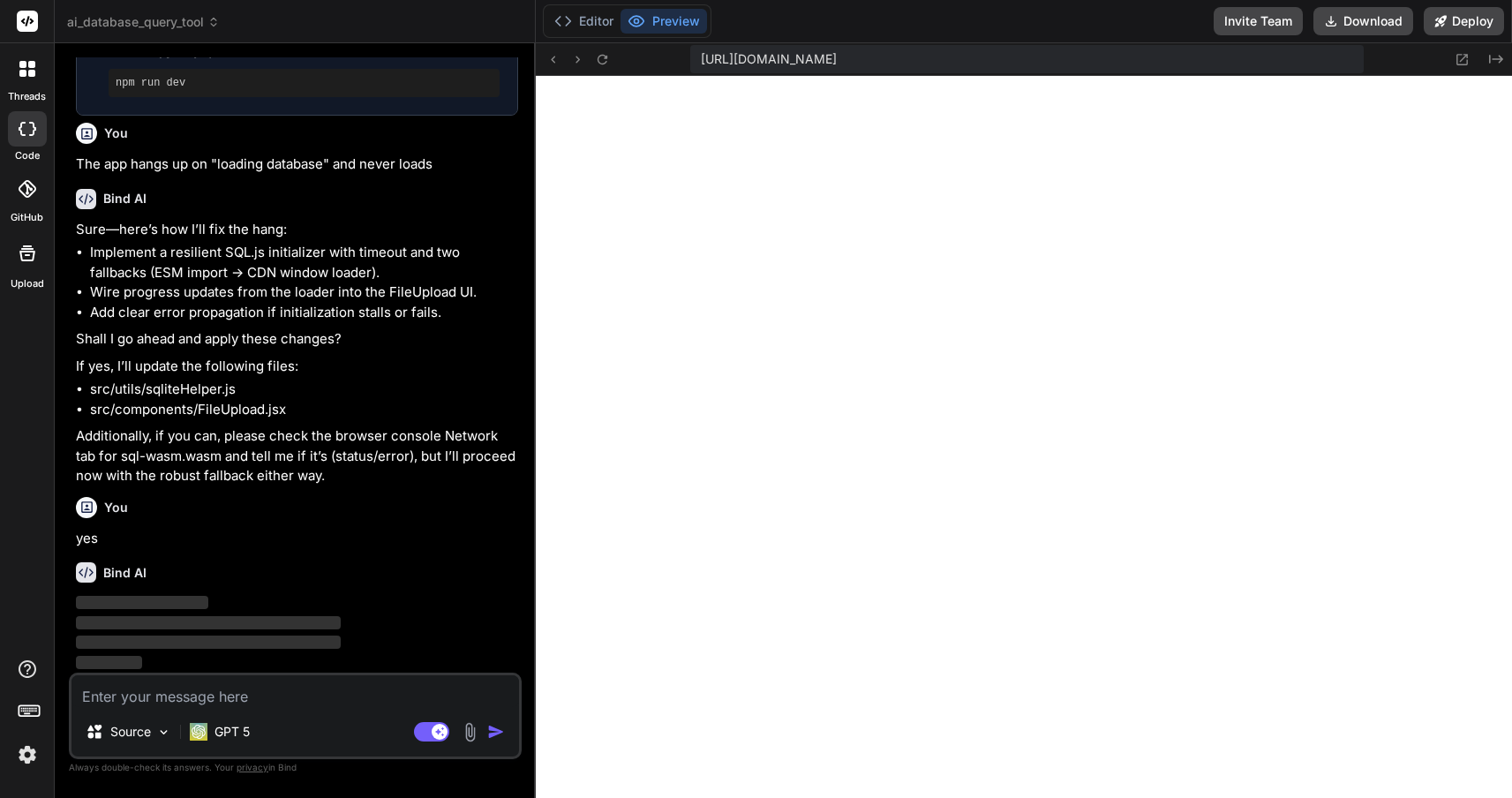
scroll to position [5214, 0]
click at [595, 63] on icon at bounding box center [601, 59] width 15 height 15
click at [582, 17] on button "Editor" at bounding box center [584, 21] width 74 height 25
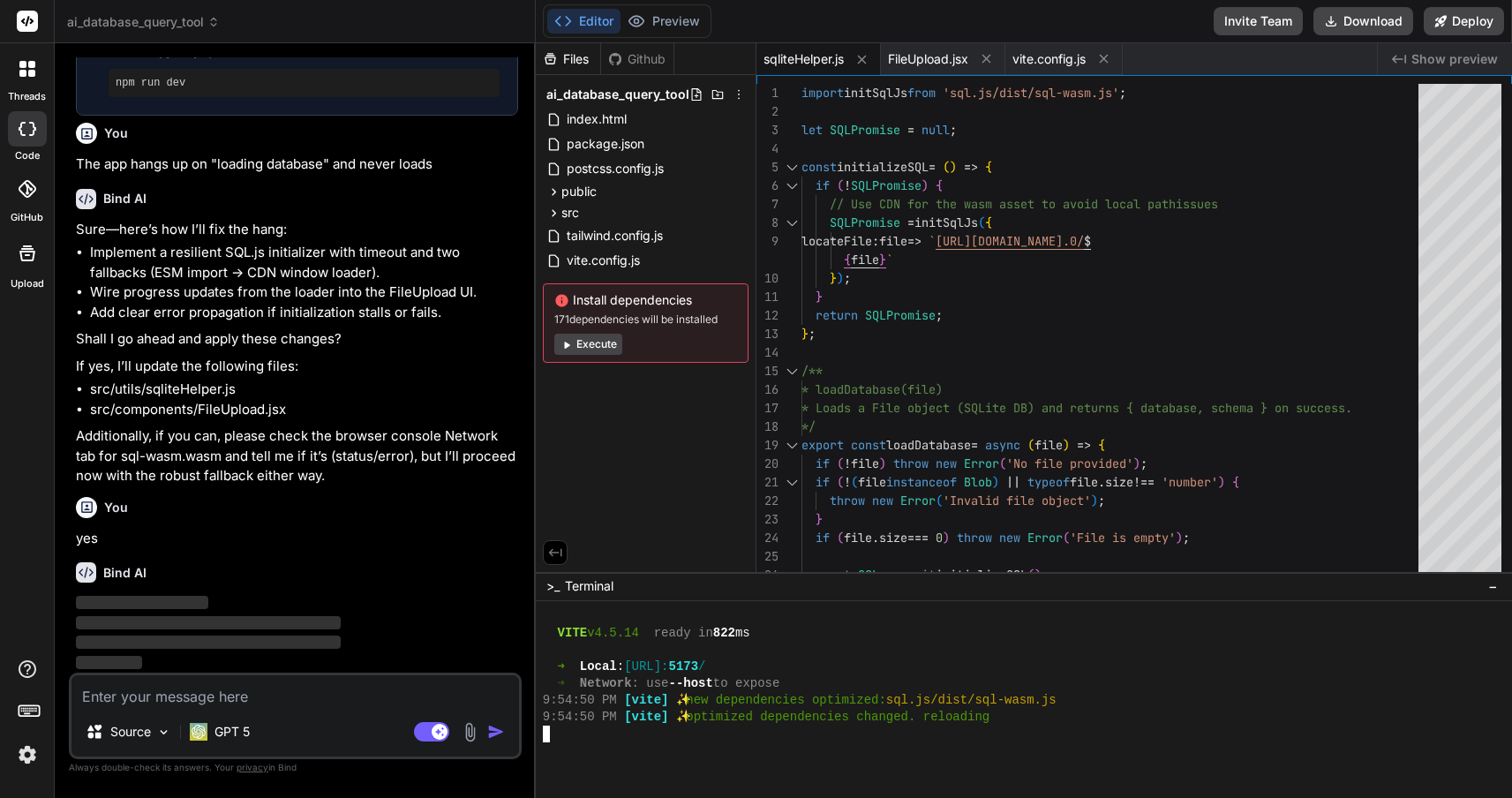
click at [776, 727] on div at bounding box center [1015, 733] width 944 height 17
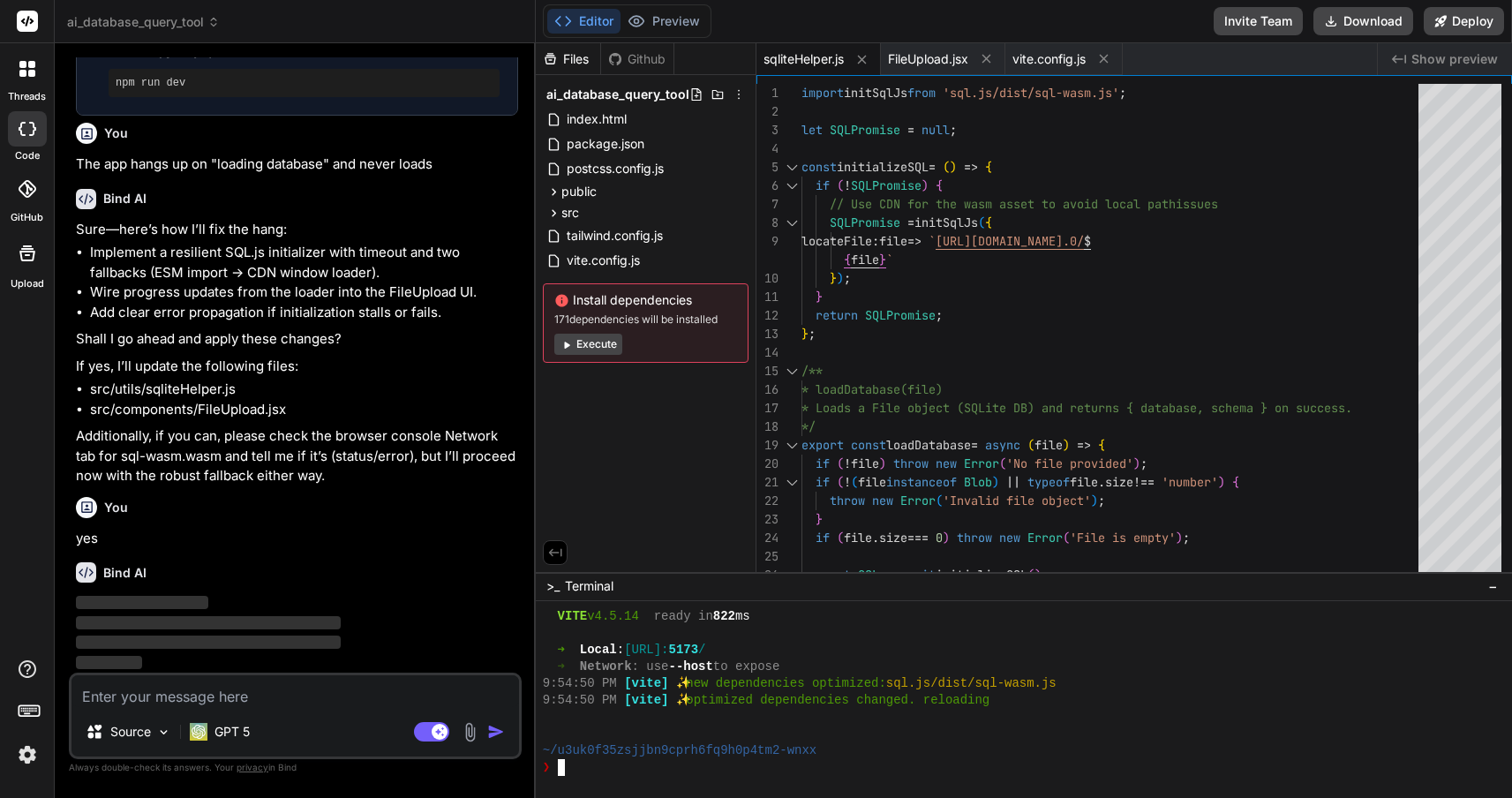
scroll to position [1410, 0]
click at [1055, 58] on span "vite.config.js" at bounding box center [1049, 59] width 74 height 18
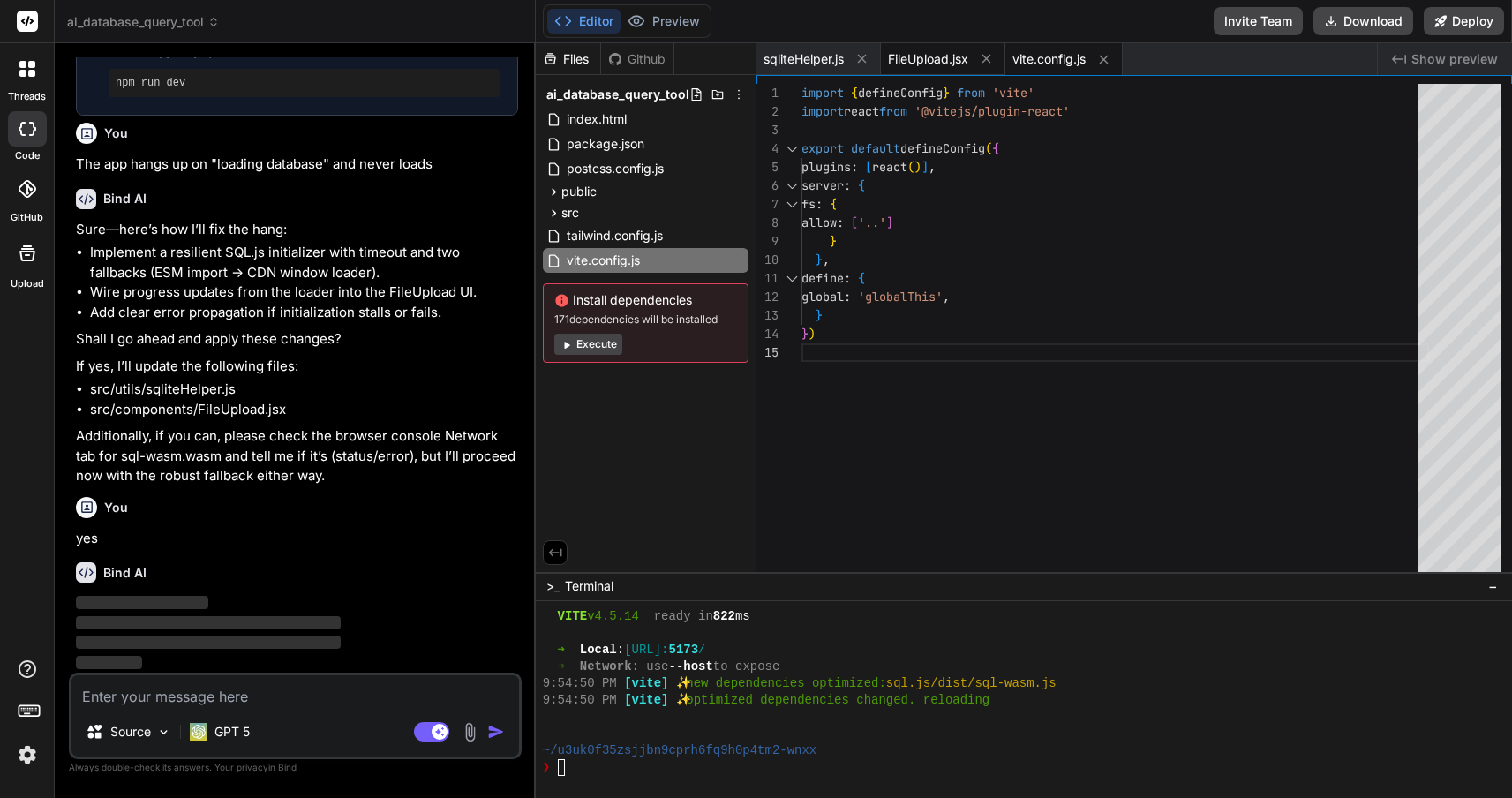
click at [917, 55] on span "FileUpload.jsx" at bounding box center [928, 59] width 80 height 18
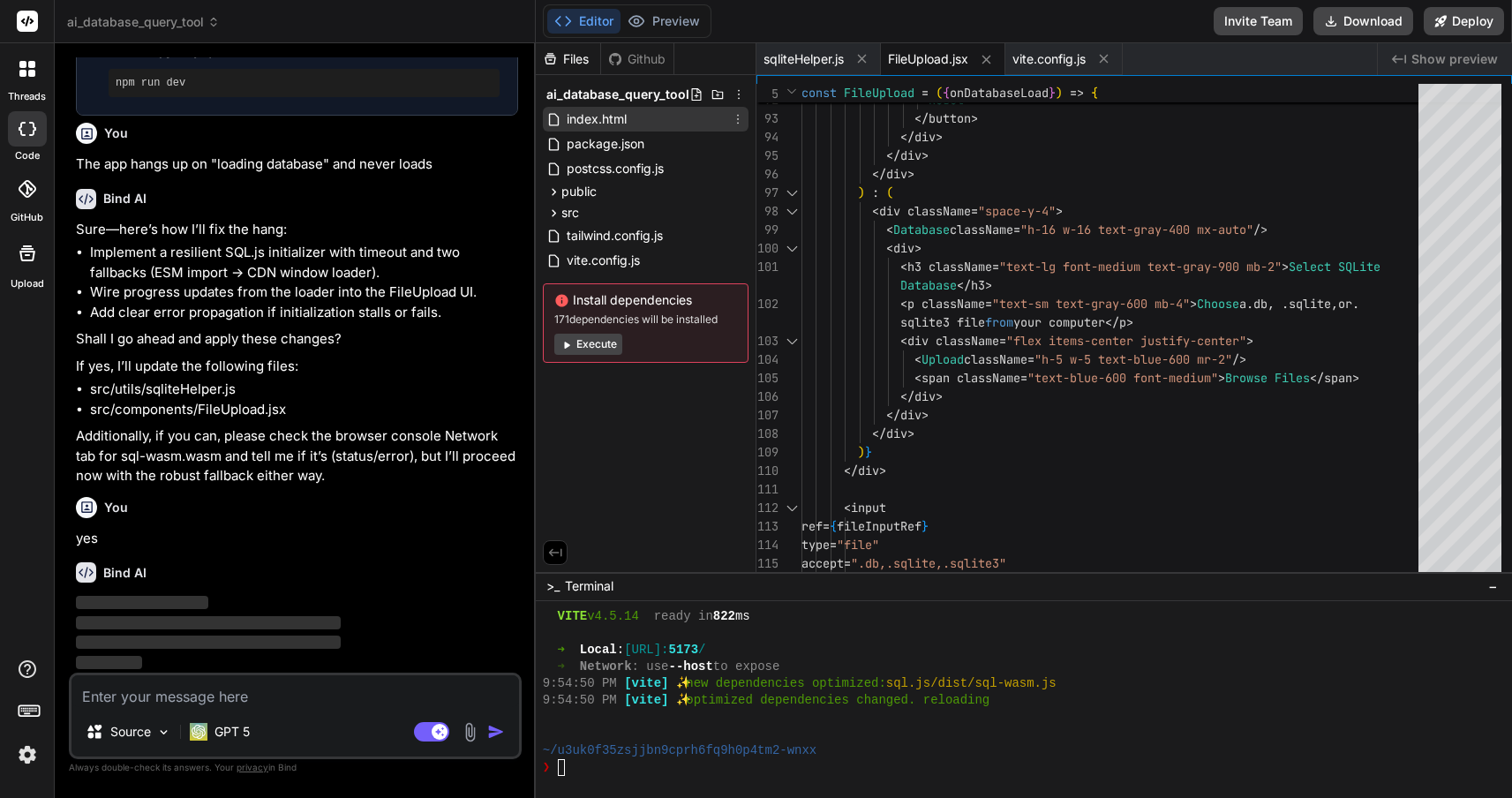
click at [655, 122] on div "index.html" at bounding box center [646, 119] width 206 height 25
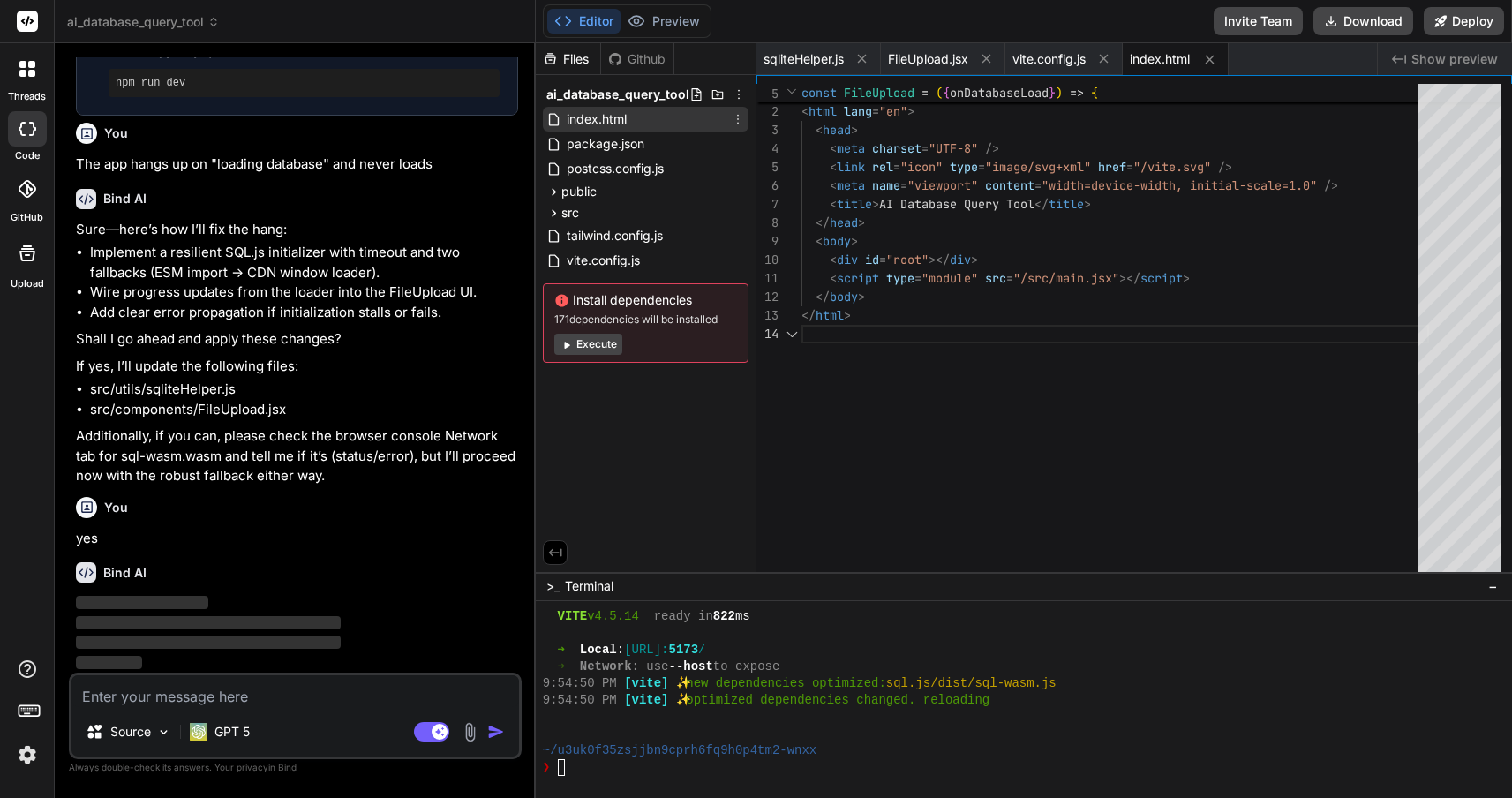
scroll to position [56, 0]
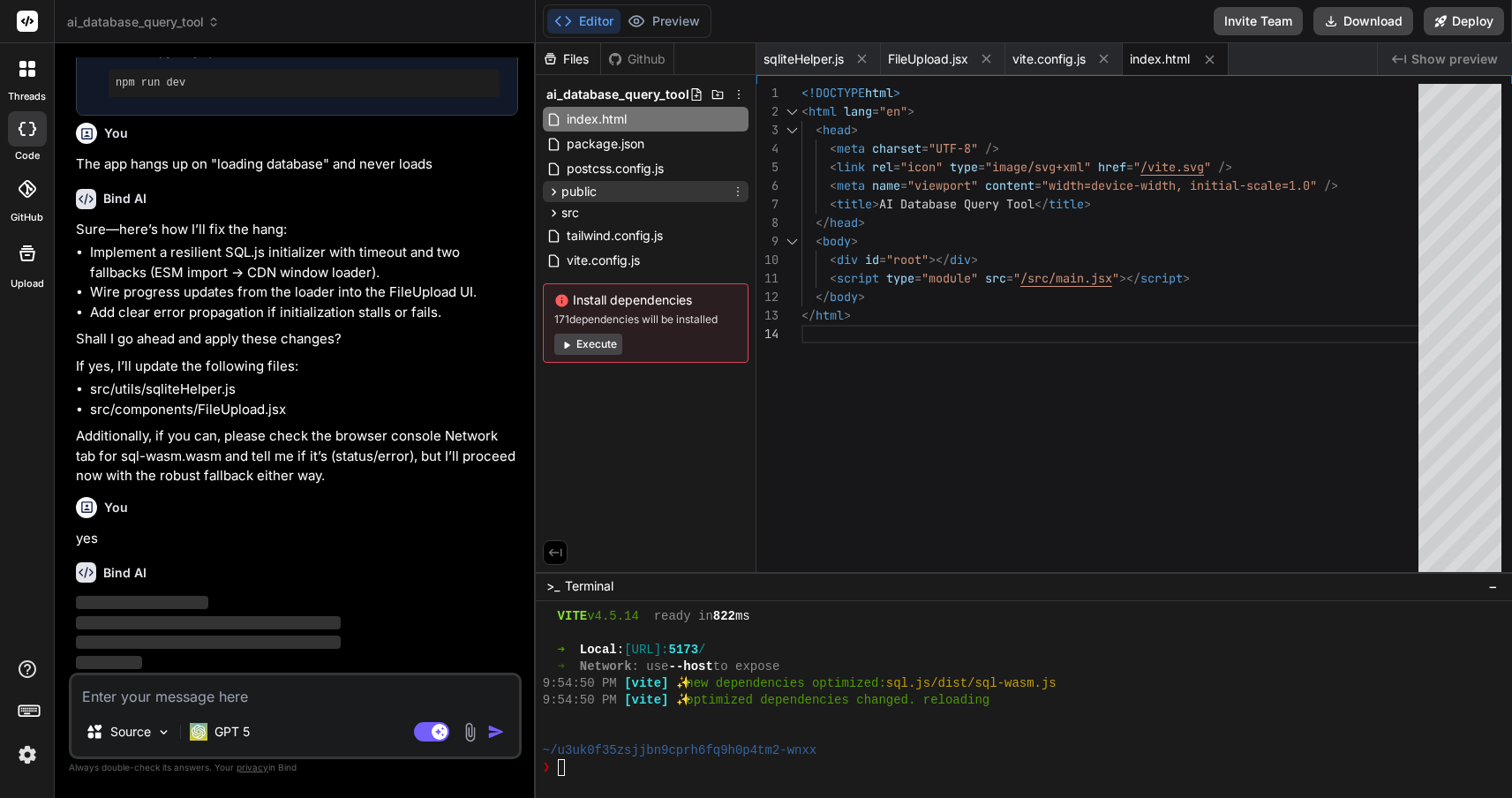
click at [552, 189] on icon at bounding box center [553, 191] width 15 height 15
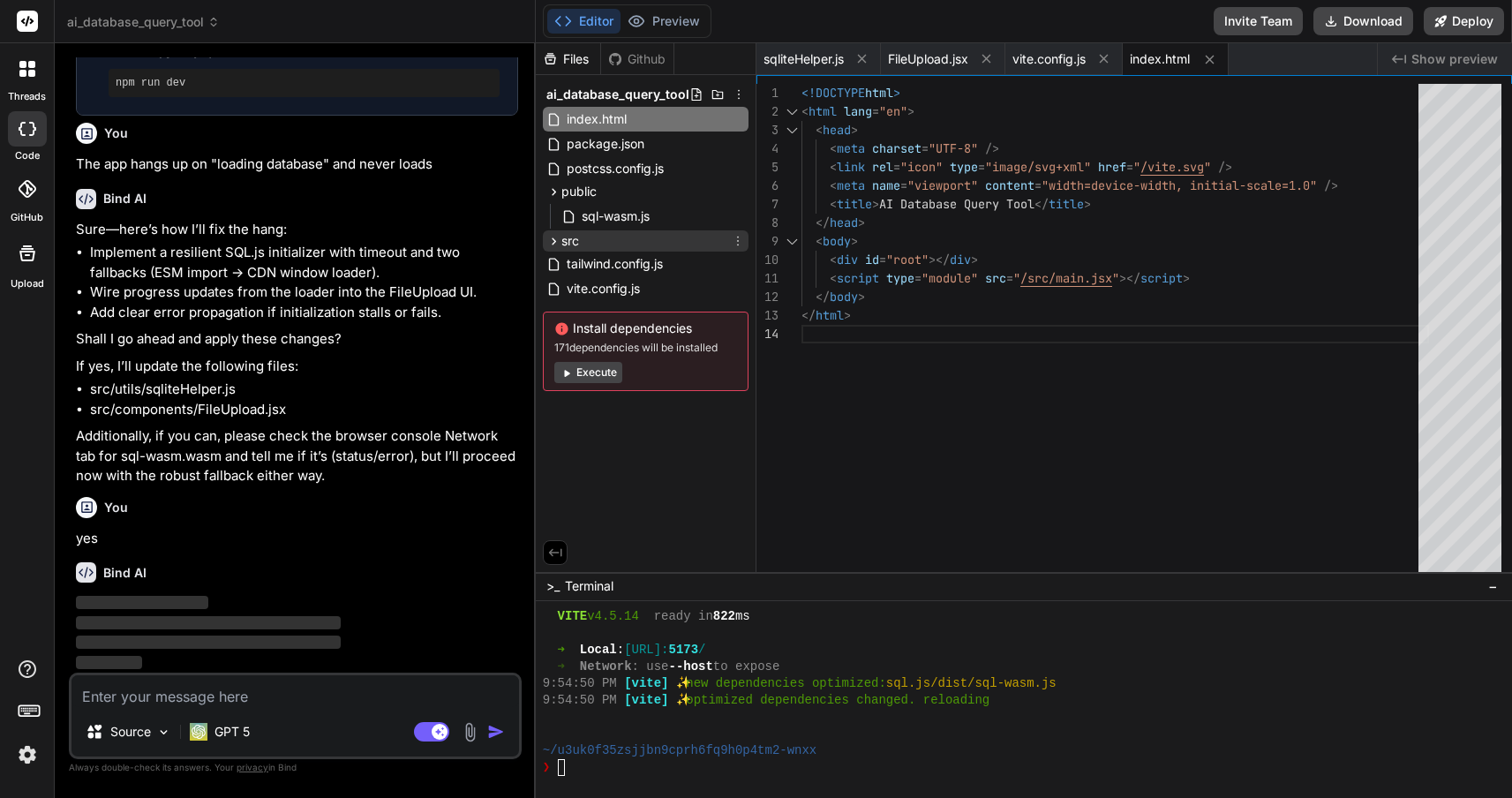
click at [552, 240] on icon at bounding box center [553, 240] width 15 height 15
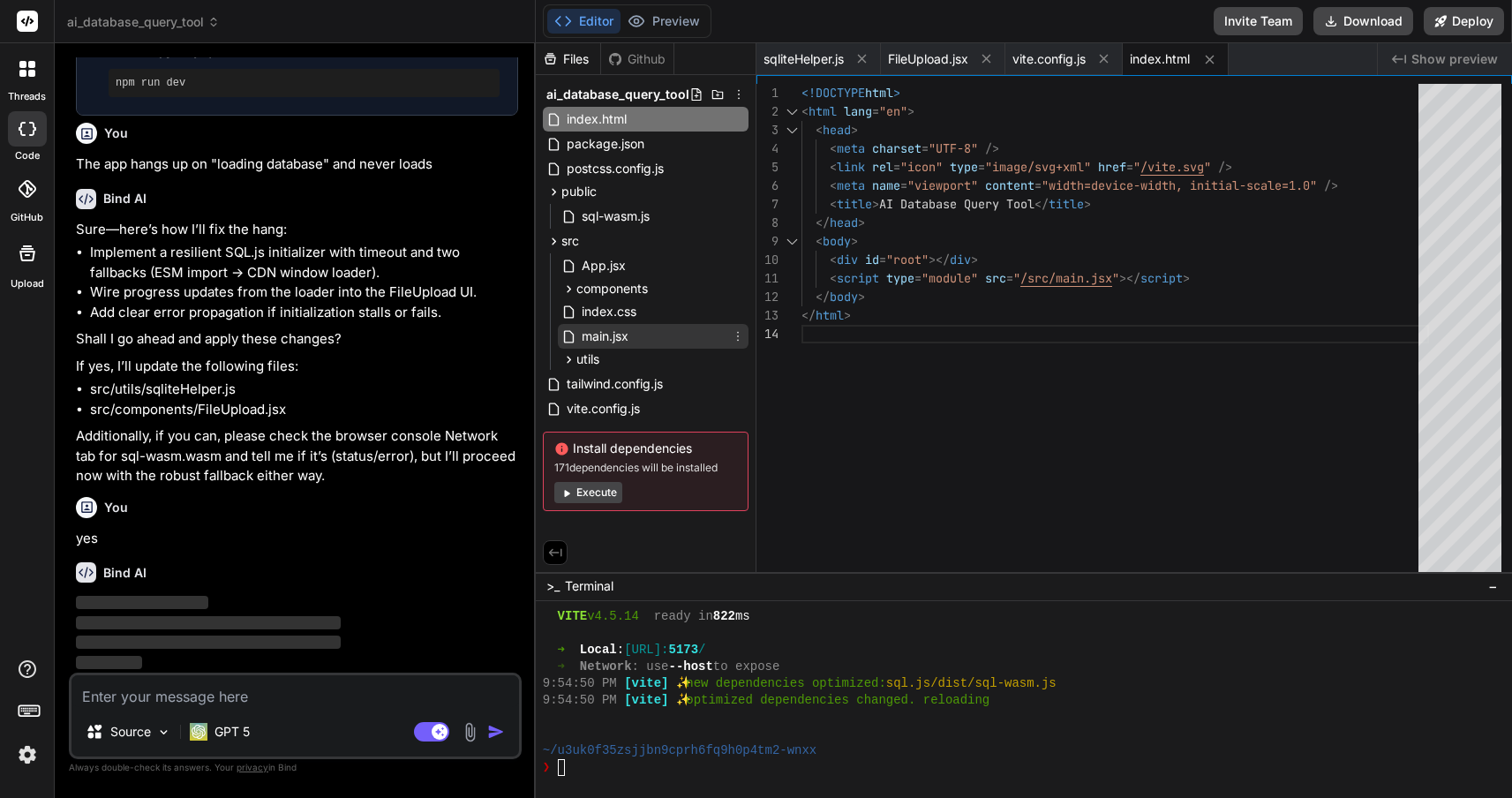
click at [603, 335] on span "main.jsx" at bounding box center [604, 337] width 50 height 22
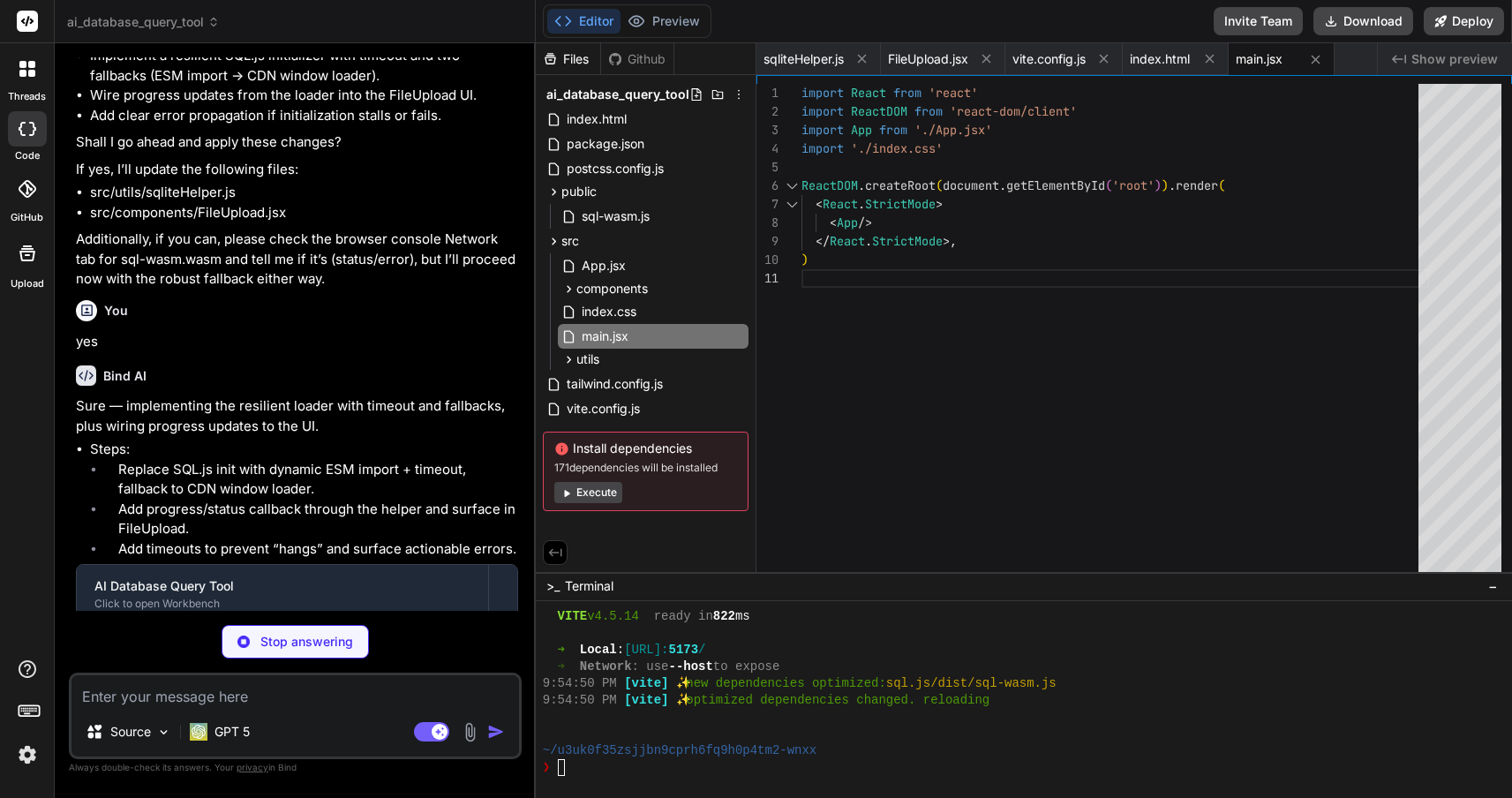
scroll to position [5478, 0]
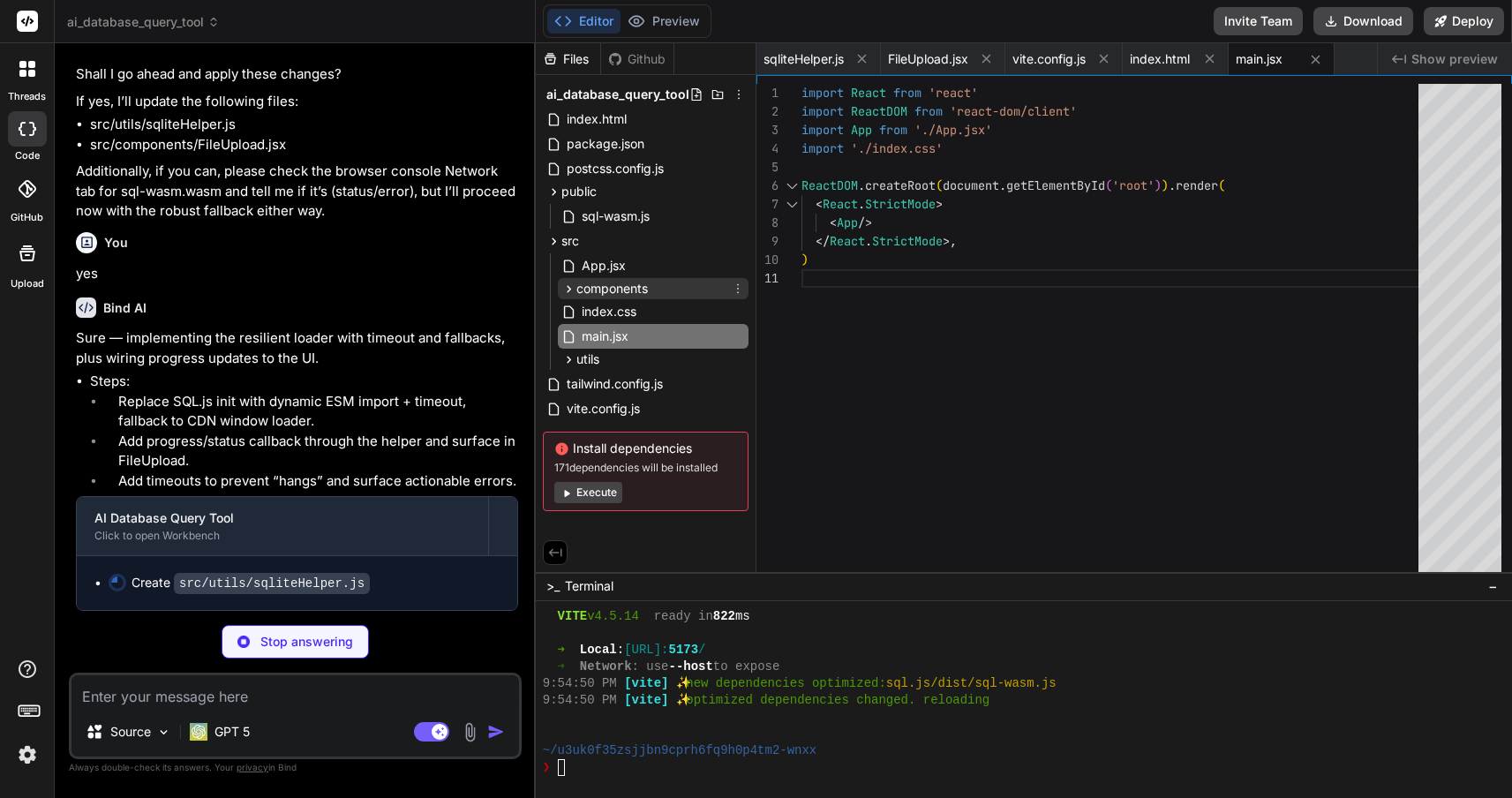
click at [569, 288] on icon at bounding box center [568, 289] width 4 height 7
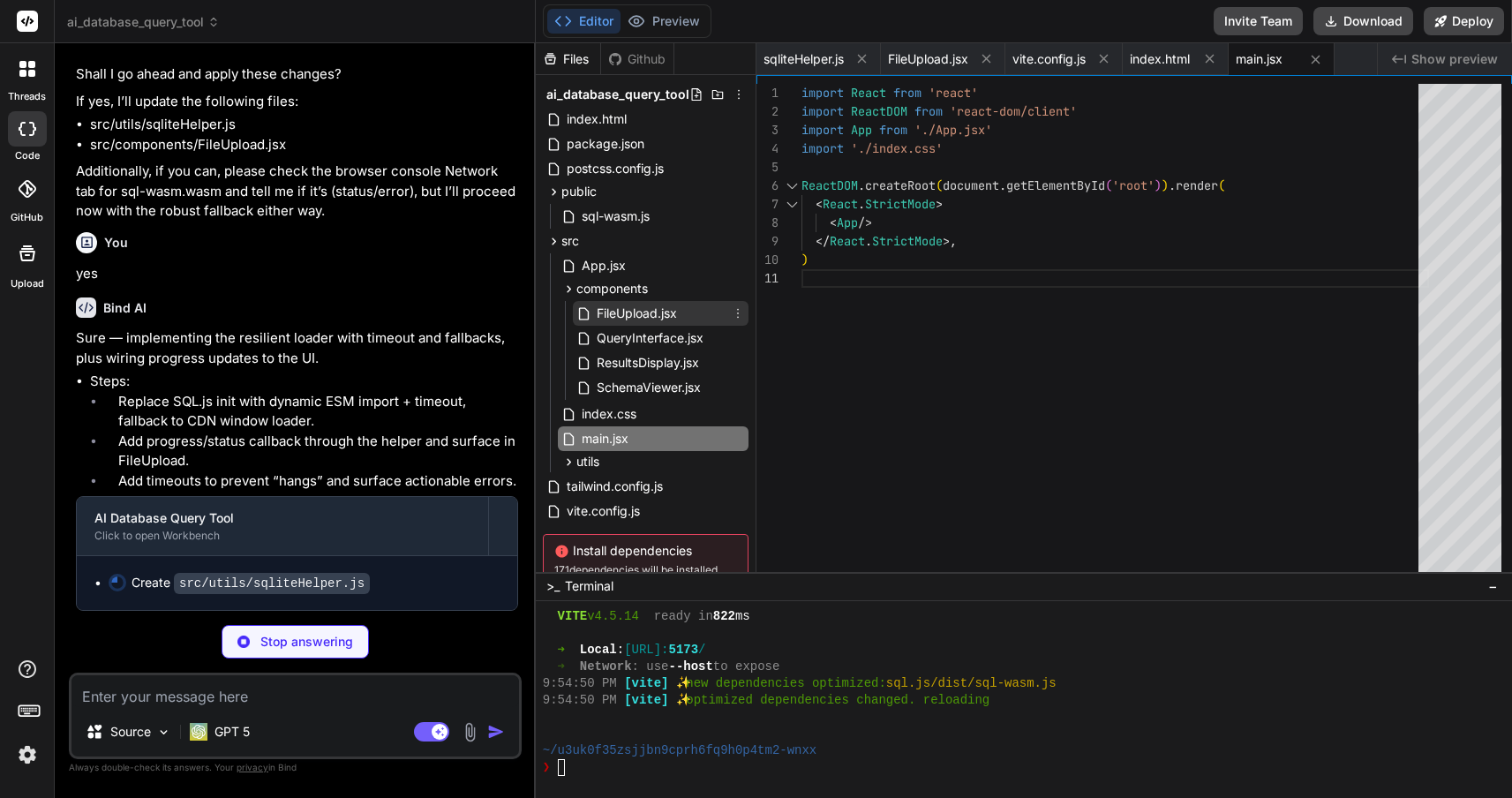
click at [637, 311] on span "FileUpload.jsx" at bounding box center [636, 314] width 83 height 22
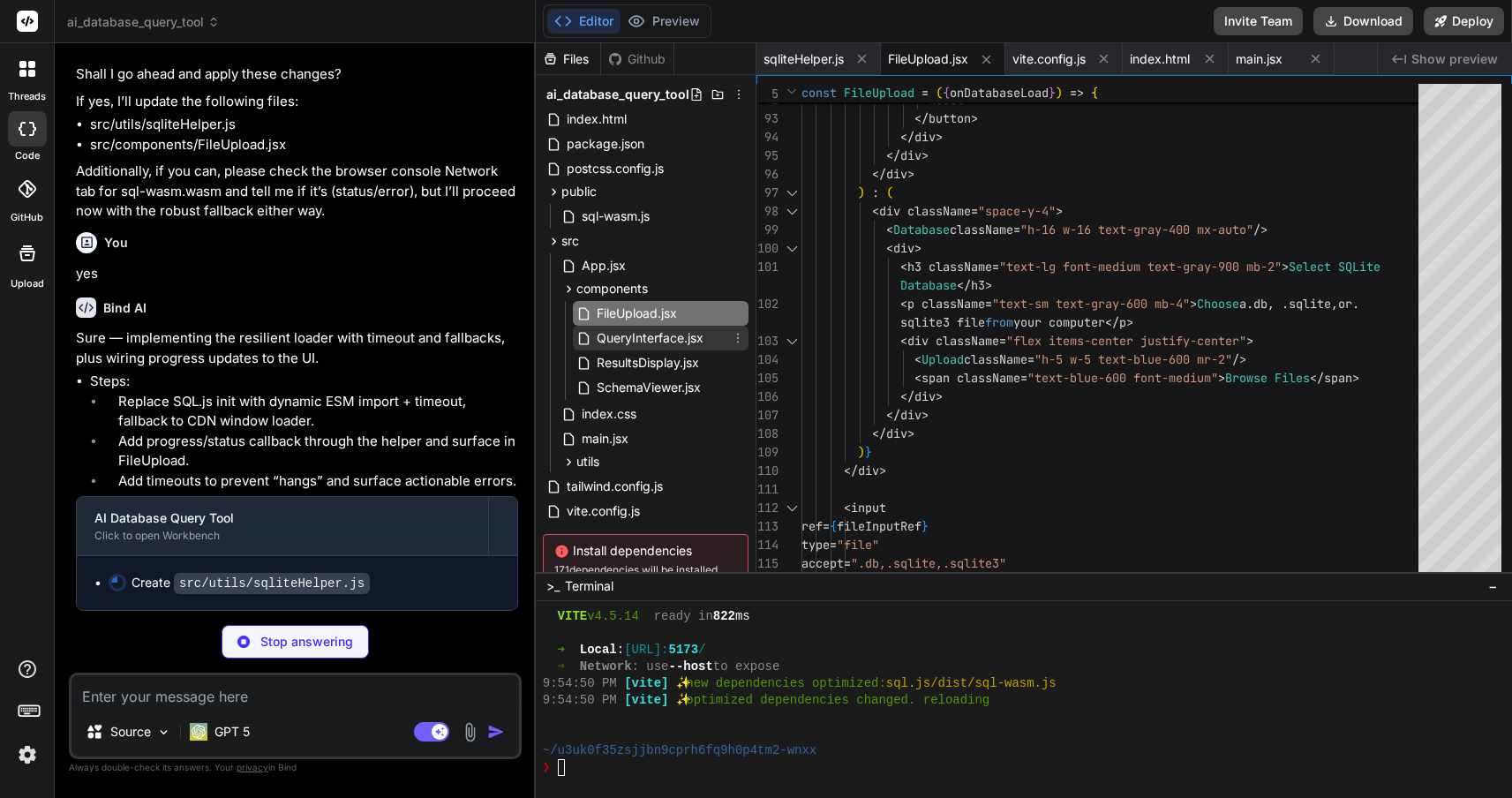
click at [637, 339] on span "QueryInterface.jsx" at bounding box center [650, 339] width 110 height 22
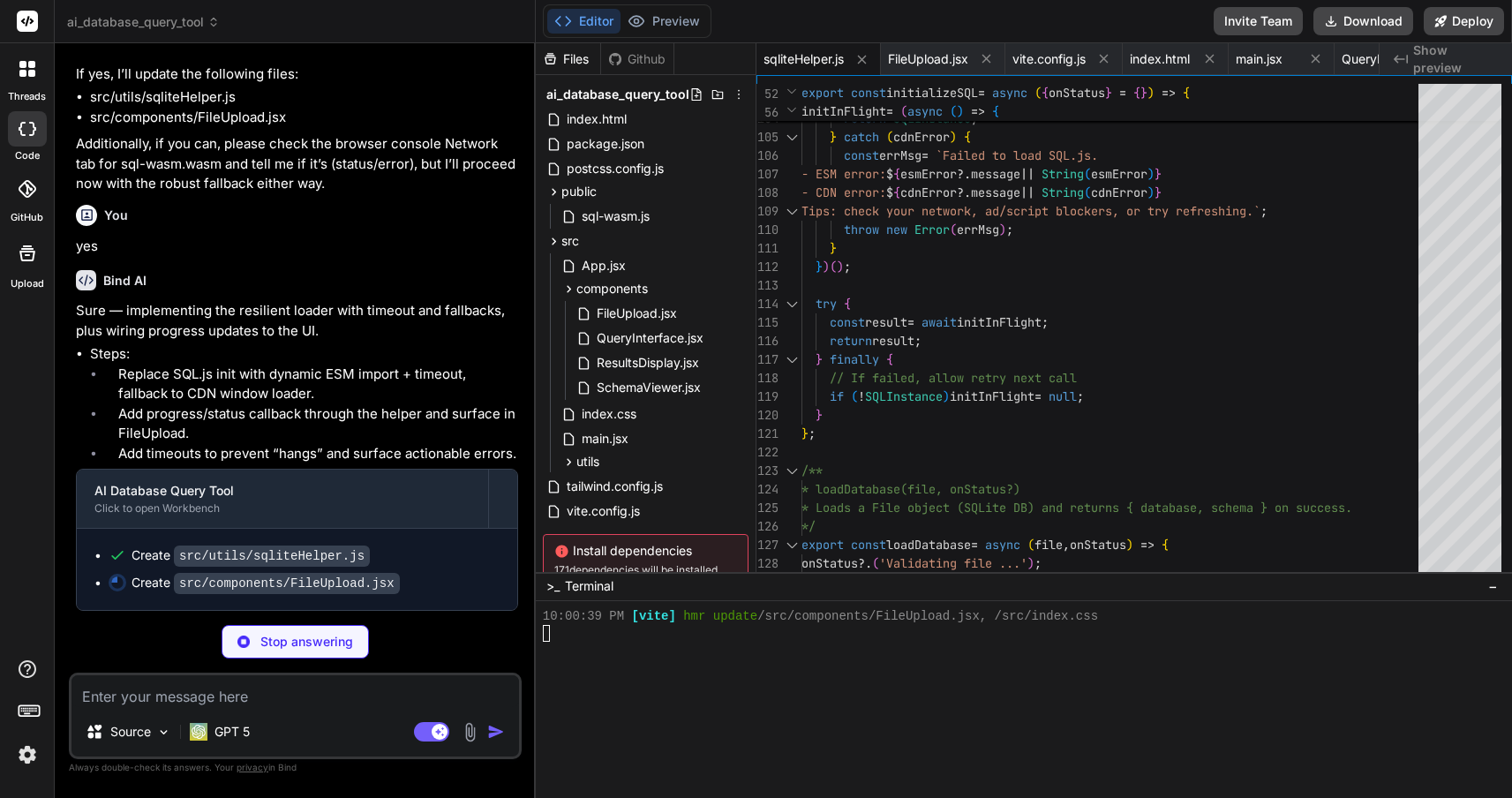
scroll to position [5506, 0]
click at [861, 58] on icon at bounding box center [861, 59] width 15 height 15
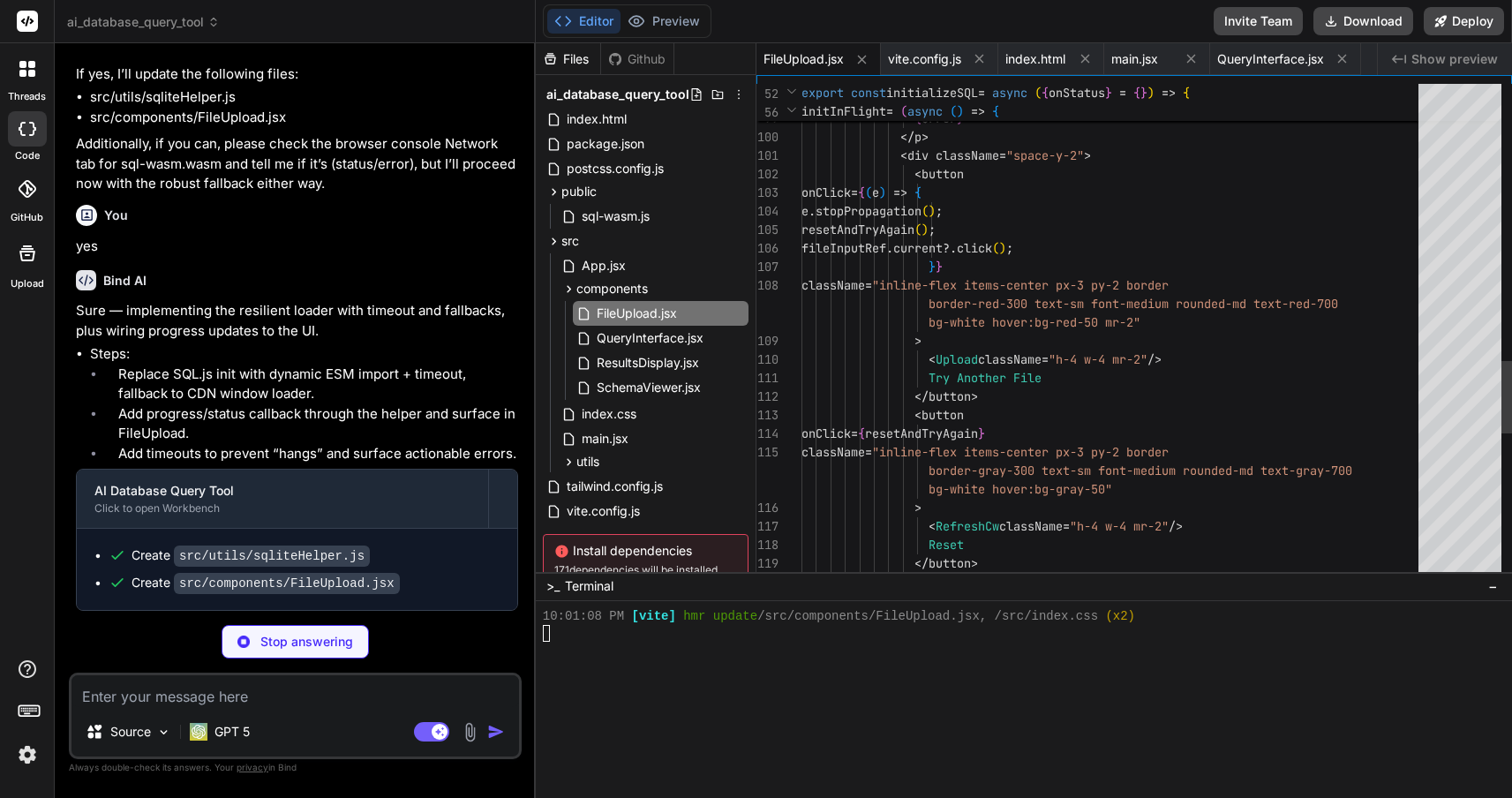
click at [861, 58] on icon at bounding box center [861, 59] width 15 height 15
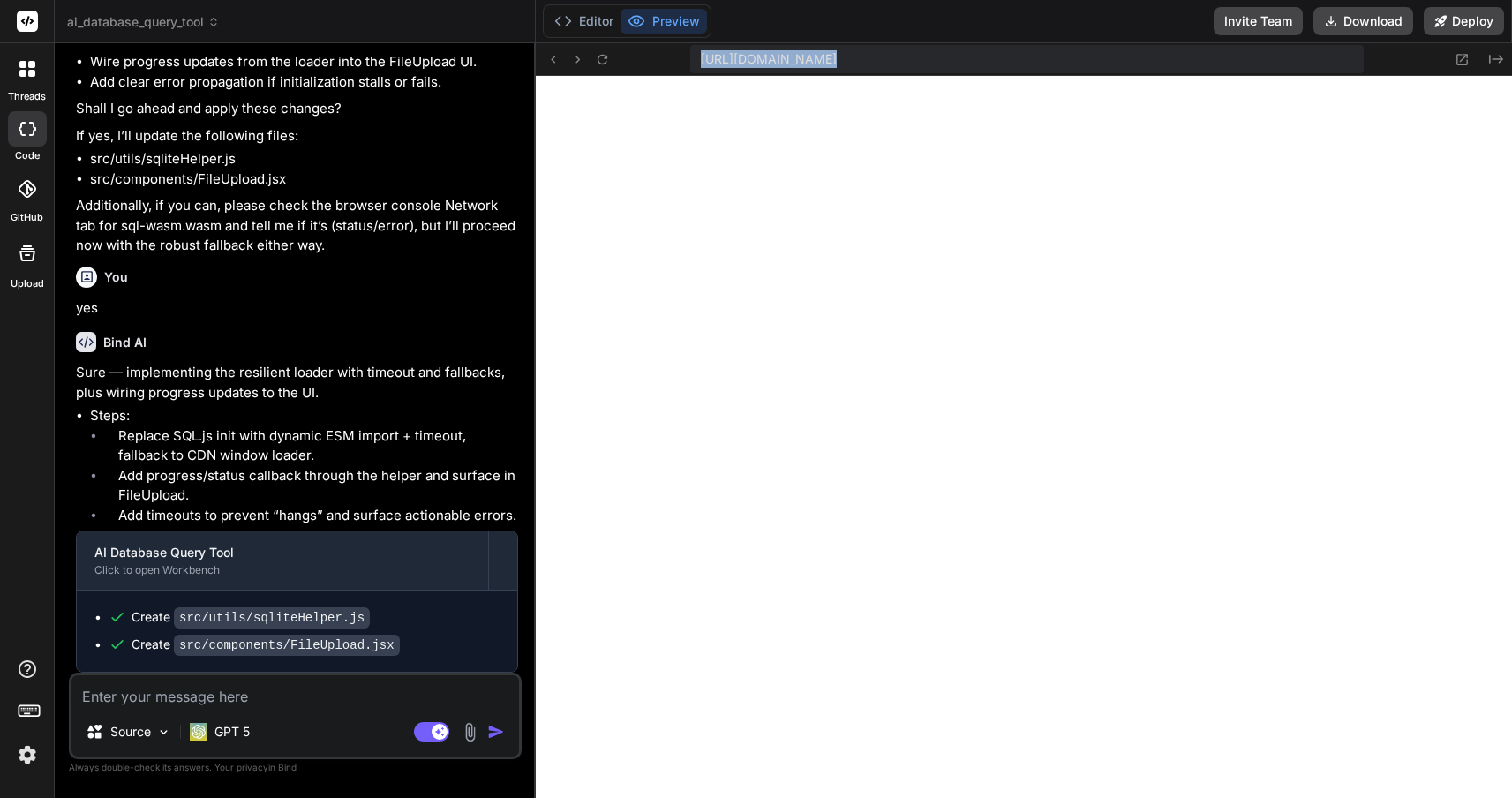
click at [837, 58] on span "https://u3uk0f35zsjjbn9cprh6fq9h0p4tm2-wnxx--5173--96435430.local-corp.webconta…" at bounding box center [768, 59] width 136 height 18
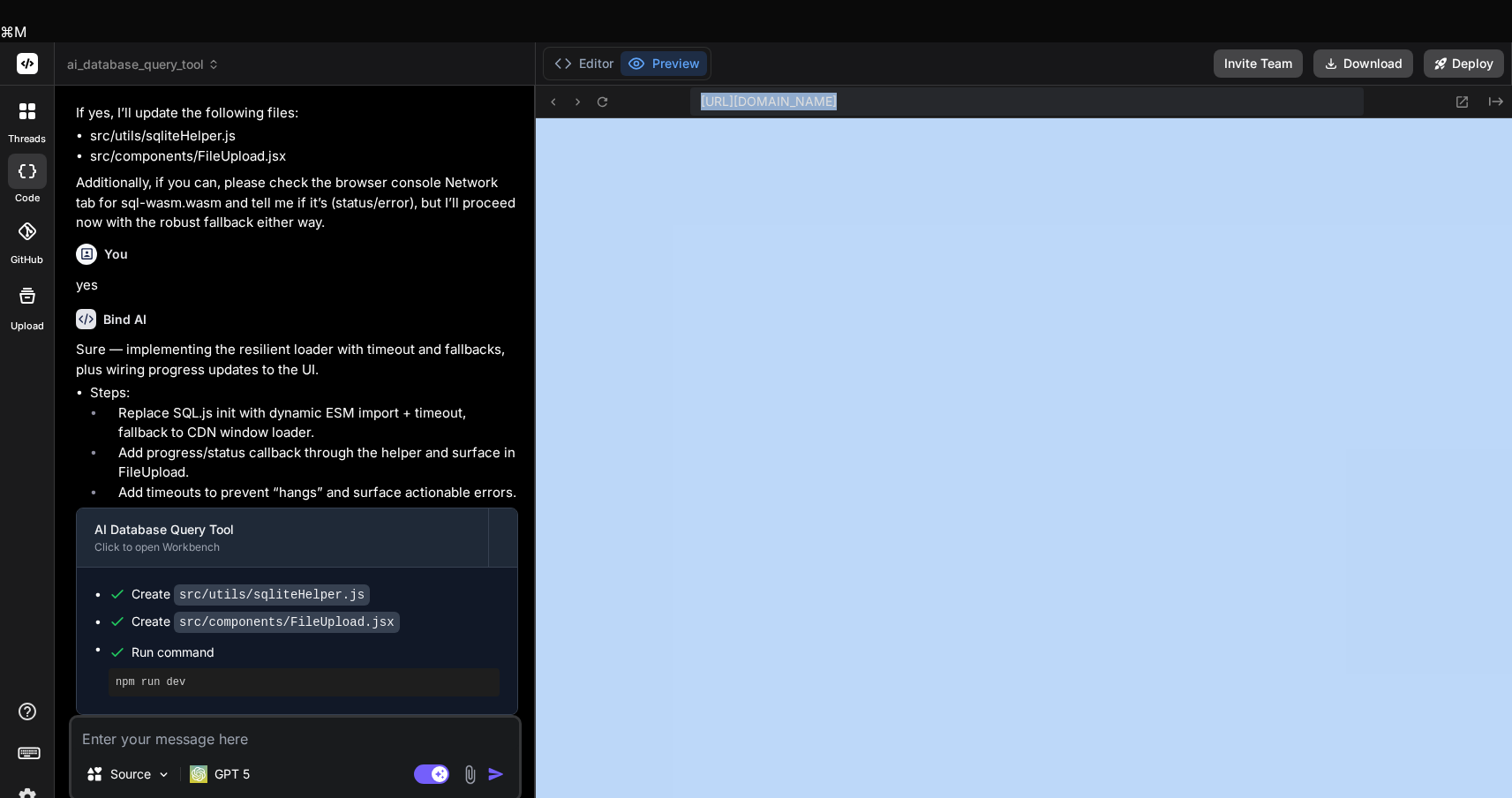
scroll to position [1761, 0]
